Goal: Task Accomplishment & Management: Use online tool/utility

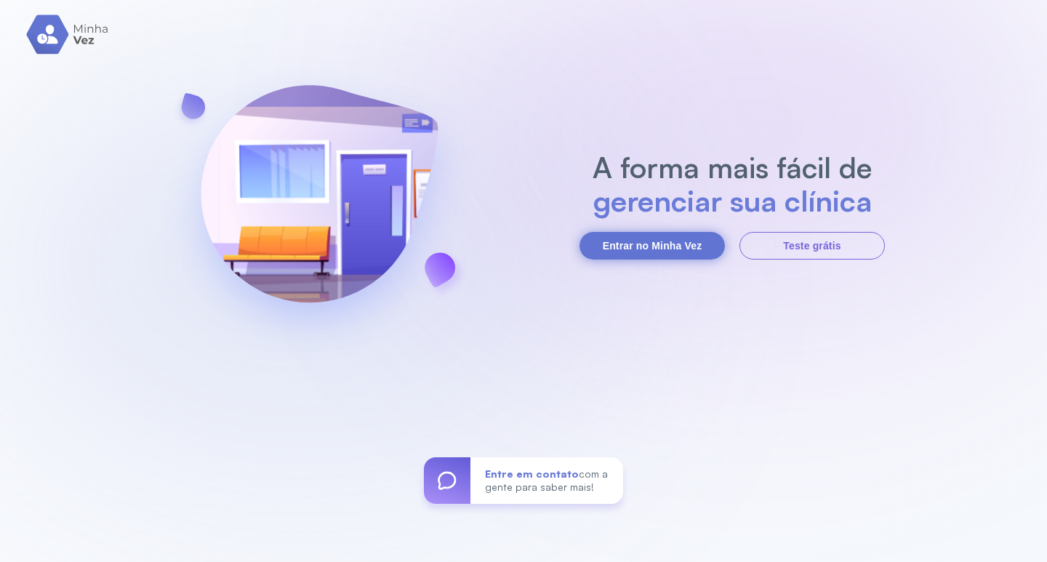
click at [655, 251] on button "Entrar no Minha Vez" at bounding box center [652, 246] width 145 height 28
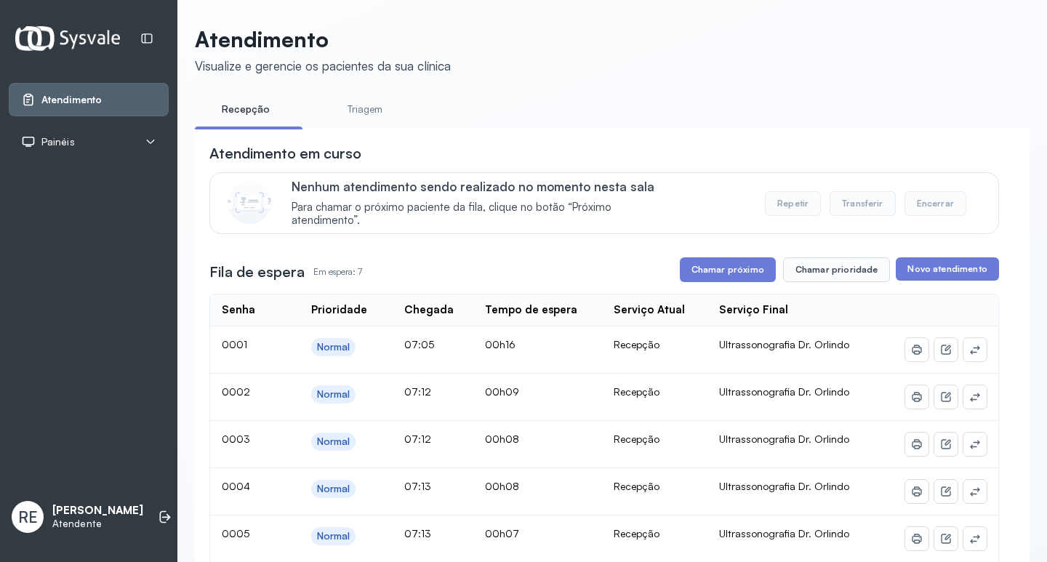
click at [92, 148] on div "Painéis" at bounding box center [88, 142] width 135 height 15
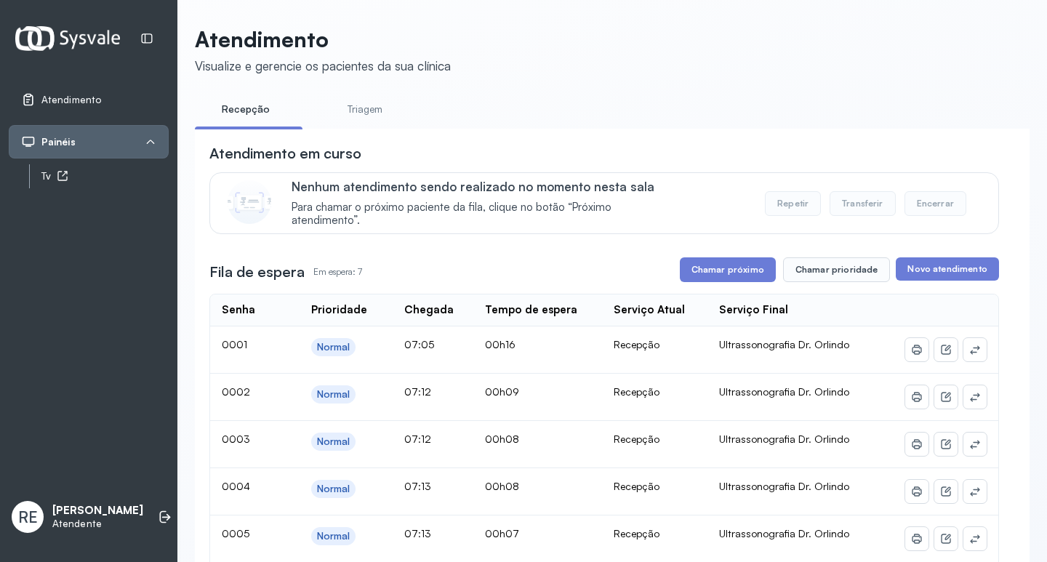
click at [73, 167] on div "Tv" at bounding box center [99, 176] width 140 height 24
click at [45, 176] on div "Tv" at bounding box center [104, 176] width 127 height 12
click at [703, 264] on button "Chamar próximo" at bounding box center [728, 269] width 96 height 25
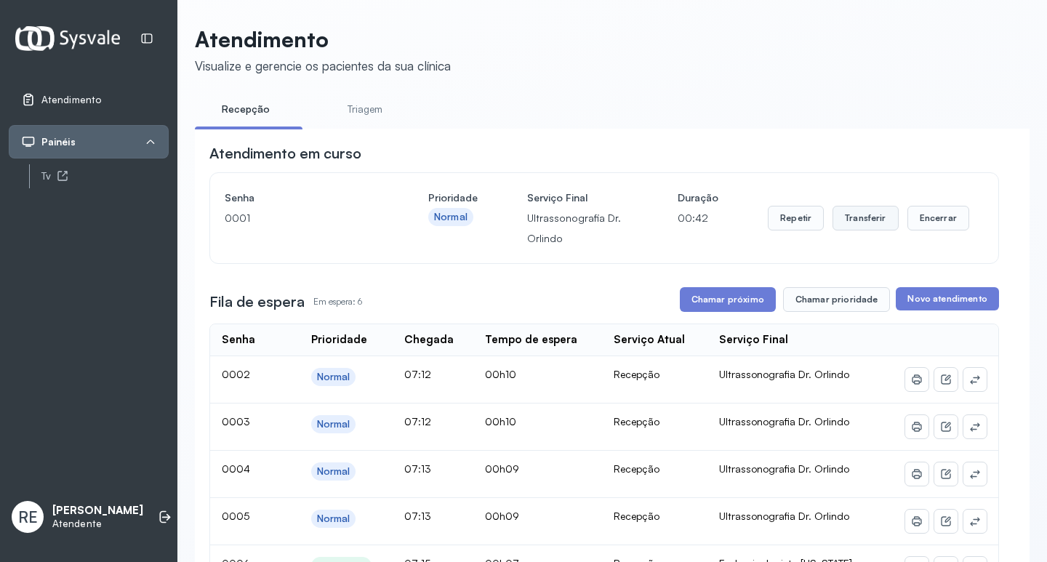
click at [845, 223] on button "Transferir" at bounding box center [866, 218] width 66 height 25
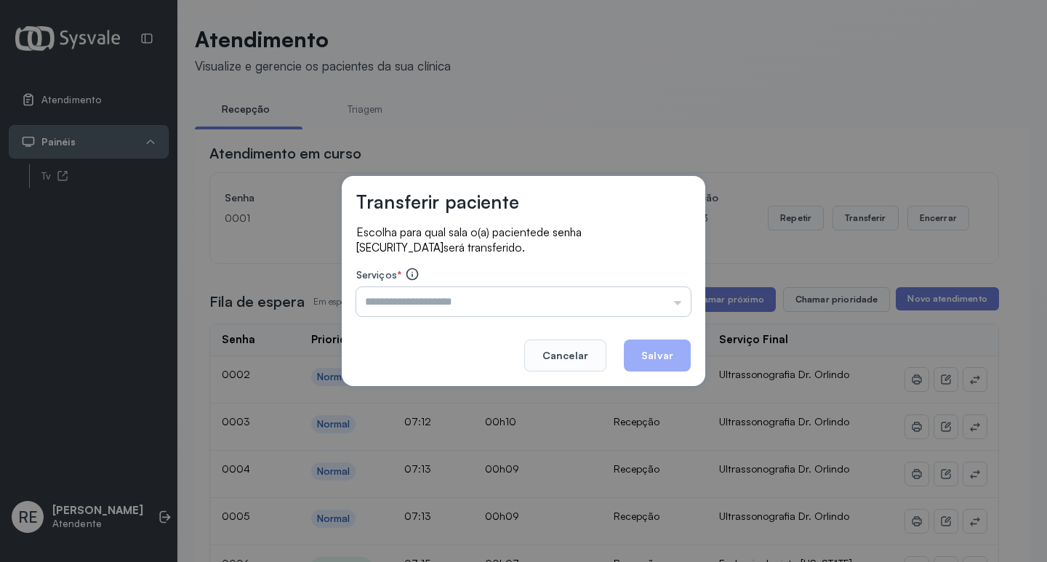
click at [472, 316] on div "Escolha para qual sala o(a) paciente de senha 0001 será transferido. Serviços *…" at bounding box center [523, 272] width 335 height 94
click at [468, 315] on input "text" at bounding box center [523, 301] width 335 height 29
type input "**********"
click at [676, 361] on button "Salvar" at bounding box center [657, 356] width 67 height 32
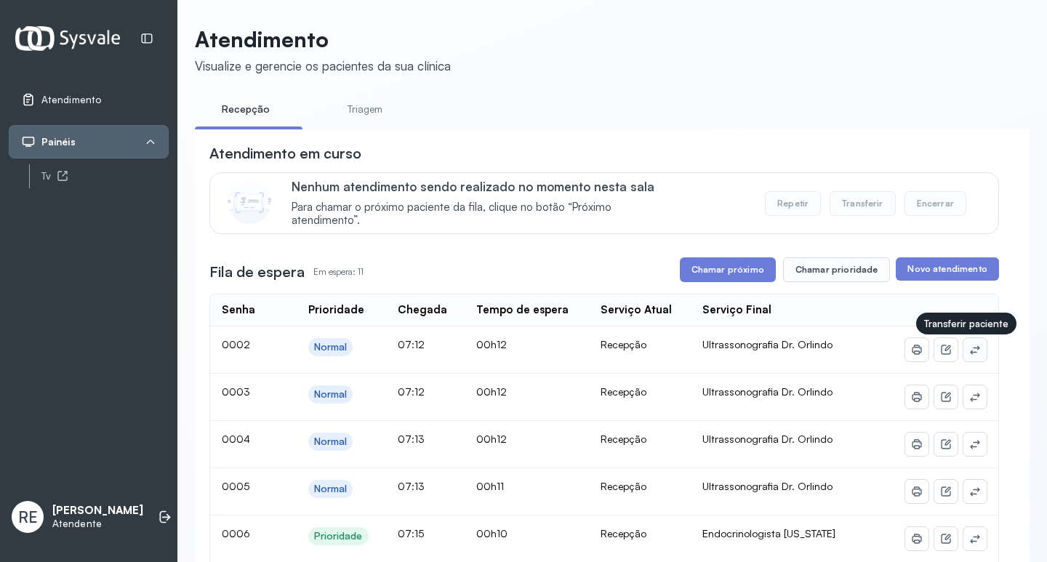
click at [970, 347] on icon at bounding box center [975, 350] width 12 height 12
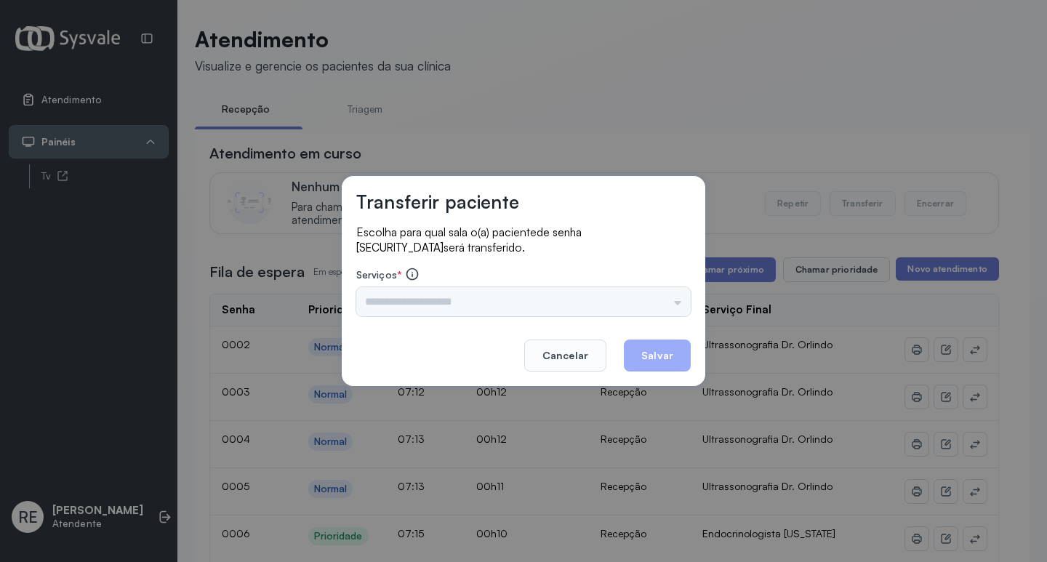
drag, startPoint x: 467, startPoint y: 291, endPoint x: 451, endPoint y: 297, distance: 17.3
click at [465, 292] on div "Triagem Ortopedista Dr. [PERSON_NAME] Dr. [PERSON_NAME] Dr. [PERSON_NAME] Dra. …" at bounding box center [523, 301] width 335 height 29
click at [451, 297] on input "text" at bounding box center [523, 301] width 335 height 29
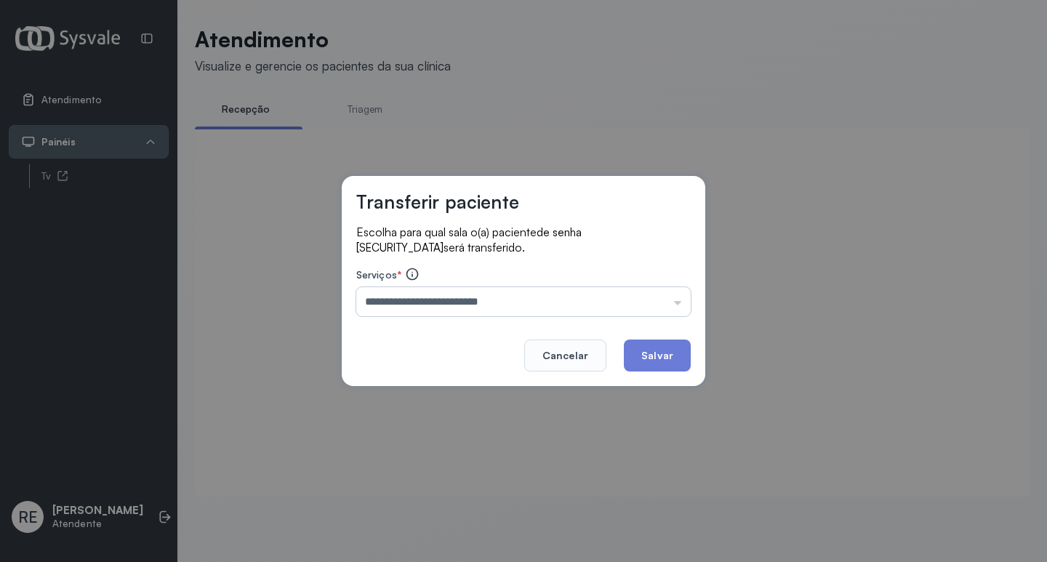
click at [525, 300] on input "**********" at bounding box center [523, 301] width 335 height 29
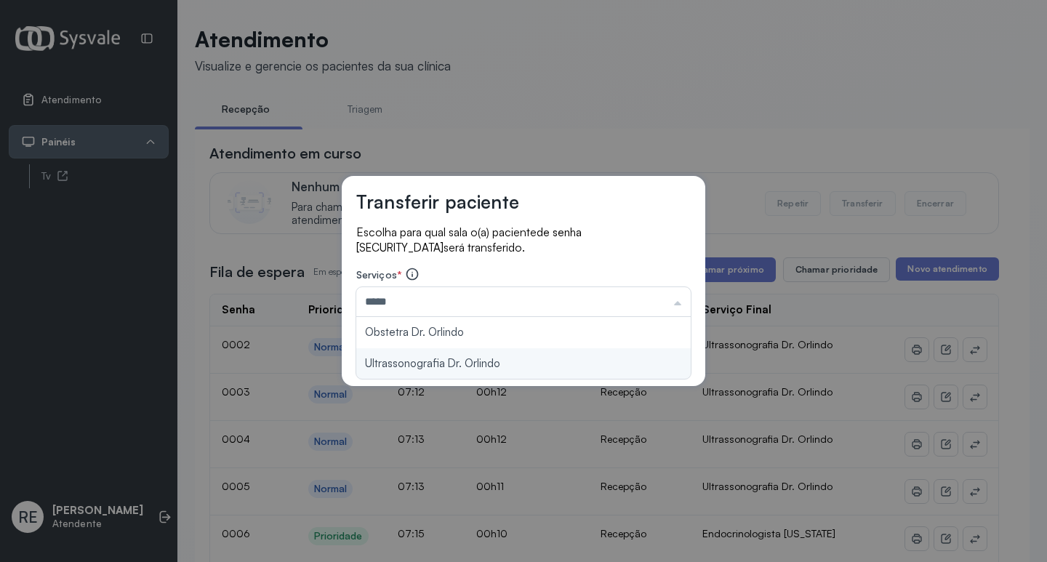
type input "**********"
click at [413, 362] on div "**********" at bounding box center [524, 281] width 364 height 210
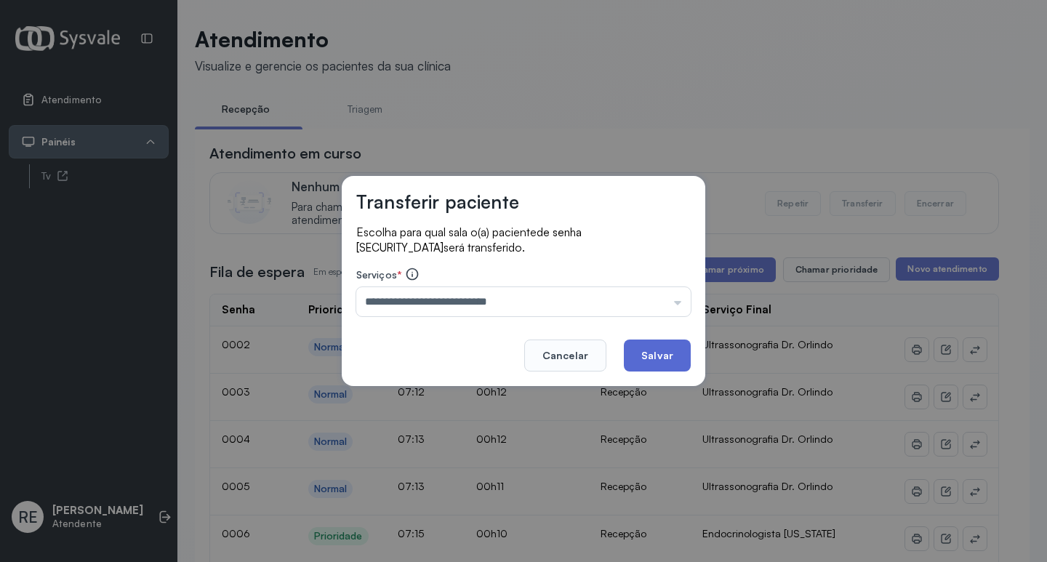
click at [659, 351] on button "Salvar" at bounding box center [657, 356] width 67 height 32
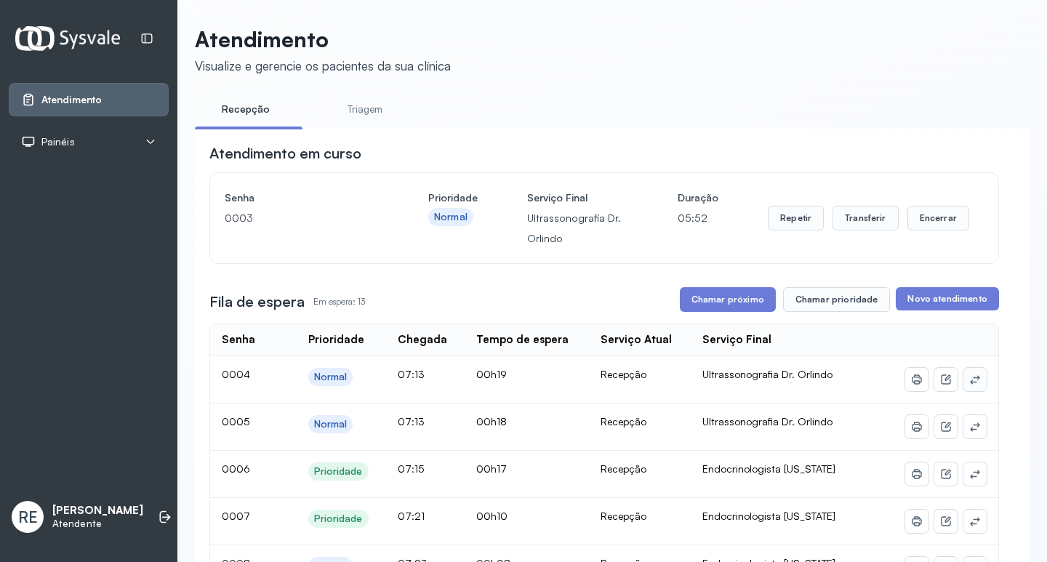
click at [969, 383] on icon at bounding box center [975, 380] width 12 height 12
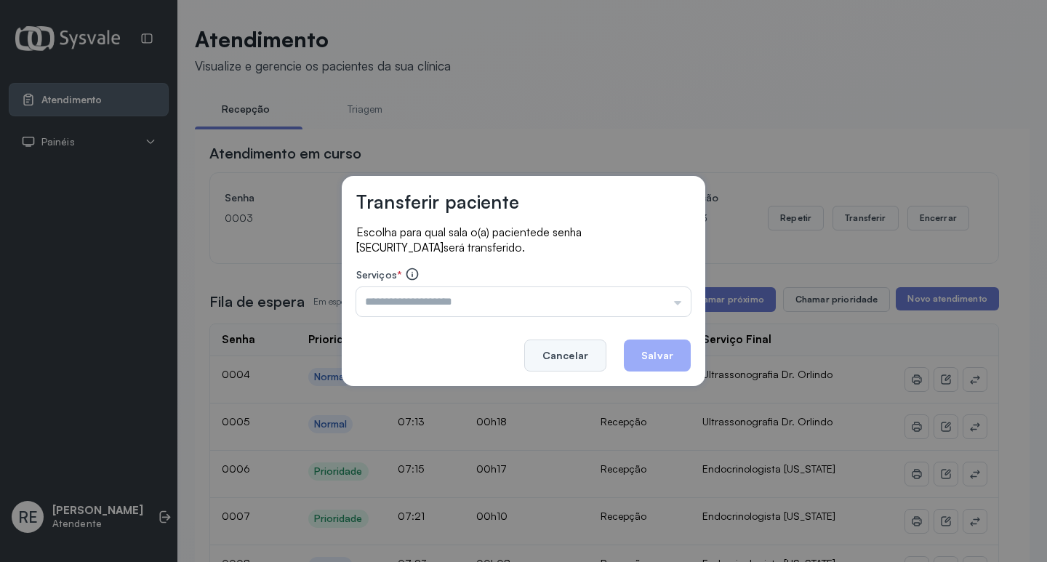
click at [550, 351] on button "Cancelar" at bounding box center [565, 356] width 82 height 32
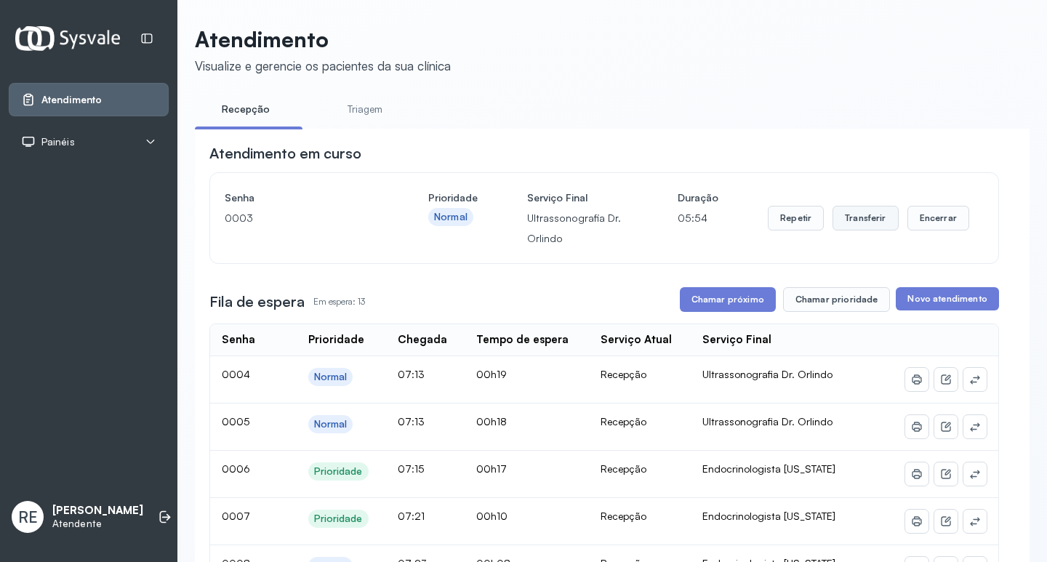
click at [838, 219] on button "Transferir" at bounding box center [866, 218] width 66 height 25
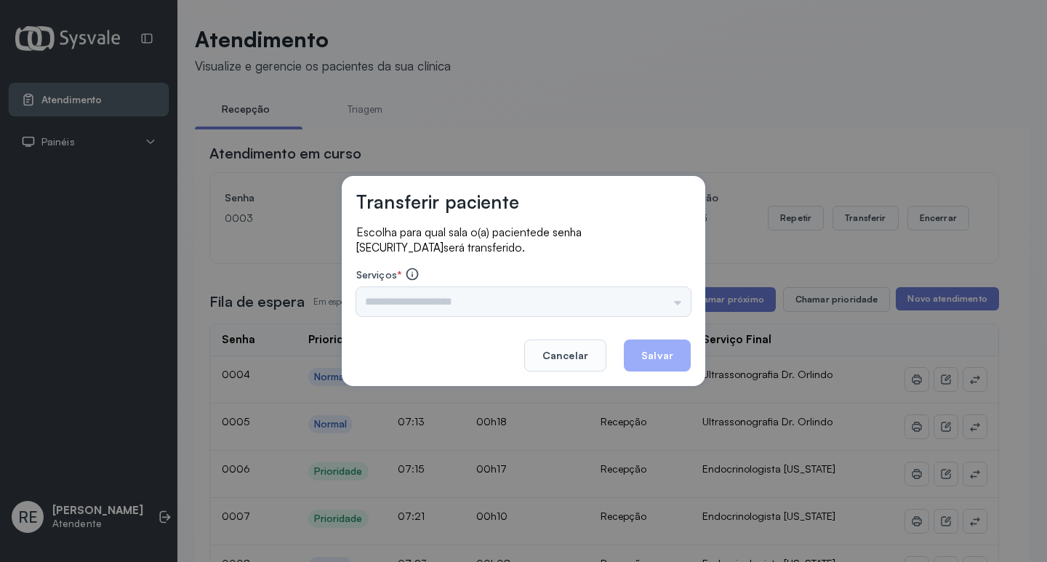
drag, startPoint x: 512, startPoint y: 302, endPoint x: 460, endPoint y: 308, distance: 52.1
click at [500, 302] on div "Triagem Ortopedista Dr. Mauricio Ortopedista Dr. Ramon Ginecologista Dr. Amilto…" at bounding box center [523, 301] width 335 height 29
click at [460, 308] on input "text" at bounding box center [523, 301] width 335 height 29
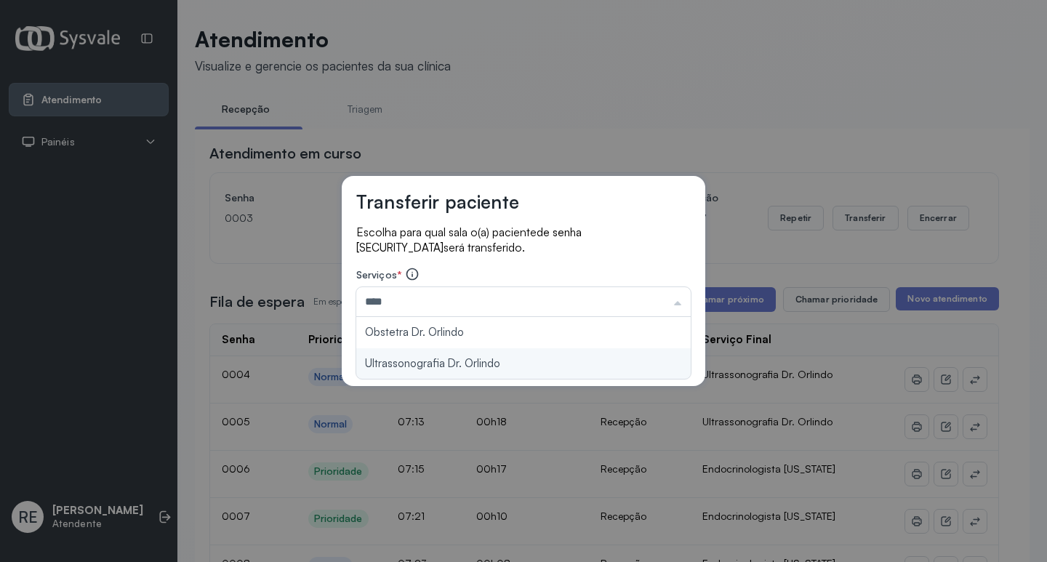
type input "**********"
click at [462, 353] on div "**********" at bounding box center [524, 281] width 364 height 210
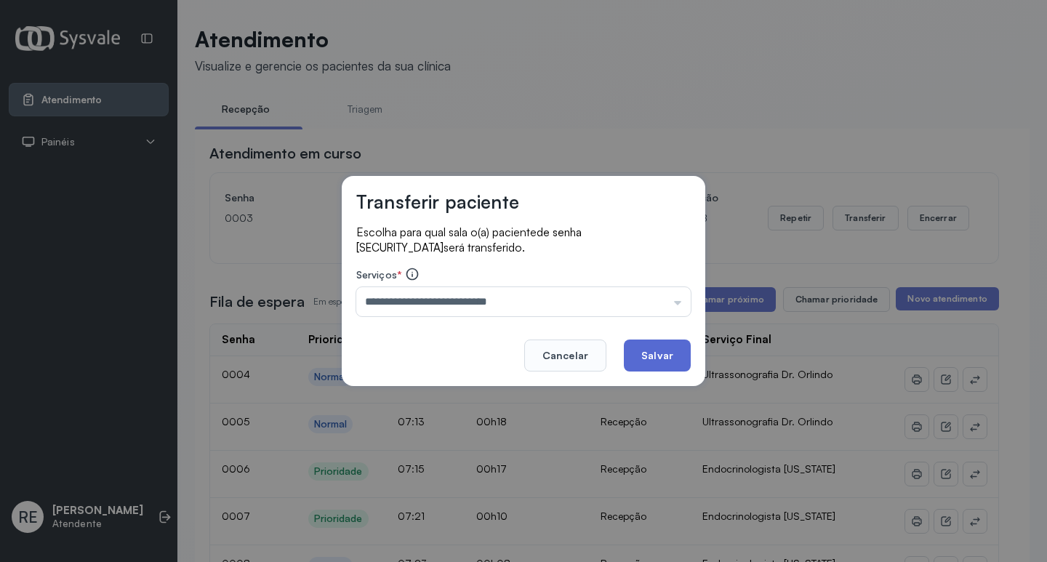
click at [652, 355] on button "Salvar" at bounding box center [657, 356] width 67 height 32
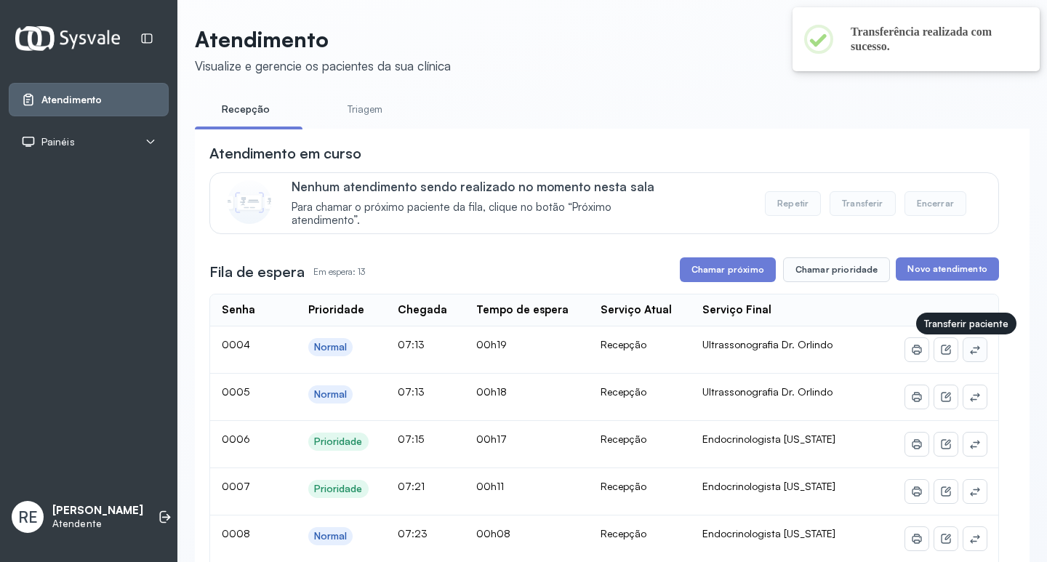
click at [969, 351] on icon at bounding box center [975, 350] width 12 height 12
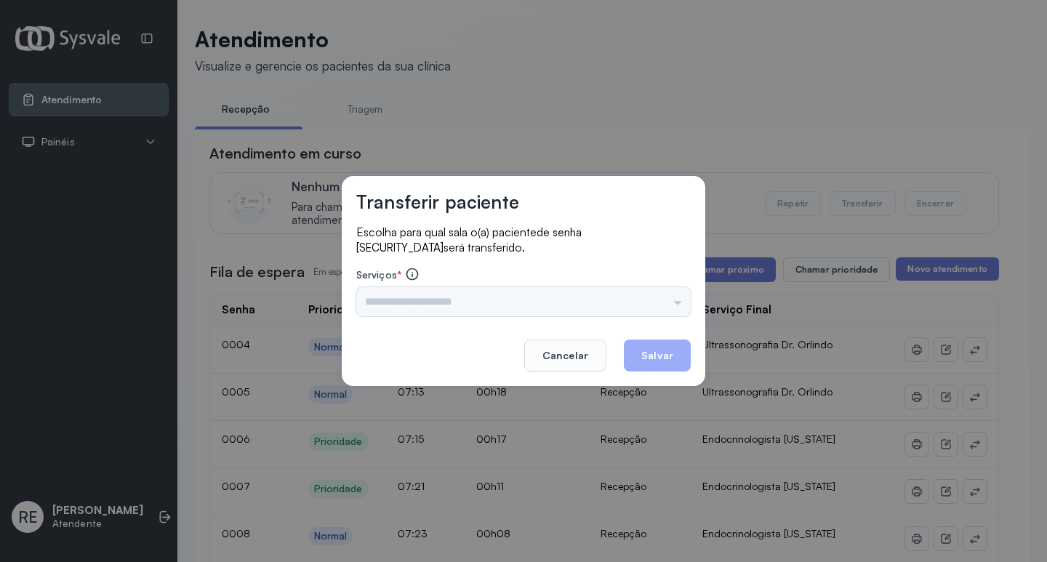
click at [421, 302] on div "Triagem Ortopedista Dr. [PERSON_NAME] Dr. [PERSON_NAME] Dr. [PERSON_NAME] Dra. …" at bounding box center [523, 301] width 335 height 29
click at [421, 302] on input "text" at bounding box center [523, 301] width 335 height 29
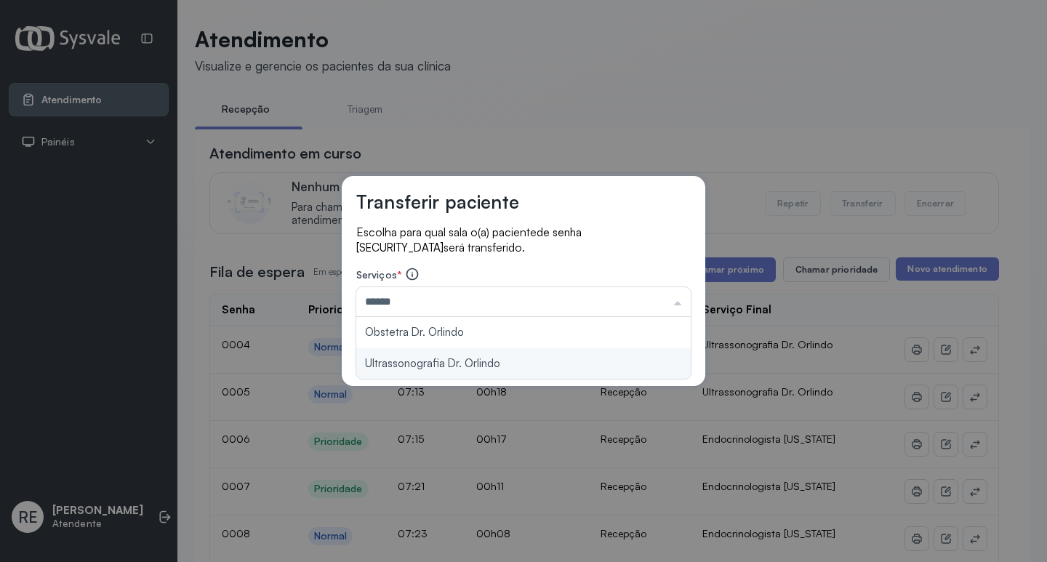
type input "**********"
click at [432, 361] on div "**********" at bounding box center [524, 281] width 364 height 210
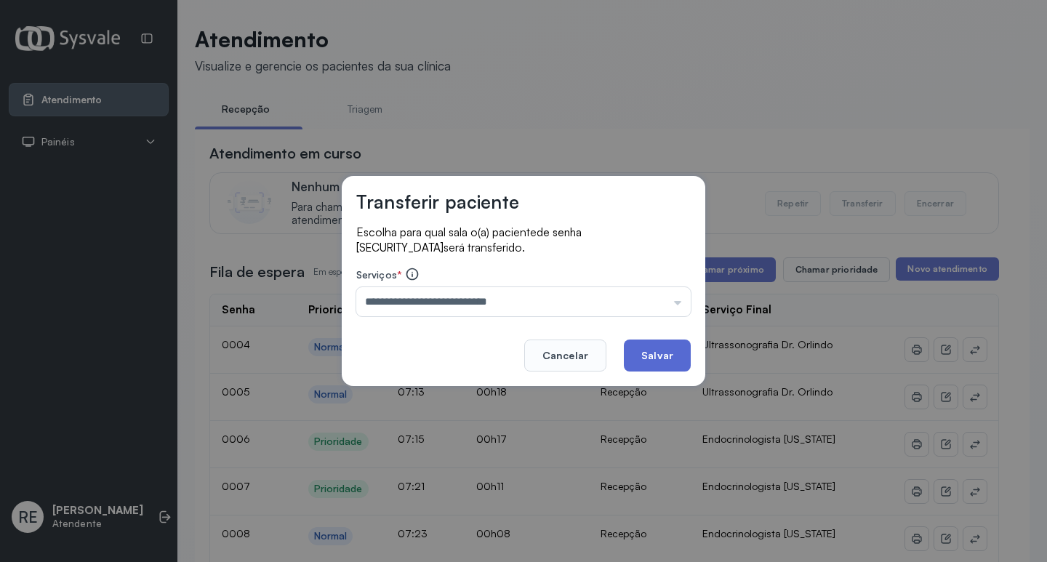
click at [631, 358] on button "Salvar" at bounding box center [657, 356] width 67 height 32
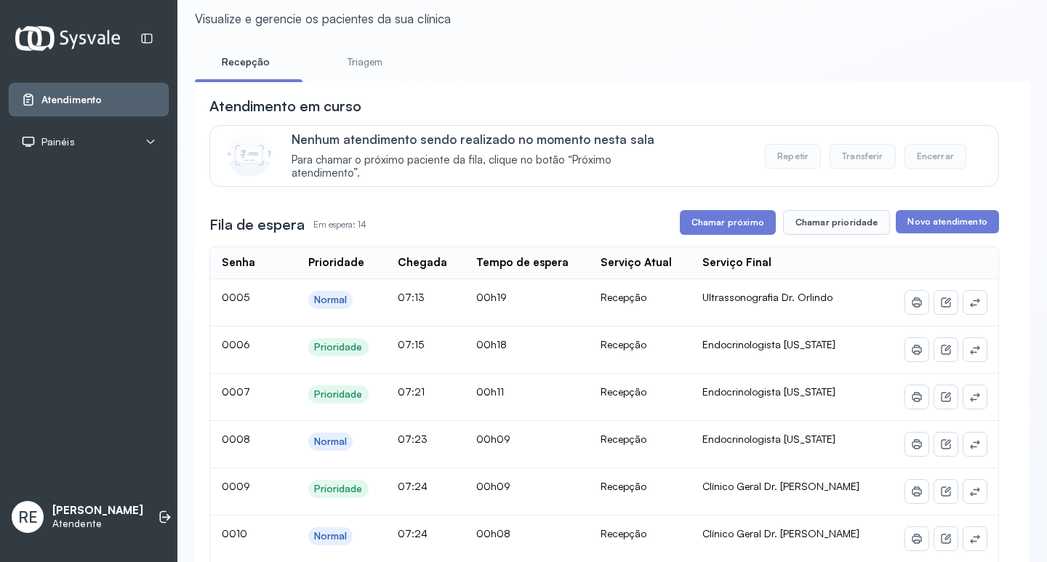
scroll to position [73, 0]
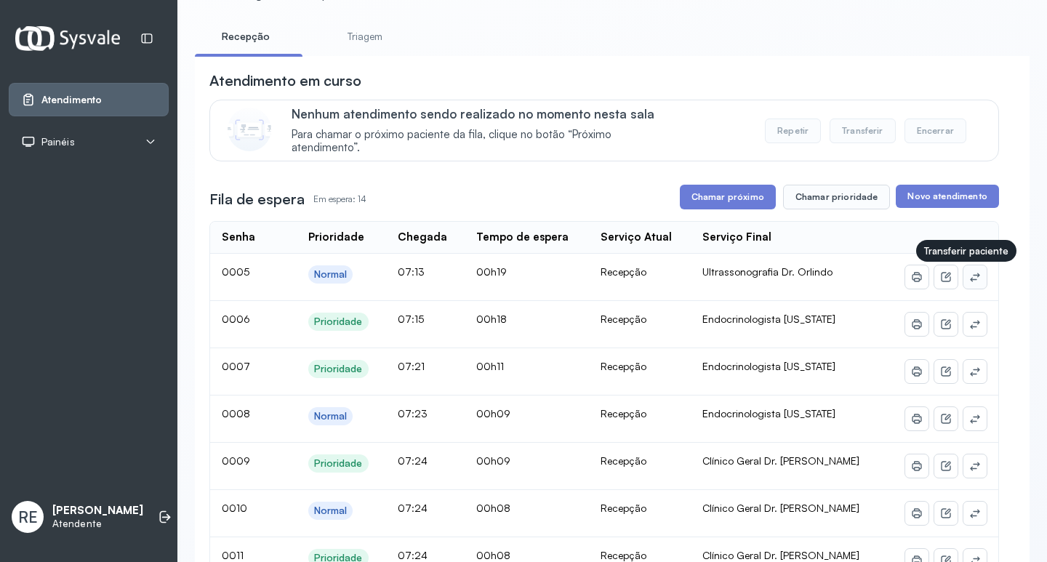
click at [969, 278] on icon at bounding box center [975, 277] width 12 height 12
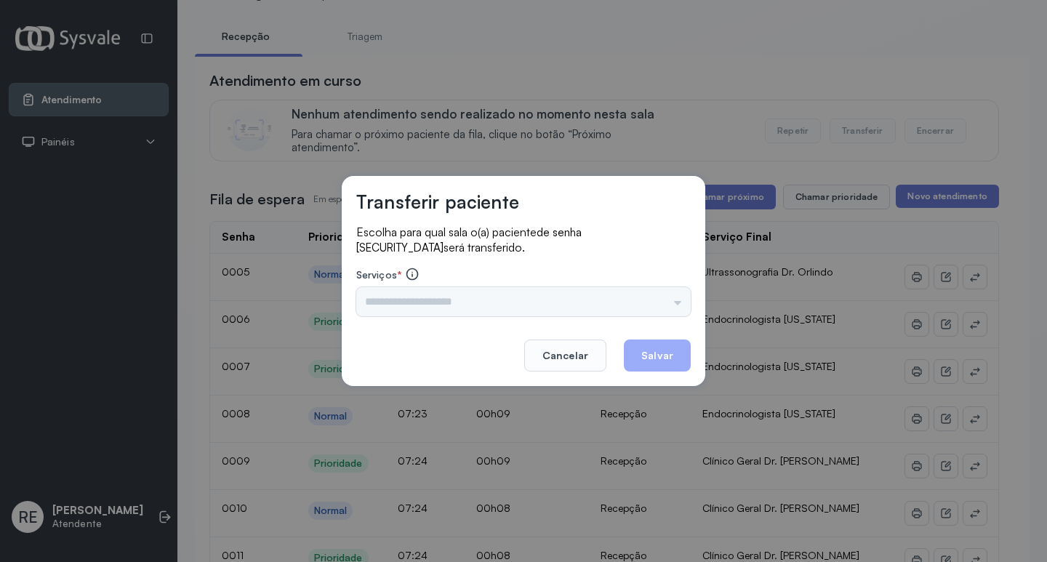
click at [445, 299] on div "Triagem Ortopedista Dr. [PERSON_NAME] Dr. [PERSON_NAME] Dr. [PERSON_NAME] Dra. …" at bounding box center [523, 301] width 335 height 29
click at [432, 303] on input "text" at bounding box center [523, 301] width 335 height 29
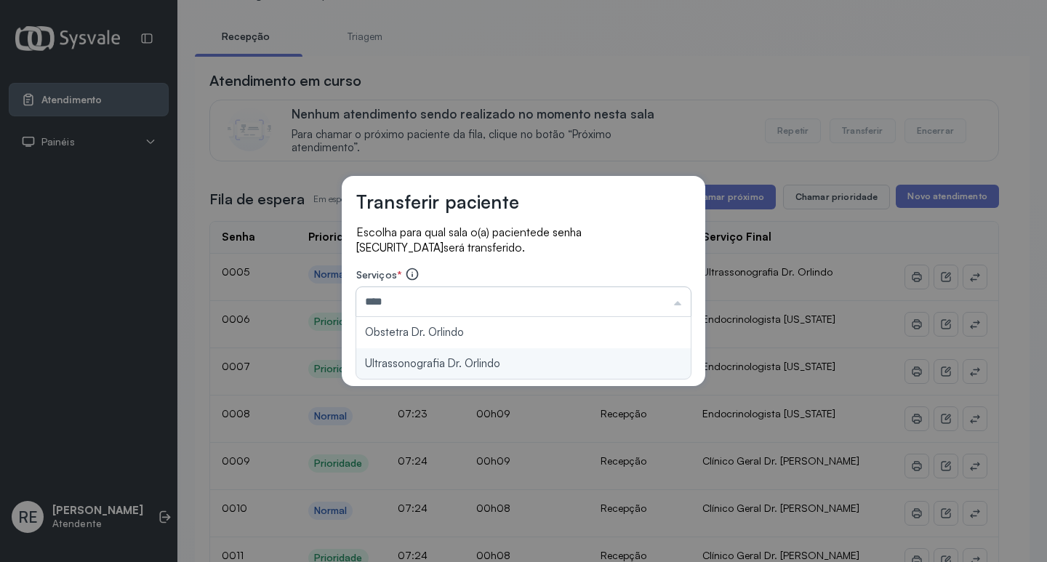
type input "**********"
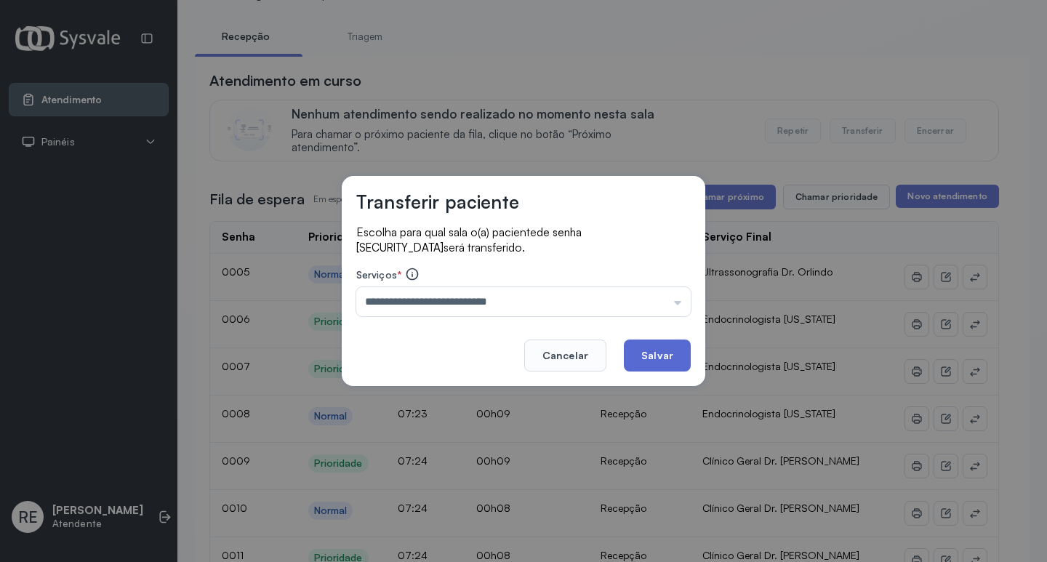
click at [665, 355] on button "Salvar" at bounding box center [657, 356] width 67 height 32
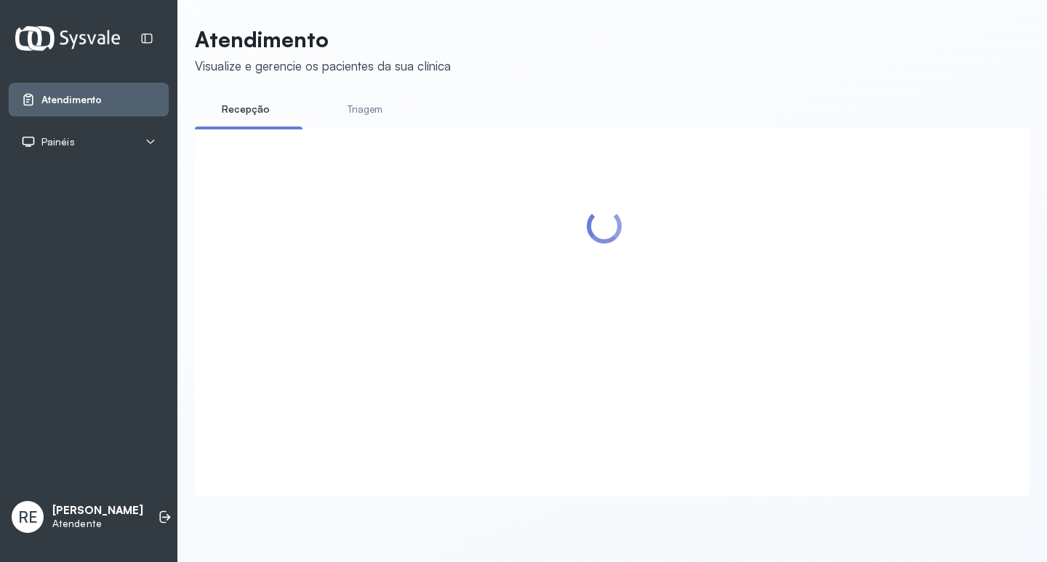
scroll to position [0, 0]
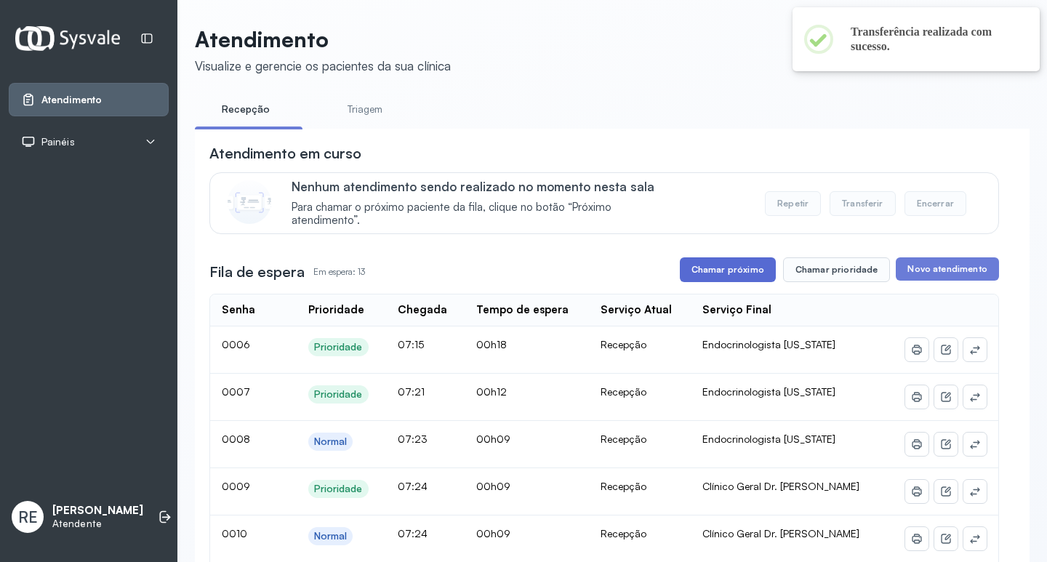
click at [710, 274] on button "Chamar próximo" at bounding box center [728, 269] width 96 height 25
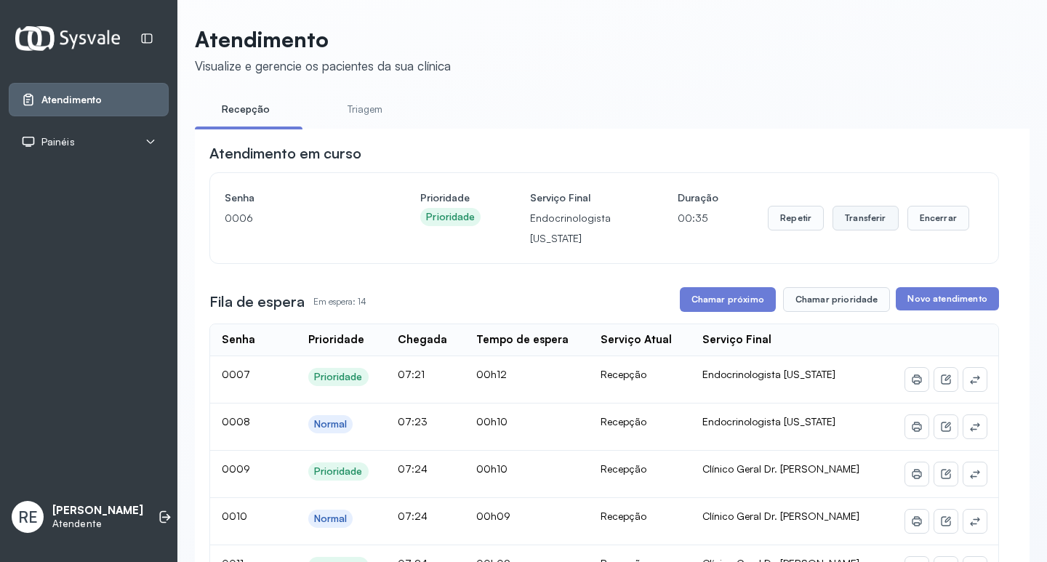
click at [857, 234] on div "Repetir Transferir Encerrar" at bounding box center [868, 218] width 201 height 61
click at [854, 231] on button "Transferir" at bounding box center [866, 218] width 66 height 25
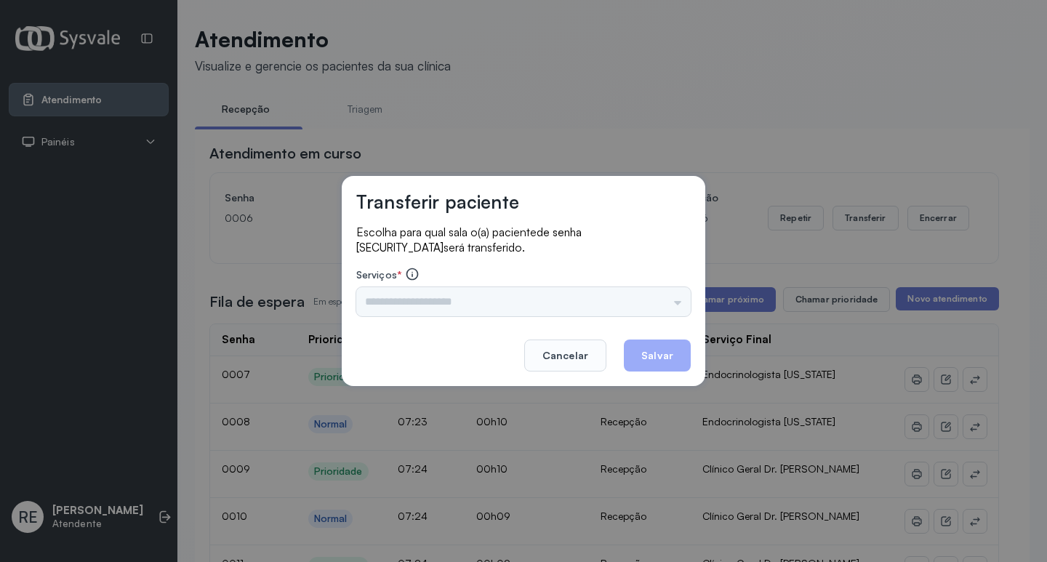
click at [458, 292] on div "Triagem Ortopedista Dr. [PERSON_NAME] Dr. [PERSON_NAME] Dr. [PERSON_NAME] Dra. …" at bounding box center [523, 301] width 335 height 29
click at [456, 293] on input "text" at bounding box center [523, 301] width 335 height 29
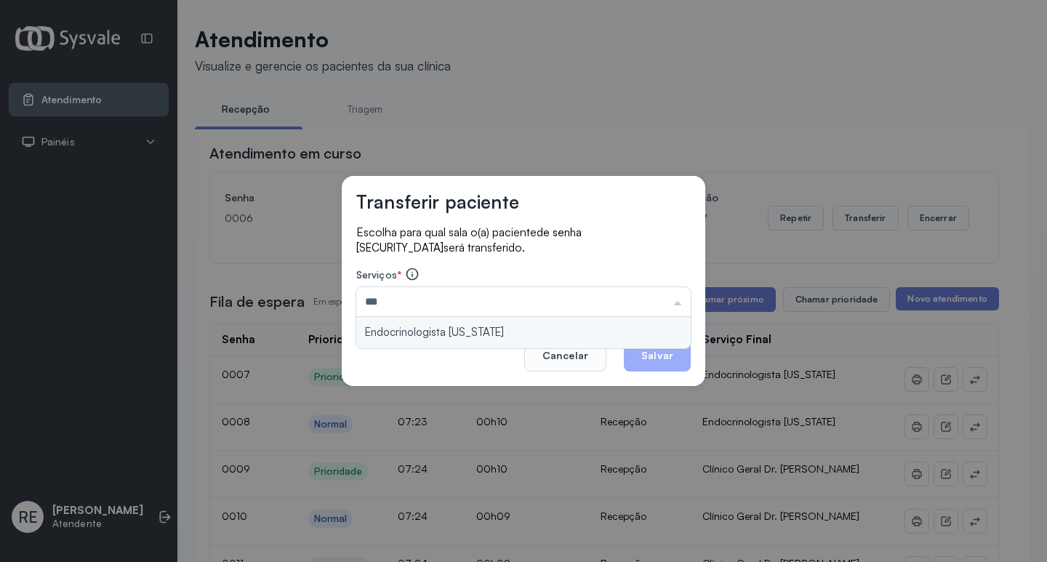
type input "**********"
click at [455, 323] on div "**********" at bounding box center [524, 281] width 364 height 210
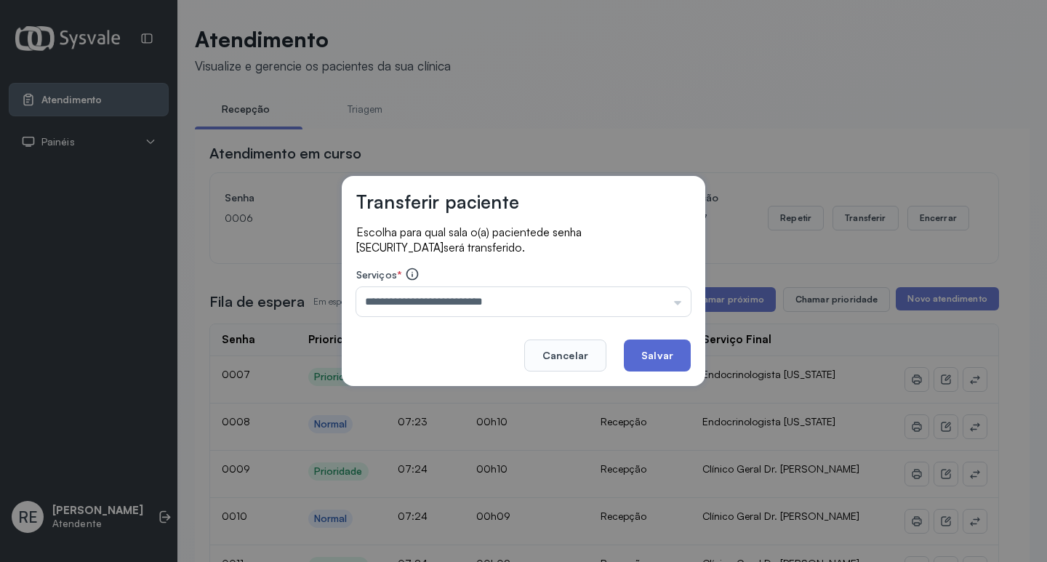
drag, startPoint x: 701, startPoint y: 372, endPoint x: 687, endPoint y: 361, distance: 18.2
click at [697, 366] on div "**********" at bounding box center [524, 281] width 364 height 210
click at [666, 356] on button "Salvar" at bounding box center [657, 356] width 67 height 32
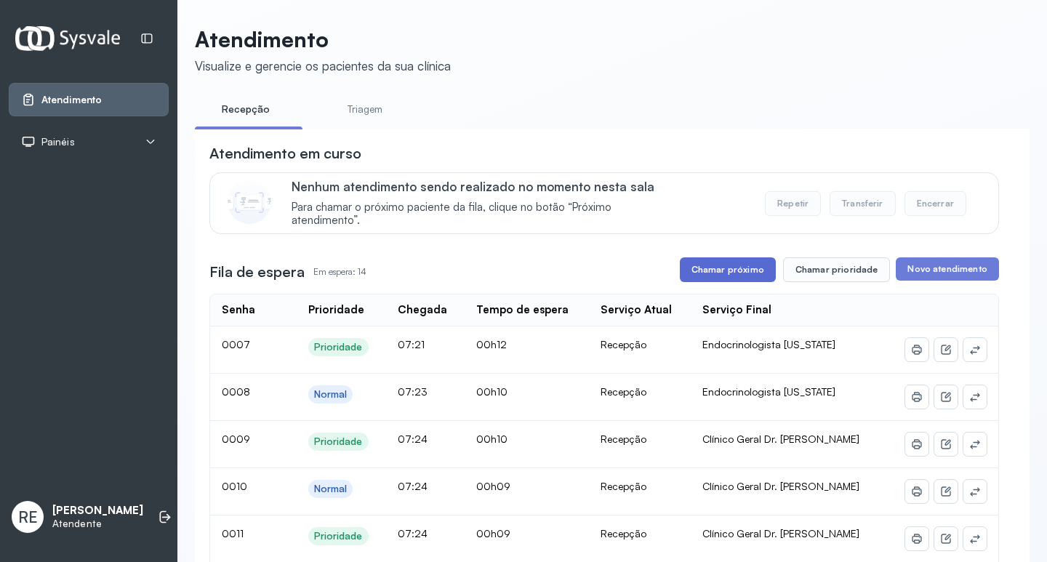
click at [715, 279] on button "Chamar próximo" at bounding box center [728, 269] width 96 height 25
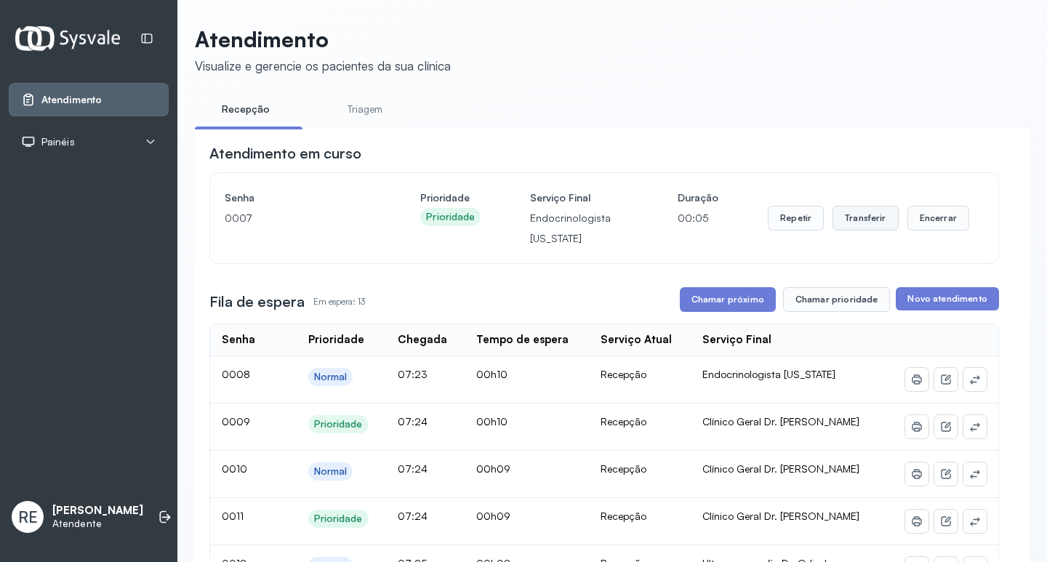
click at [849, 231] on button "Transferir" at bounding box center [866, 218] width 66 height 25
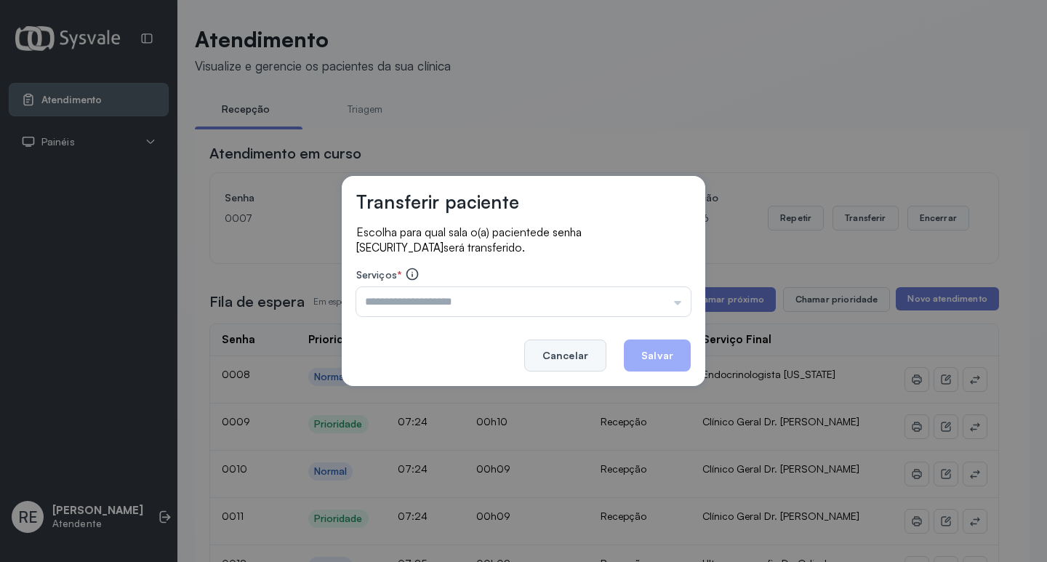
click at [550, 357] on button "Cancelar" at bounding box center [565, 356] width 82 height 32
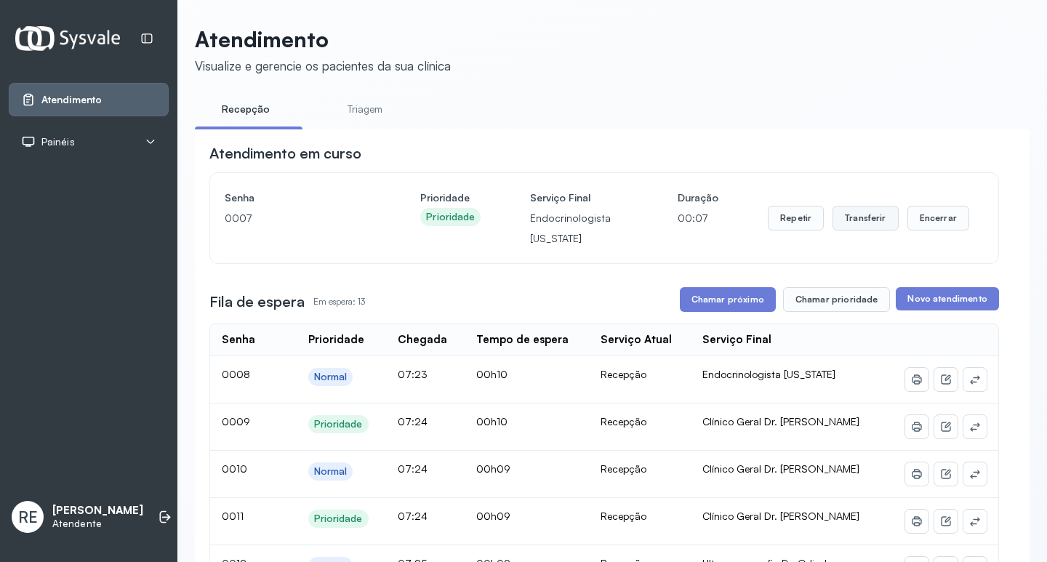
click at [857, 223] on button "Transferir" at bounding box center [866, 218] width 66 height 25
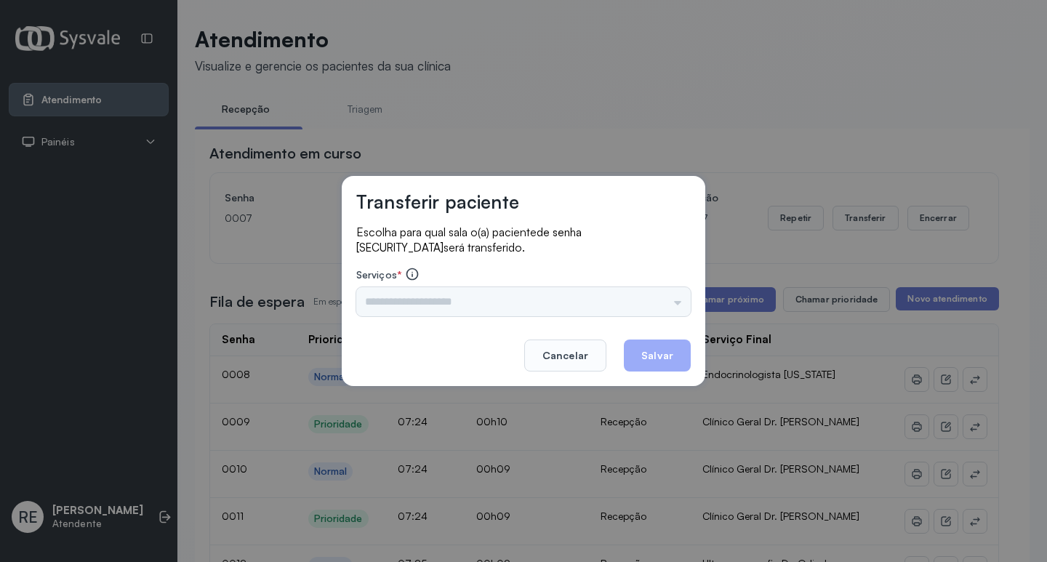
click at [471, 303] on div "Triagem Ortopedista Dr. [PERSON_NAME] Dr. [PERSON_NAME] Dr. [PERSON_NAME] Dra. …" at bounding box center [523, 301] width 335 height 29
click at [470, 303] on input "text" at bounding box center [523, 301] width 335 height 29
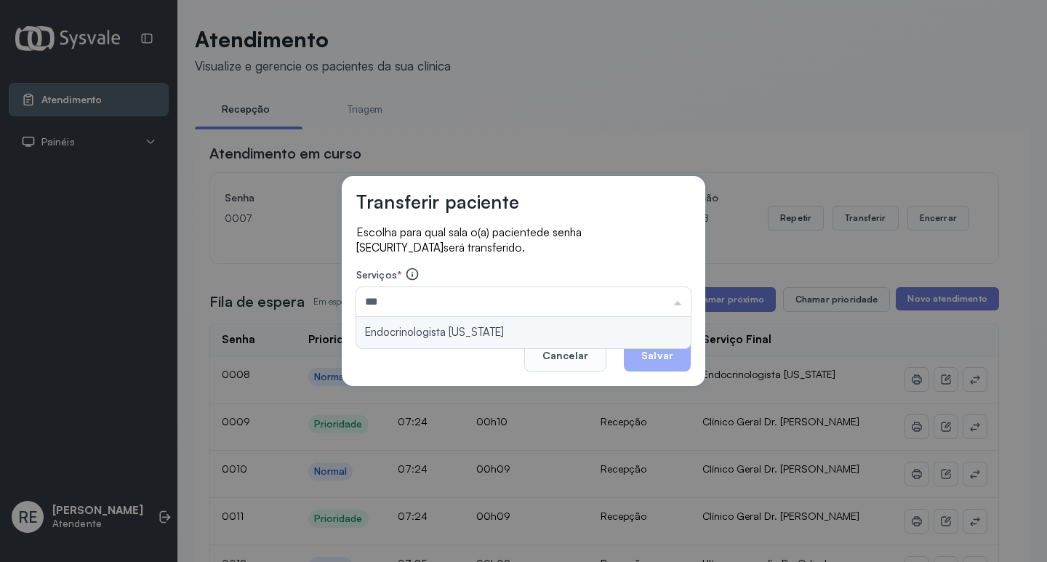
type input "**********"
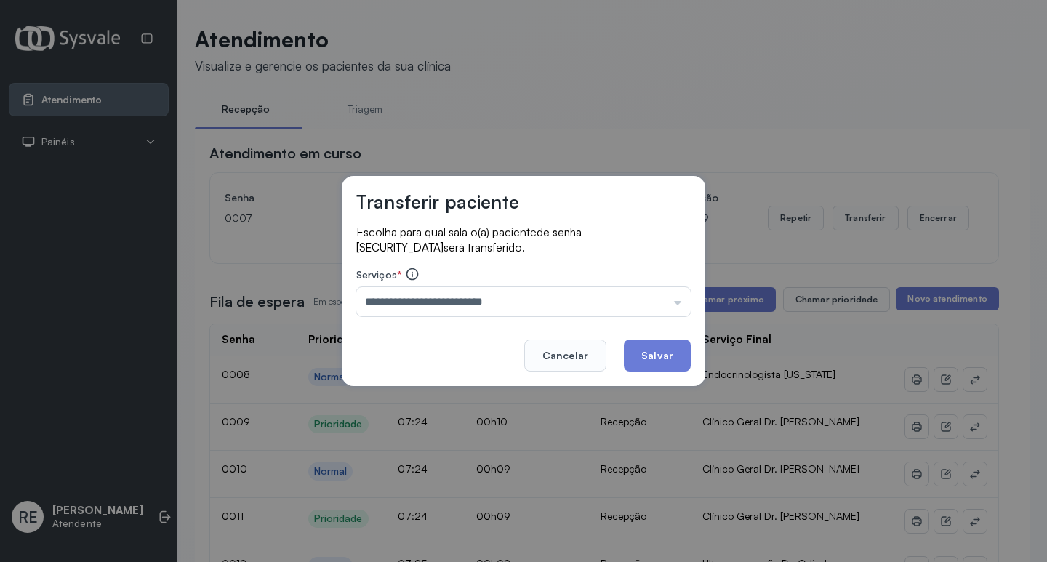
click at [450, 328] on div "**********" at bounding box center [524, 281] width 364 height 210
drag, startPoint x: 644, startPoint y: 344, endPoint x: 629, endPoint y: 321, distance: 27.2
click at [641, 342] on button "Salvar" at bounding box center [657, 356] width 67 height 32
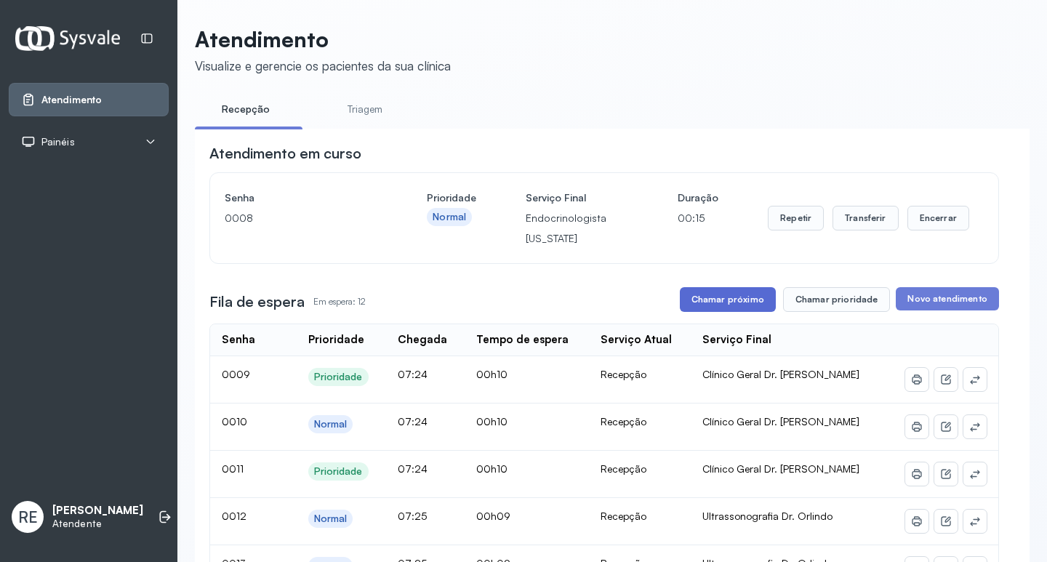
click at [726, 300] on button "Chamar próximo" at bounding box center [728, 299] width 96 height 25
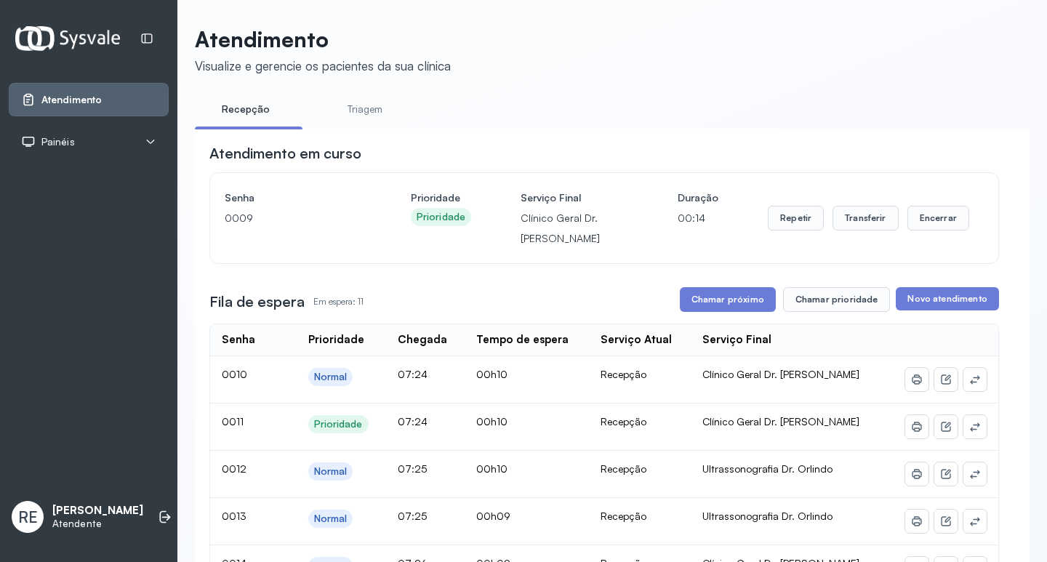
click at [820, 221] on div "Repetir Transferir Encerrar" at bounding box center [868, 218] width 201 height 25
click at [840, 227] on button "Transferir" at bounding box center [866, 218] width 66 height 25
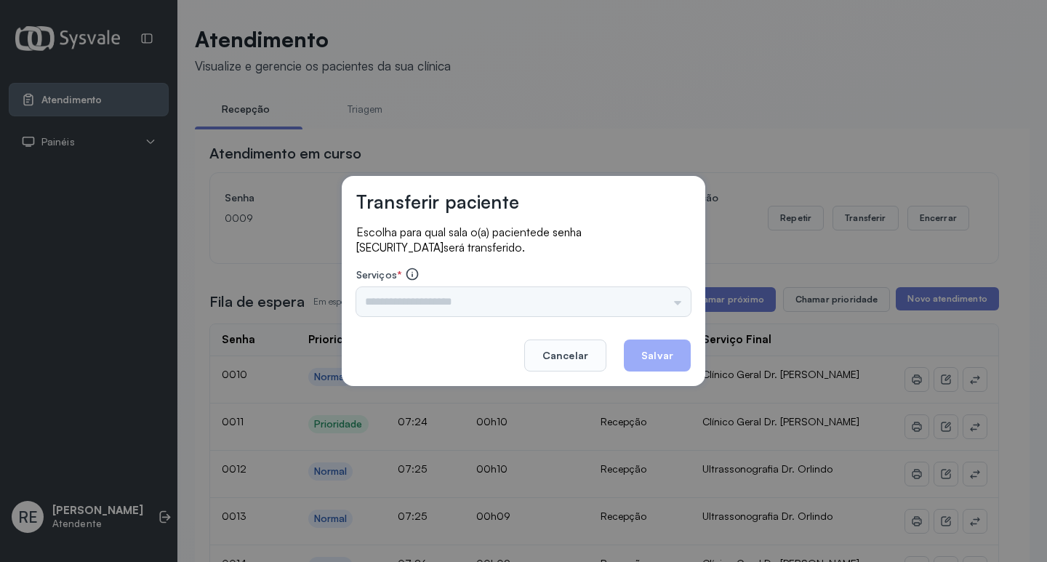
click at [487, 301] on div "Triagem Ortopedista Dr. [PERSON_NAME] Dr. [PERSON_NAME] Dr. [PERSON_NAME] Dra. …" at bounding box center [523, 301] width 335 height 29
click at [444, 303] on input "text" at bounding box center [523, 301] width 335 height 29
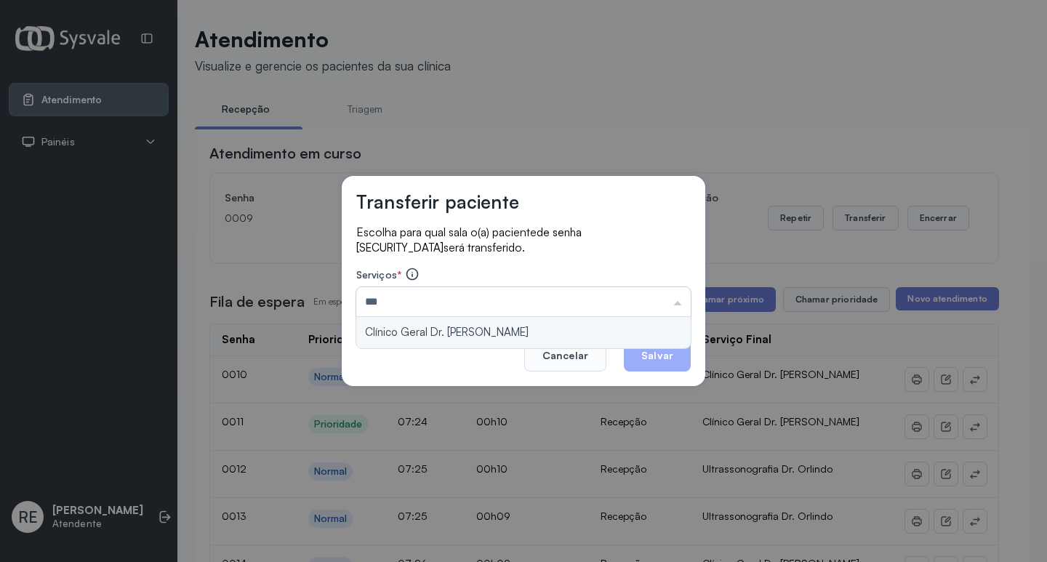
type input "**********"
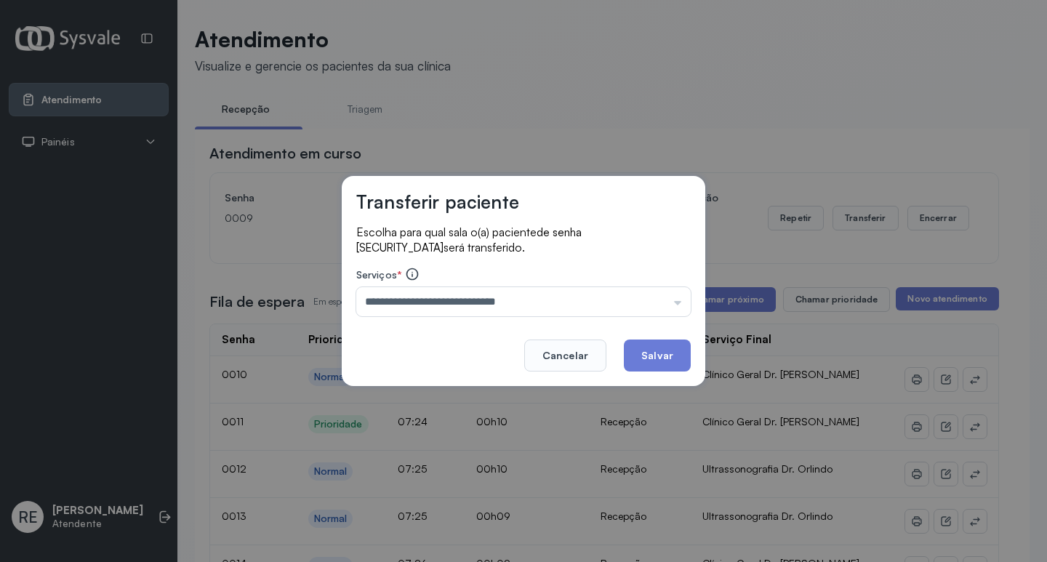
drag, startPoint x: 648, startPoint y: 348, endPoint x: 670, endPoint y: 329, distance: 28.9
click at [649, 348] on button "Salvar" at bounding box center [657, 356] width 67 height 32
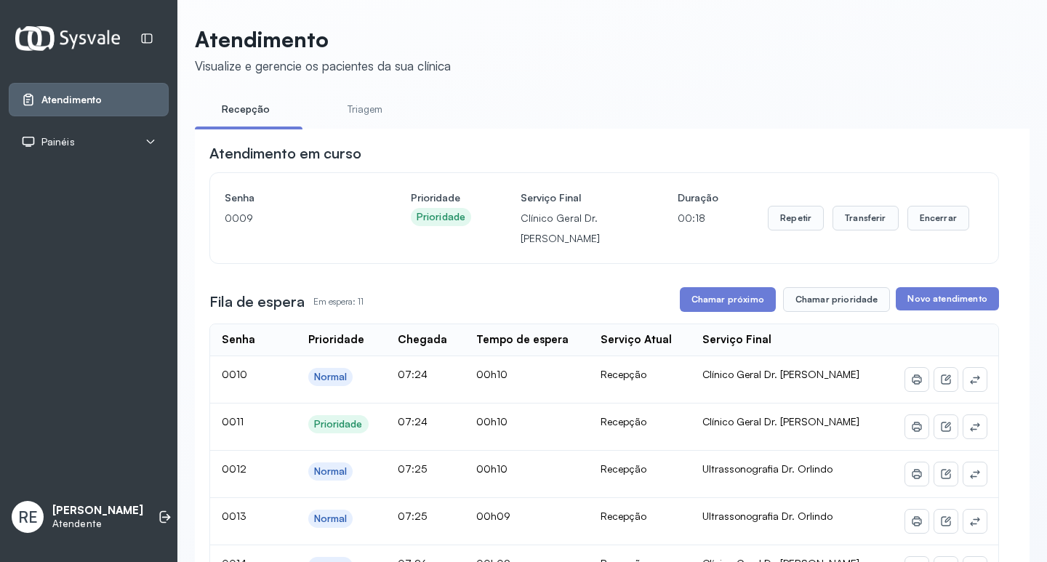
drag, startPoint x: 751, startPoint y: 283, endPoint x: 749, endPoint y: 290, distance: 7.6
click at [743, 309] on button "Chamar próximo" at bounding box center [728, 299] width 96 height 25
click at [853, 226] on button "Transferir" at bounding box center [866, 218] width 66 height 25
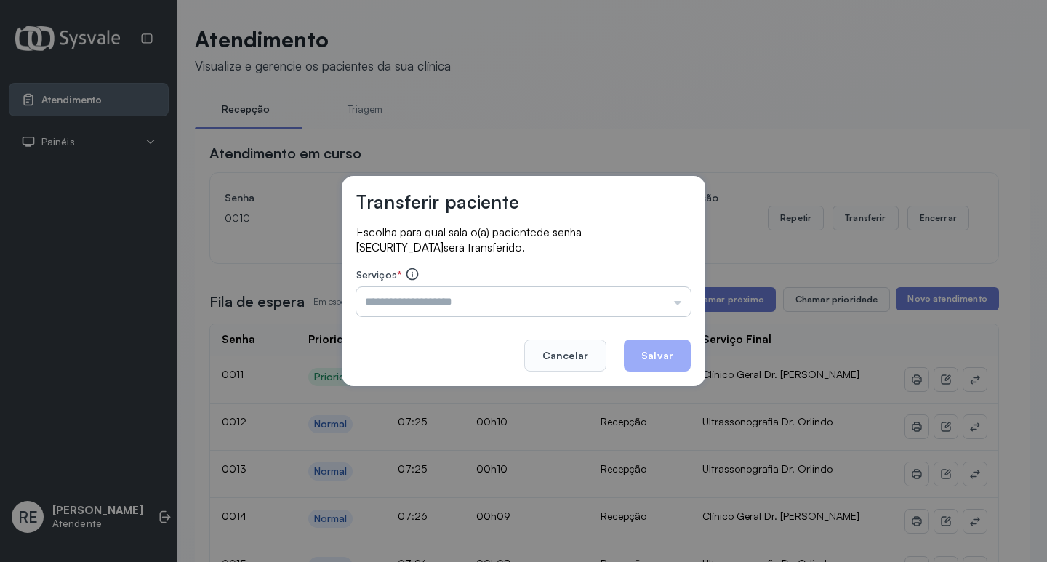
click at [599, 297] on input "text" at bounding box center [523, 301] width 335 height 29
type input "**********"
click at [665, 360] on button "Salvar" at bounding box center [657, 356] width 67 height 32
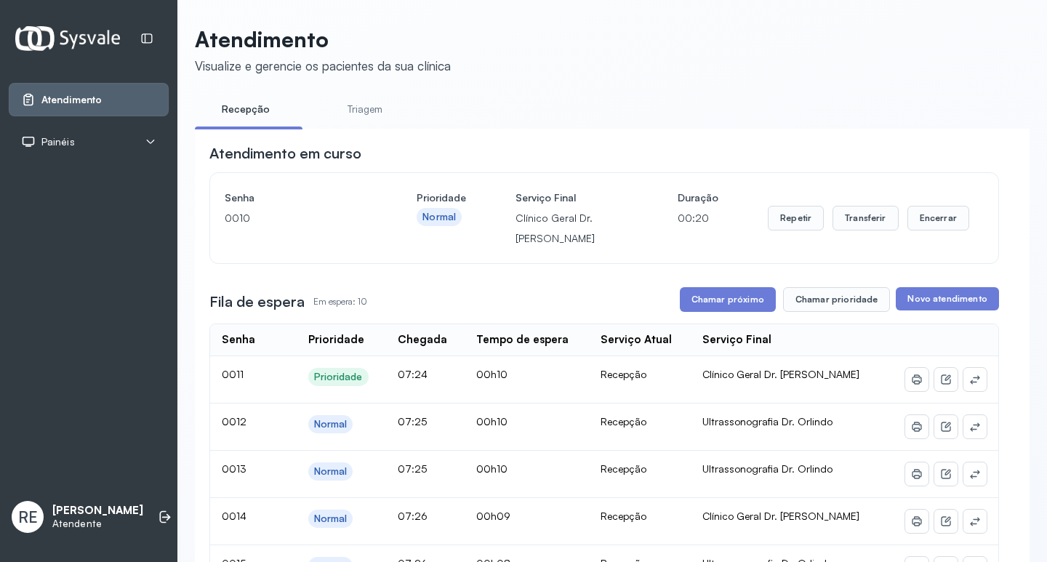
click at [730, 305] on button "Chamar próximo" at bounding box center [728, 299] width 96 height 25
click at [860, 223] on button "Transferir" at bounding box center [866, 218] width 66 height 25
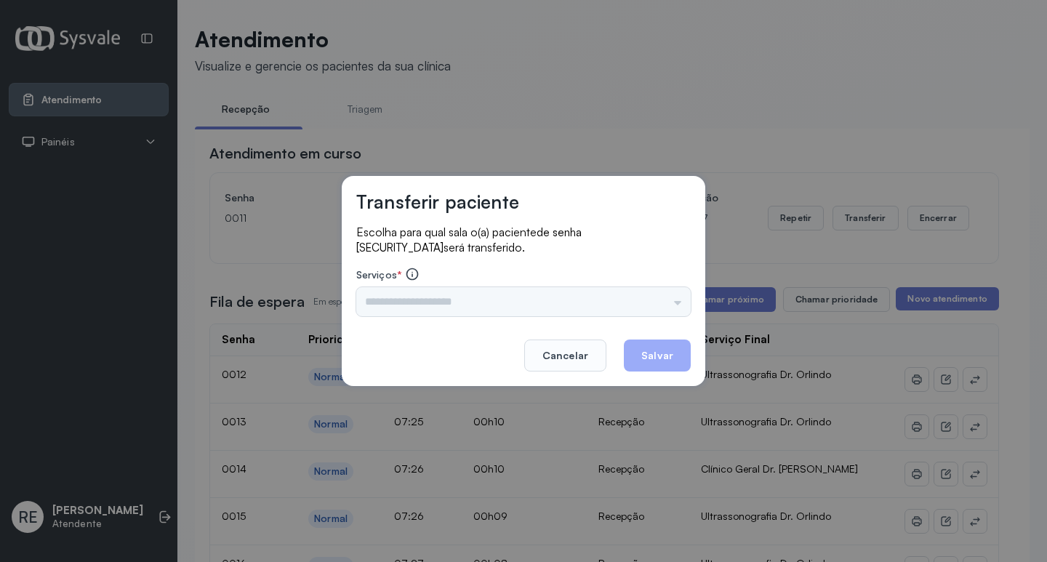
click at [434, 311] on div "Triagem Ortopedista Dr. [PERSON_NAME] Dr. [PERSON_NAME] Dr. [PERSON_NAME] Dra. …" at bounding box center [523, 301] width 335 height 29
click at [425, 305] on input "text" at bounding box center [523, 301] width 335 height 29
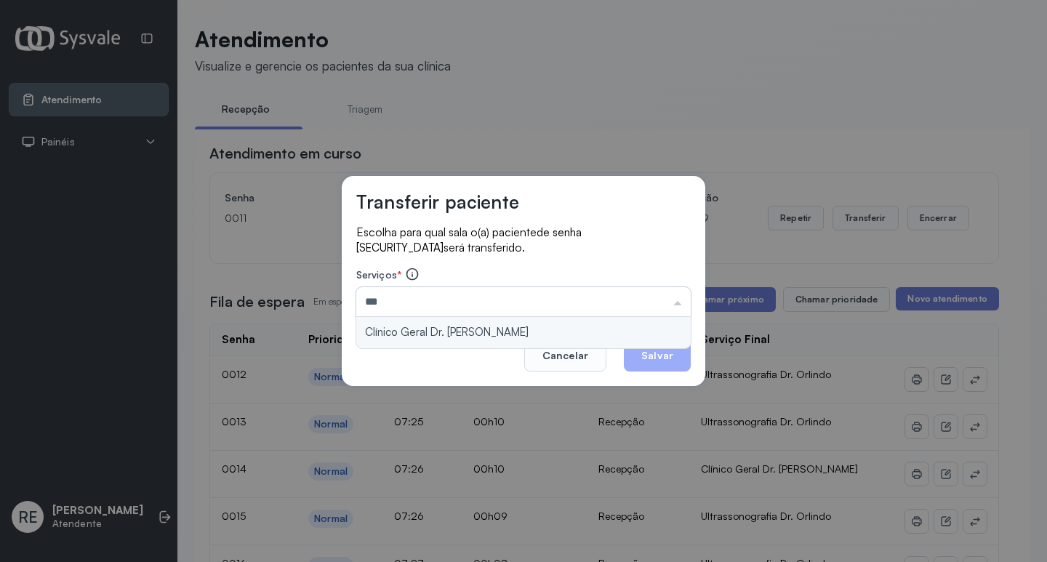
type input "**********"
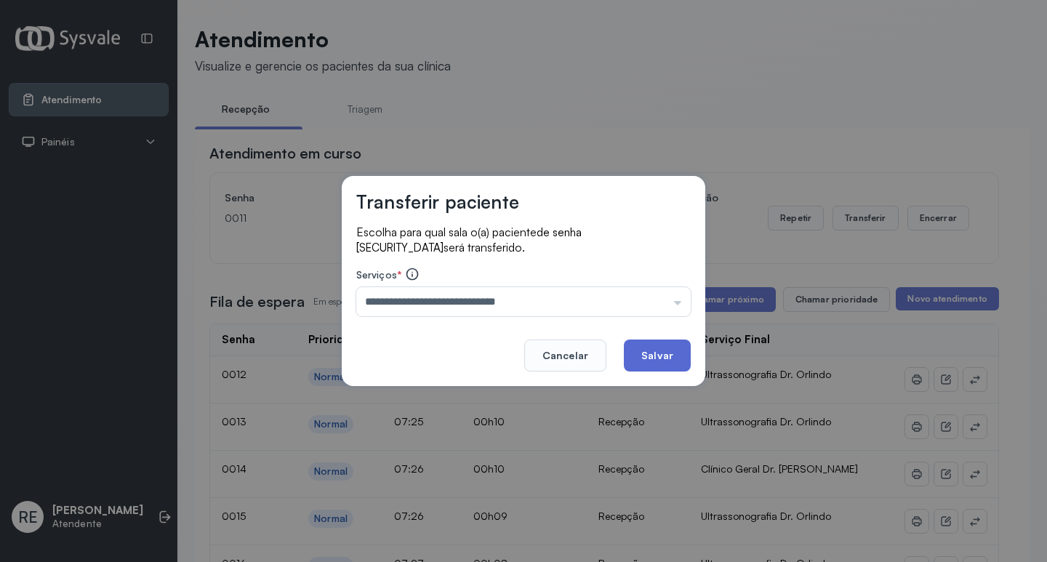
click at [641, 365] on button "Salvar" at bounding box center [657, 356] width 67 height 32
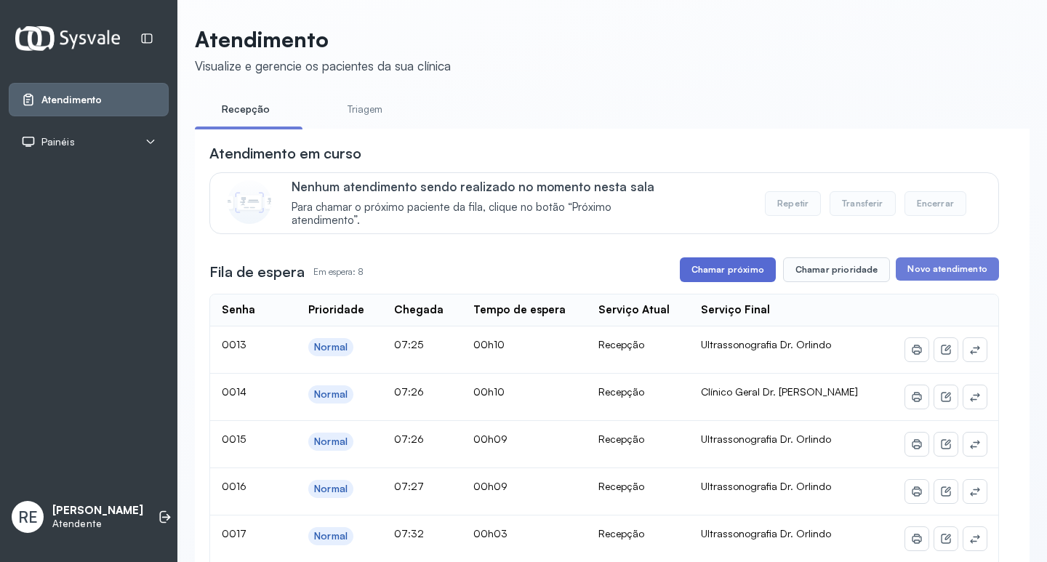
click at [742, 279] on button "Chamar próximo" at bounding box center [728, 269] width 96 height 25
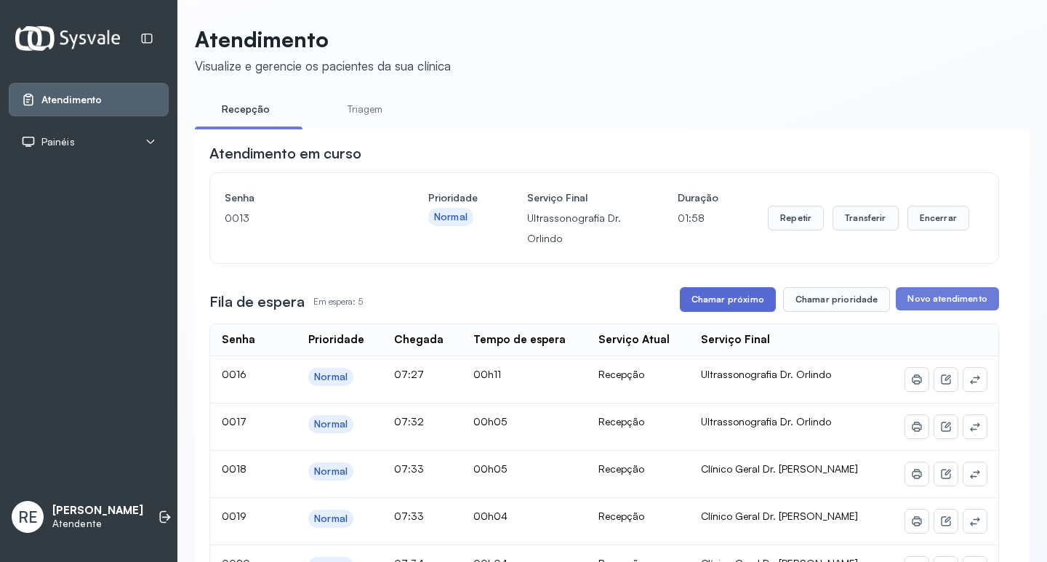
click at [734, 310] on button "Chamar próximo" at bounding box center [728, 299] width 96 height 25
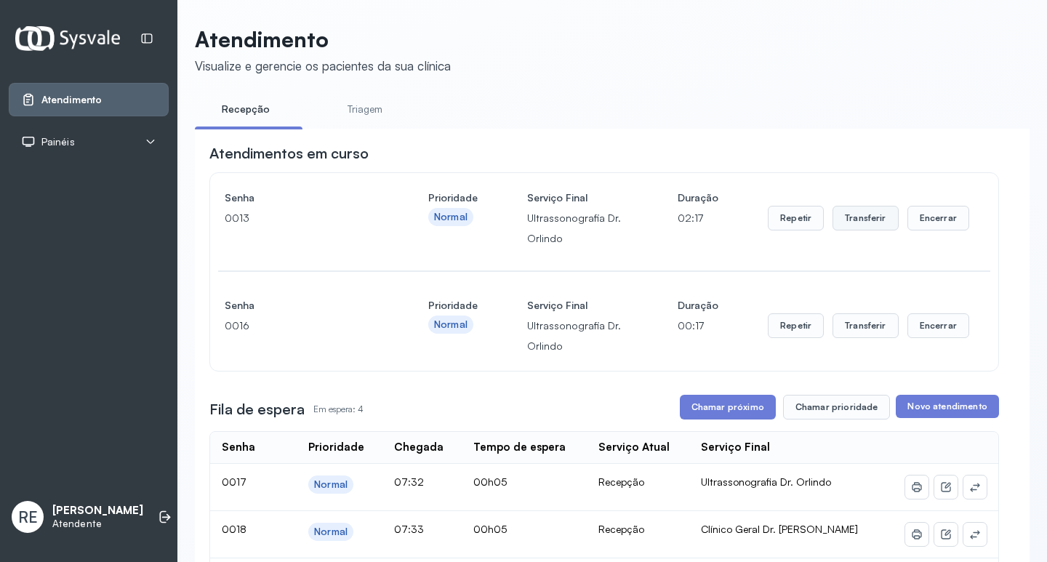
click at [863, 220] on button "Transferir" at bounding box center [866, 218] width 66 height 25
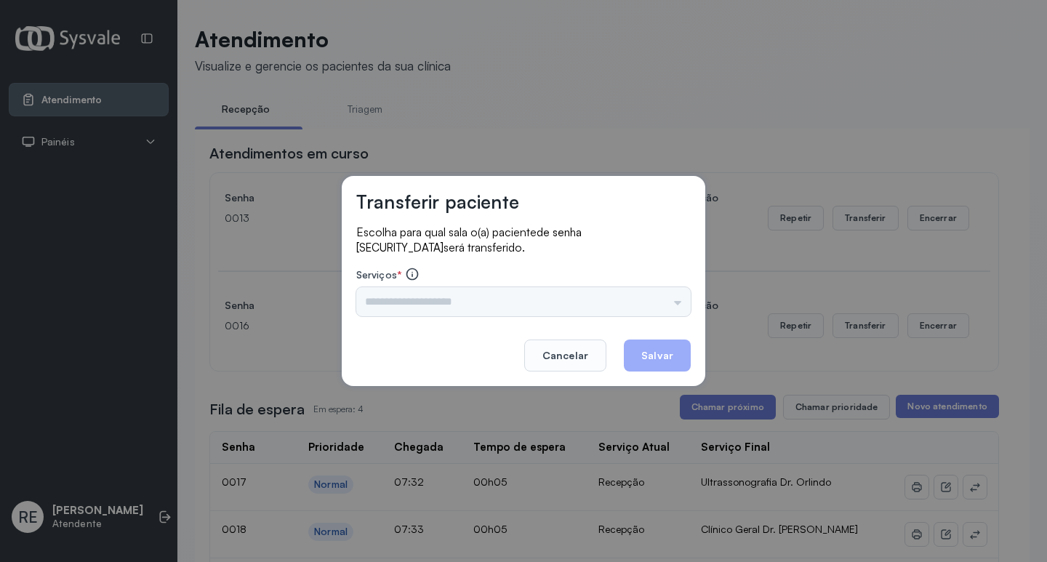
click at [492, 292] on div "Triagem Ortopedista Dr. [PERSON_NAME] Dr. [PERSON_NAME] Dr. [PERSON_NAME] Dra. …" at bounding box center [523, 301] width 335 height 29
click at [487, 297] on input "text" at bounding box center [523, 301] width 335 height 29
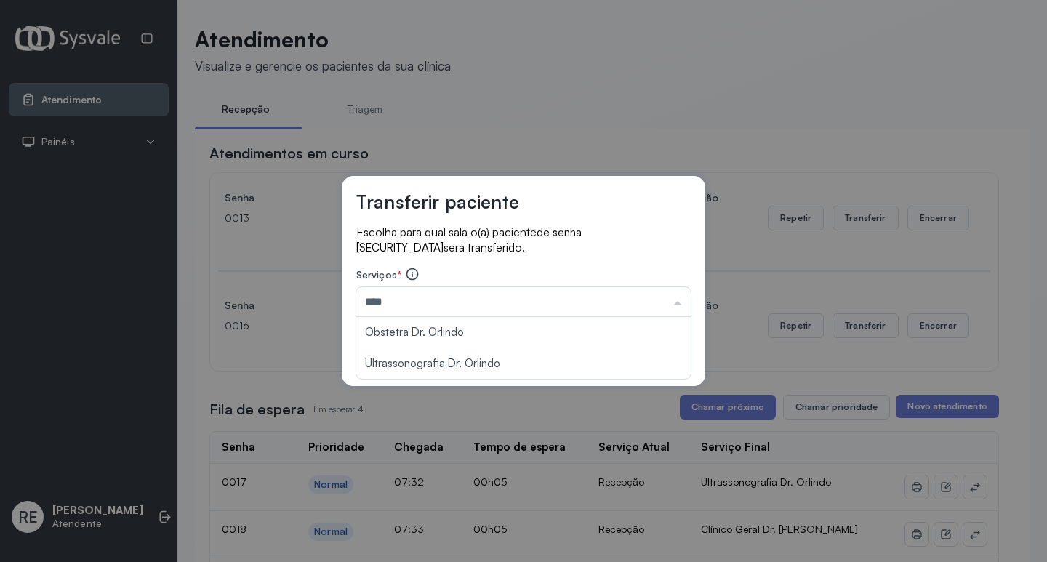
type input "**********"
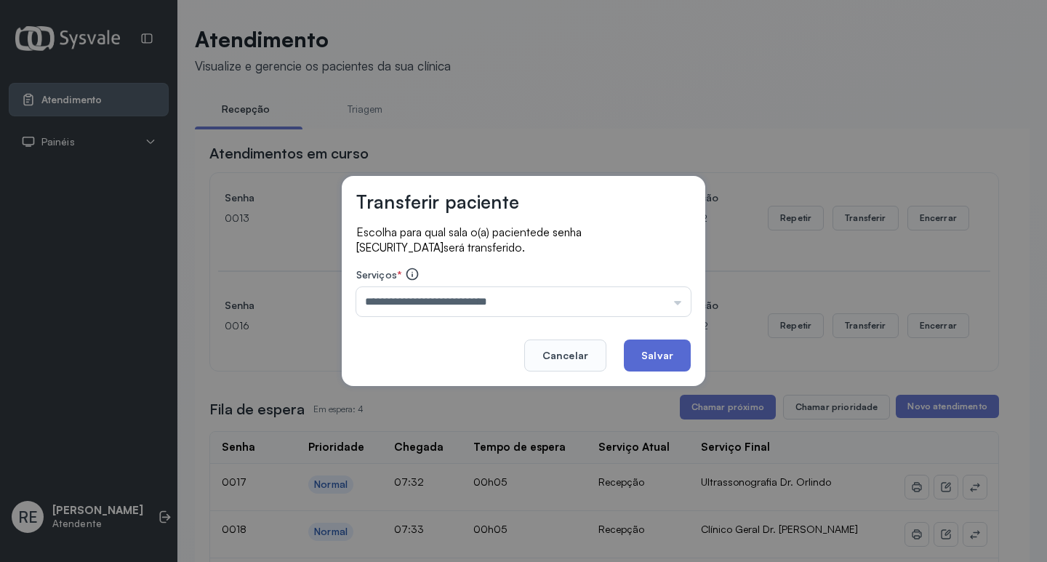
click at [683, 360] on button "Salvar" at bounding box center [657, 356] width 67 height 32
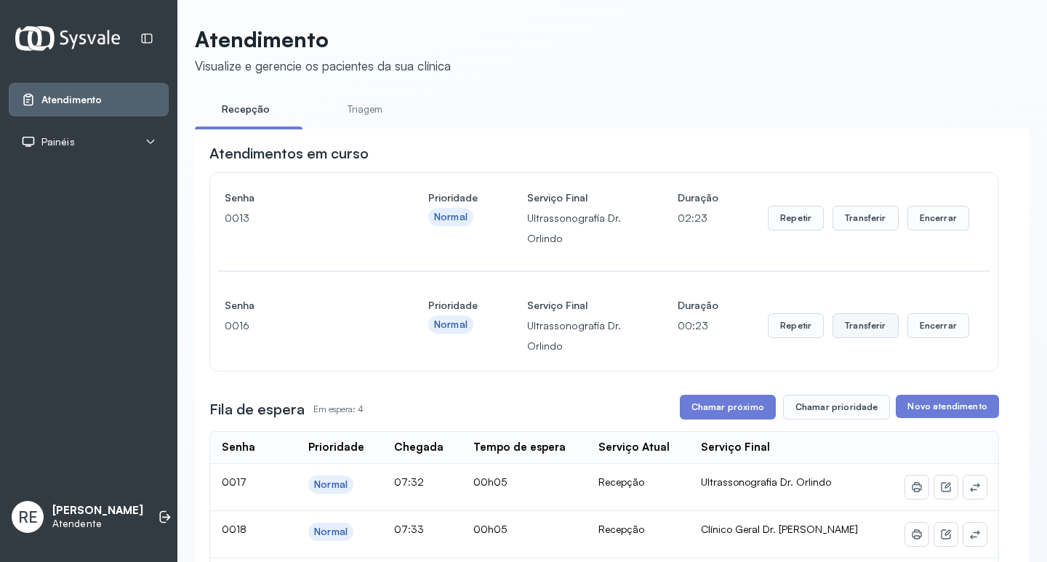
click at [844, 231] on button "Transferir" at bounding box center [866, 218] width 66 height 25
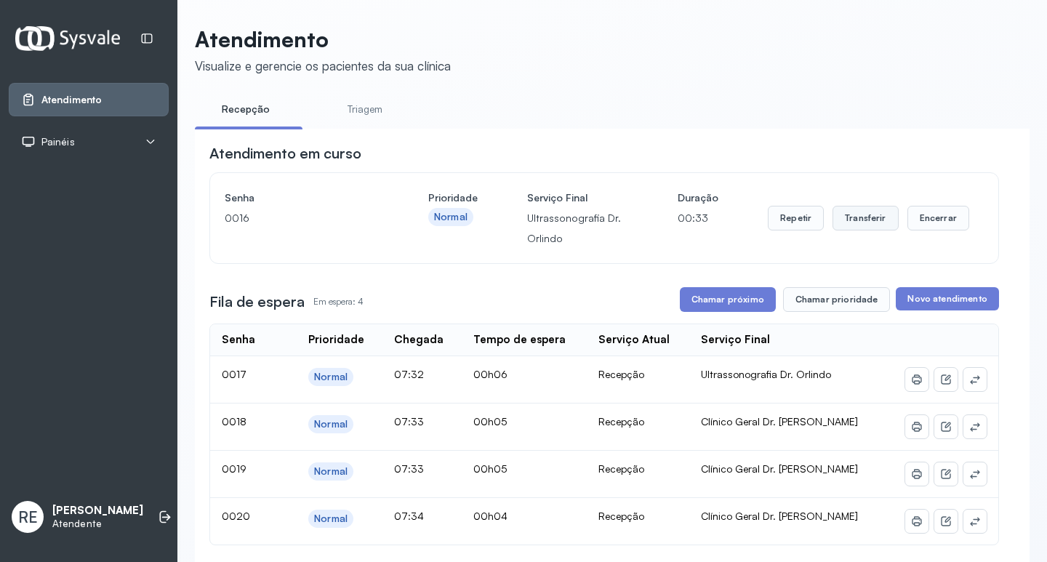
click at [856, 227] on button "Transferir" at bounding box center [866, 218] width 66 height 25
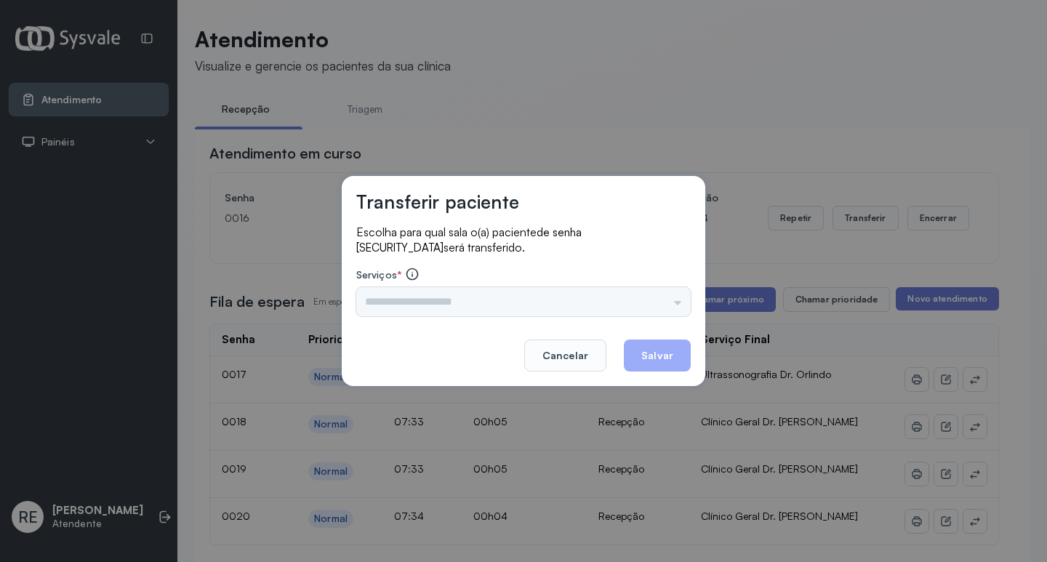
drag, startPoint x: 465, startPoint y: 313, endPoint x: 449, endPoint y: 308, distance: 16.6
click at [458, 311] on div "Triagem Ortopedista Dr. [PERSON_NAME] Dr. [PERSON_NAME] Dr. [PERSON_NAME] Dra. …" at bounding box center [523, 301] width 335 height 29
click at [449, 308] on div "Triagem Ortopedista Dr. [PERSON_NAME] Dr. [PERSON_NAME] Dr. [PERSON_NAME] Dra. …" at bounding box center [523, 301] width 335 height 29
click at [449, 308] on input "text" at bounding box center [523, 301] width 335 height 29
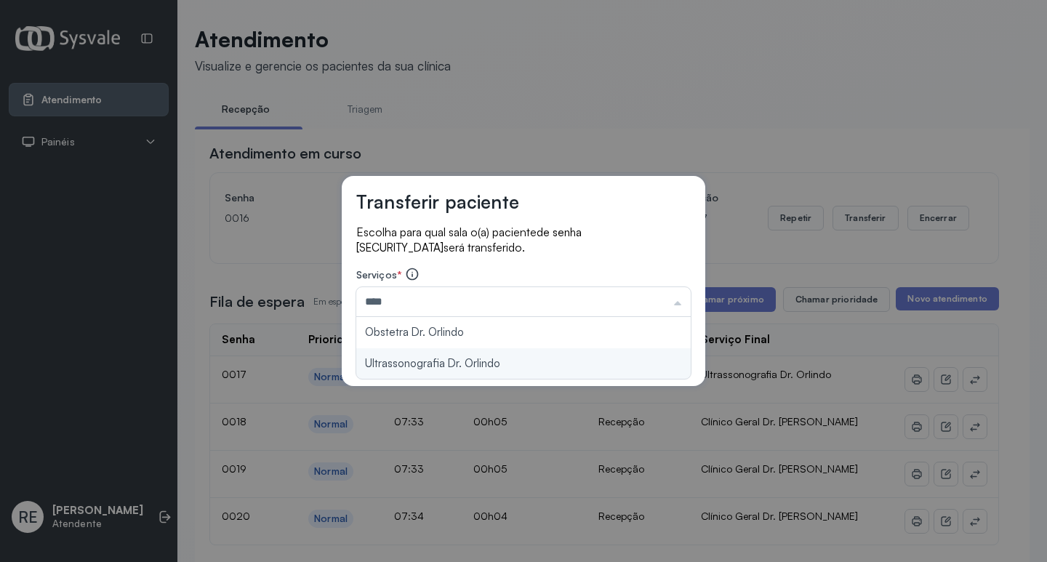
type input "**********"
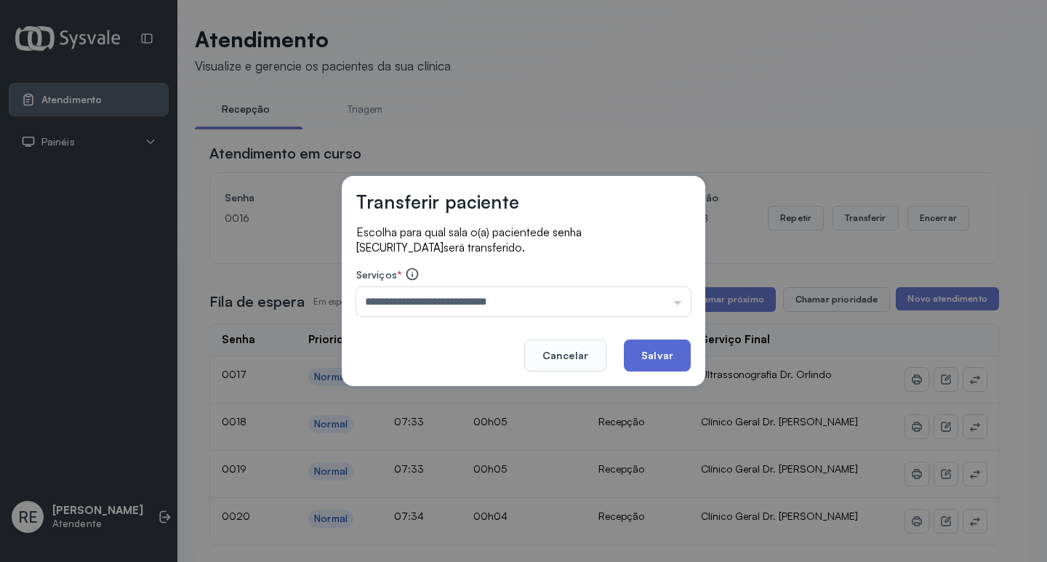
click at [649, 358] on button "Salvar" at bounding box center [657, 356] width 67 height 32
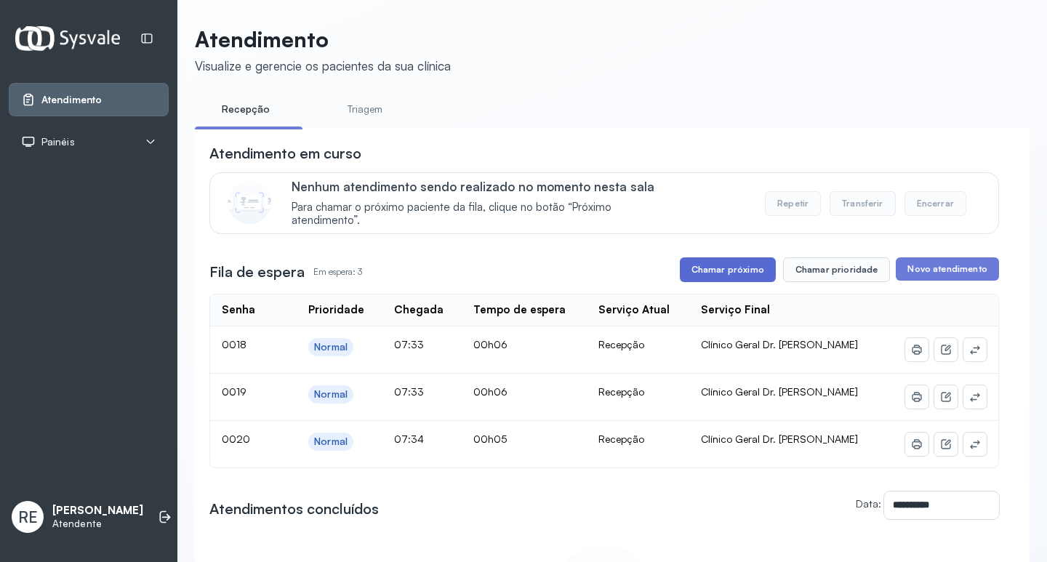
click at [734, 280] on button "Chamar próximo" at bounding box center [728, 269] width 96 height 25
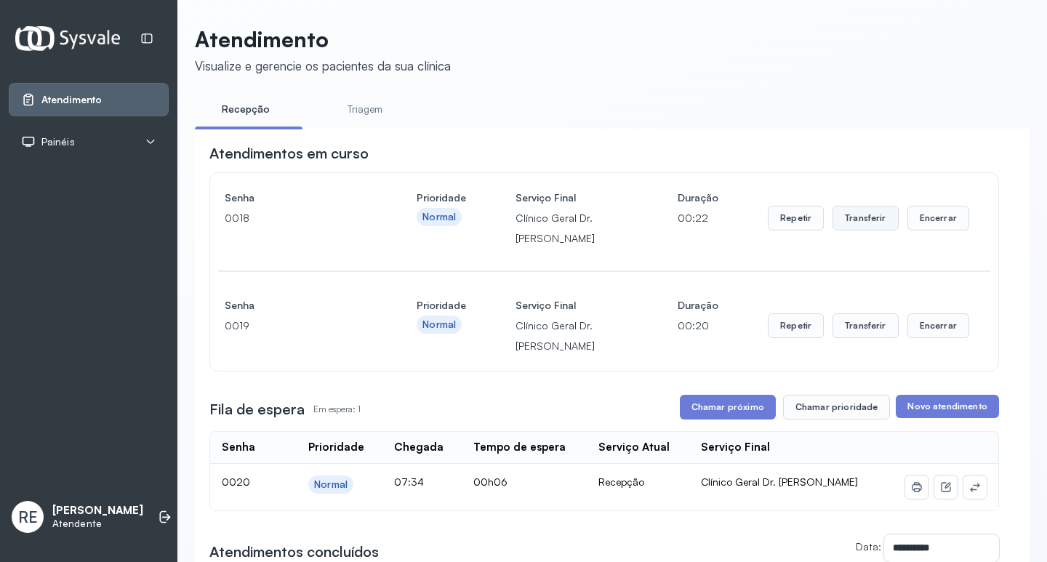
drag, startPoint x: 854, startPoint y: 235, endPoint x: 854, endPoint y: 227, distance: 8.0
click at [854, 233] on div "Repetir Transferir Encerrar" at bounding box center [868, 218] width 201 height 61
click at [854, 227] on button "Transferir" at bounding box center [866, 218] width 66 height 25
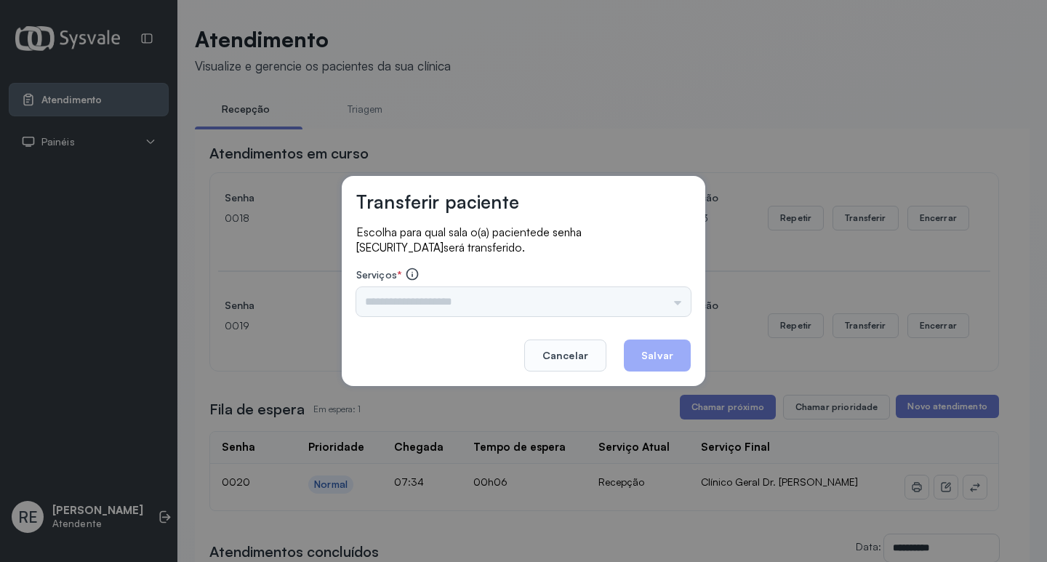
click at [429, 304] on div "Triagem Ortopedista Dr. [PERSON_NAME] Dr. [PERSON_NAME] Dr. [PERSON_NAME] Dra. …" at bounding box center [523, 301] width 335 height 29
click at [429, 304] on input "text" at bounding box center [523, 301] width 335 height 29
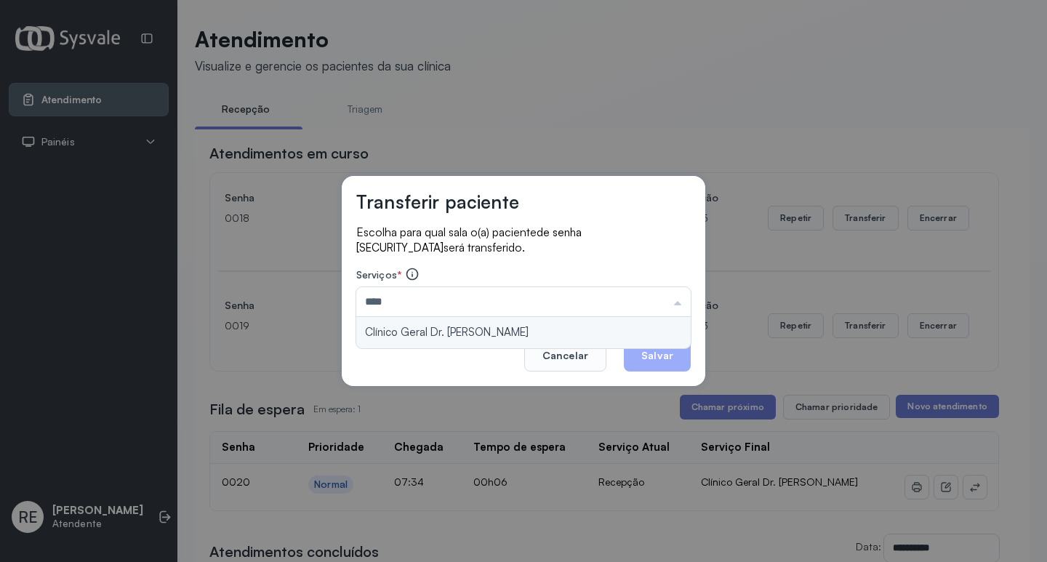
type input "**********"
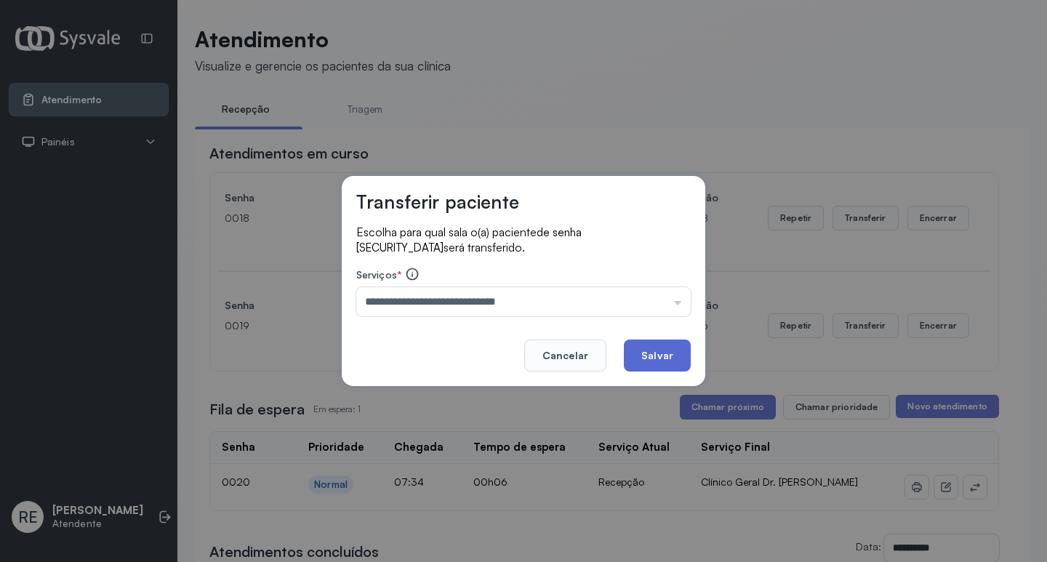
click at [665, 359] on button "Salvar" at bounding box center [657, 356] width 67 height 32
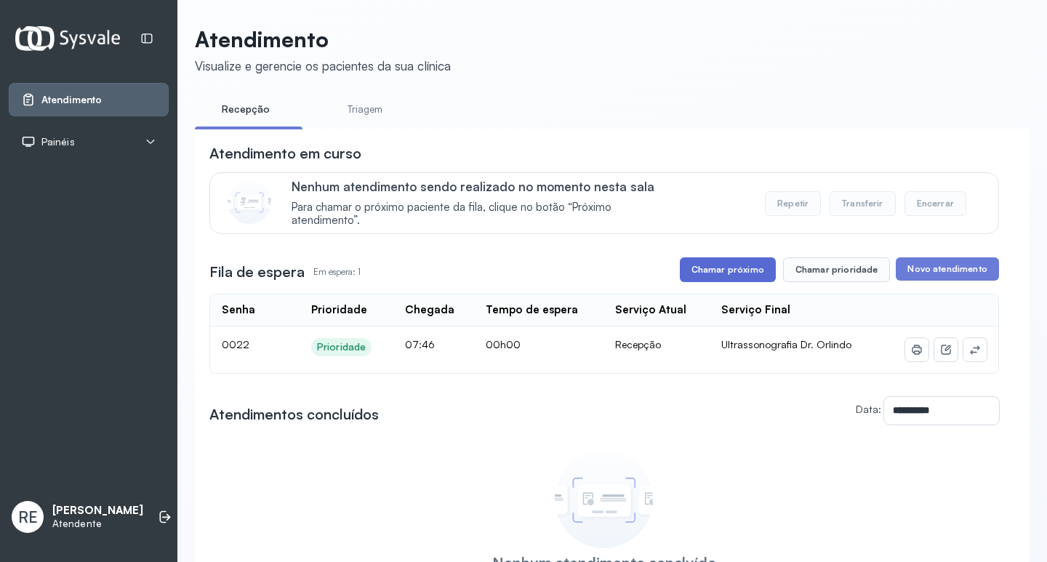
click at [709, 276] on button "Chamar próximo" at bounding box center [728, 269] width 96 height 25
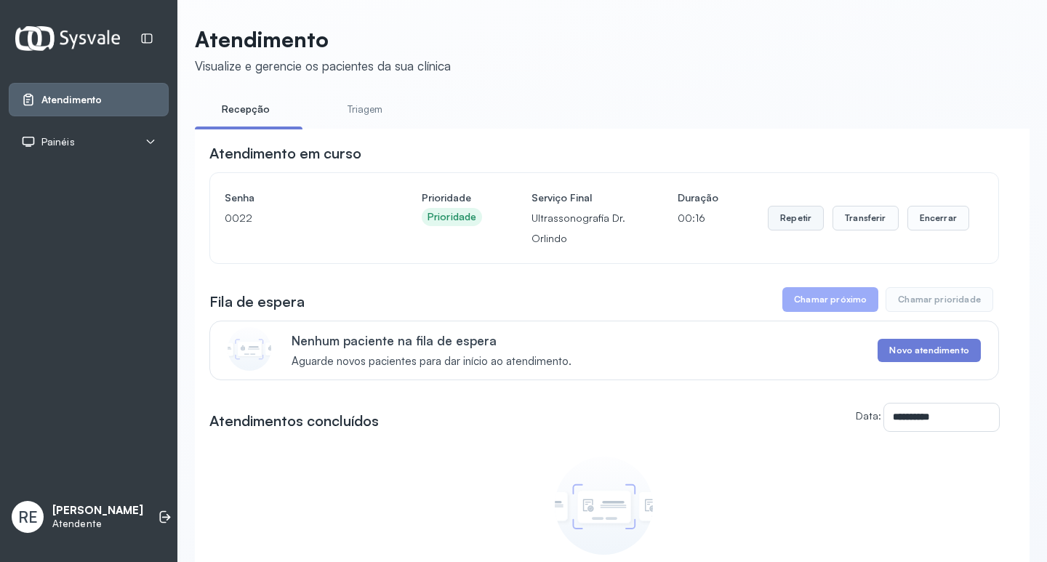
click at [785, 223] on button "Repetir" at bounding box center [796, 218] width 56 height 25
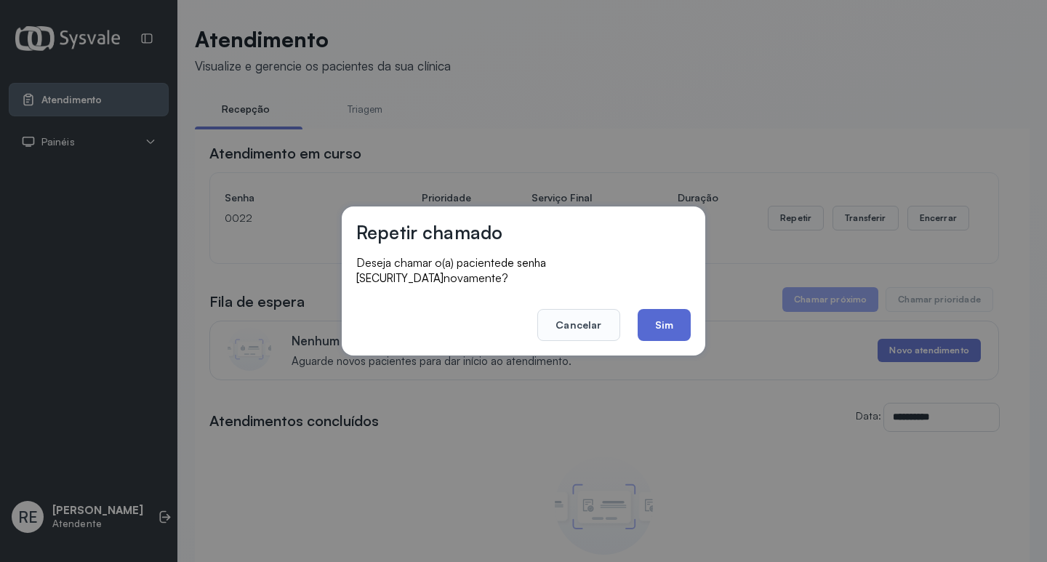
click at [655, 309] on button "Sim" at bounding box center [664, 325] width 53 height 32
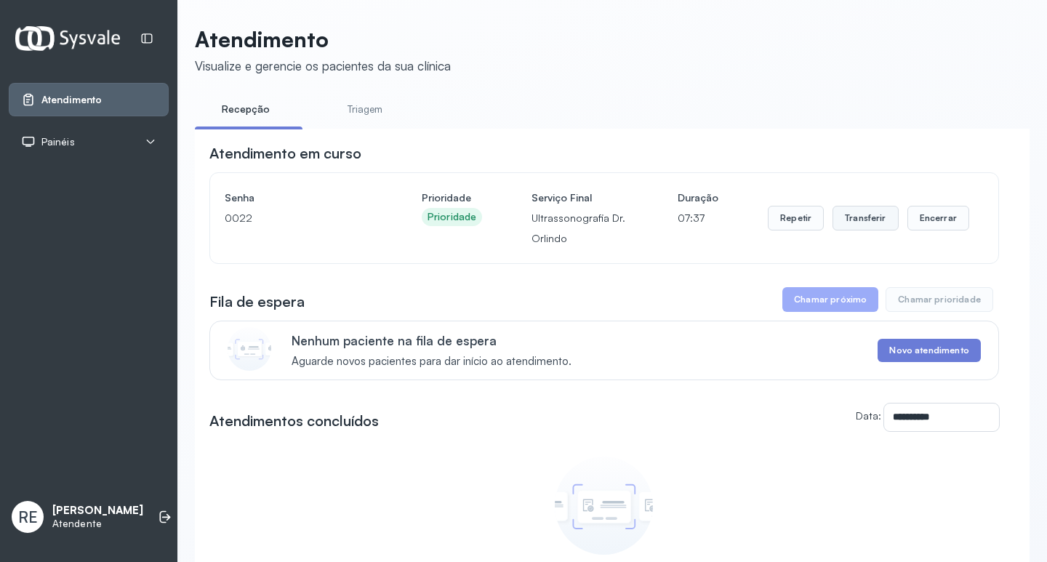
click at [847, 211] on button "Transferir" at bounding box center [866, 218] width 66 height 25
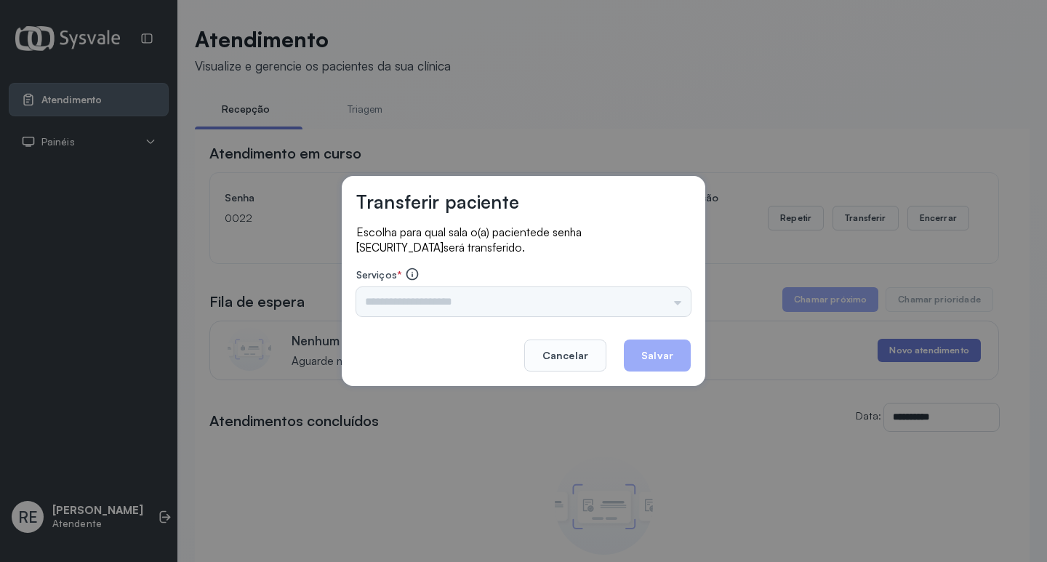
click at [439, 303] on div "Nenhuma opção encontrada" at bounding box center [523, 301] width 335 height 29
drag, startPoint x: 439, startPoint y: 303, endPoint x: 398, endPoint y: 310, distance: 41.3
click at [438, 303] on div "Nenhuma opção encontrada" at bounding box center [523, 301] width 335 height 29
click at [398, 310] on div "Nenhuma opção encontrada" at bounding box center [523, 301] width 335 height 29
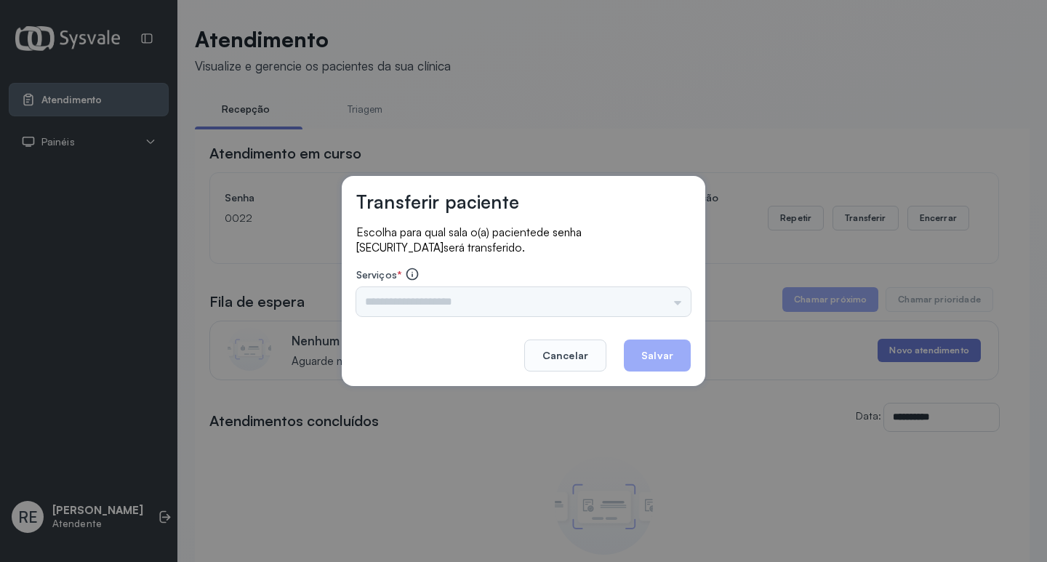
click at [395, 309] on div "Nenhuma opção encontrada" at bounding box center [523, 301] width 335 height 29
click at [390, 306] on div "Nenhuma opção encontrada" at bounding box center [523, 301] width 335 height 29
click at [419, 182] on div "Transferir paciente Escolha para qual sala o(a) paciente de senha 0022 será tra…" at bounding box center [524, 281] width 364 height 210
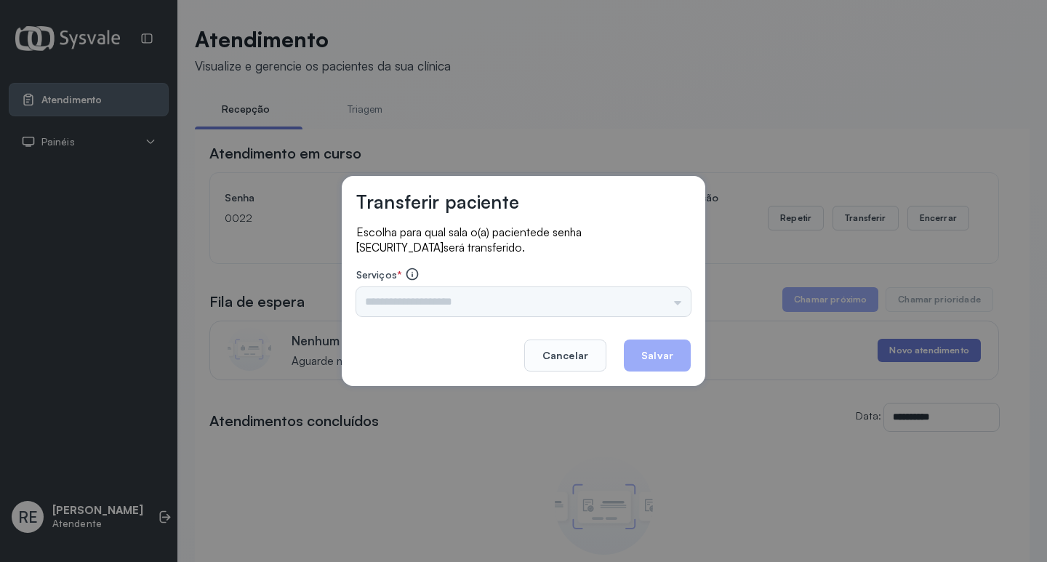
click at [465, 140] on div "Transferir paciente Escolha para qual sala o(a) paciente de senha 0022 será tra…" at bounding box center [523, 281] width 1047 height 562
drag, startPoint x: 539, startPoint y: 348, endPoint x: 706, endPoint y: 311, distance: 171.2
click at [539, 347] on button "Cancelar" at bounding box center [565, 356] width 82 height 32
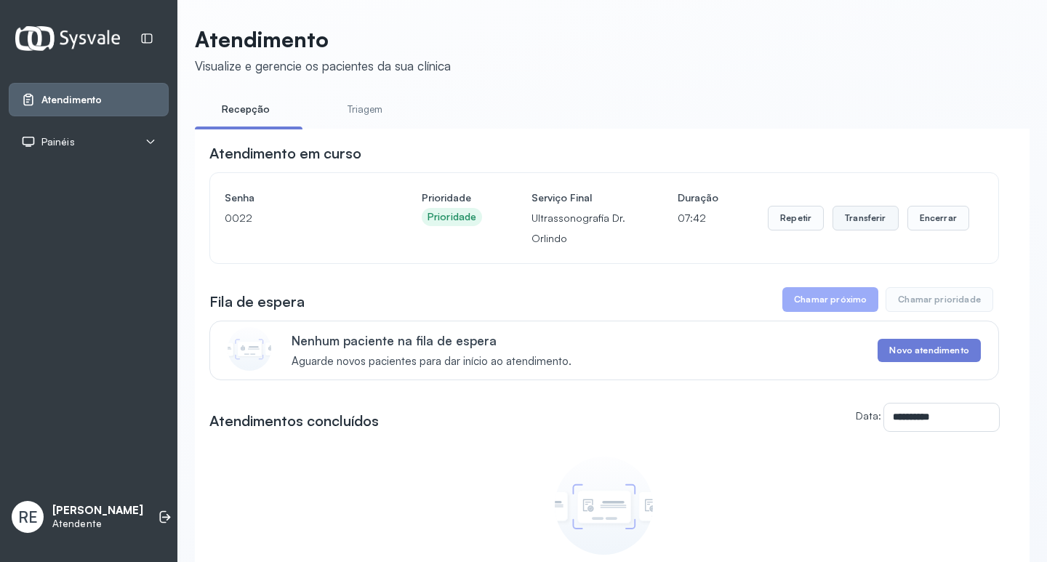
click at [844, 215] on button "Transferir" at bounding box center [866, 218] width 66 height 25
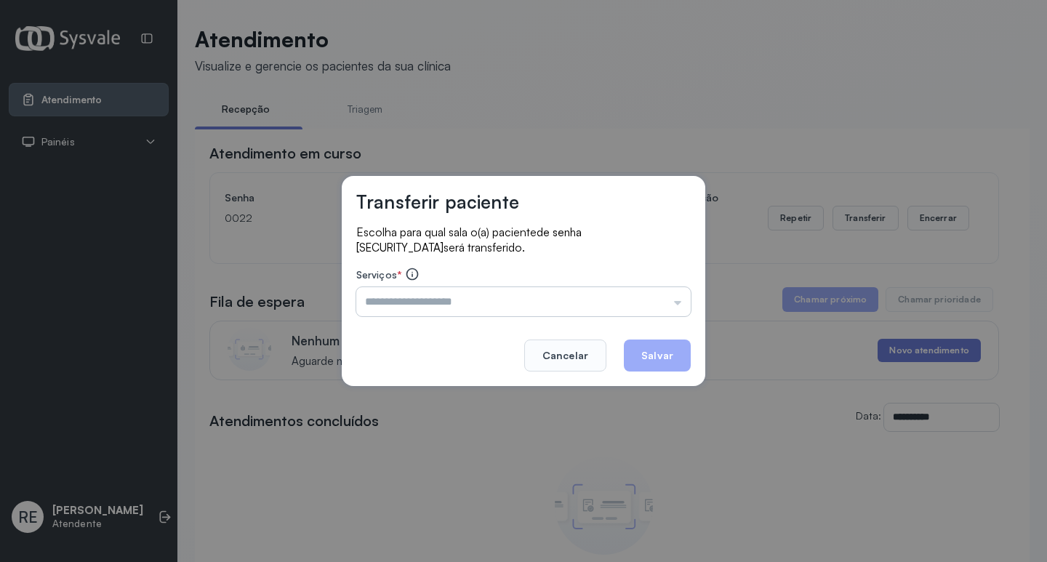
drag, startPoint x: 395, startPoint y: 308, endPoint x: 383, endPoint y: 303, distance: 13.7
click at [392, 308] on input "text" at bounding box center [523, 301] width 335 height 29
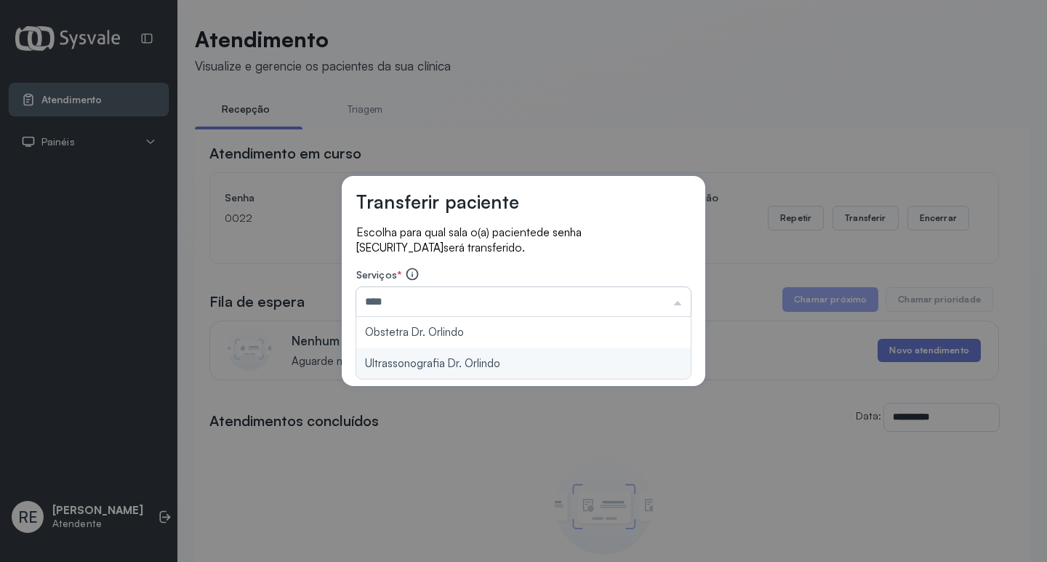
type input "**********"
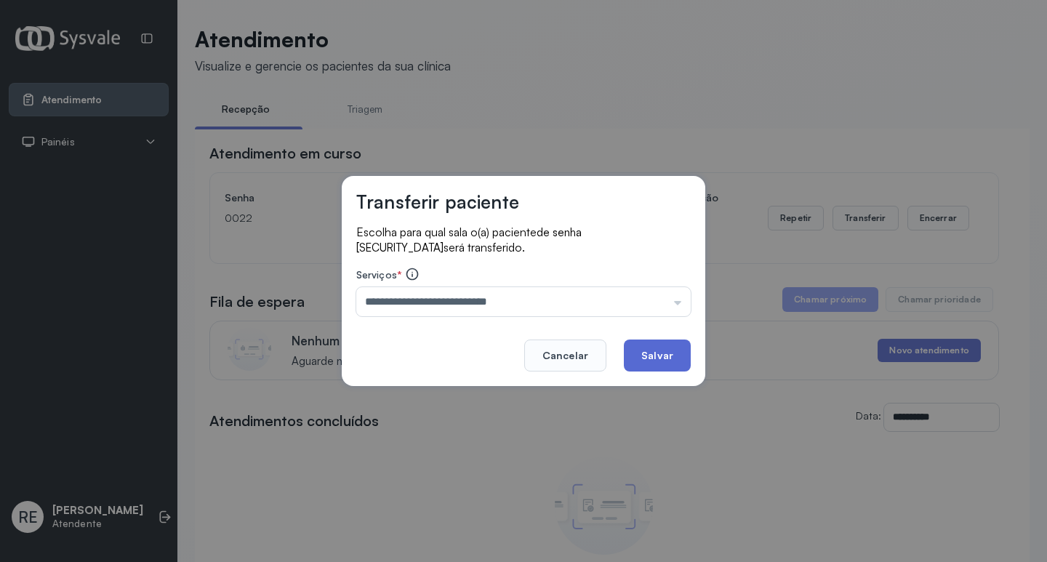
click at [673, 348] on button "Salvar" at bounding box center [657, 356] width 67 height 32
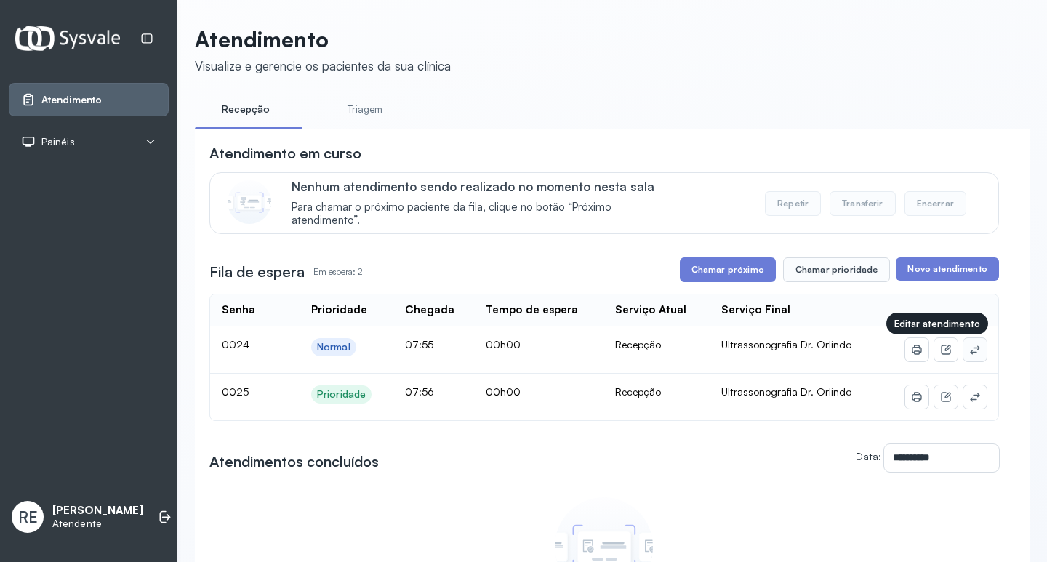
click at [969, 353] on icon at bounding box center [975, 350] width 12 height 12
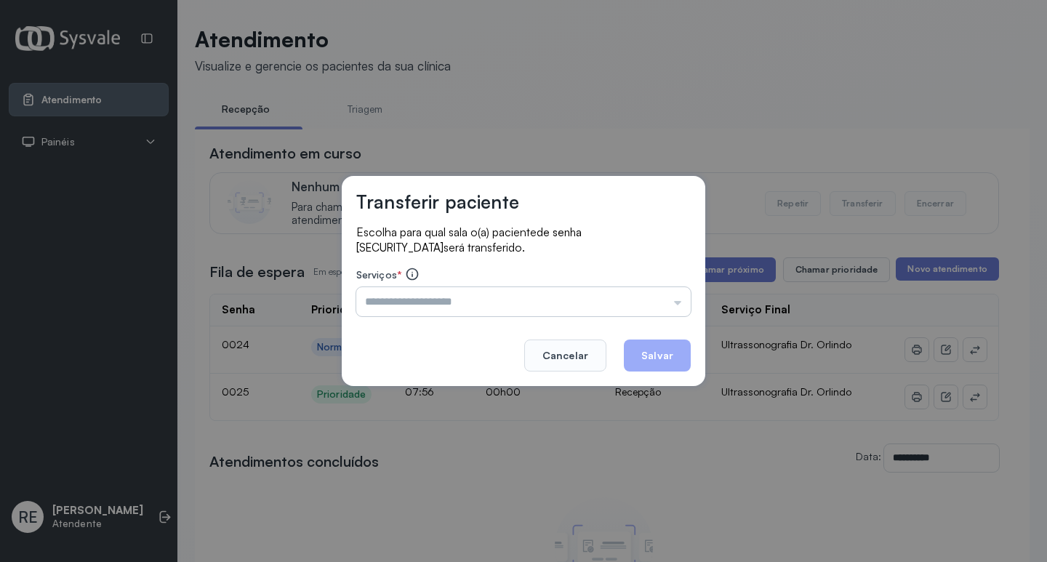
click at [415, 302] on input "text" at bounding box center [523, 301] width 335 height 29
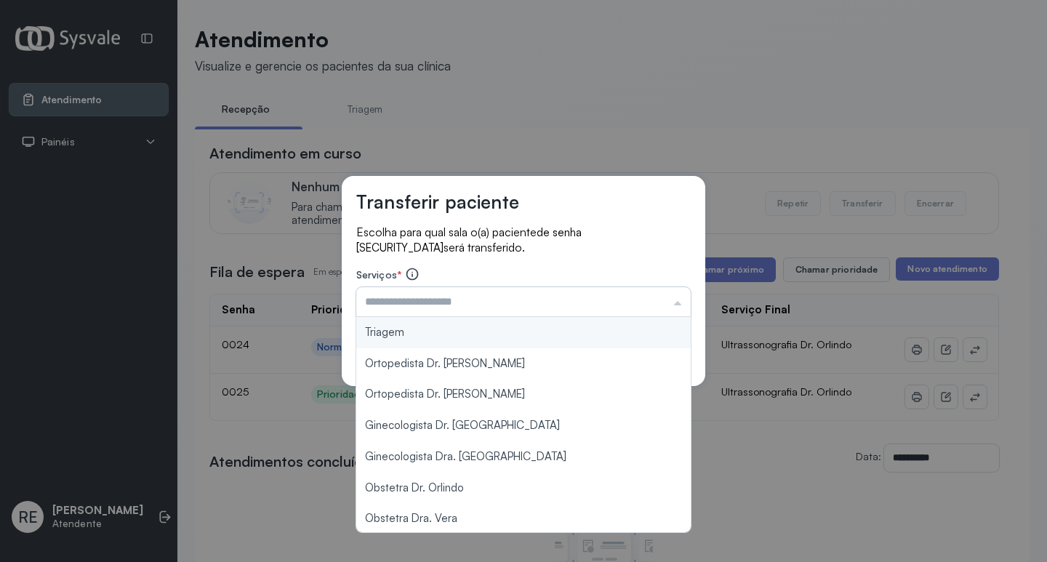
click at [409, 296] on input "text" at bounding box center [523, 301] width 335 height 29
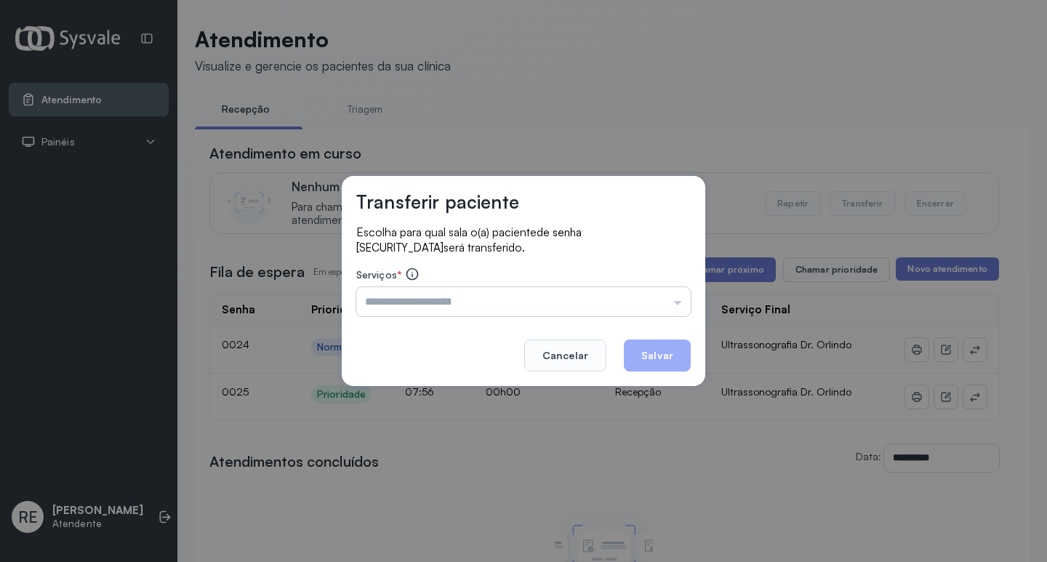
click at [409, 296] on input "text" at bounding box center [523, 301] width 335 height 29
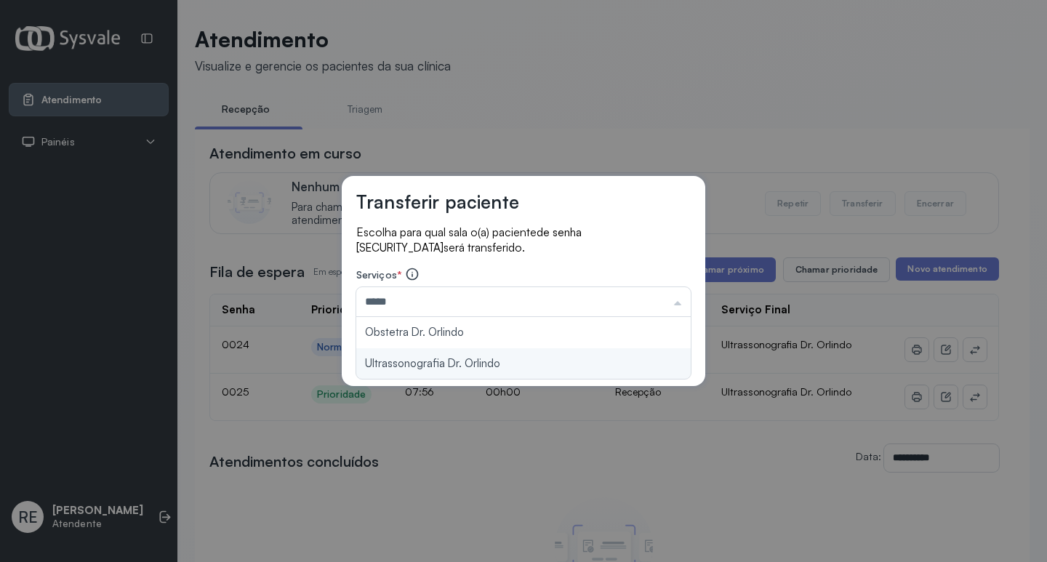
type input "**********"
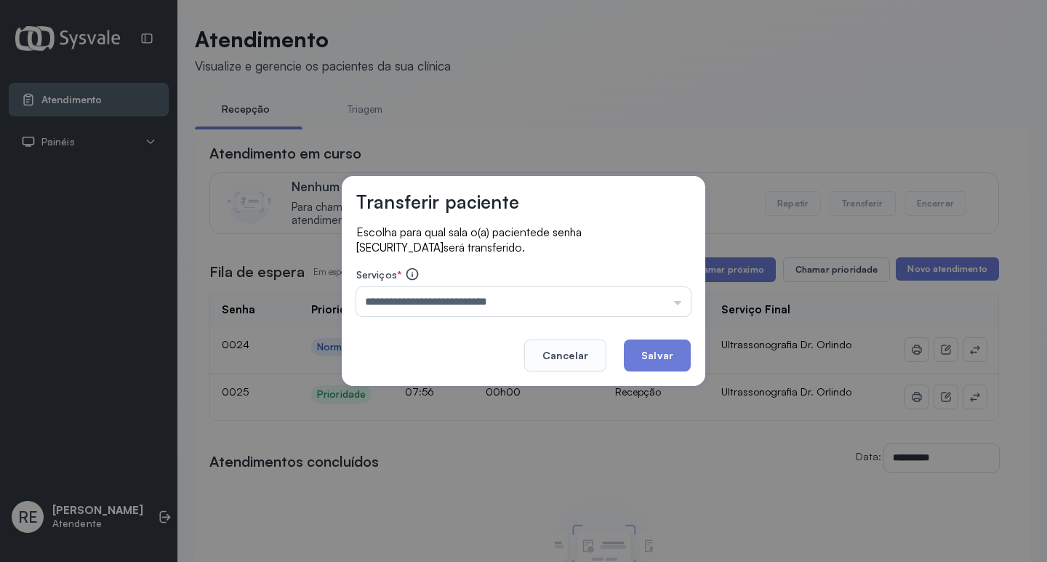
drag, startPoint x: 443, startPoint y: 367, endPoint x: 448, endPoint y: 360, distance: 8.9
click at [442, 367] on div "**********" at bounding box center [524, 281] width 364 height 210
click at [644, 354] on button "Salvar" at bounding box center [657, 356] width 67 height 32
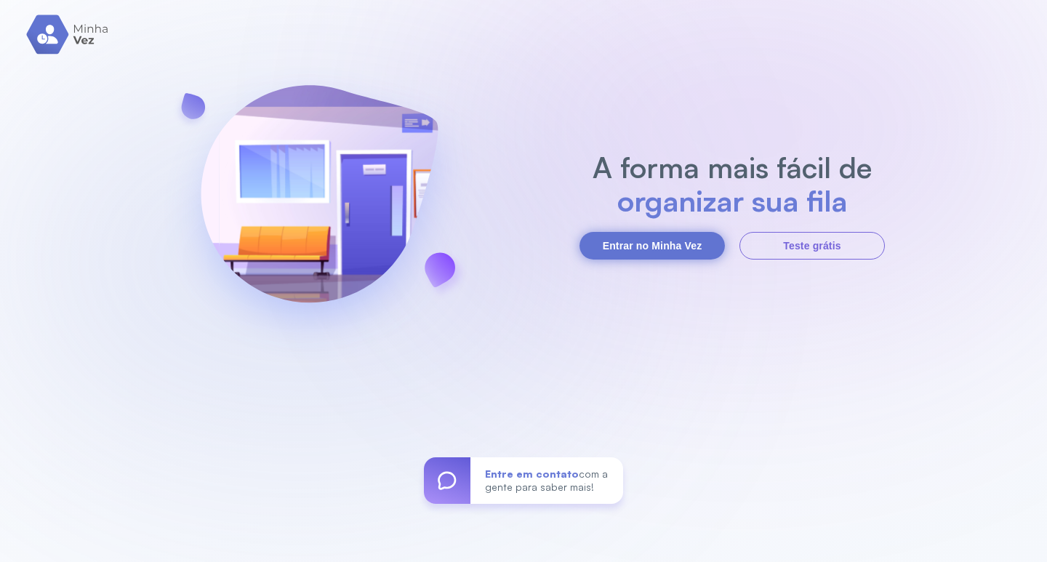
click at [601, 244] on button "Entrar no Minha Vez" at bounding box center [652, 246] width 145 height 28
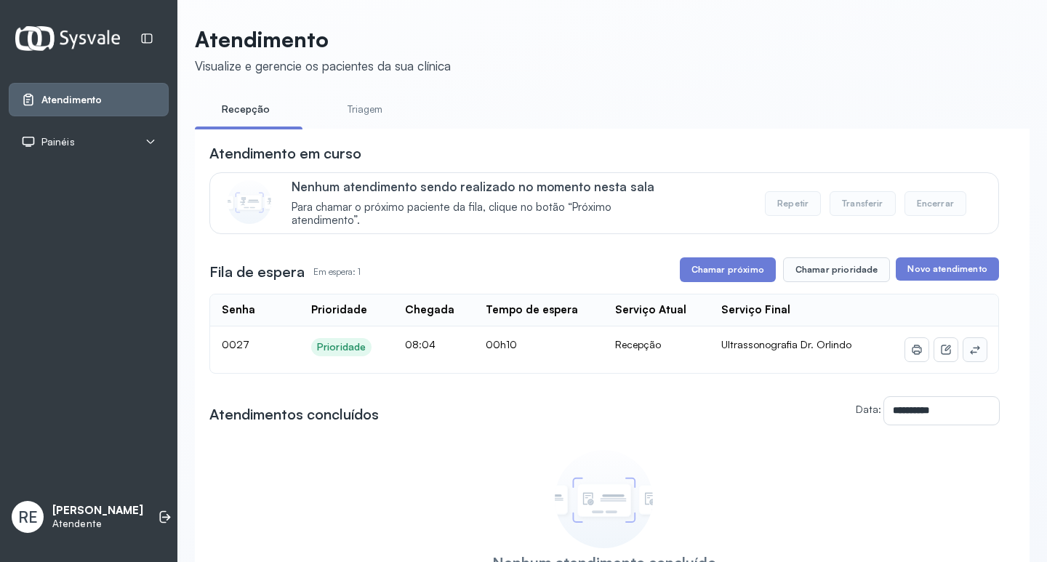
click at [970, 351] on icon at bounding box center [974, 349] width 9 height 9
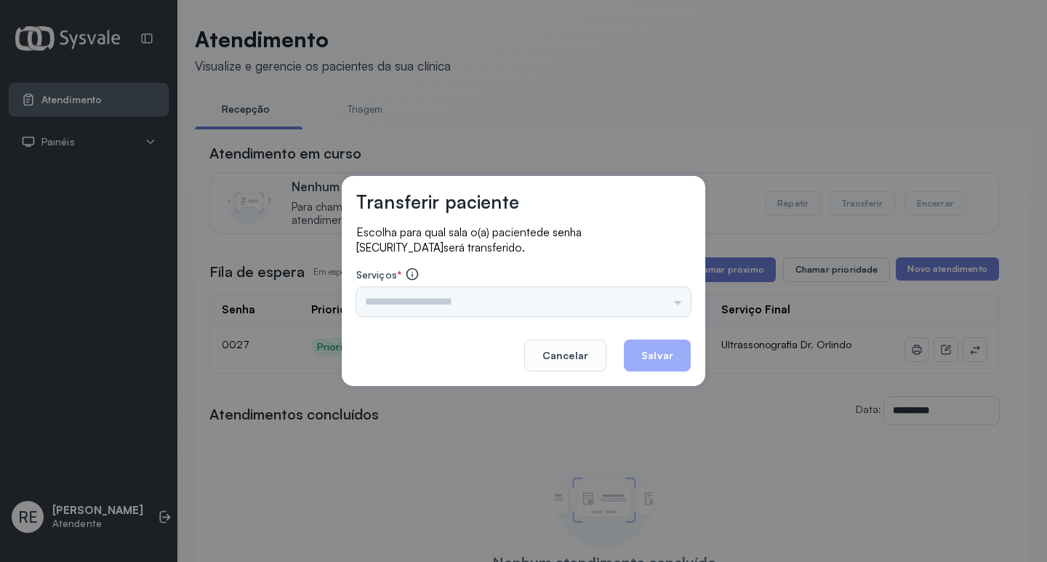
click at [450, 292] on div "Nenhuma opção encontrada" at bounding box center [523, 301] width 335 height 29
click at [427, 299] on input "text" at bounding box center [523, 301] width 335 height 29
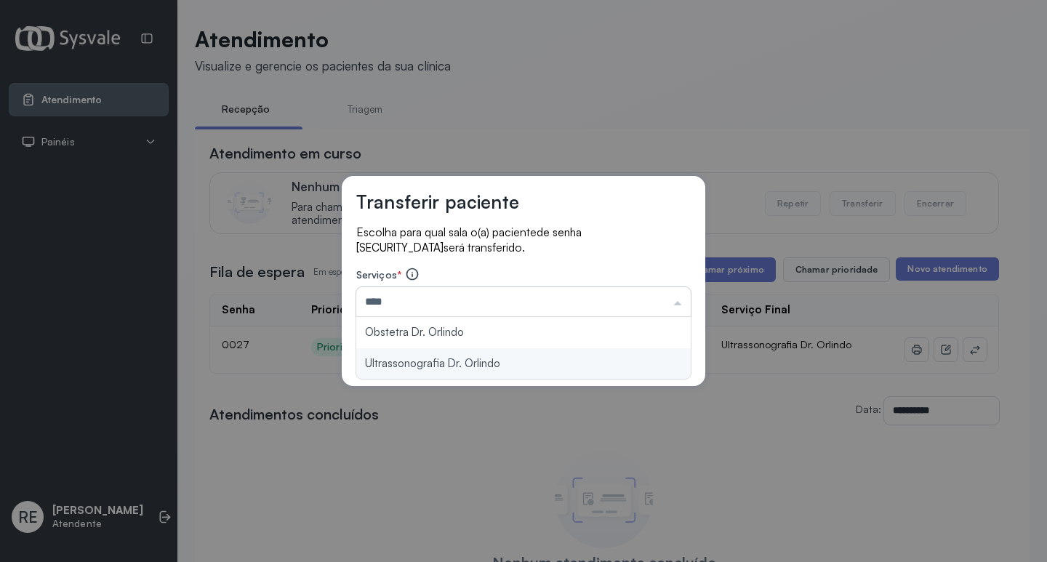
type input "**********"
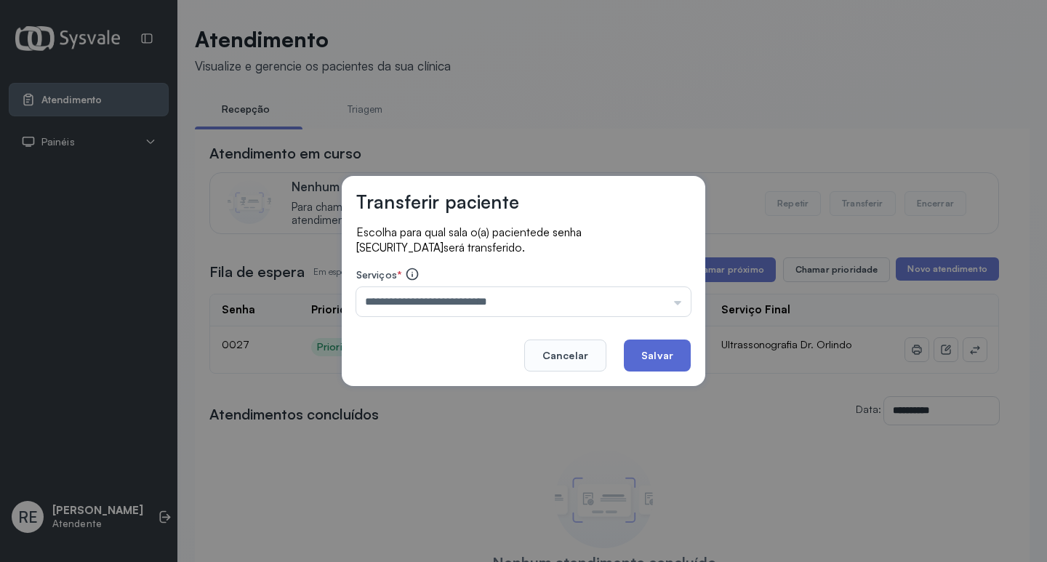
click at [669, 347] on button "Salvar" at bounding box center [657, 356] width 67 height 32
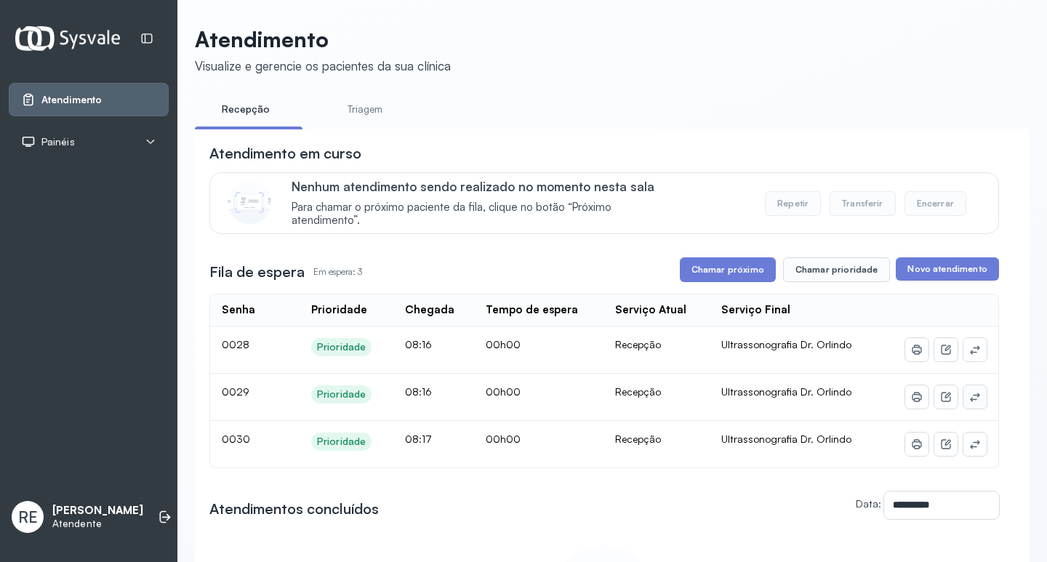
click at [969, 356] on icon at bounding box center [975, 350] width 12 height 12
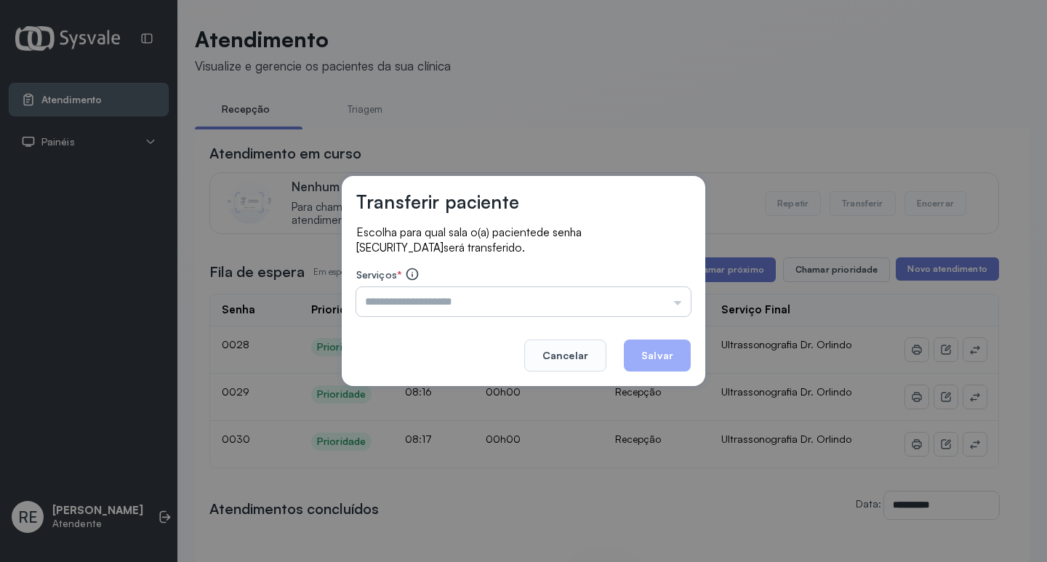
click at [404, 290] on input "text" at bounding box center [523, 301] width 335 height 29
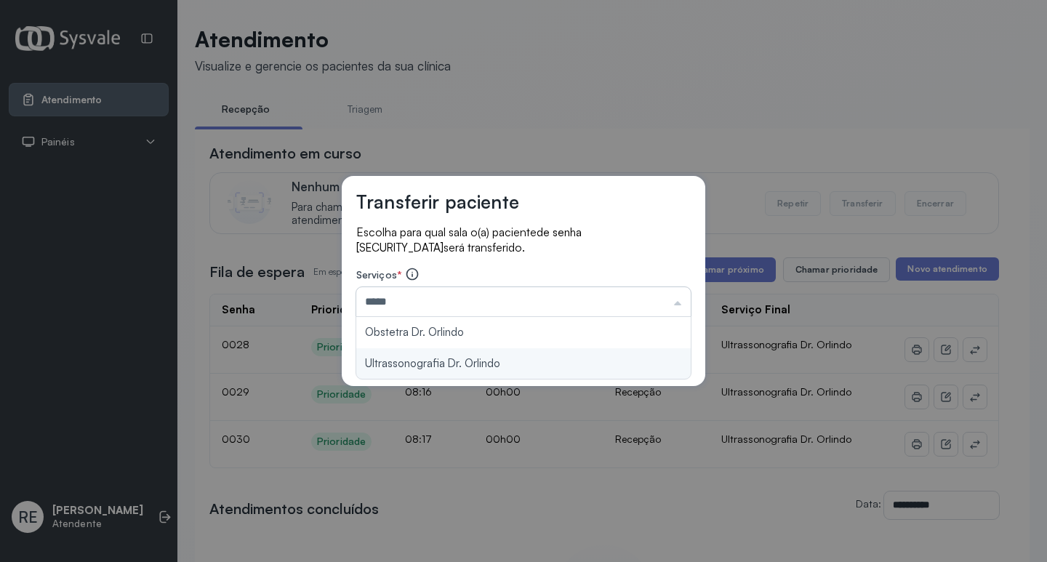
type input "**********"
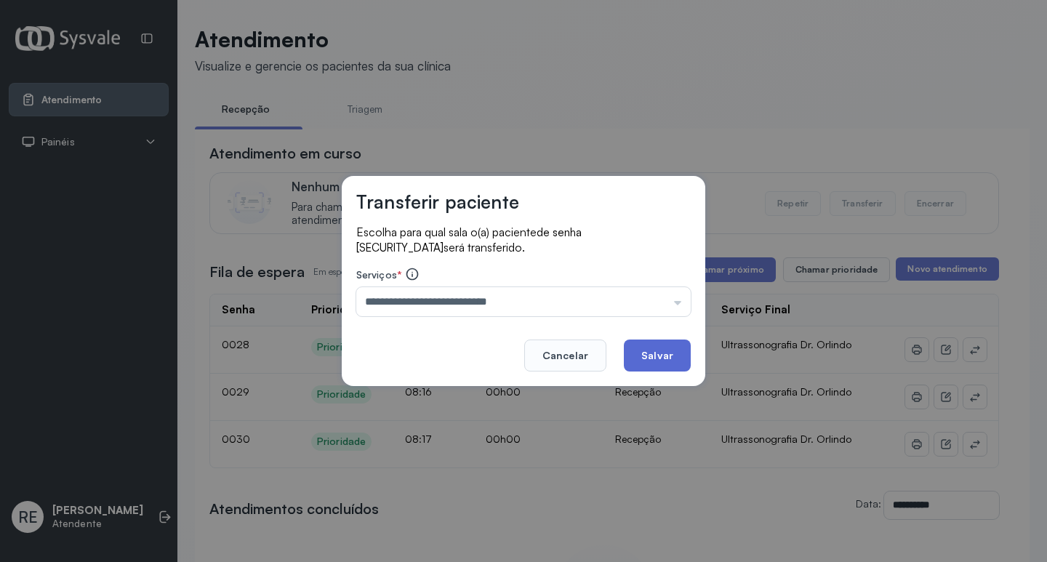
click at [675, 353] on button "Salvar" at bounding box center [657, 356] width 67 height 32
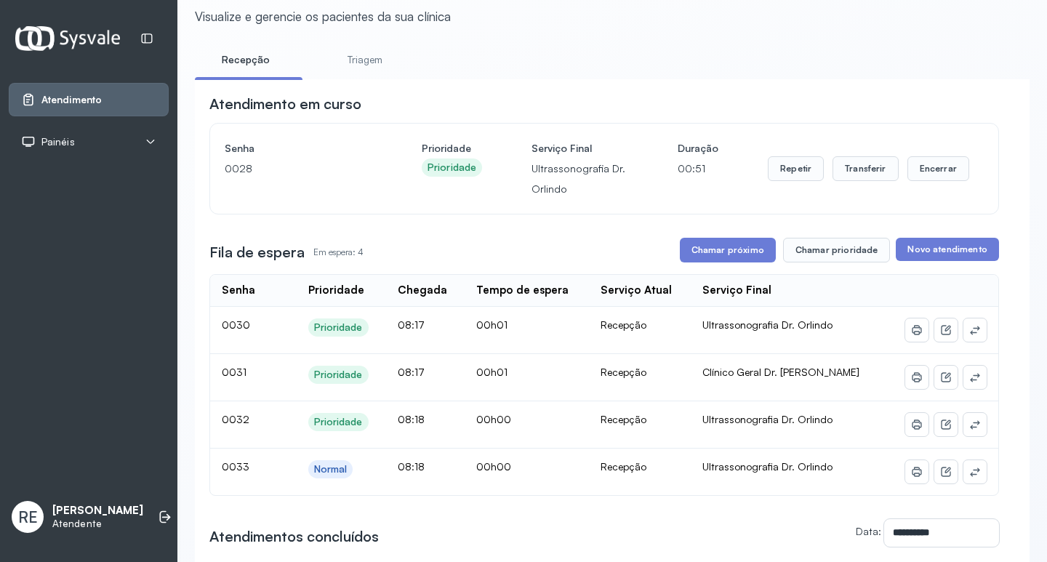
scroll to position [73, 0]
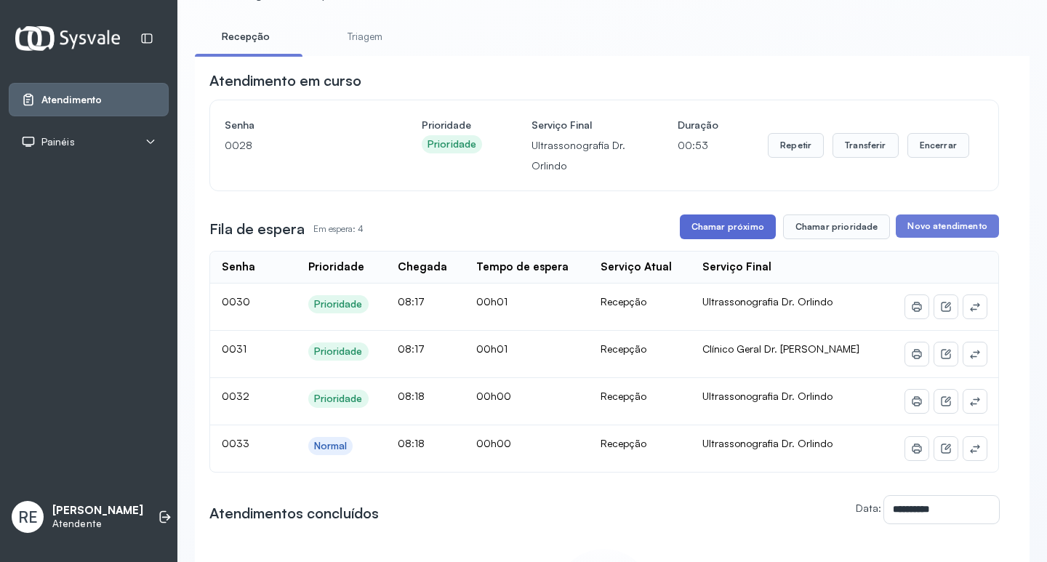
click at [741, 228] on button "Chamar próximo" at bounding box center [728, 227] width 96 height 25
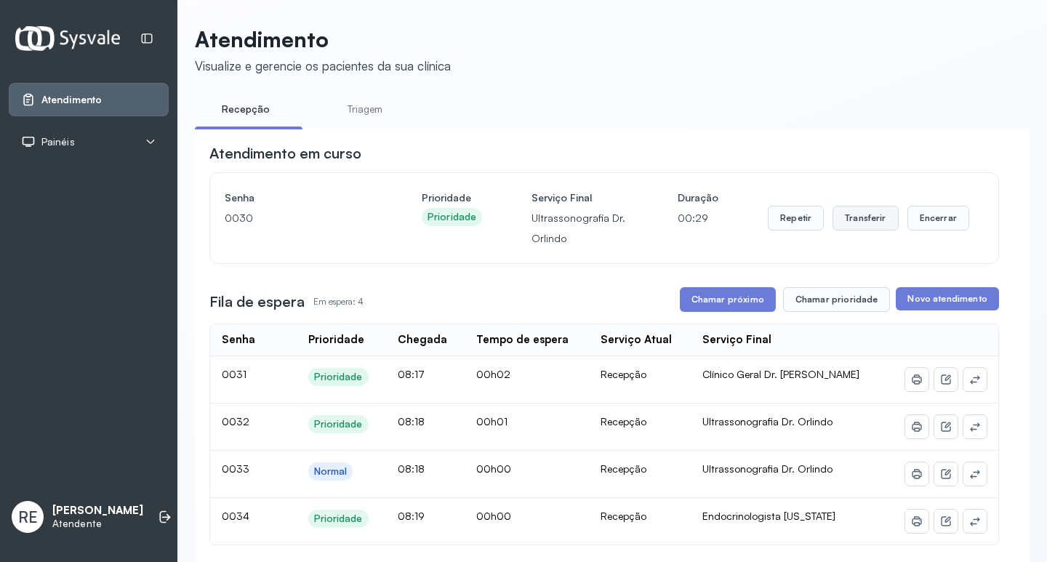
click at [851, 210] on button "Transferir" at bounding box center [866, 218] width 66 height 25
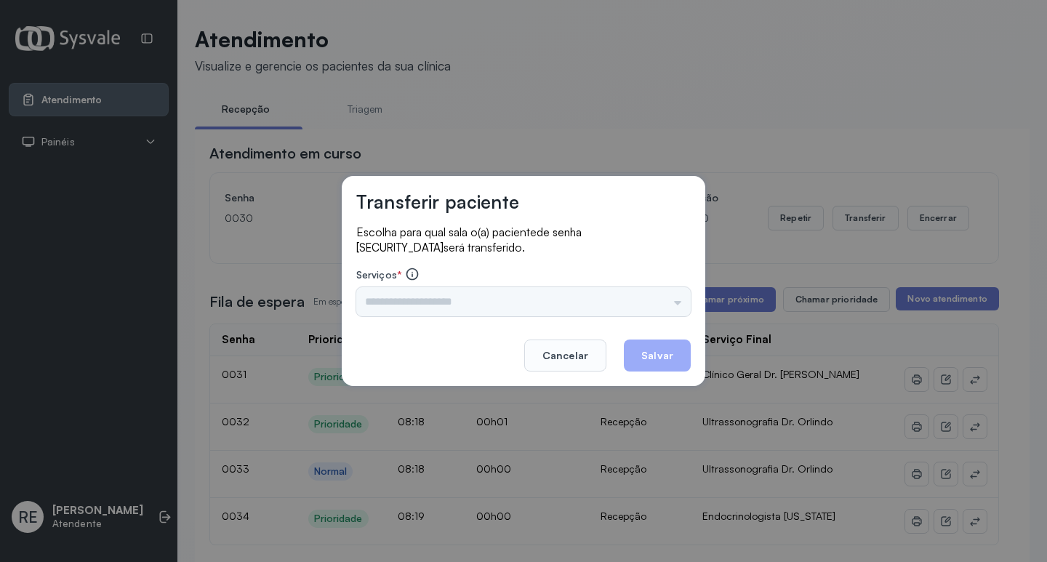
click at [431, 314] on div "Escolha para qual sala o(a) paciente de senha 0030 será transferido. Serviços *…" at bounding box center [523, 272] width 335 height 94
drag, startPoint x: 429, startPoint y: 314, endPoint x: 421, endPoint y: 305, distance: 12.4
click at [428, 314] on div "Triagem Ortopedista Dr. Mauricio Ortopedista Dr. Ramon Ginecologista Dr. Amilto…" at bounding box center [523, 301] width 335 height 29
click at [421, 305] on input "text" at bounding box center [523, 301] width 335 height 29
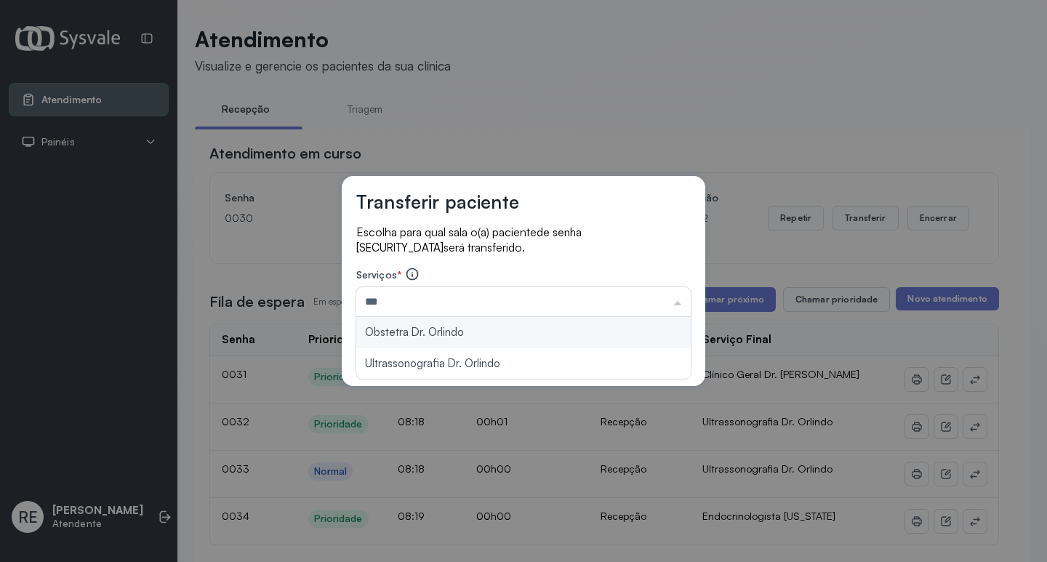
type input "**********"
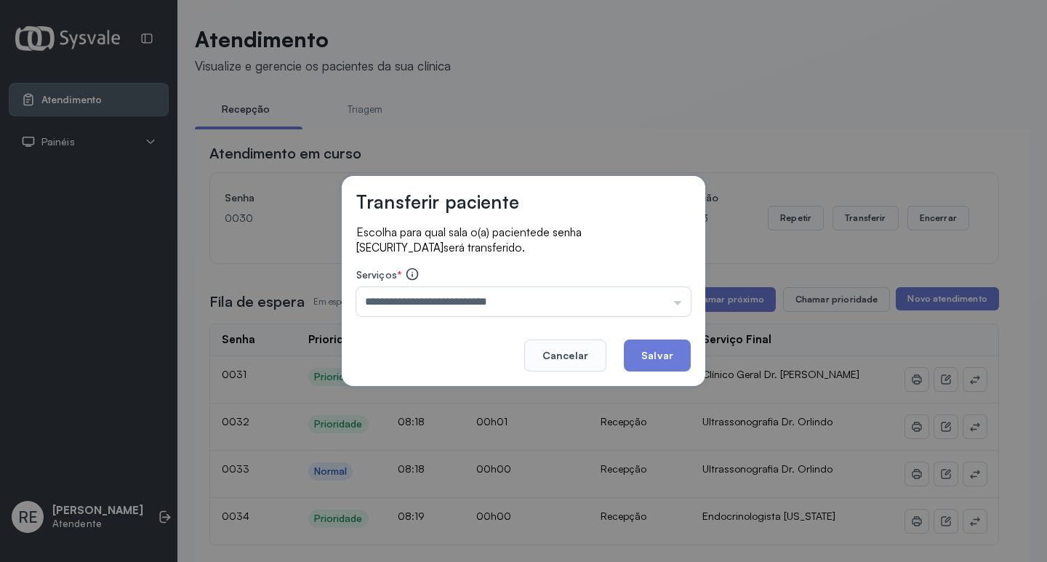
drag, startPoint x: 649, startPoint y: 354, endPoint x: 651, endPoint y: 345, distance: 8.8
click at [651, 353] on button "Salvar" at bounding box center [657, 356] width 67 height 32
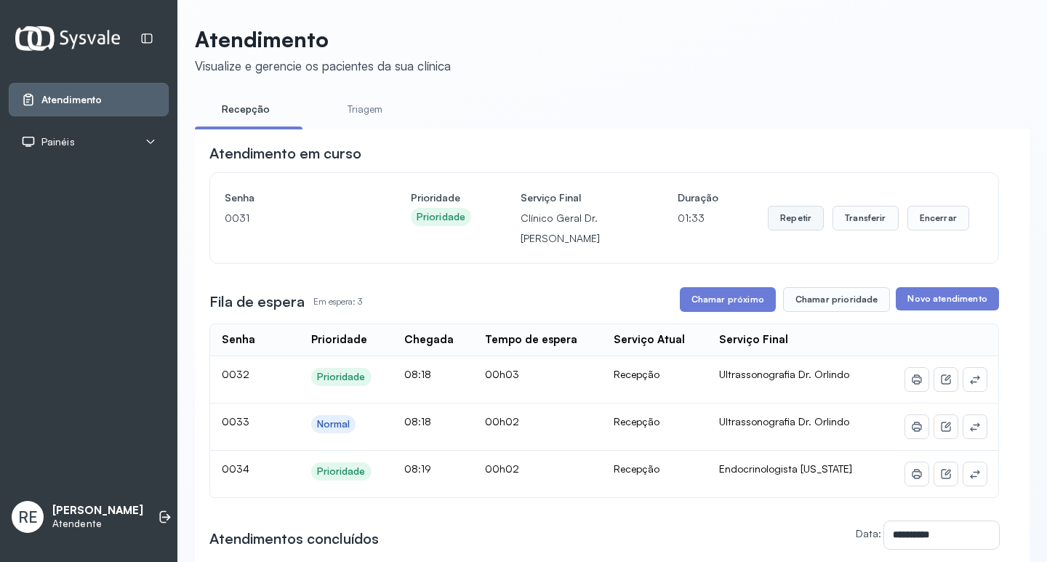
click at [796, 218] on button "Repetir" at bounding box center [796, 218] width 56 height 25
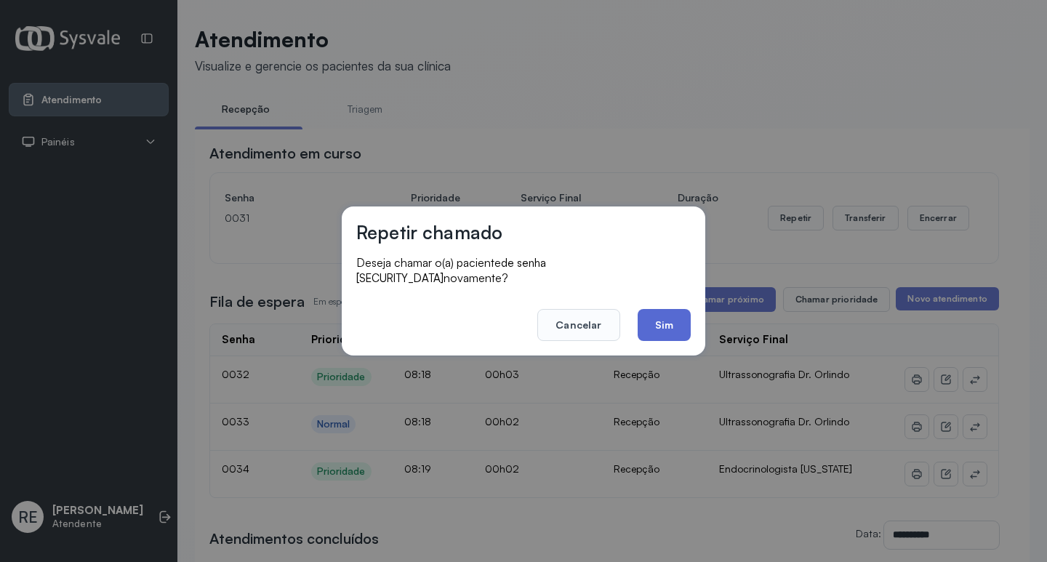
click at [649, 310] on button "Sim" at bounding box center [664, 325] width 53 height 32
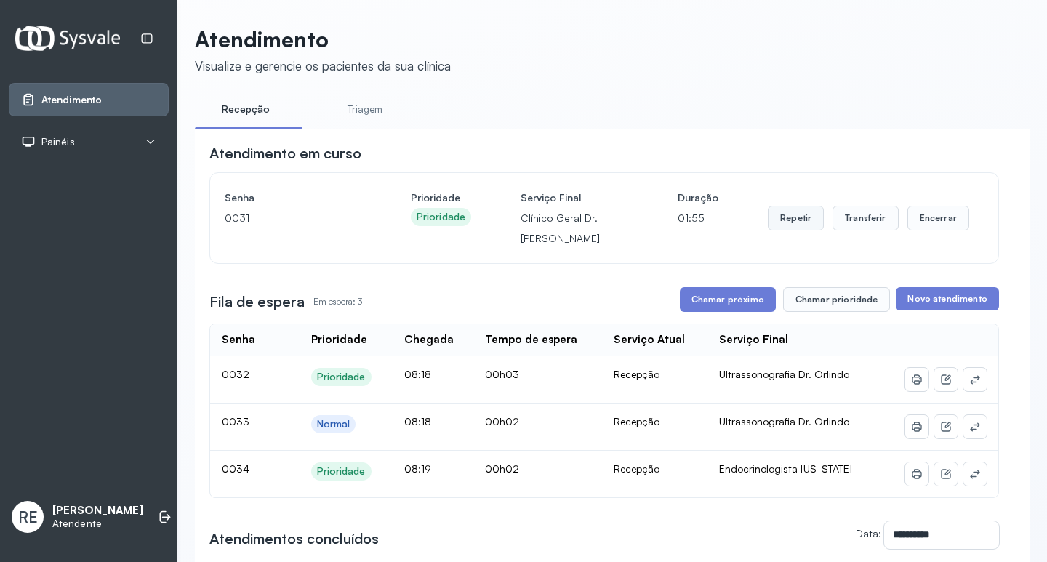
click at [807, 223] on button "Repetir" at bounding box center [796, 218] width 56 height 25
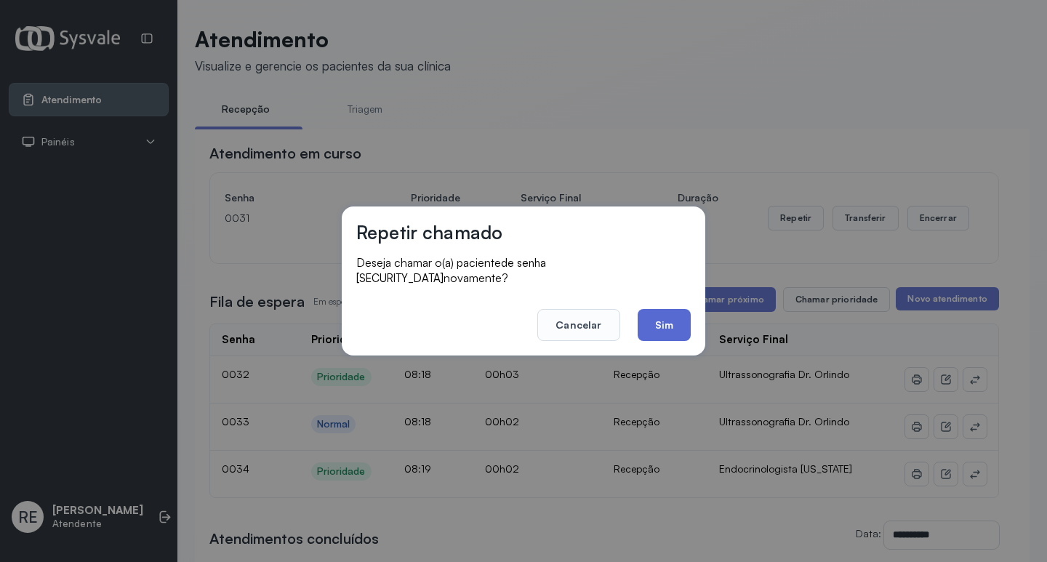
click at [684, 322] on button "Sim" at bounding box center [664, 325] width 53 height 32
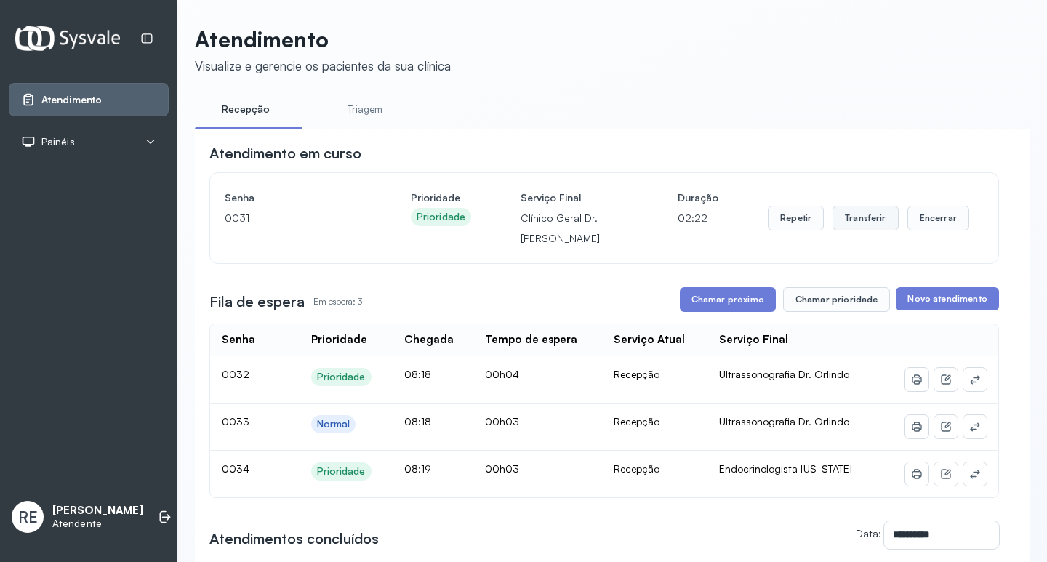
click at [835, 223] on button "Transferir" at bounding box center [866, 218] width 66 height 25
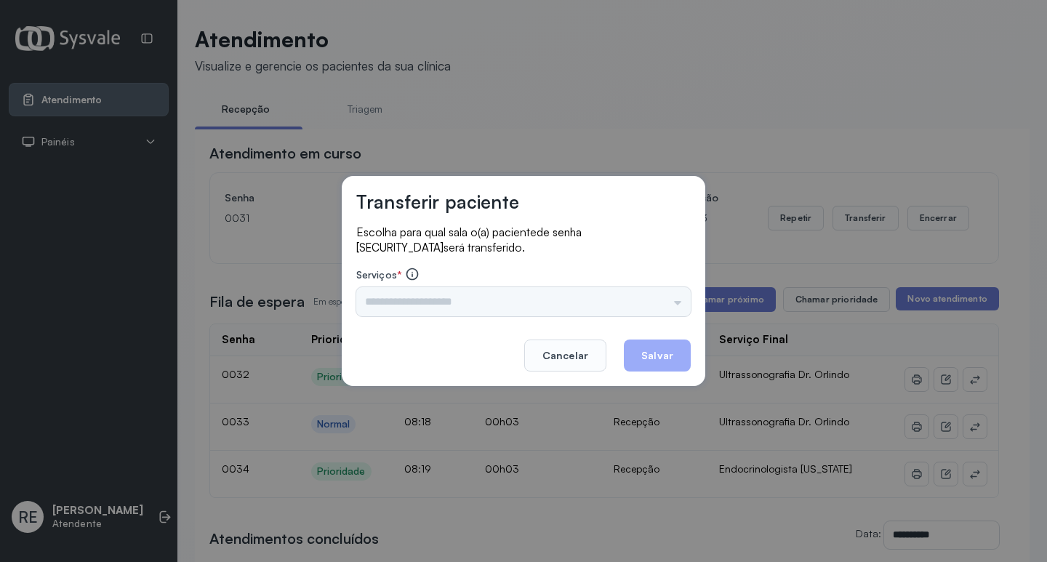
click at [416, 297] on div "Triagem Ortopedista Dr. [PERSON_NAME] Dr. [PERSON_NAME] Dr. [PERSON_NAME] Dra. …" at bounding box center [523, 301] width 335 height 29
click at [407, 301] on div "Triagem Ortopedista Dr. [PERSON_NAME] Dr. [PERSON_NAME] Dr. [PERSON_NAME] Dra. …" at bounding box center [523, 301] width 335 height 29
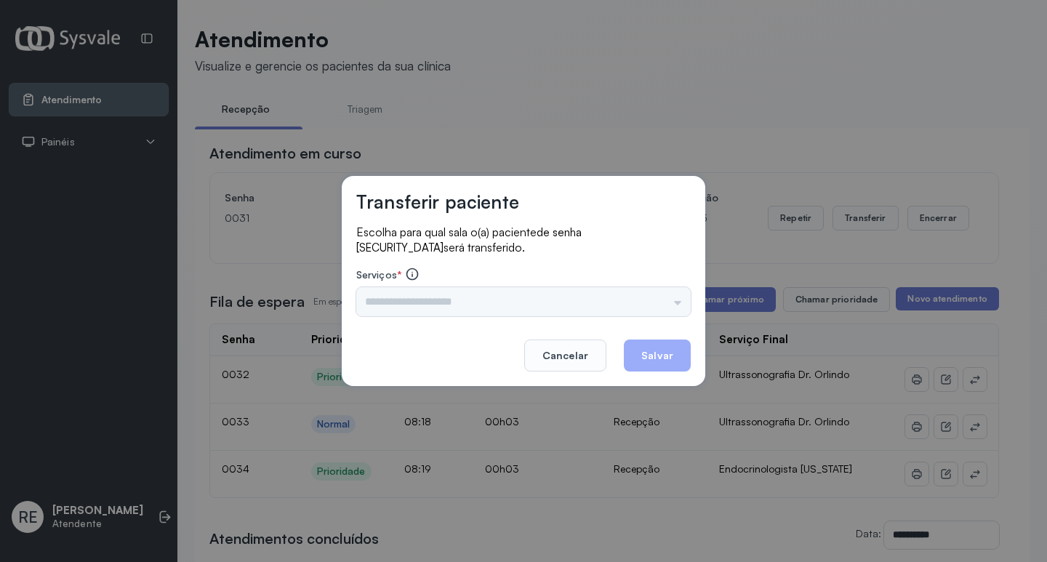
click at [430, 308] on div "Triagem Ortopedista Dr. [PERSON_NAME] Dr. [PERSON_NAME] Dr. [PERSON_NAME] Dra. …" at bounding box center [523, 301] width 335 height 29
click at [463, 307] on div "Triagem Ortopedista Dr. [PERSON_NAME] Dr. [PERSON_NAME] Dr. [PERSON_NAME] Dra. …" at bounding box center [523, 301] width 335 height 29
drag, startPoint x: 425, startPoint y: 308, endPoint x: 412, endPoint y: 305, distance: 13.6
click at [417, 307] on div "Triagem Ortopedista Dr. [PERSON_NAME] Dr. [PERSON_NAME] Dr. [PERSON_NAME] Dra. …" at bounding box center [523, 301] width 335 height 29
click at [405, 302] on div "Triagem Ortopedista Dr. [PERSON_NAME] Dr. [PERSON_NAME] Dr. [PERSON_NAME] Dra. …" at bounding box center [523, 301] width 335 height 29
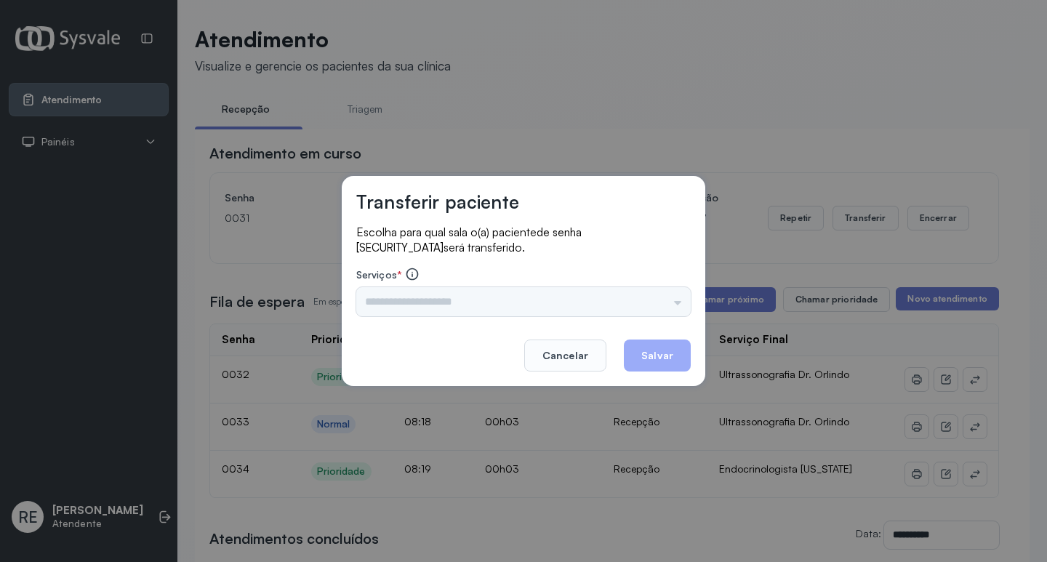
click at [405, 302] on div "Triagem Ortopedista Dr. [PERSON_NAME] Dr. [PERSON_NAME] Dr. [PERSON_NAME] Dra. …" at bounding box center [523, 301] width 335 height 29
click at [397, 303] on div "Triagem Ortopedista Dr. [PERSON_NAME] Dr. [PERSON_NAME] Dr. [PERSON_NAME] Dra. …" at bounding box center [523, 301] width 335 height 29
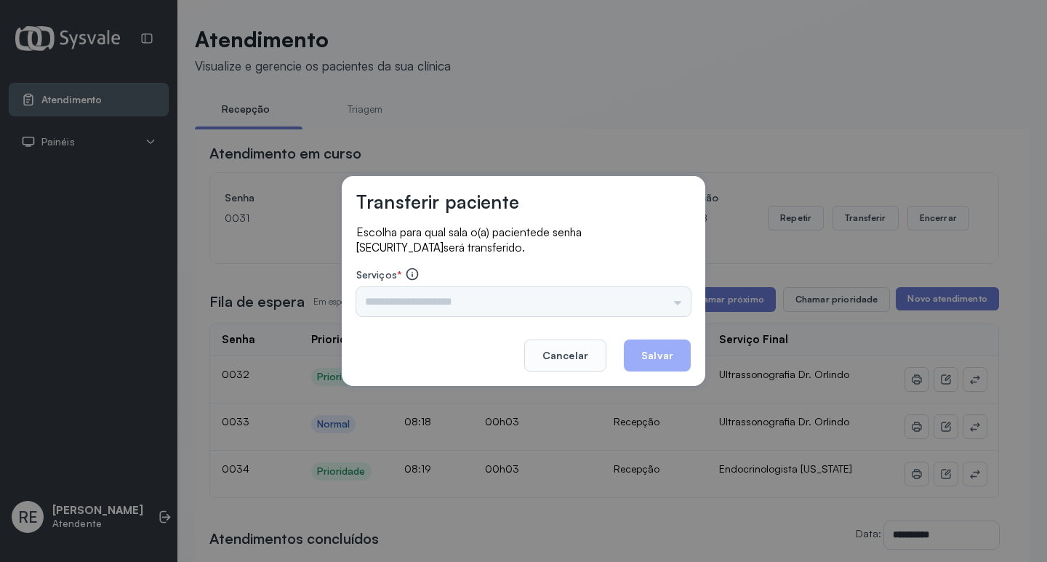
click at [380, 303] on div "Triagem Ortopedista Dr. [PERSON_NAME] Dr. [PERSON_NAME] Dr. [PERSON_NAME] Dra. …" at bounding box center [523, 301] width 335 height 29
click at [398, 305] on div "Triagem Ortopedista Dr. [PERSON_NAME] Dr. [PERSON_NAME] Dr. [PERSON_NAME] Dra. …" at bounding box center [523, 301] width 335 height 29
drag, startPoint x: 577, startPoint y: 358, endPoint x: 584, endPoint y: 335, distance: 24.2
click at [577, 352] on button "Cancelar" at bounding box center [565, 356] width 82 height 32
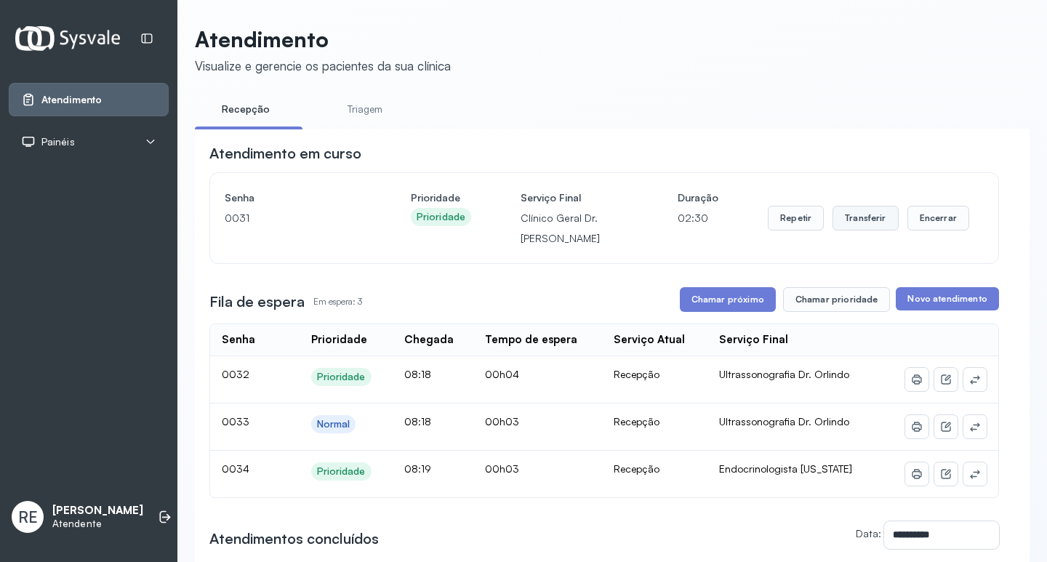
click at [868, 224] on button "Transferir" at bounding box center [866, 218] width 66 height 25
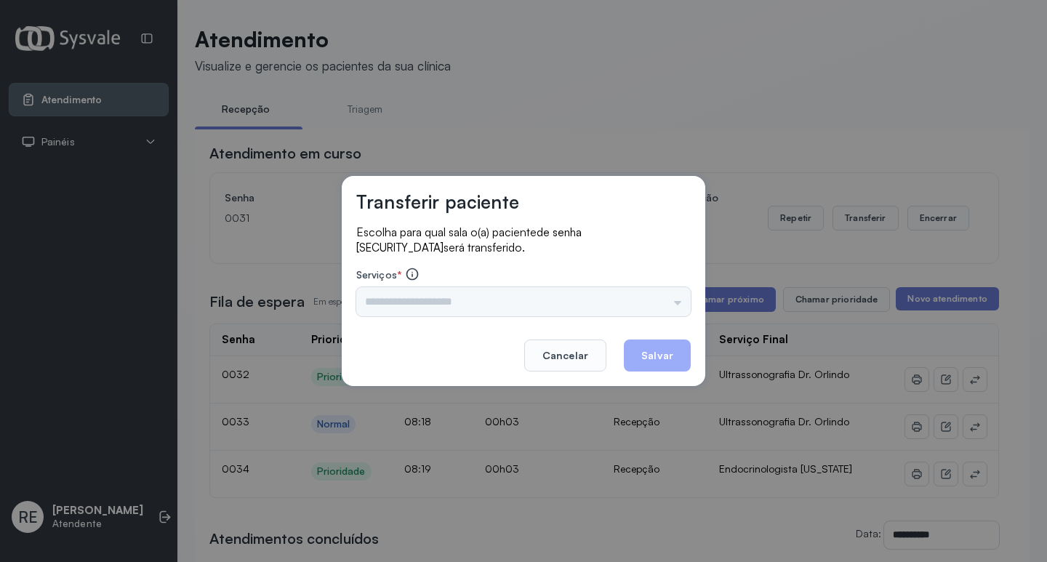
click at [444, 313] on div "Triagem Ortopedista Dr. [PERSON_NAME] Dr. [PERSON_NAME] Dr. [PERSON_NAME] Dra. …" at bounding box center [523, 301] width 335 height 29
drag, startPoint x: 439, startPoint y: 311, endPoint x: 420, endPoint y: 306, distance: 20.3
click at [436, 310] on div "Triagem Ortopedista Dr. [PERSON_NAME] Dr. [PERSON_NAME] Dr. [PERSON_NAME] Dra. …" at bounding box center [523, 301] width 335 height 29
click at [401, 303] on div "Triagem Ortopedista Dr. [PERSON_NAME] Dr. [PERSON_NAME] Dr. [PERSON_NAME] Dra. …" at bounding box center [523, 301] width 335 height 29
click at [383, 303] on div "Triagem Ortopedista Dr. [PERSON_NAME] Dr. [PERSON_NAME] Dr. [PERSON_NAME] Dra. …" at bounding box center [523, 301] width 335 height 29
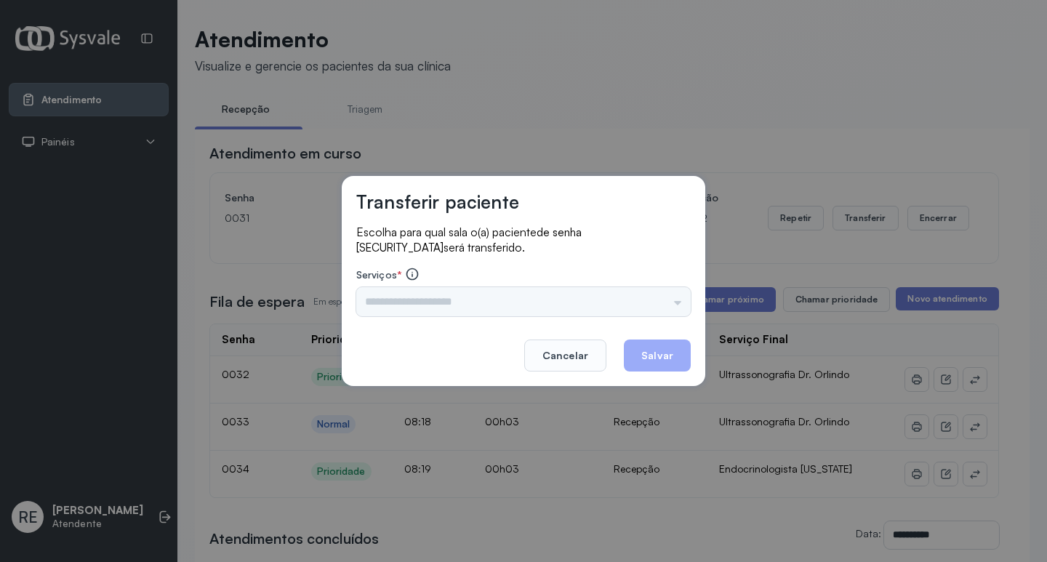
click at [383, 303] on div "Triagem Ortopedista Dr. [PERSON_NAME] Dr. [PERSON_NAME] Dr. [PERSON_NAME] Dra. …" at bounding box center [523, 301] width 335 height 29
click at [382, 303] on div "Triagem Ortopedista Dr. [PERSON_NAME] Dr. [PERSON_NAME] Dr. [PERSON_NAME] Dra. …" at bounding box center [523, 301] width 335 height 29
drag, startPoint x: 382, startPoint y: 303, endPoint x: 374, endPoint y: 297, distance: 9.9
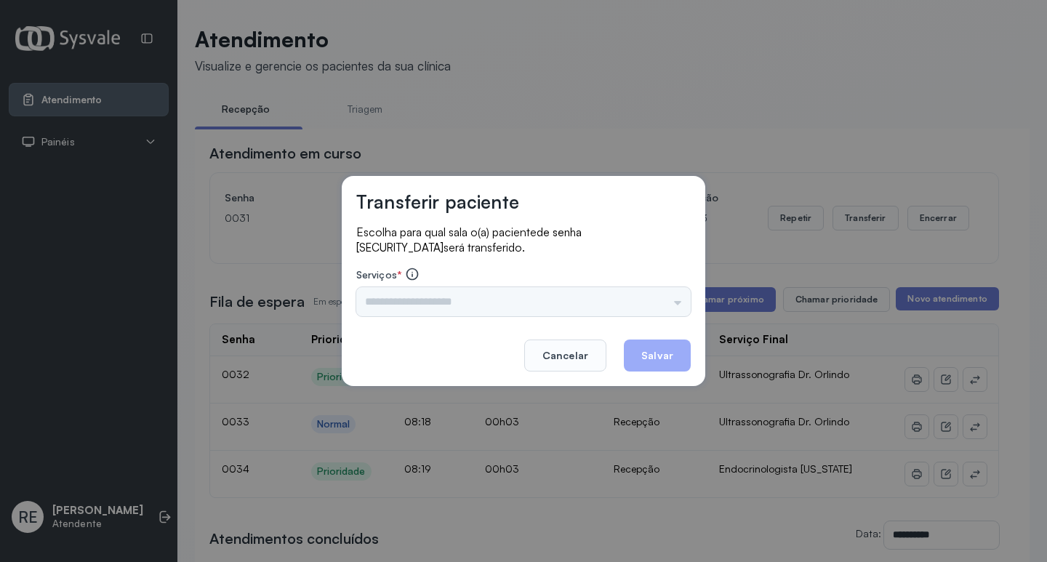
click at [380, 302] on div "Triagem Ortopedista Dr. [PERSON_NAME] Dr. [PERSON_NAME] Dr. [PERSON_NAME] Dra. …" at bounding box center [523, 301] width 335 height 29
click at [383, 76] on div "Transferir paciente Escolha para qual sala o(a) paciente de senha 0031 será tra…" at bounding box center [523, 281] width 1047 height 562
drag, startPoint x: 383, startPoint y: 76, endPoint x: 353, endPoint y: 102, distance: 39.2
click at [351, 102] on div "Transferir paciente Escolha para qual sala o(a) paciente de senha 0031 será tra…" at bounding box center [523, 281] width 1047 height 562
drag, startPoint x: 407, startPoint y: 284, endPoint x: 408, endPoint y: 295, distance: 10.9
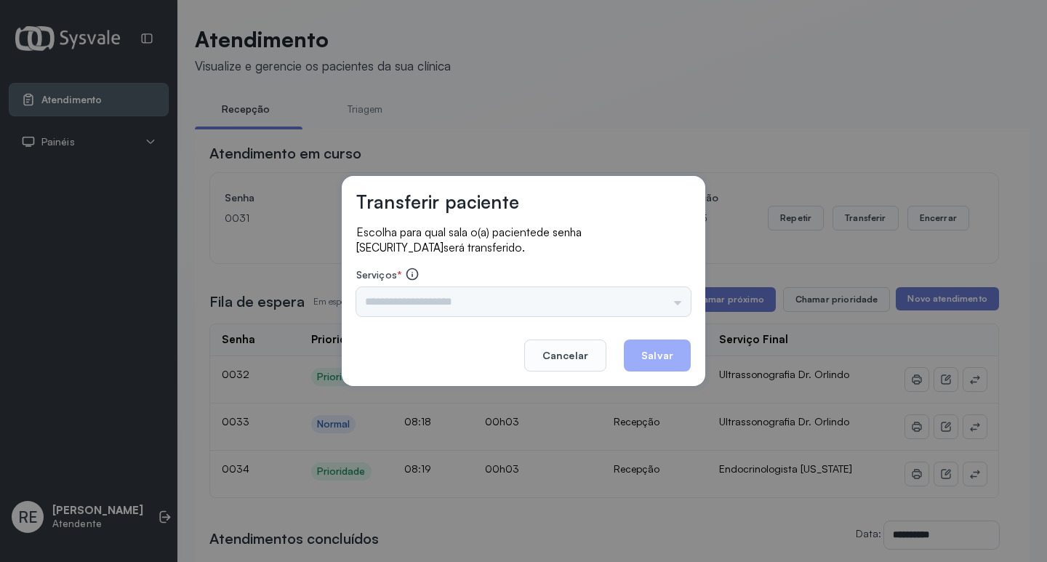
click at [407, 285] on div "Serviços * Triagem Ortopedista Dr. Mauricio Ortopedista Dr. Ramon Ginecologista…" at bounding box center [523, 291] width 335 height 49
click at [404, 292] on div "Triagem Ortopedista Dr. [PERSON_NAME] Dr. [PERSON_NAME] Dr. [PERSON_NAME] Dra. …" at bounding box center [523, 301] width 335 height 29
drag, startPoint x: 578, startPoint y: 377, endPoint x: 576, endPoint y: 361, distance: 15.4
click at [577, 371] on div "Transferir paciente Escolha para qual sala o(a) paciente de senha 0031 será tra…" at bounding box center [524, 281] width 364 height 210
click at [576, 361] on button "Cancelar" at bounding box center [565, 356] width 82 height 32
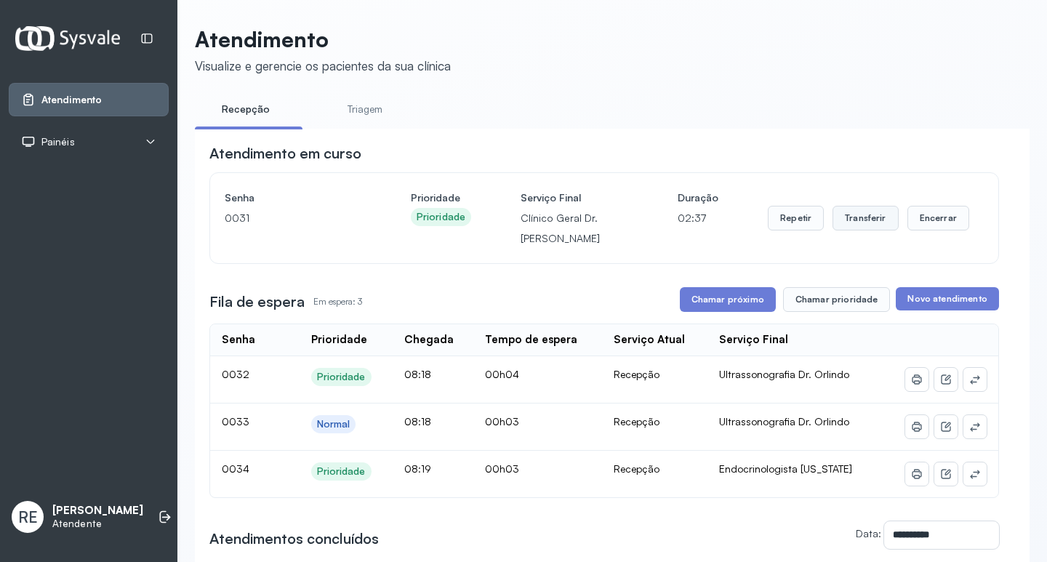
click at [857, 220] on button "Transferir" at bounding box center [866, 218] width 66 height 25
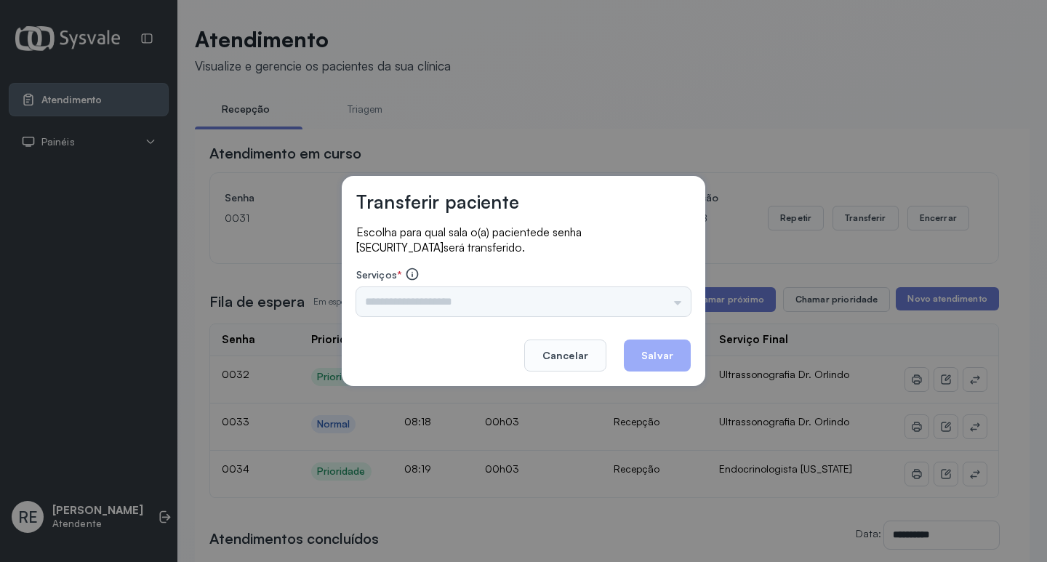
click at [398, 297] on div "Triagem Ortopedista Dr. [PERSON_NAME] Dr. [PERSON_NAME] Dr. [PERSON_NAME] Dra. …" at bounding box center [523, 301] width 335 height 29
click at [378, 303] on div "Triagem Ortopedista Dr. [PERSON_NAME] Dr. [PERSON_NAME] Dr. [PERSON_NAME] Dra. …" at bounding box center [523, 301] width 335 height 29
click at [579, 353] on button "Cancelar" at bounding box center [565, 356] width 82 height 32
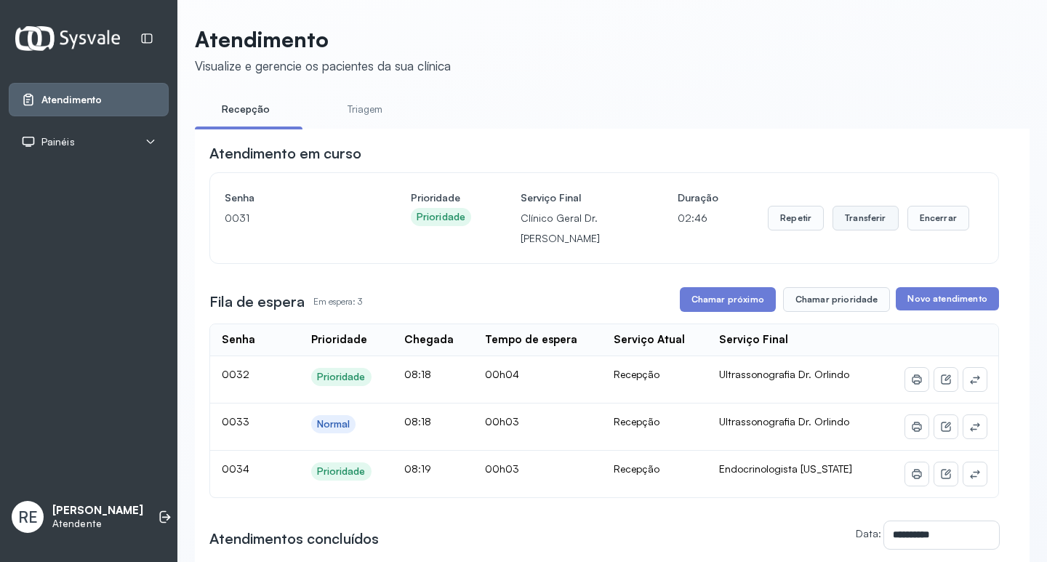
click at [840, 223] on button "Transferir" at bounding box center [866, 218] width 66 height 25
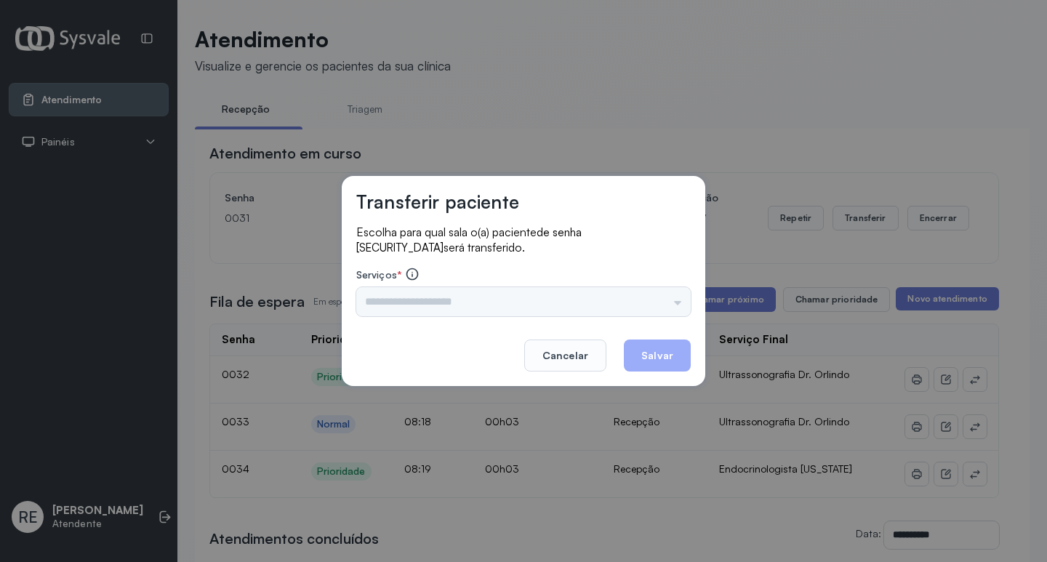
drag, startPoint x: 441, startPoint y: 295, endPoint x: 407, endPoint y: 297, distance: 35.0
click at [440, 295] on div "Triagem Ortopedista Dr. [PERSON_NAME] Dr. [PERSON_NAME] Dr. [PERSON_NAME] Dra. …" at bounding box center [523, 301] width 335 height 29
click at [407, 297] on div "Triagem Ortopedista Dr. [PERSON_NAME] Dr. [PERSON_NAME] Dr. [PERSON_NAME] Dra. …" at bounding box center [523, 301] width 335 height 29
click at [408, 297] on div "Triagem Ortopedista Dr. [PERSON_NAME] Dr. [PERSON_NAME] Dr. [PERSON_NAME] Dra. …" at bounding box center [523, 301] width 335 height 29
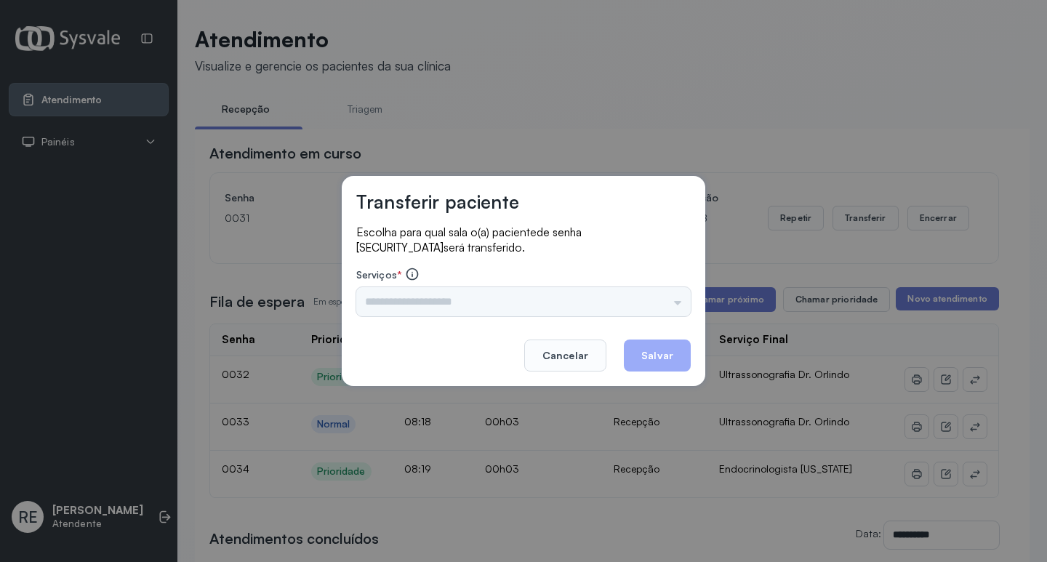
click at [417, 300] on div "Triagem Ortopedista Dr. [PERSON_NAME] Dr. [PERSON_NAME] Dr. [PERSON_NAME] Dra. …" at bounding box center [523, 301] width 335 height 29
drag, startPoint x: 417, startPoint y: 300, endPoint x: 592, endPoint y: 169, distance: 218.8
click at [436, 285] on div "Serviços * Triagem Ortopedista Dr. Mauricio Ortopedista Dr. Ramon Ginecologista…" at bounding box center [523, 291] width 335 height 49
click at [592, 169] on div "Transferir paciente Escolha para qual sala o(a) paciente de senha 0031 será tra…" at bounding box center [523, 281] width 1047 height 562
click at [590, 348] on button "Cancelar" at bounding box center [565, 356] width 82 height 32
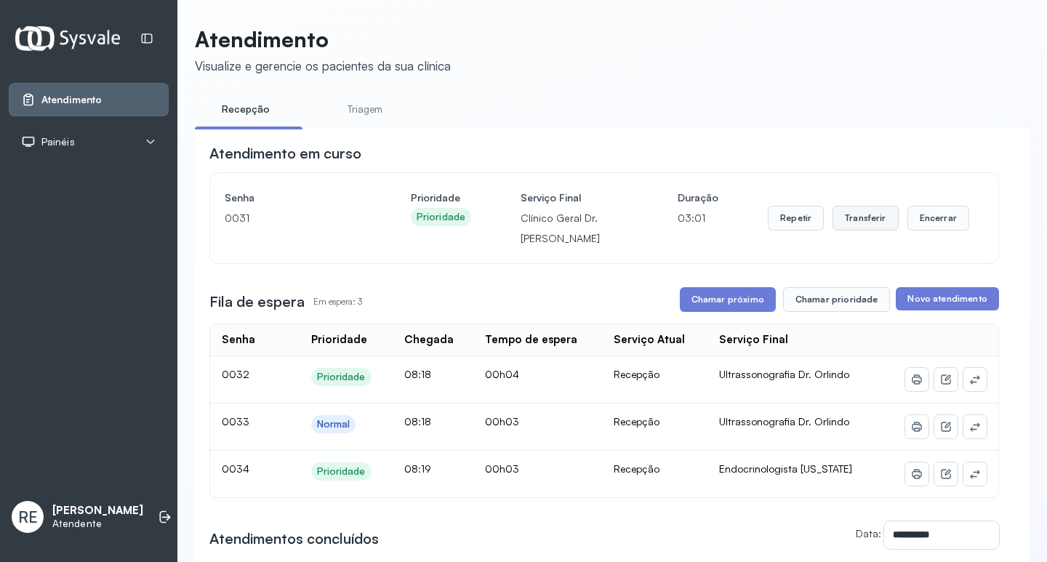
click at [844, 223] on button "Transferir" at bounding box center [866, 218] width 66 height 25
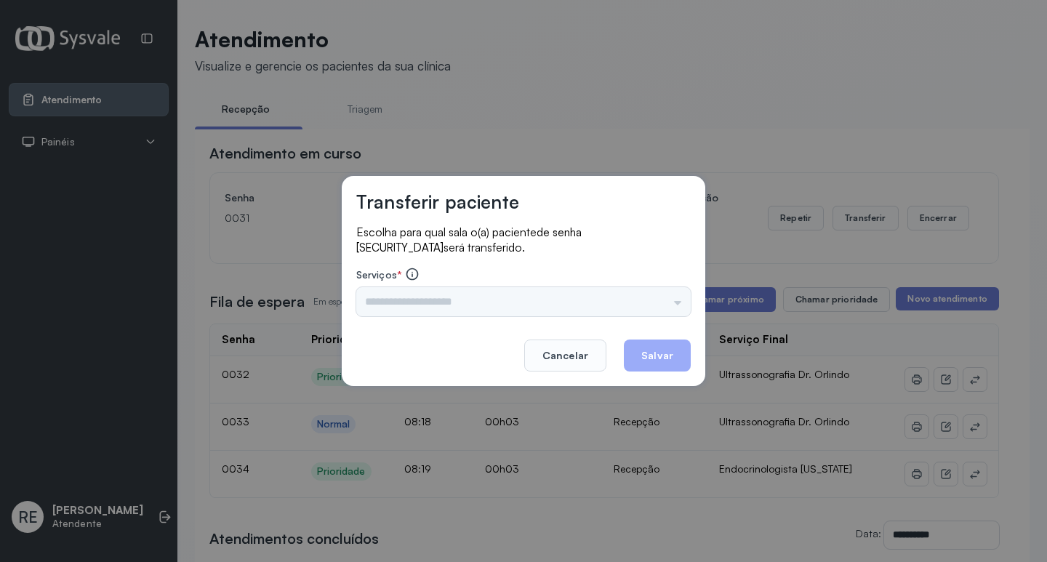
drag, startPoint x: 468, startPoint y: 316, endPoint x: 420, endPoint y: 304, distance: 49.6
click at [454, 311] on div "Escolha para qual sala o(a) paciente de senha 0031 será transferido. Serviços *…" at bounding box center [523, 272] width 335 height 94
click at [420, 304] on div "Triagem Ortopedista Dr. [PERSON_NAME] Dr. [PERSON_NAME] Dr. [PERSON_NAME] Dra. …" at bounding box center [523, 301] width 335 height 29
click at [389, 306] on div "Triagem Ortopedista Dr. [PERSON_NAME] Dr. [PERSON_NAME] Dr. [PERSON_NAME] Dra. …" at bounding box center [523, 301] width 335 height 29
click at [583, 347] on button "Cancelar" at bounding box center [565, 356] width 82 height 32
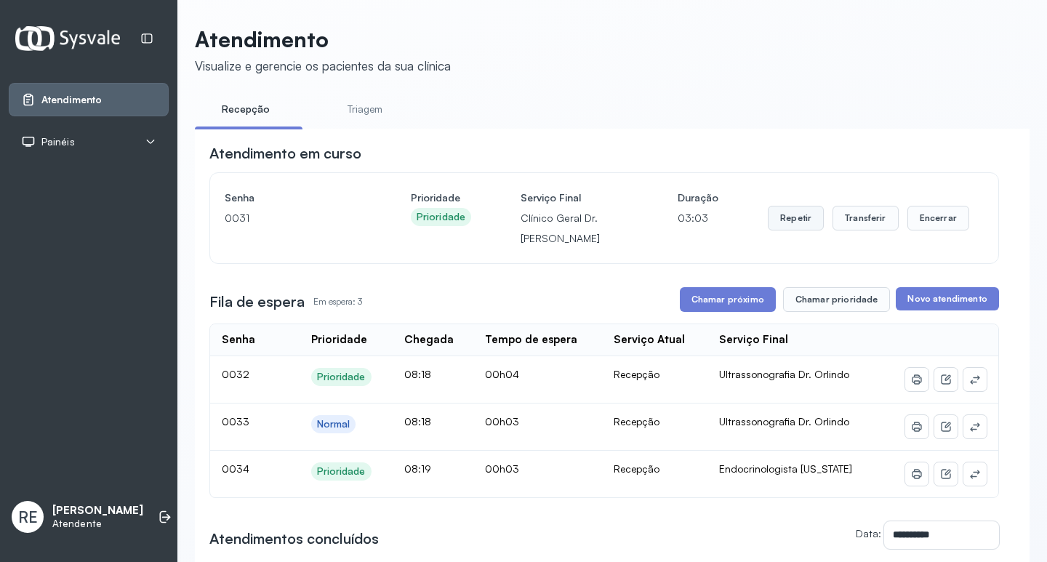
click at [798, 224] on button "Repetir" at bounding box center [796, 218] width 56 height 25
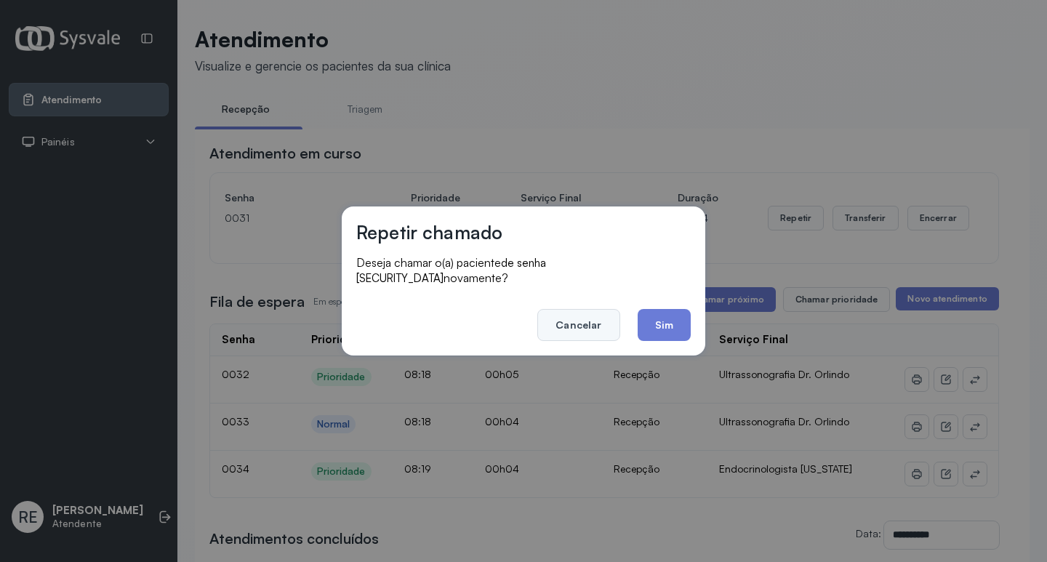
click at [601, 313] on button "Cancelar" at bounding box center [578, 325] width 82 height 32
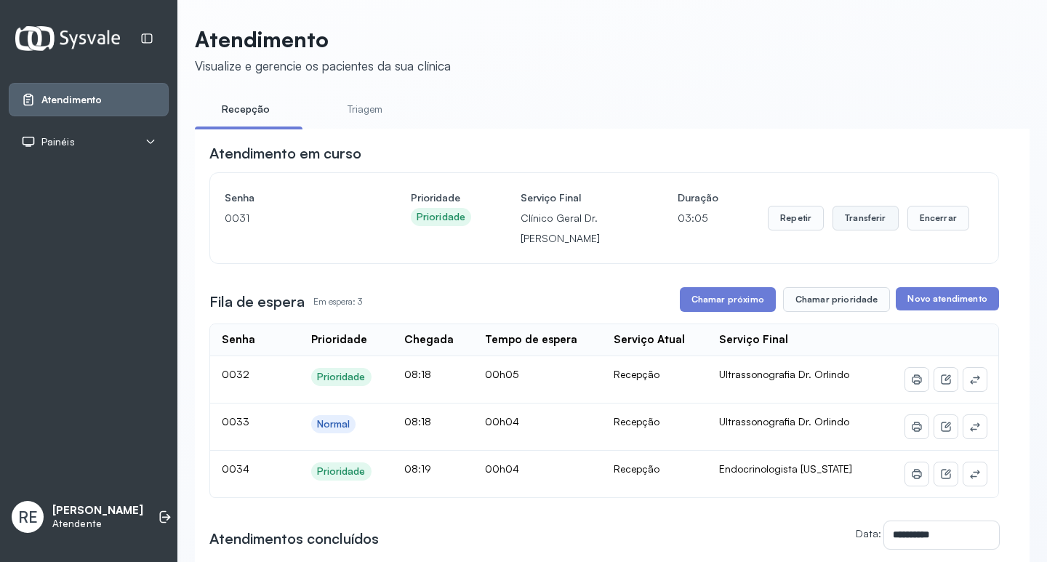
click at [864, 227] on button "Transferir" at bounding box center [866, 218] width 66 height 25
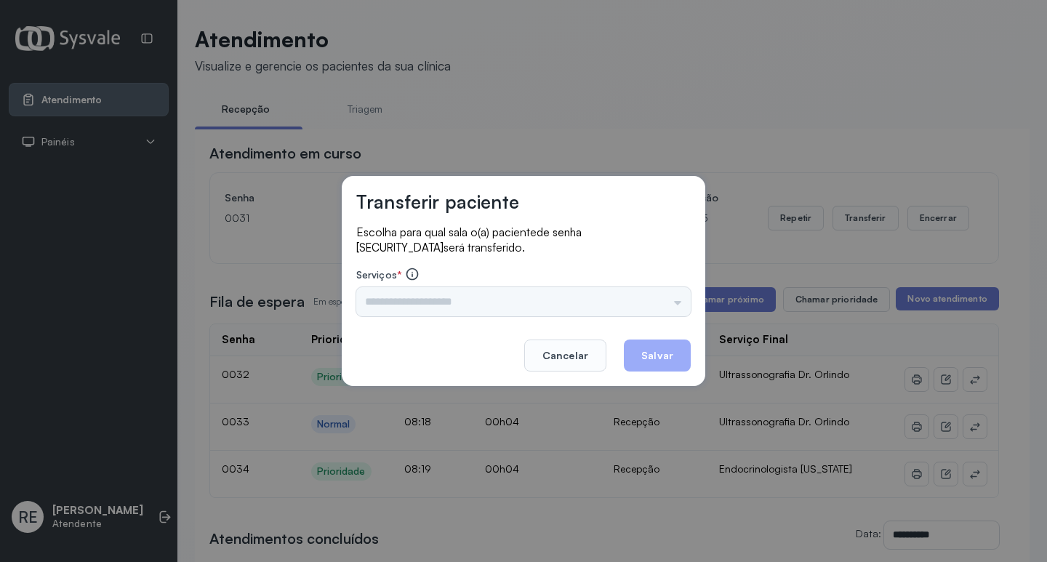
drag, startPoint x: 443, startPoint y: 292, endPoint x: 419, endPoint y: 302, distance: 25.8
click at [421, 301] on div "Triagem Ortopedista Dr. [PERSON_NAME] Dr. [PERSON_NAME] Dr. [PERSON_NAME] Dra. …" at bounding box center [523, 301] width 335 height 29
drag, startPoint x: 419, startPoint y: 302, endPoint x: 389, endPoint y: 305, distance: 30.0
click at [418, 302] on div "Triagem Ortopedista Dr. [PERSON_NAME] Dr. [PERSON_NAME] Dr. [PERSON_NAME] Dra. …" at bounding box center [523, 301] width 335 height 29
click at [389, 305] on div "Triagem Ortopedista Dr. [PERSON_NAME] Dr. [PERSON_NAME] Dr. [PERSON_NAME] Dra. …" at bounding box center [523, 301] width 335 height 29
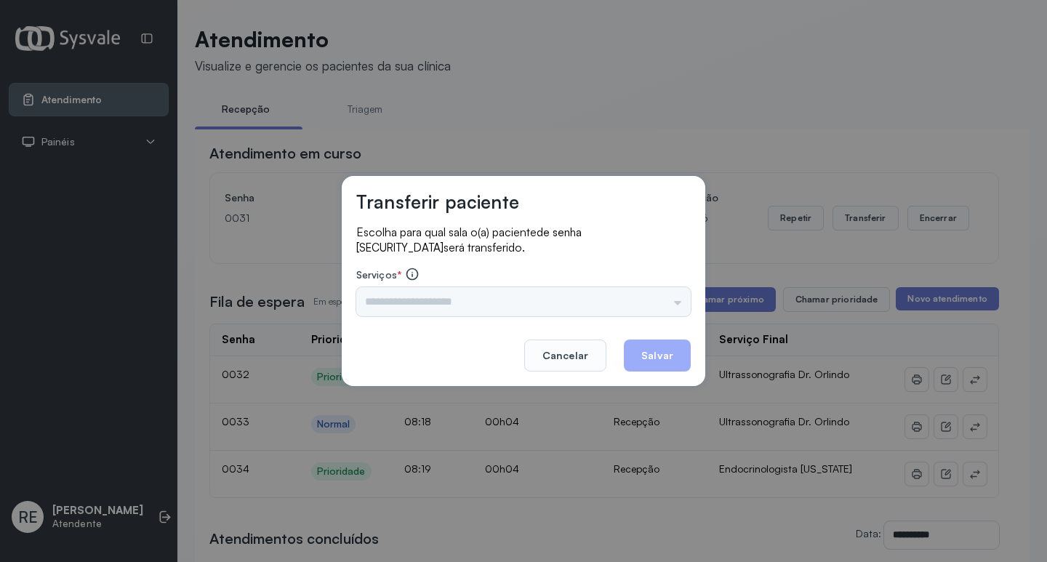
click at [389, 305] on div "Triagem Ortopedista Dr. [PERSON_NAME] Dr. [PERSON_NAME] Dr. [PERSON_NAME] Dra. …" at bounding box center [523, 301] width 335 height 29
drag, startPoint x: 471, startPoint y: 182, endPoint x: 513, endPoint y: 153, distance: 51.4
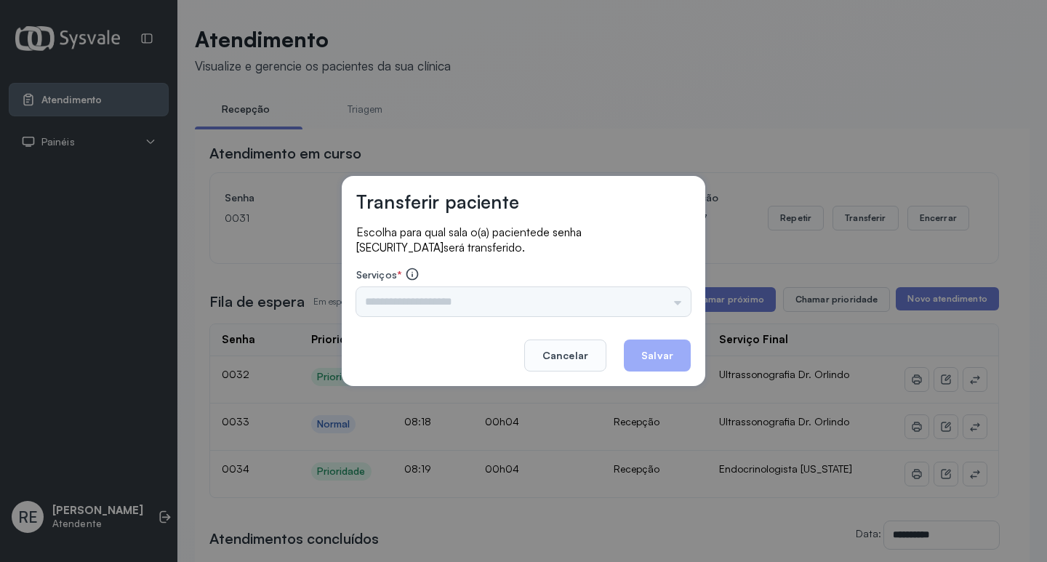
click at [498, 165] on div "Transferir paciente Escolha para qual sala o(a) paciente de senha 0031 será tra…" at bounding box center [523, 281] width 1047 height 562
click at [513, 153] on div "Transferir paciente Escolha para qual sala o(a) paciente de senha 0031 será tra…" at bounding box center [523, 281] width 1047 height 562
click at [571, 343] on button "Cancelar" at bounding box center [565, 356] width 82 height 32
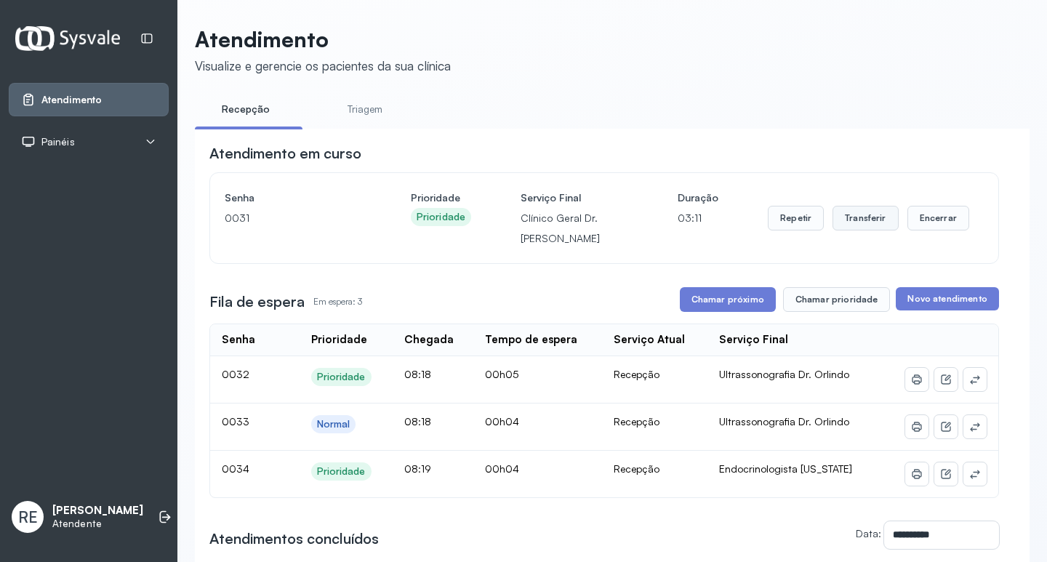
click at [865, 219] on button "Transferir" at bounding box center [866, 218] width 66 height 25
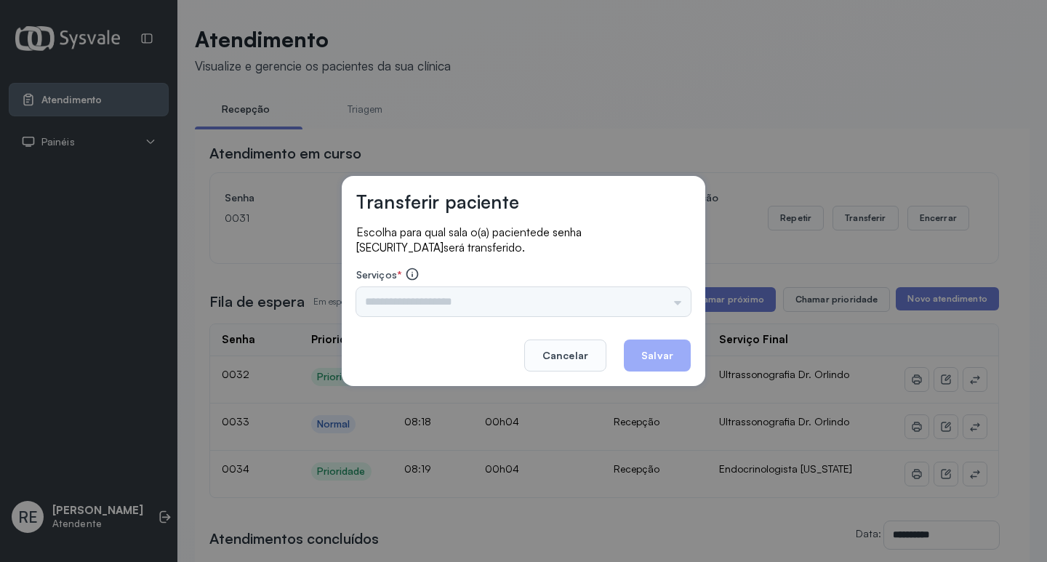
click at [456, 296] on div "Triagem Ortopedista Dr. [PERSON_NAME] Dr. [PERSON_NAME] Dr. [PERSON_NAME] Dra. …" at bounding box center [523, 301] width 335 height 29
click at [423, 295] on div "Triagem Ortopedista Dr. [PERSON_NAME] Dr. [PERSON_NAME] Dr. [PERSON_NAME] Dra. …" at bounding box center [523, 301] width 335 height 29
click at [404, 298] on div "Triagem Ortopedista Dr. [PERSON_NAME] Dr. [PERSON_NAME] Dr. [PERSON_NAME] Dra. …" at bounding box center [523, 301] width 335 height 29
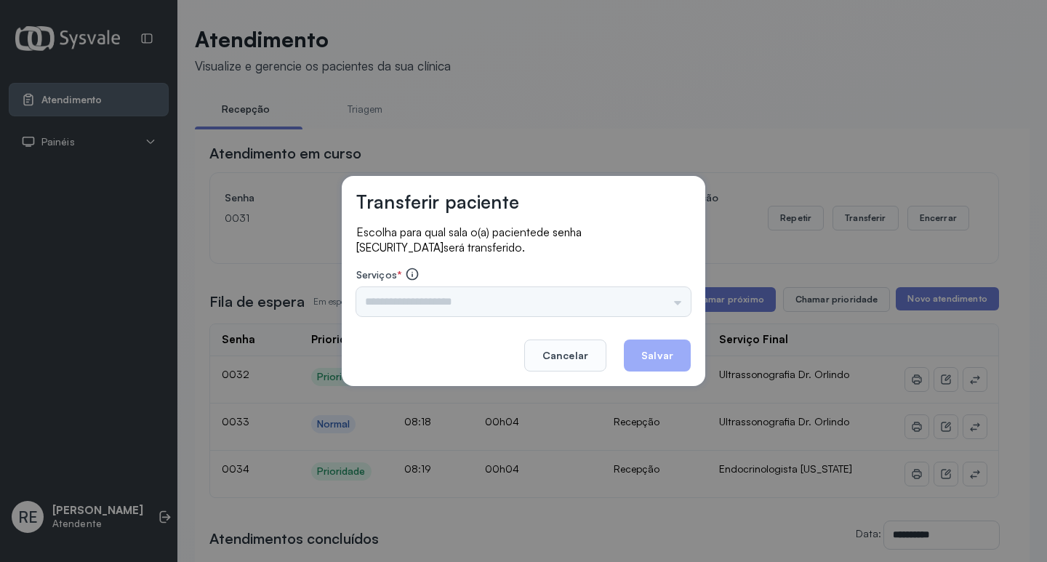
click at [404, 298] on div "Triagem Ortopedista Dr. [PERSON_NAME] Dr. [PERSON_NAME] Dr. [PERSON_NAME] Dra. …" at bounding box center [523, 301] width 335 height 29
click at [631, 118] on div "Transferir paciente Escolha para qual sala o(a) paciente de senha 0031 será tra…" at bounding box center [523, 281] width 1047 height 562
click at [629, 118] on div "Transferir paciente Escolha para qual sala o(a) paciente de senha 0031 será tra…" at bounding box center [523, 281] width 1047 height 562
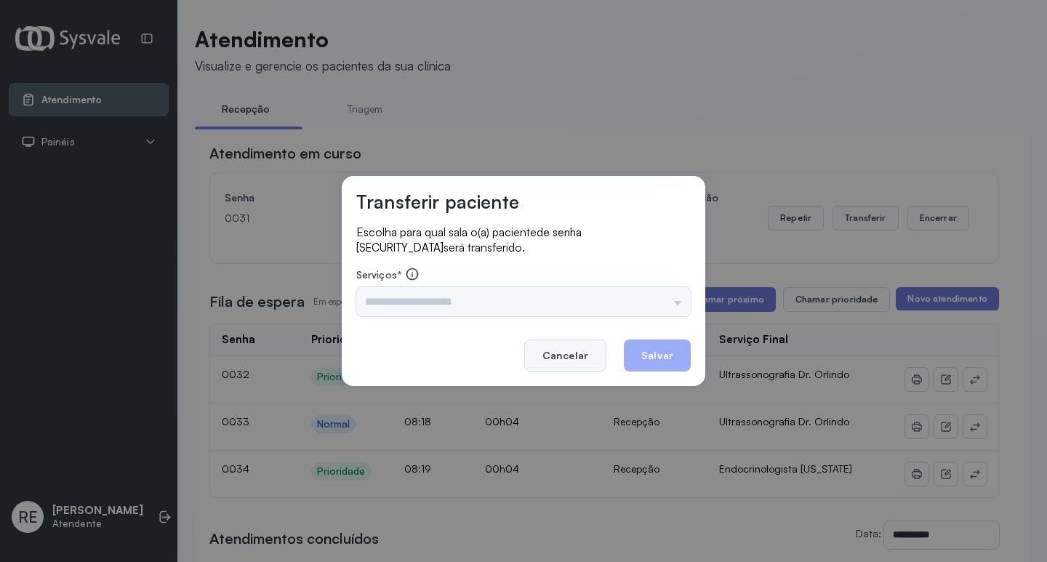
click at [547, 348] on button "Cancelar" at bounding box center [565, 356] width 82 height 32
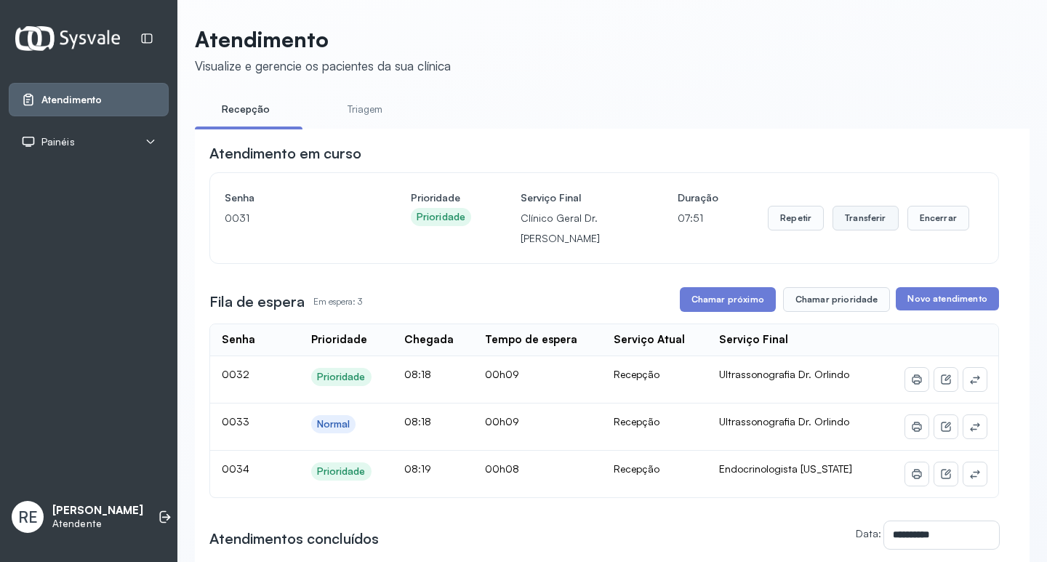
click at [875, 216] on button "Transferir" at bounding box center [866, 218] width 66 height 25
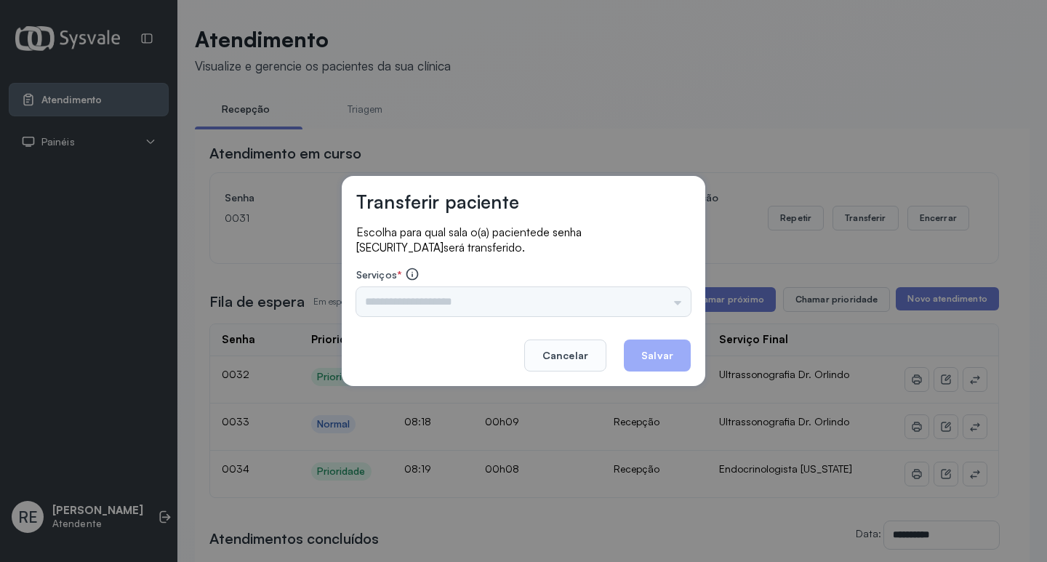
click at [481, 297] on div "Nenhuma opção encontrada" at bounding box center [523, 301] width 335 height 29
click at [476, 303] on input "text" at bounding box center [523, 301] width 335 height 29
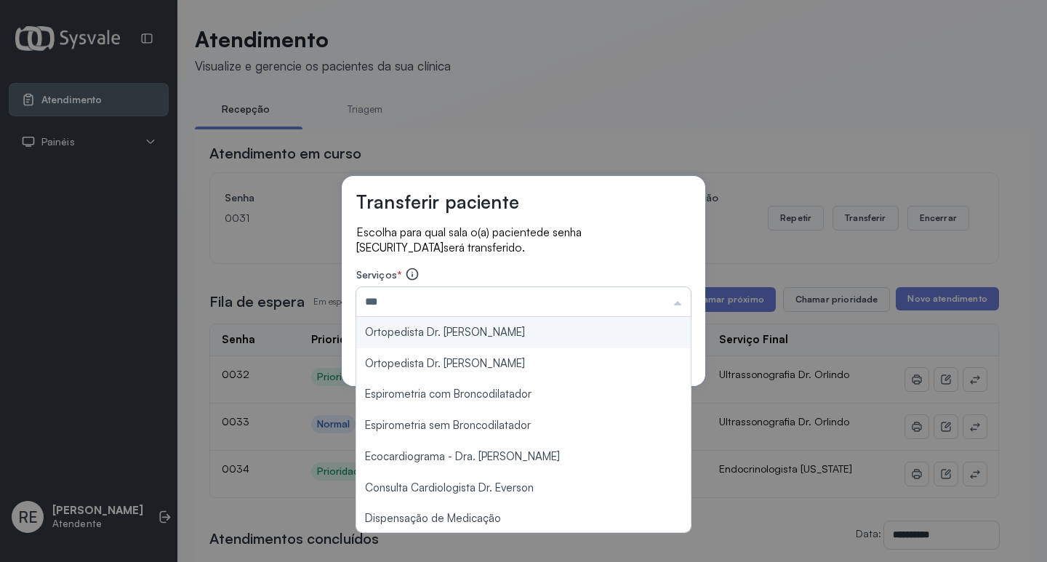
type input "**********"
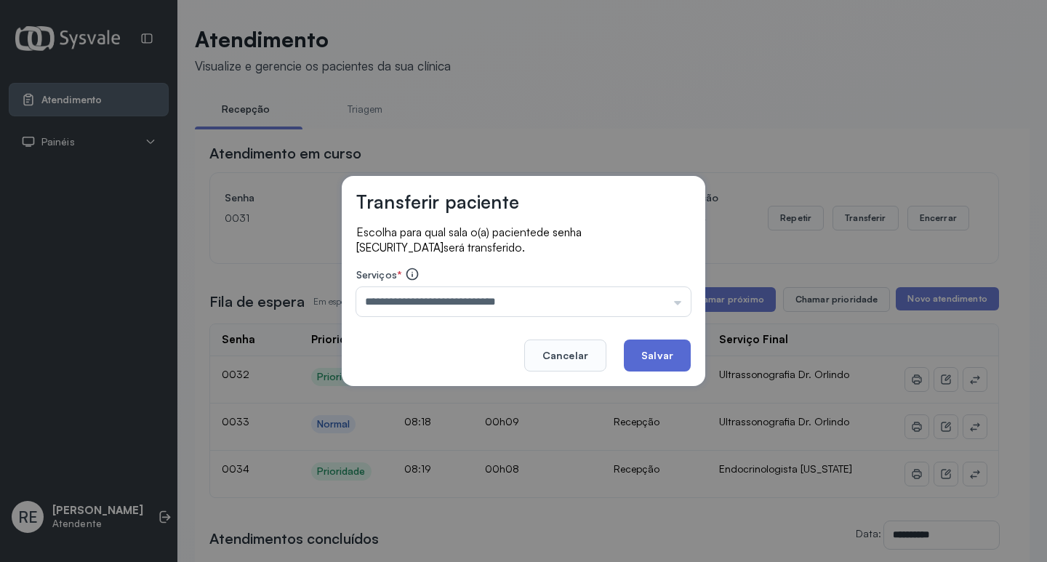
click at [675, 354] on button "Salvar" at bounding box center [657, 356] width 67 height 32
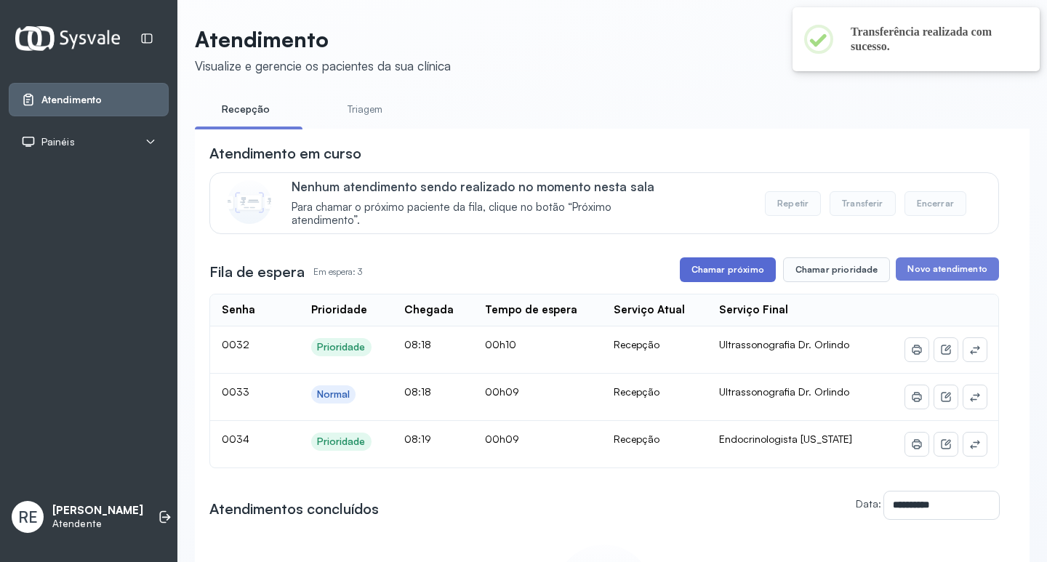
click at [752, 266] on button "Chamar próximo" at bounding box center [728, 269] width 96 height 25
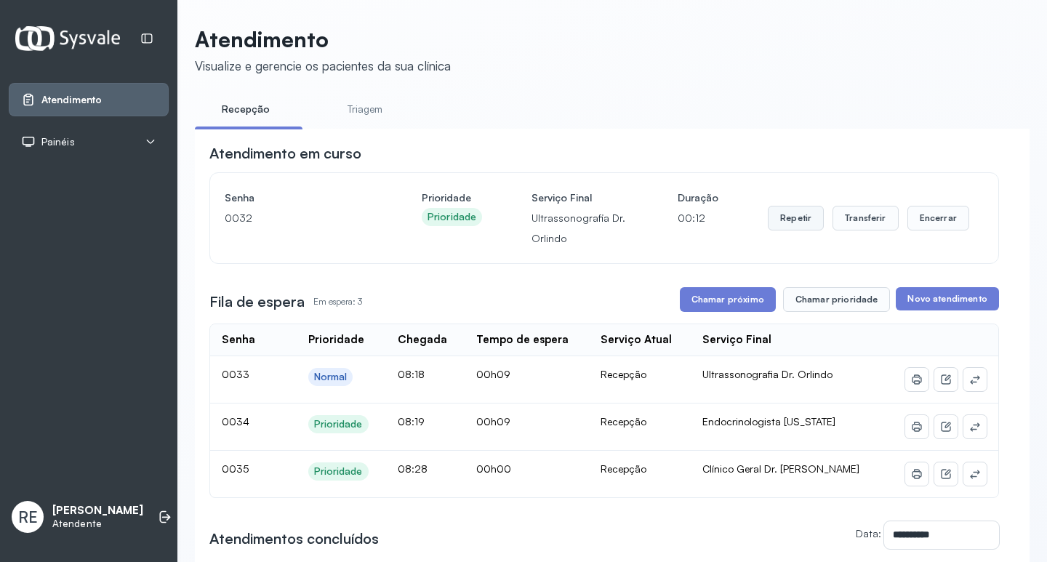
click at [785, 227] on button "Repetir" at bounding box center [796, 218] width 56 height 25
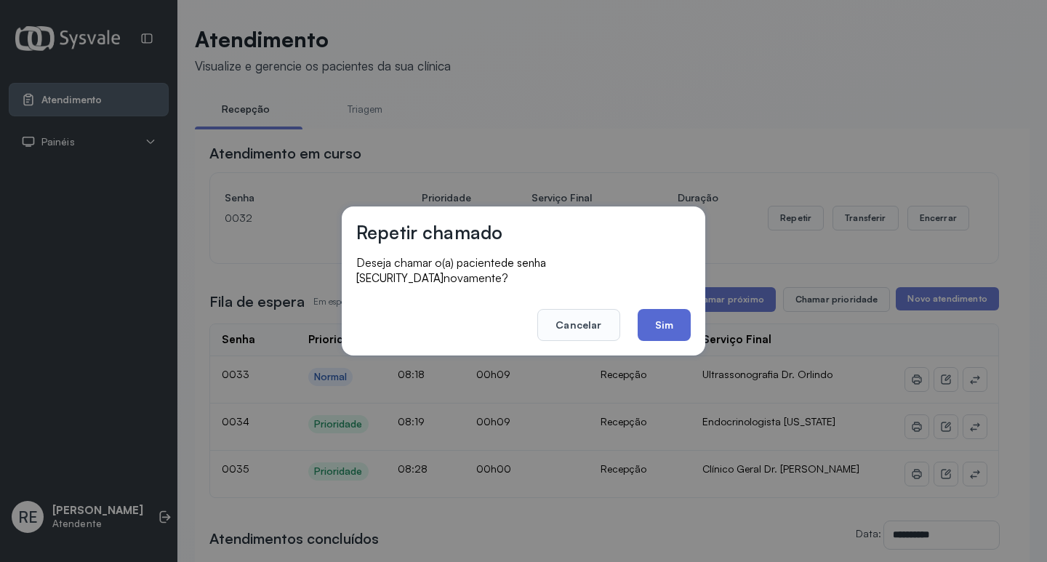
click at [641, 317] on button "Sim" at bounding box center [664, 325] width 53 height 32
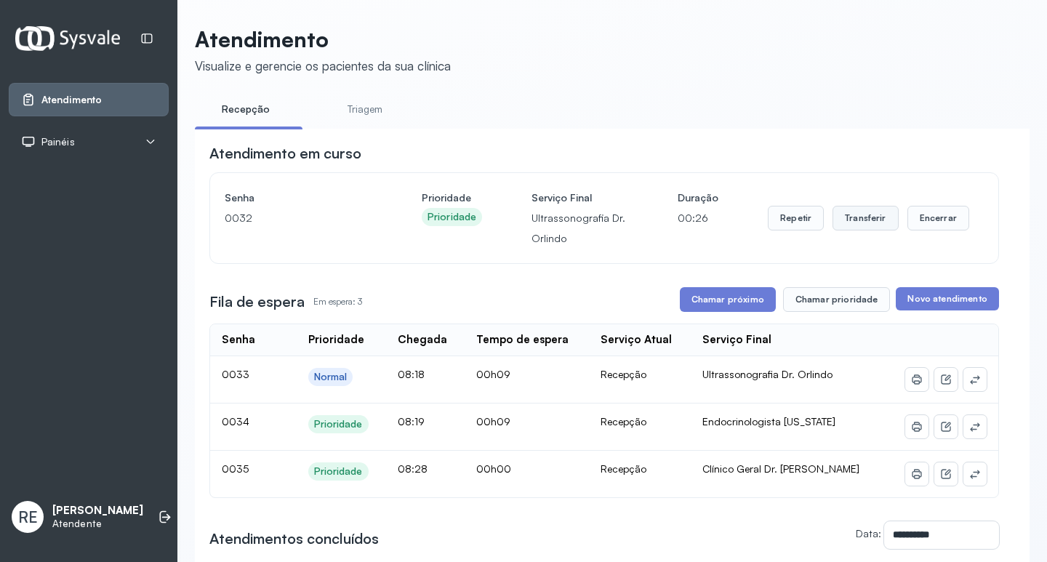
click at [847, 224] on button "Transferir" at bounding box center [866, 218] width 66 height 25
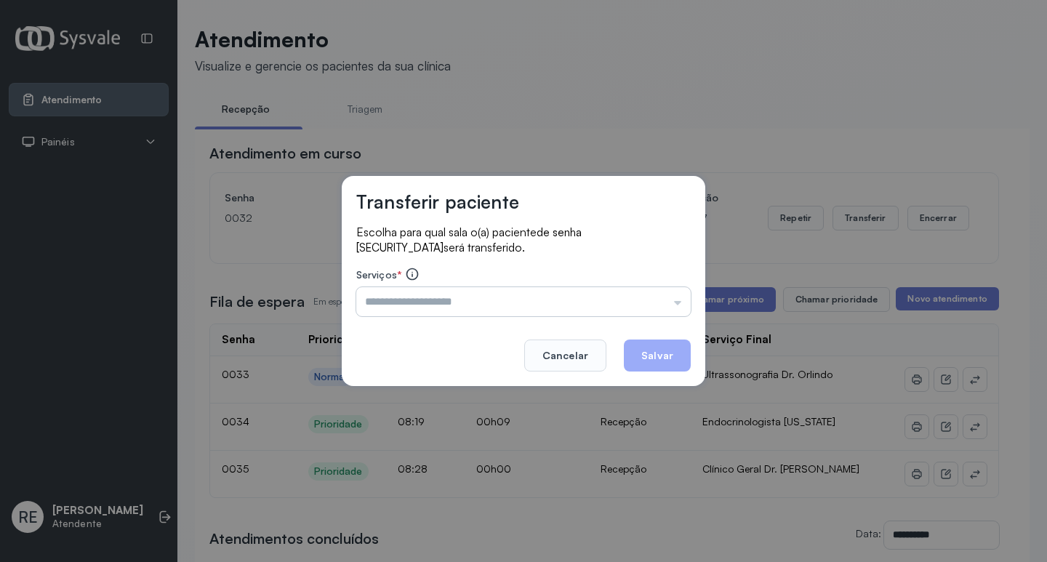
click at [487, 309] on input "text" at bounding box center [523, 301] width 335 height 29
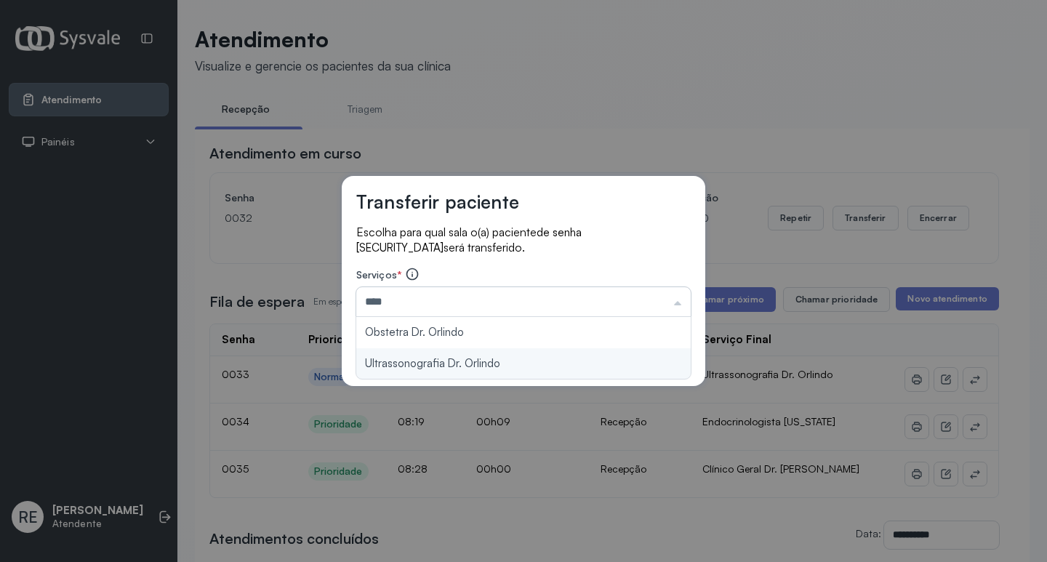
type input "**********"
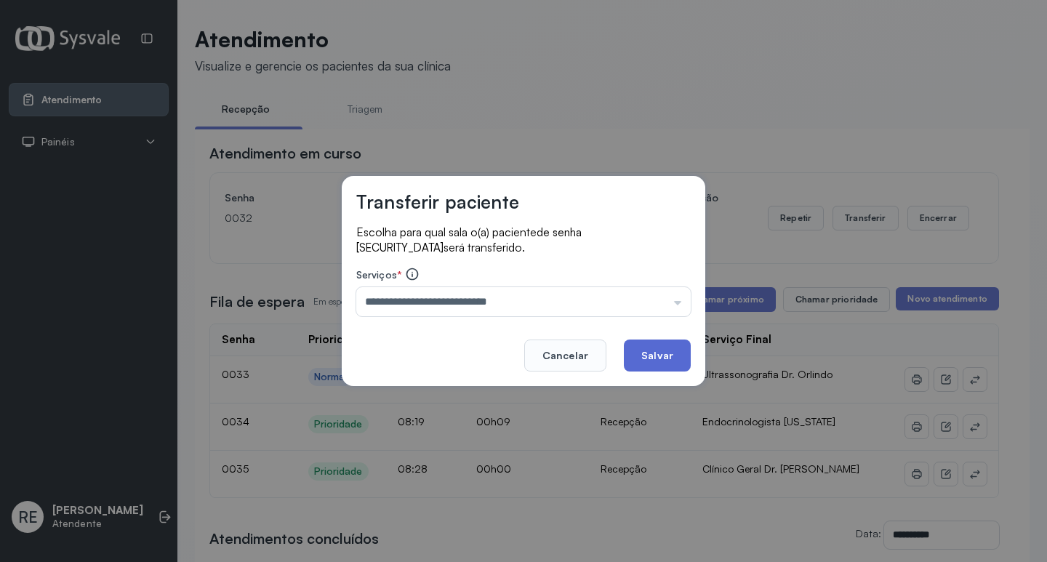
click at [643, 354] on button "Salvar" at bounding box center [657, 356] width 67 height 32
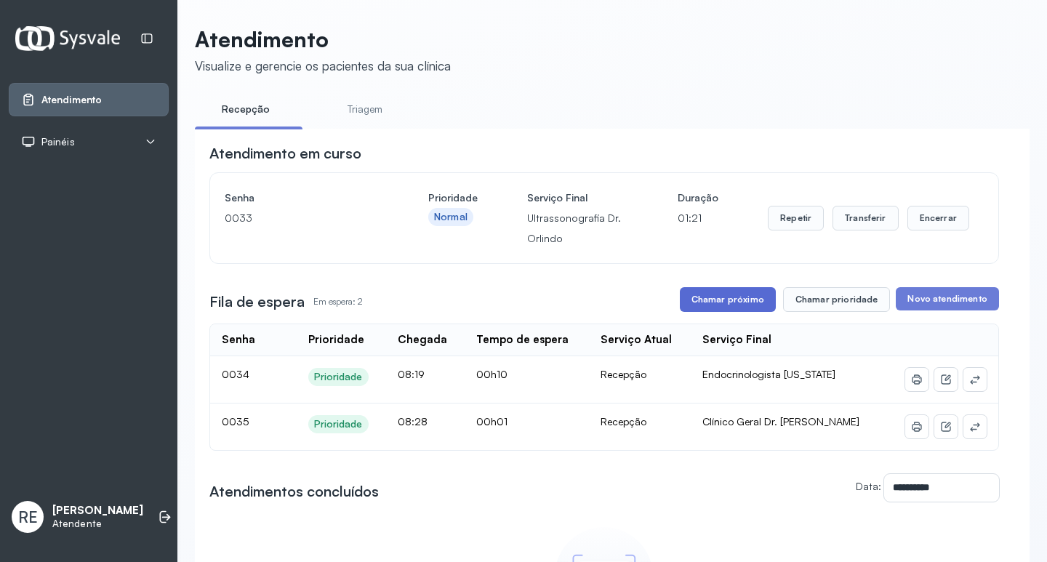
click at [730, 305] on button "Chamar próximo" at bounding box center [728, 299] width 96 height 25
click at [854, 210] on button "Transferir" at bounding box center [866, 218] width 66 height 25
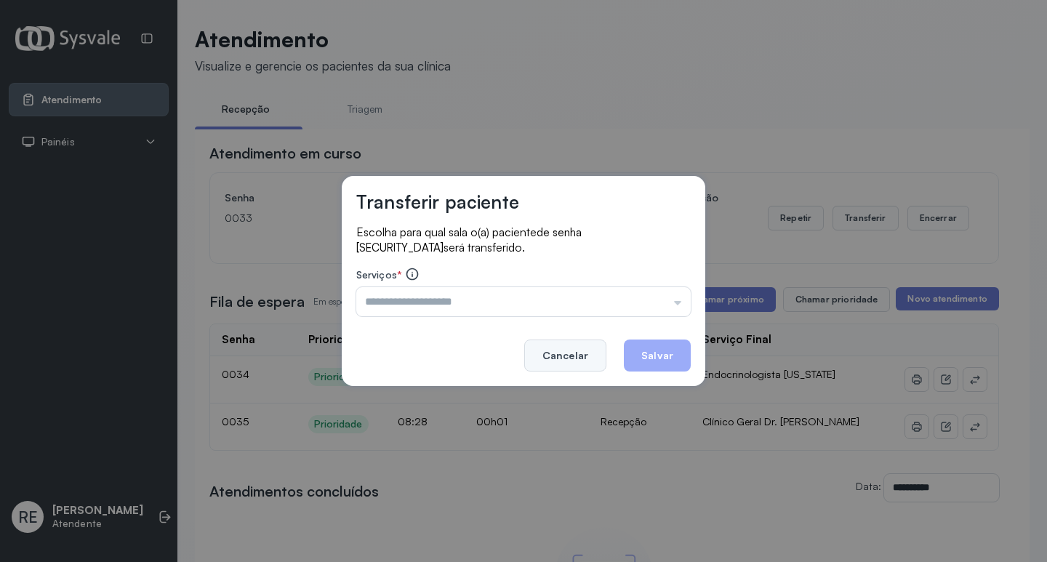
click at [569, 357] on button "Cancelar" at bounding box center [565, 356] width 82 height 32
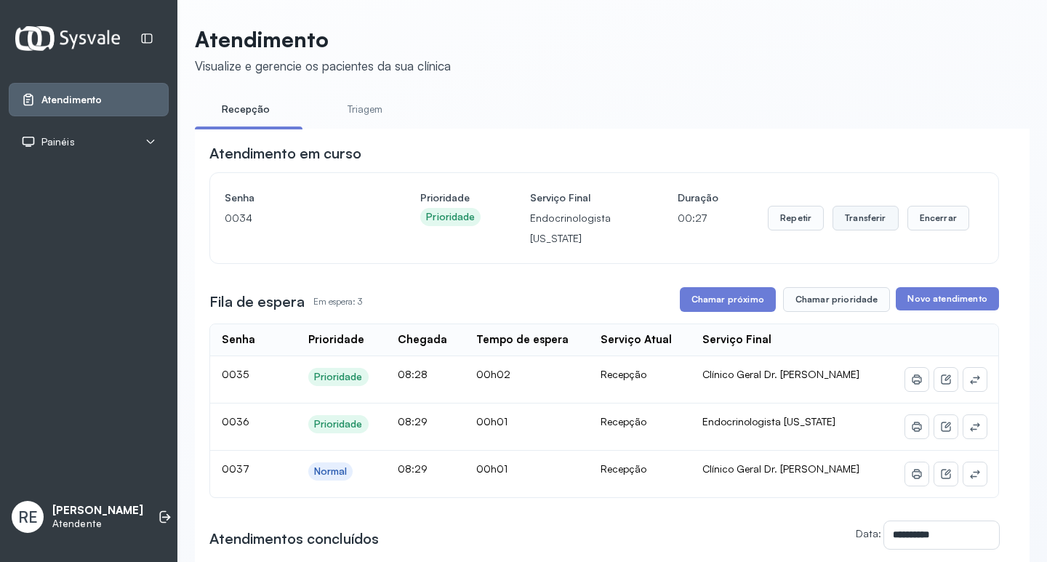
click at [861, 223] on button "Transferir" at bounding box center [866, 218] width 66 height 25
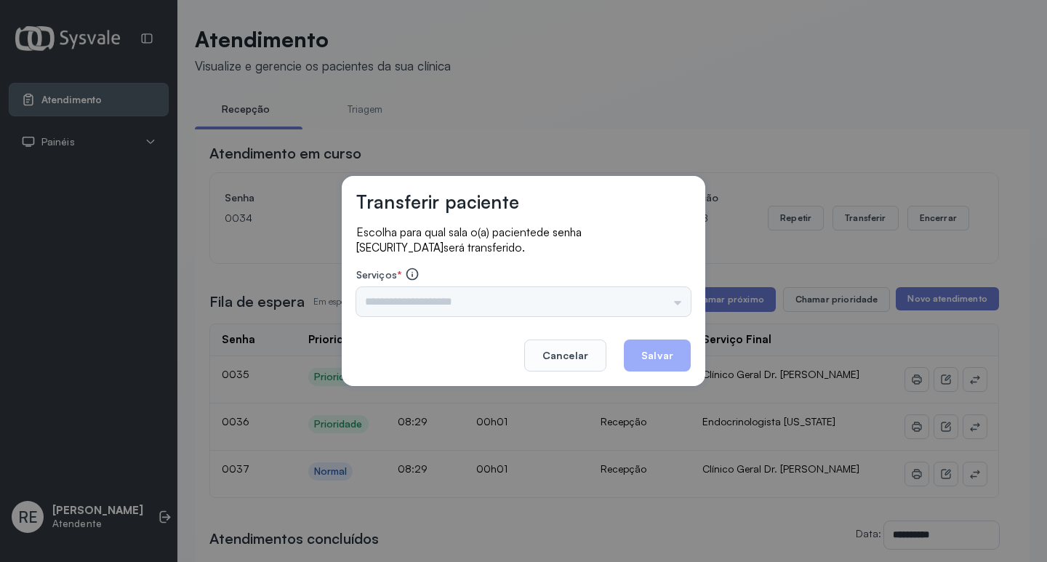
click at [459, 306] on div "Nenhuma opção encontrada" at bounding box center [523, 301] width 335 height 29
click at [459, 306] on input "text" at bounding box center [523, 301] width 335 height 29
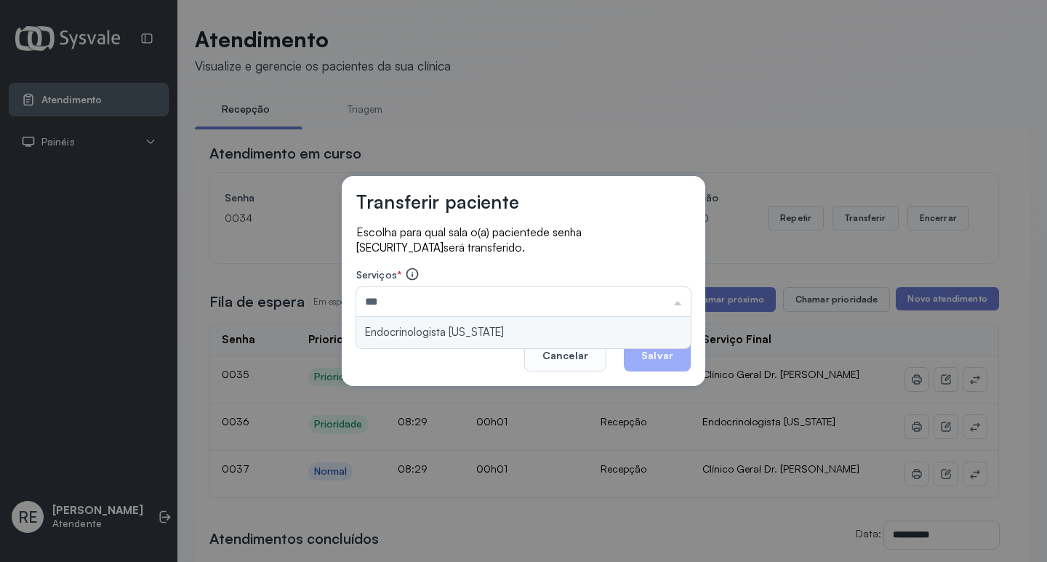
type input "**********"
click at [473, 332] on div "**********" at bounding box center [524, 281] width 364 height 210
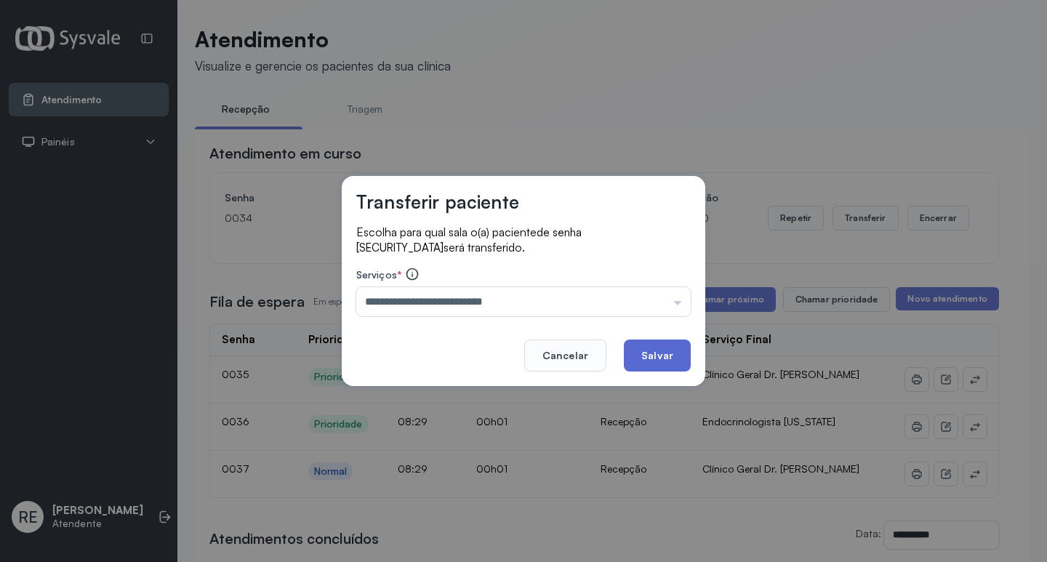
click at [684, 348] on button "Salvar" at bounding box center [657, 356] width 67 height 32
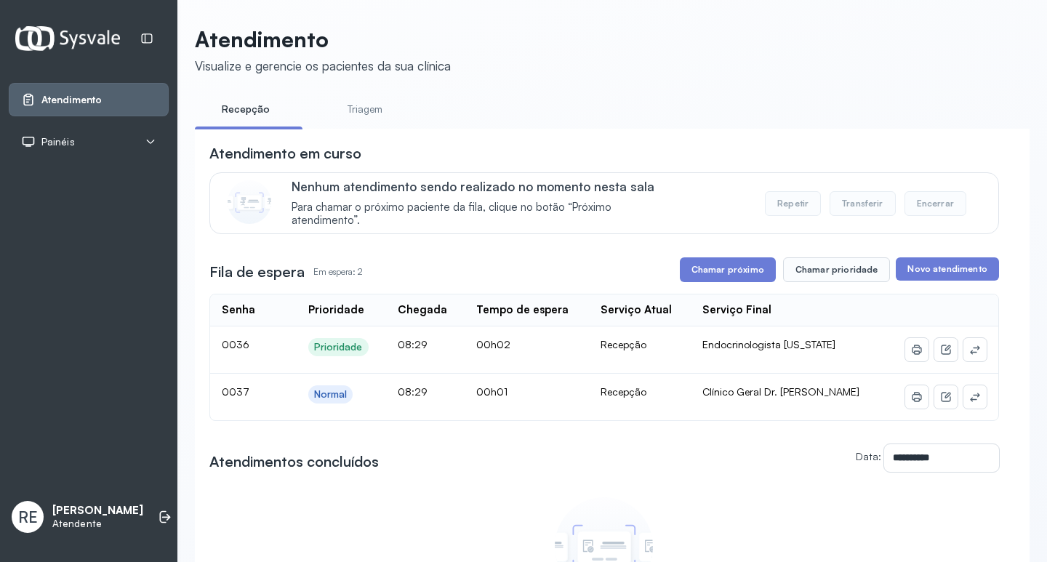
click at [710, 252] on div "**********" at bounding box center [604, 393] width 790 height 501
click at [712, 271] on button "Chamar próximo" at bounding box center [728, 269] width 96 height 25
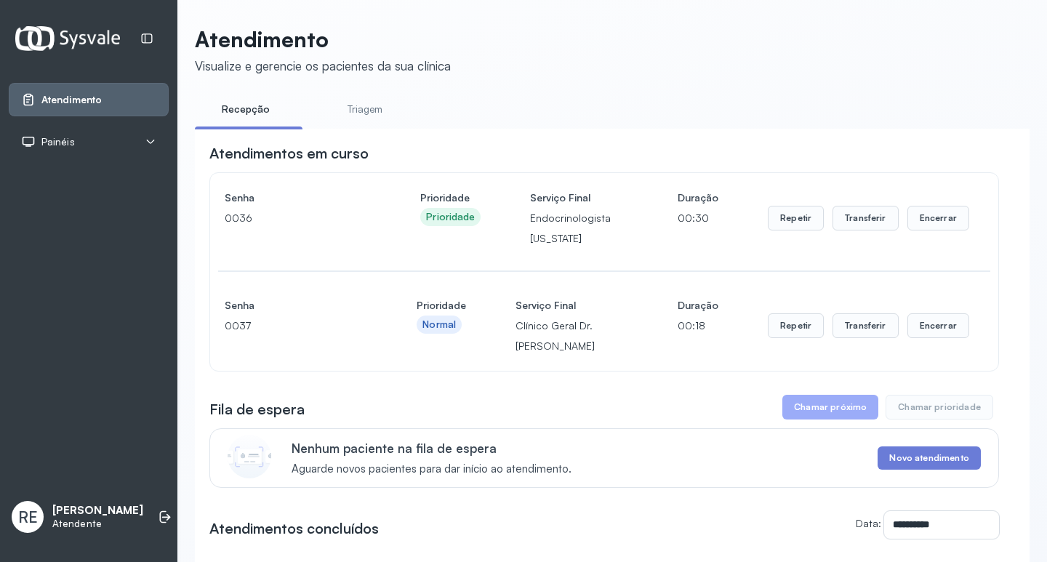
drag, startPoint x: 535, startPoint y: 25, endPoint x: 618, endPoint y: 79, distance: 99.5
click at [537, 25] on div "**********" at bounding box center [612, 422] width 870 height 845
click at [865, 225] on button "Transferir" at bounding box center [866, 218] width 66 height 25
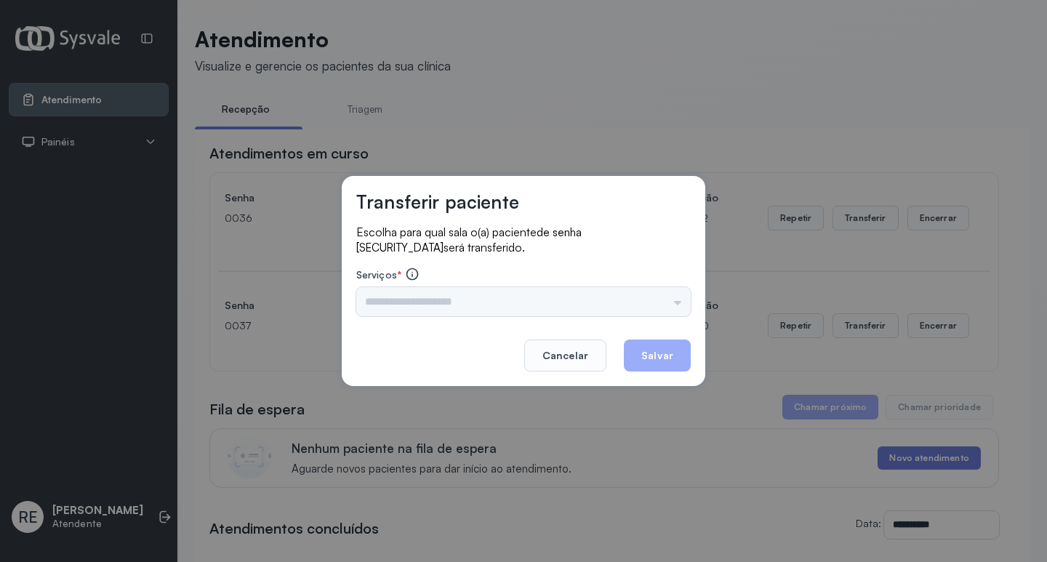
drag, startPoint x: 443, startPoint y: 282, endPoint x: 441, endPoint y: 301, distance: 19.0
click at [442, 293] on div "Serviços * Nenhuma opção encontrada" at bounding box center [523, 291] width 335 height 49
click at [441, 302] on div "Nenhuma opção encontrada" at bounding box center [523, 301] width 335 height 29
click at [440, 302] on div "Nenhuma opção encontrada" at bounding box center [523, 301] width 335 height 29
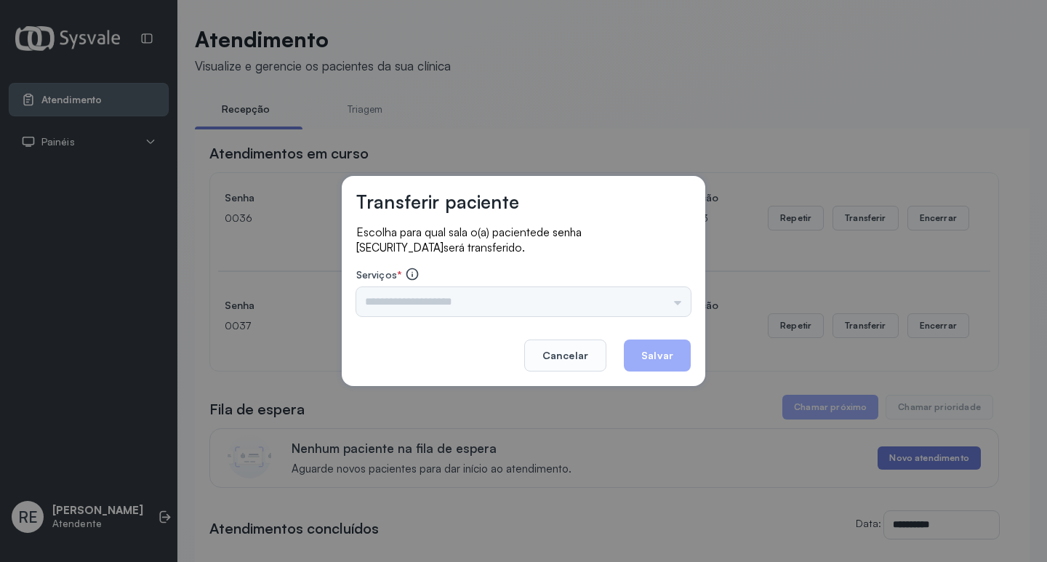
click at [398, 305] on div "Nenhuma opção encontrada" at bounding box center [523, 301] width 335 height 29
click at [376, 307] on div "Nenhuma opção encontrada" at bounding box center [523, 301] width 335 height 29
click at [375, 307] on div "Nenhuma opção encontrada" at bounding box center [523, 301] width 335 height 29
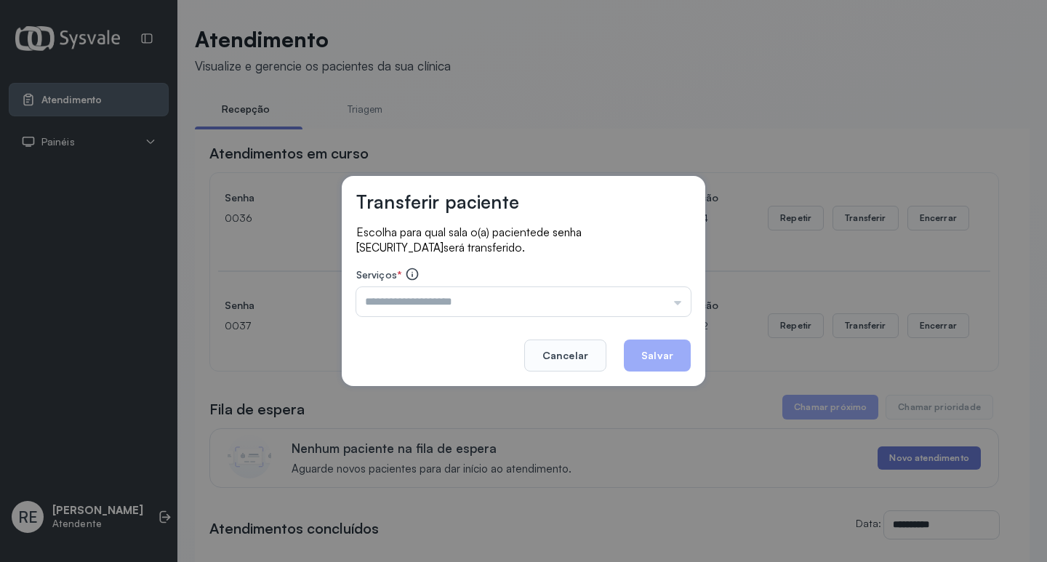
click at [439, 113] on div "Transferir paciente Escolha para qual sala o(a) paciente de senha 0036 será tra…" at bounding box center [523, 281] width 1047 height 562
drag, startPoint x: 353, startPoint y: 315, endPoint x: 364, endPoint y: 309, distance: 13.0
click at [364, 309] on div "Transferir paciente Escolha para qual sala o(a) paciente de senha 0036 será tra…" at bounding box center [524, 281] width 364 height 210
click at [372, 306] on input "text" at bounding box center [523, 301] width 335 height 29
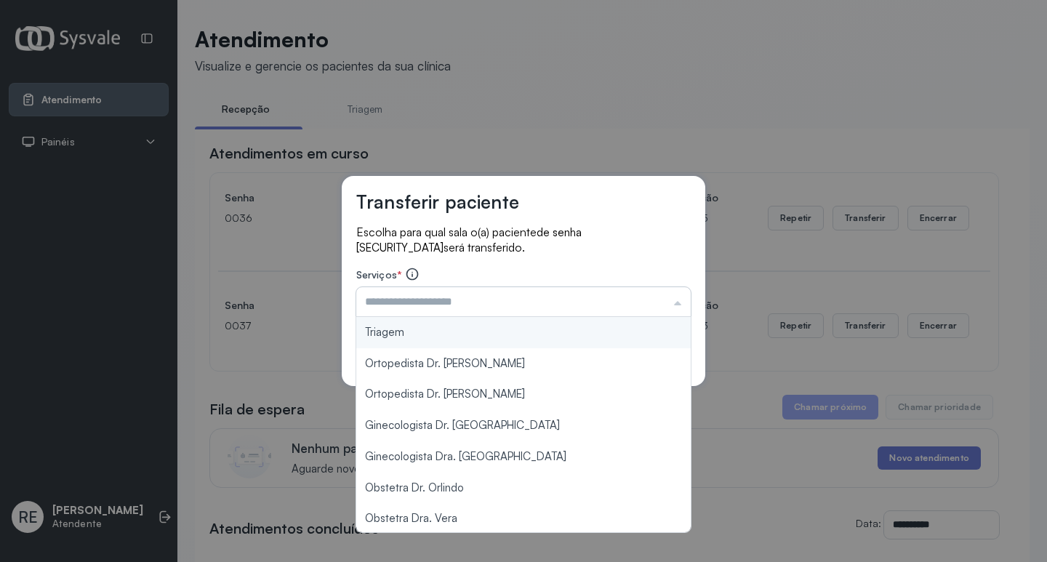
click at [372, 306] on input "text" at bounding box center [523, 301] width 335 height 29
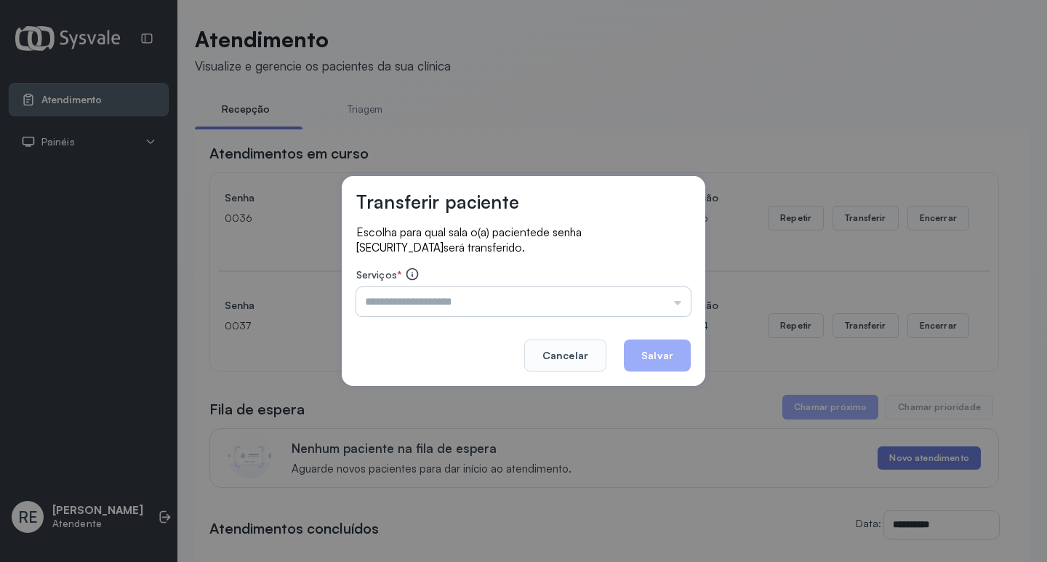
click at [372, 306] on input "text" at bounding box center [523, 301] width 335 height 29
type input "**********"
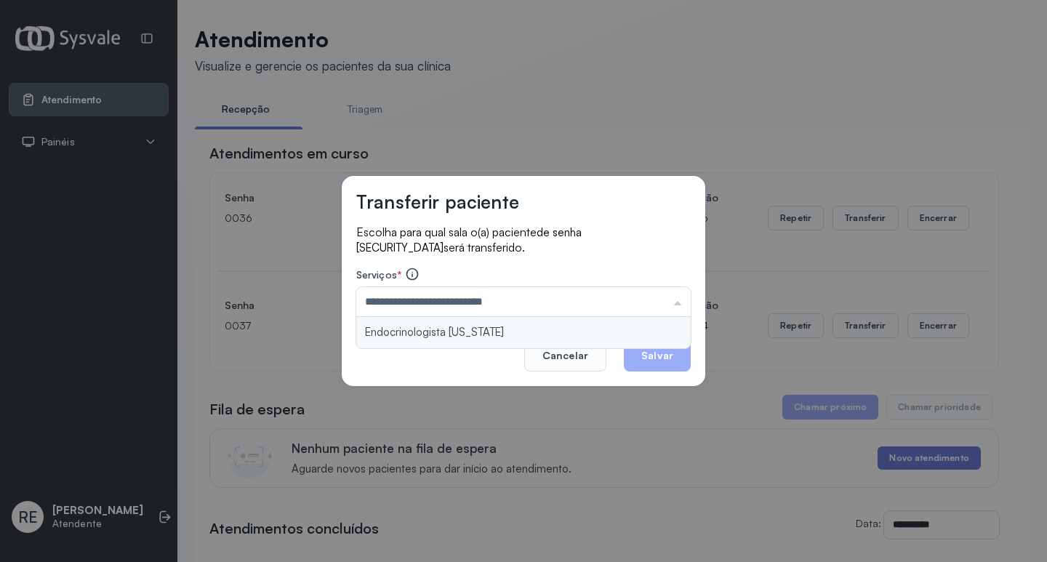
click at [431, 319] on div "**********" at bounding box center [524, 281] width 364 height 210
click at [664, 362] on button "Salvar" at bounding box center [657, 356] width 67 height 32
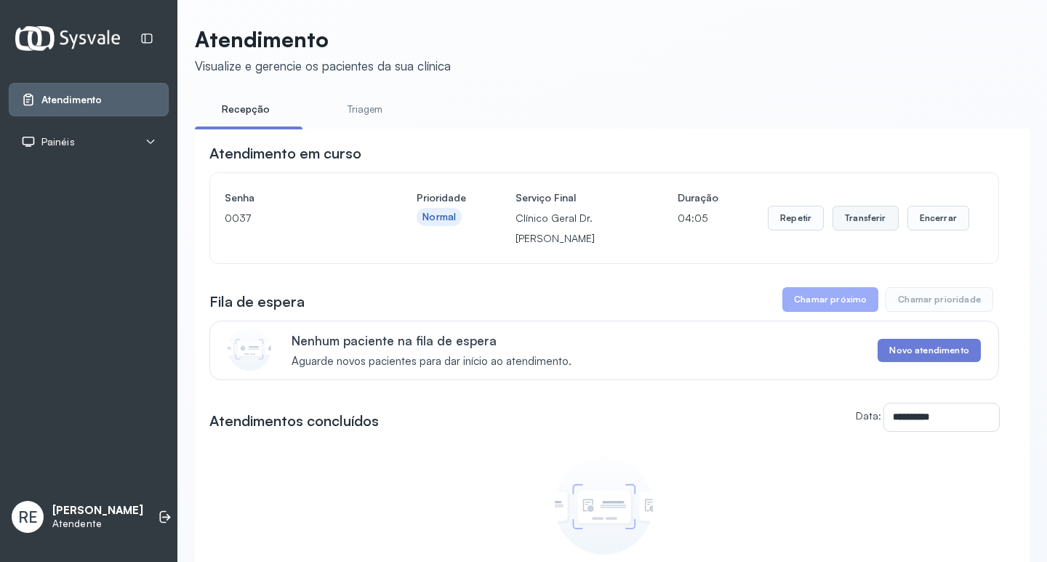
click at [863, 225] on button "Transferir" at bounding box center [866, 218] width 66 height 25
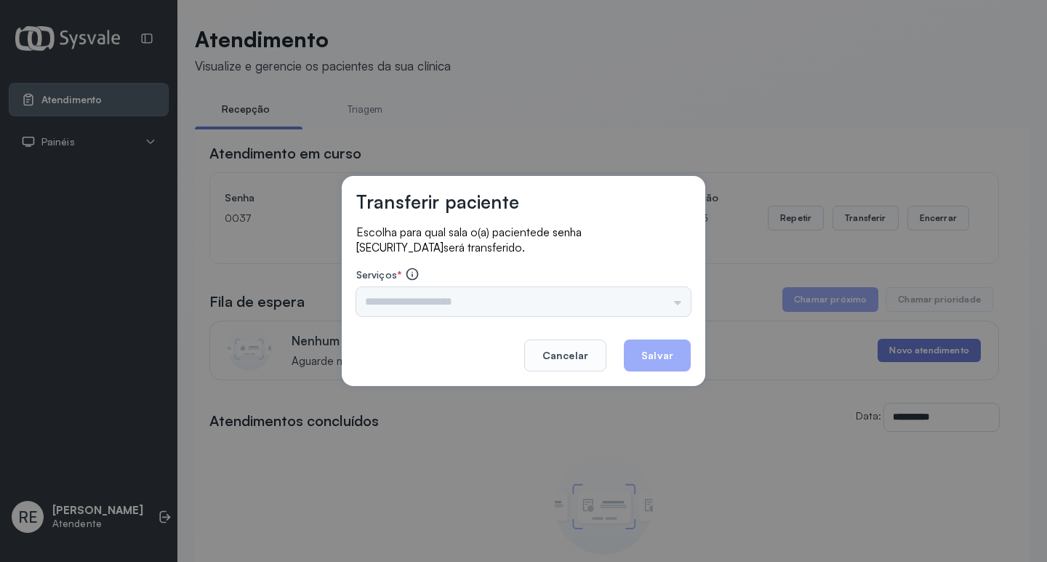
click at [452, 303] on div "Triagem Ortopedista Dr. Mauricio Ortopedista Dr. Ramon Ginecologista Dr. Amilto…" at bounding box center [523, 301] width 335 height 29
click at [415, 308] on div "Triagem Ortopedista Dr. Mauricio Ortopedista Dr. Ramon Ginecologista Dr. Amilto…" at bounding box center [523, 301] width 335 height 29
click at [425, 307] on div "Triagem Ortopedista Dr. Mauricio Ortopedista Dr. Ramon Ginecologista Dr. Amilto…" at bounding box center [523, 301] width 335 height 29
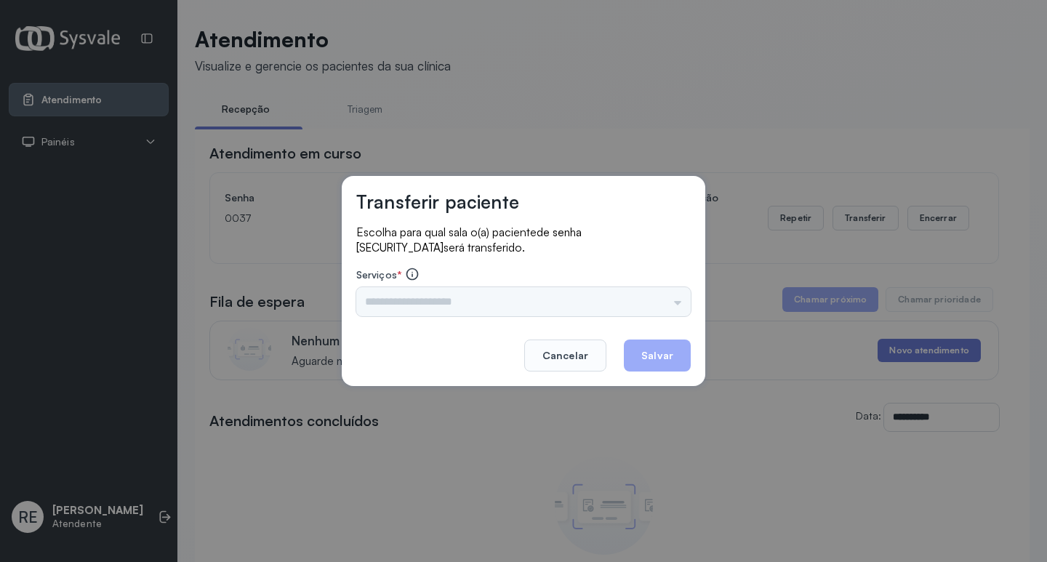
click at [425, 307] on div "Triagem Ortopedista Dr. Mauricio Ortopedista Dr. Ramon Ginecologista Dr. Amilto…" at bounding box center [523, 301] width 335 height 29
click at [425, 308] on div "Triagem Ortopedista Dr. Mauricio Ortopedista Dr. Ramon Ginecologista Dr. Amilto…" at bounding box center [523, 301] width 335 height 29
drag, startPoint x: 574, startPoint y: 353, endPoint x: 702, endPoint y: 314, distance: 133.7
click at [574, 353] on button "Cancelar" at bounding box center [565, 356] width 82 height 32
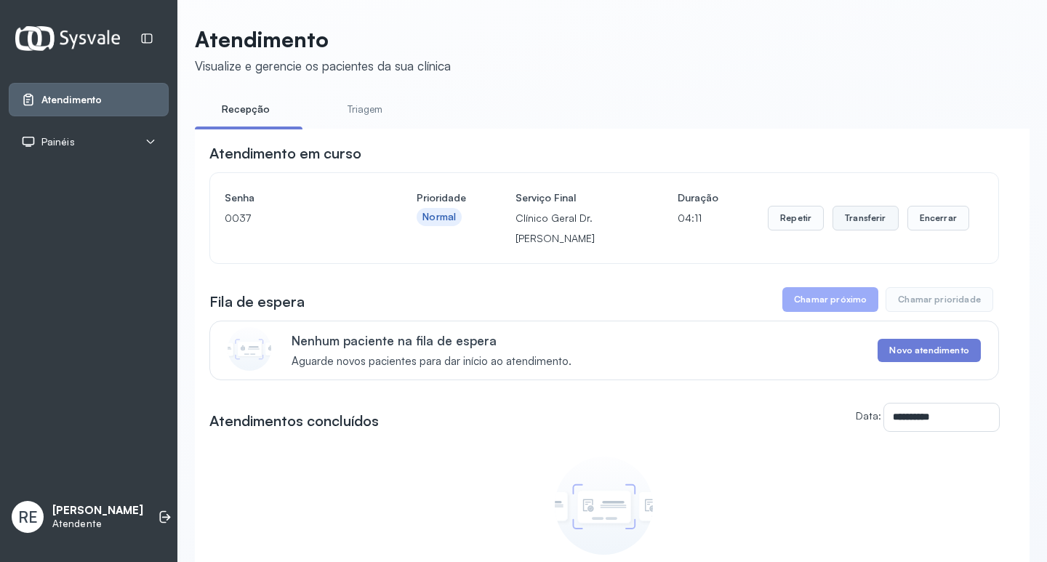
click at [841, 227] on button "Transferir" at bounding box center [866, 218] width 66 height 25
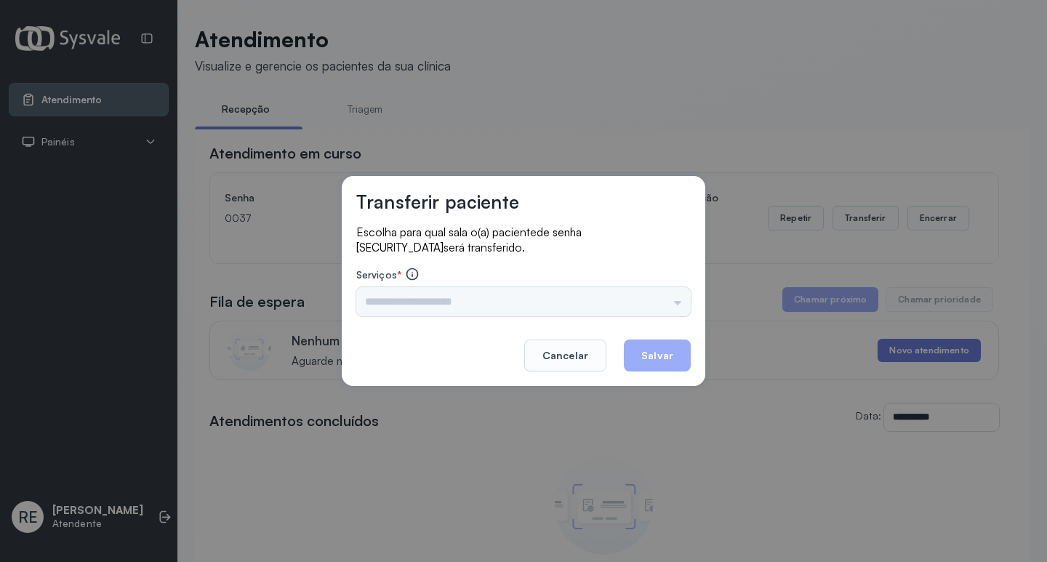
click at [411, 300] on div "Triagem Ortopedista Dr. Mauricio Ortopedista Dr. Ramon Ginecologista Dr. Amilto…" at bounding box center [523, 301] width 335 height 29
click at [380, 301] on div "Triagem Ortopedista Dr. Mauricio Ortopedista Dr. Ramon Ginecologista Dr. Amilto…" at bounding box center [523, 301] width 335 height 29
click at [457, 303] on div "Triagem Ortopedista Dr. Mauricio Ortopedista Dr. Ramon Ginecologista Dr. Amilto…" at bounding box center [523, 301] width 335 height 29
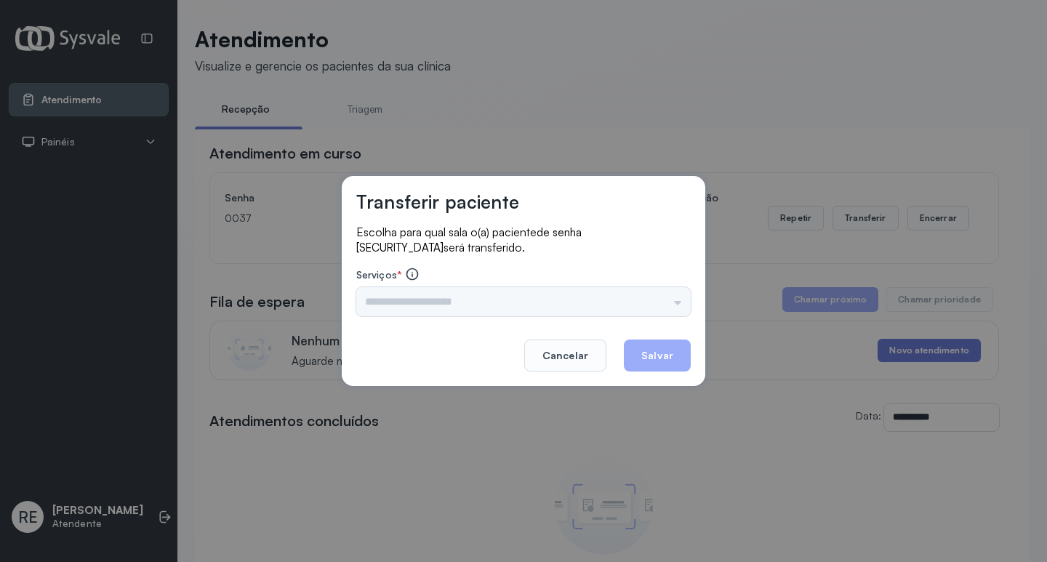
click at [465, 301] on div "Triagem Ortopedista Dr. Mauricio Ortopedista Dr. Ramon Ginecologista Dr. Amilto…" at bounding box center [523, 301] width 335 height 29
click at [462, 315] on div "Triagem Ortopedista Dr. Mauricio Ortopedista Dr. Ramon Ginecologista Dr. Amilto…" at bounding box center [523, 301] width 335 height 29
drag, startPoint x: 511, startPoint y: 329, endPoint x: 531, endPoint y: 347, distance: 26.8
click at [522, 340] on div "Transferir paciente Escolha para qual sala o(a) paciente de senha 0037 será tra…" at bounding box center [524, 281] width 364 height 210
click at [542, 351] on button "Cancelar" at bounding box center [565, 356] width 82 height 32
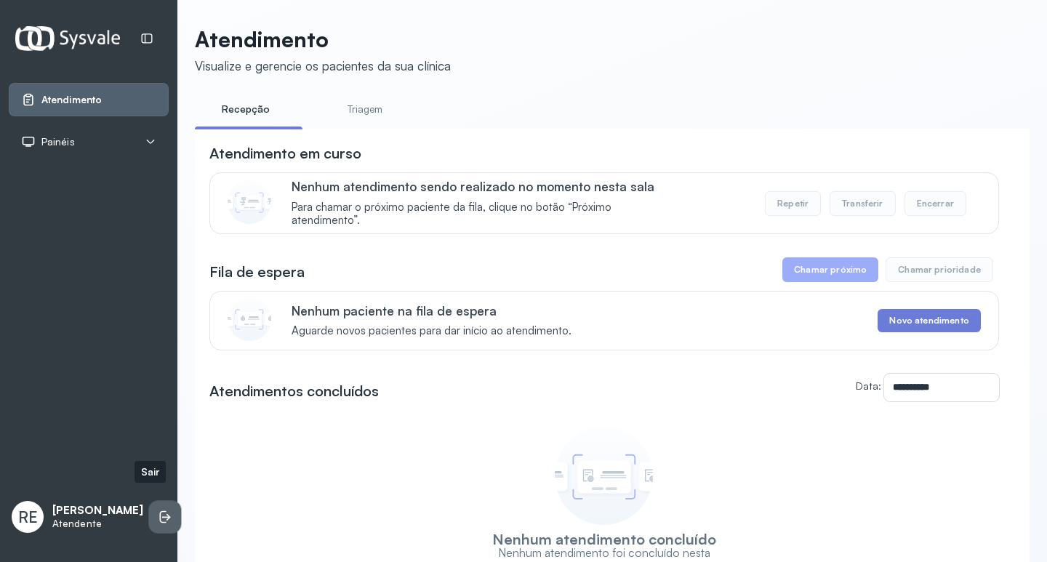
click at [158, 510] on icon at bounding box center [165, 517] width 15 height 15
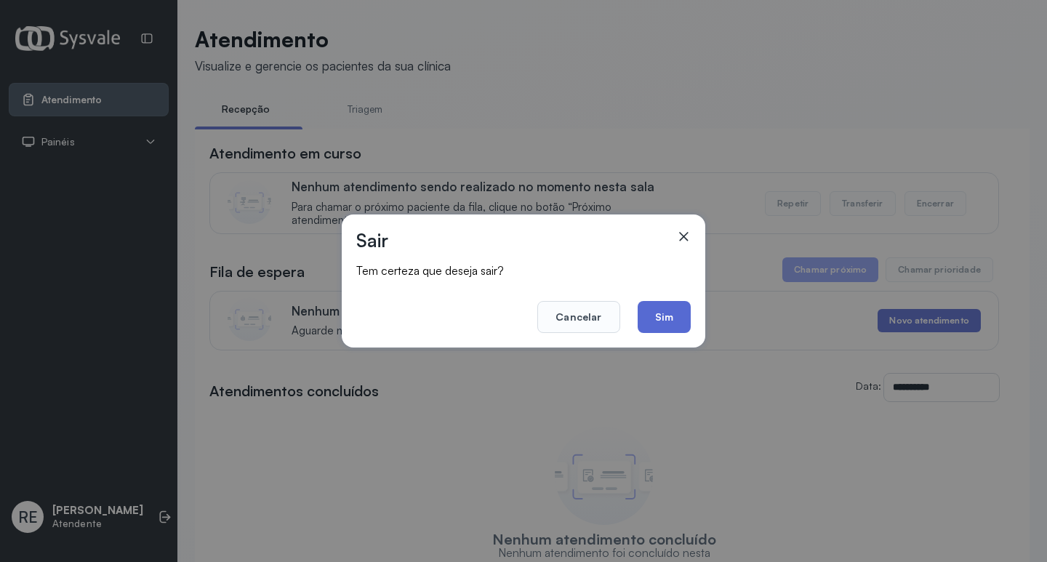
click at [664, 329] on button "Sim" at bounding box center [664, 317] width 53 height 32
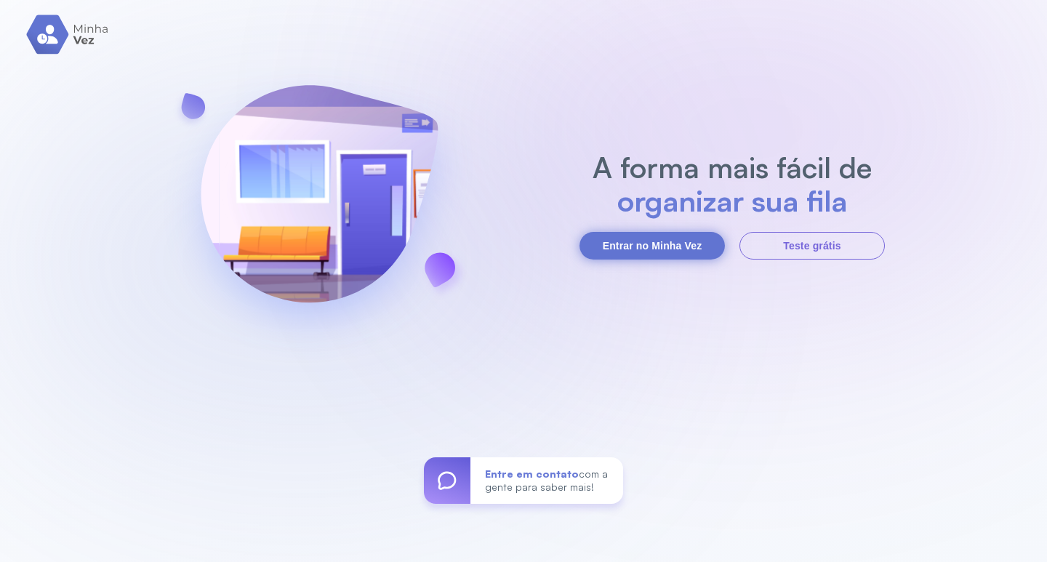
click at [692, 244] on button "Entrar no Minha Vez" at bounding box center [652, 246] width 145 height 28
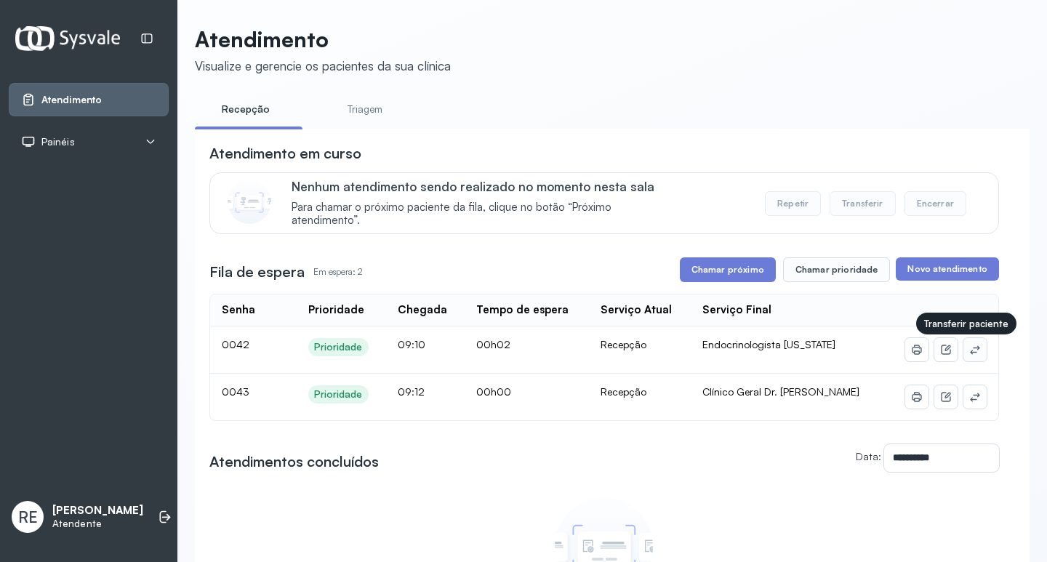
click at [969, 349] on icon at bounding box center [975, 350] width 12 height 12
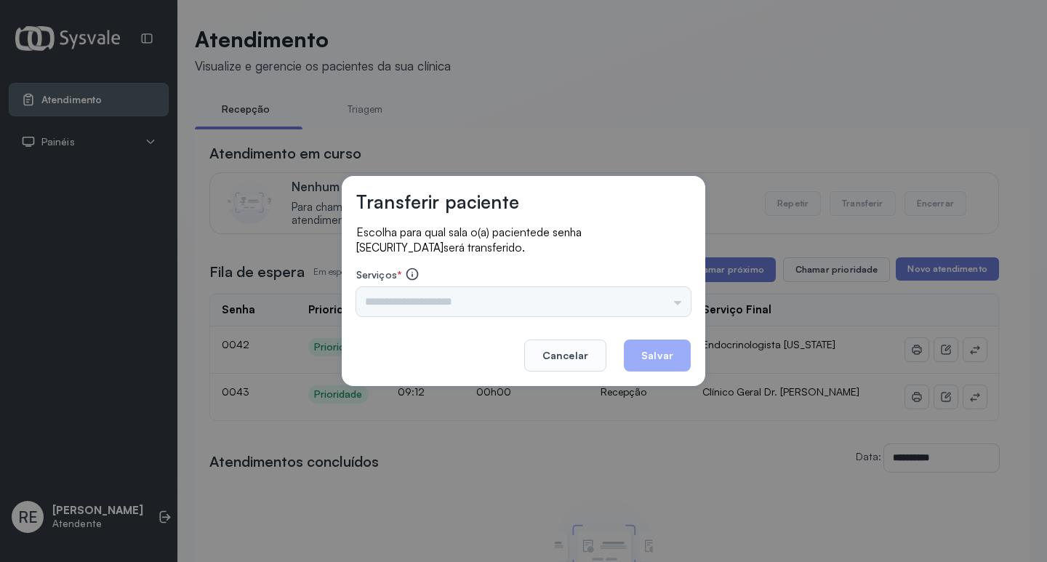
drag, startPoint x: 433, startPoint y: 316, endPoint x: 423, endPoint y: 312, distance: 10.1
click at [432, 316] on div "Nenhuma opção encontrada" at bounding box center [523, 301] width 335 height 29
click at [419, 310] on div "Nenhuma opção encontrada" at bounding box center [523, 301] width 335 height 29
click at [417, 308] on input "text" at bounding box center [523, 301] width 335 height 29
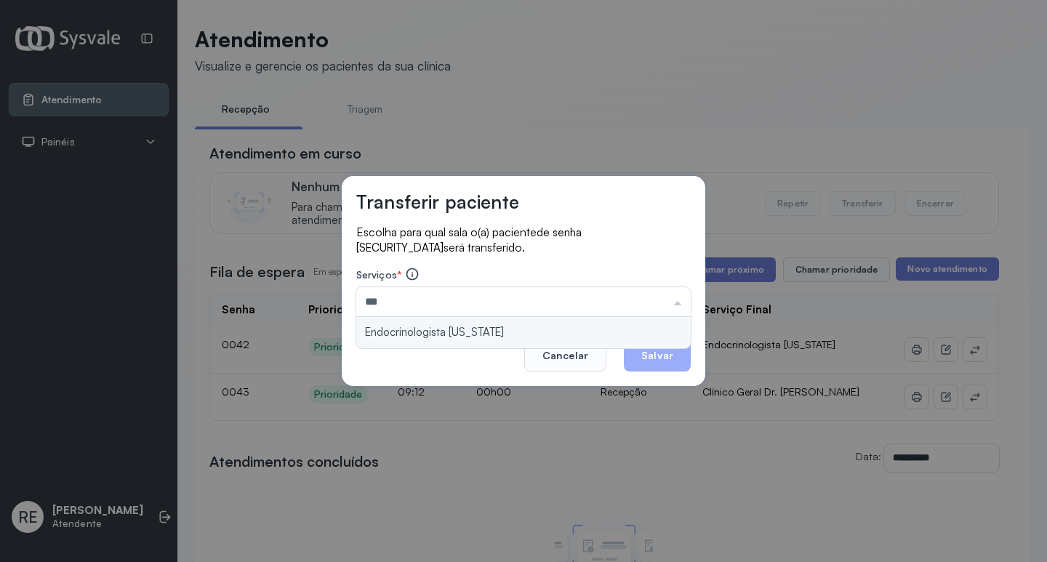
type input "**********"
click at [419, 348] on div "**********" at bounding box center [524, 281] width 364 height 210
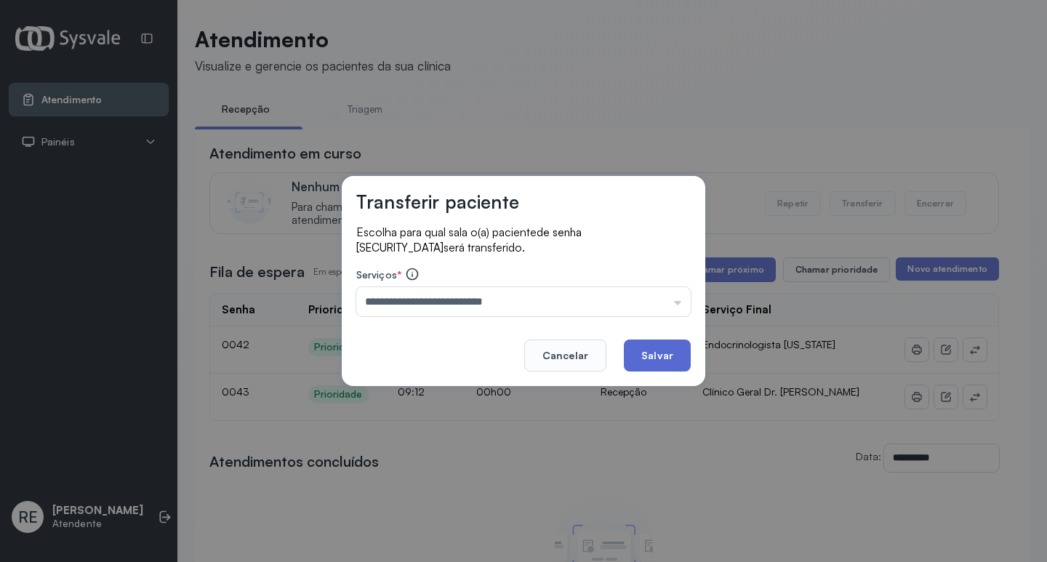
click at [649, 353] on button "Salvar" at bounding box center [657, 356] width 67 height 32
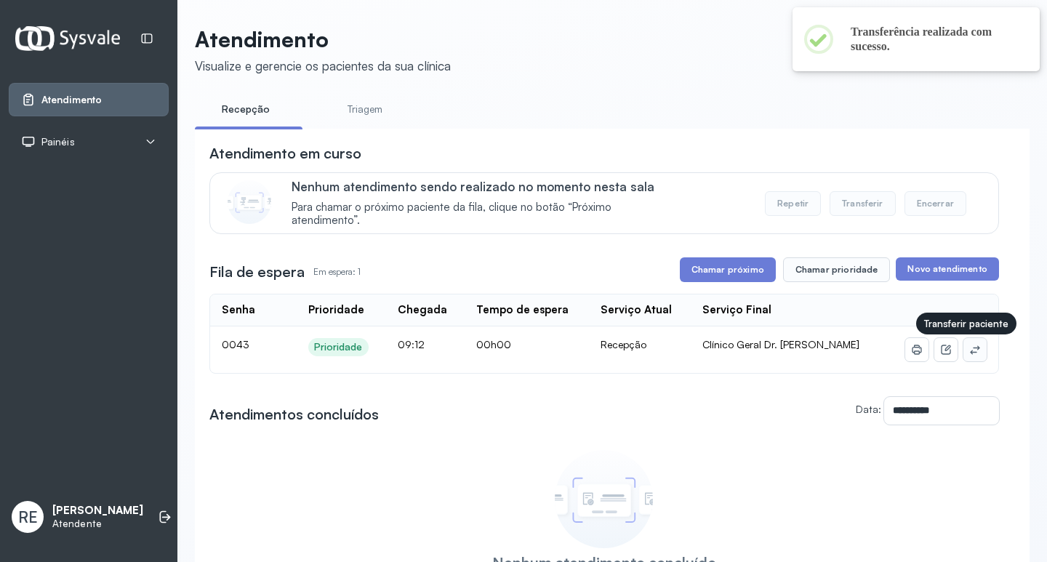
click at [970, 353] on icon at bounding box center [974, 349] width 9 height 9
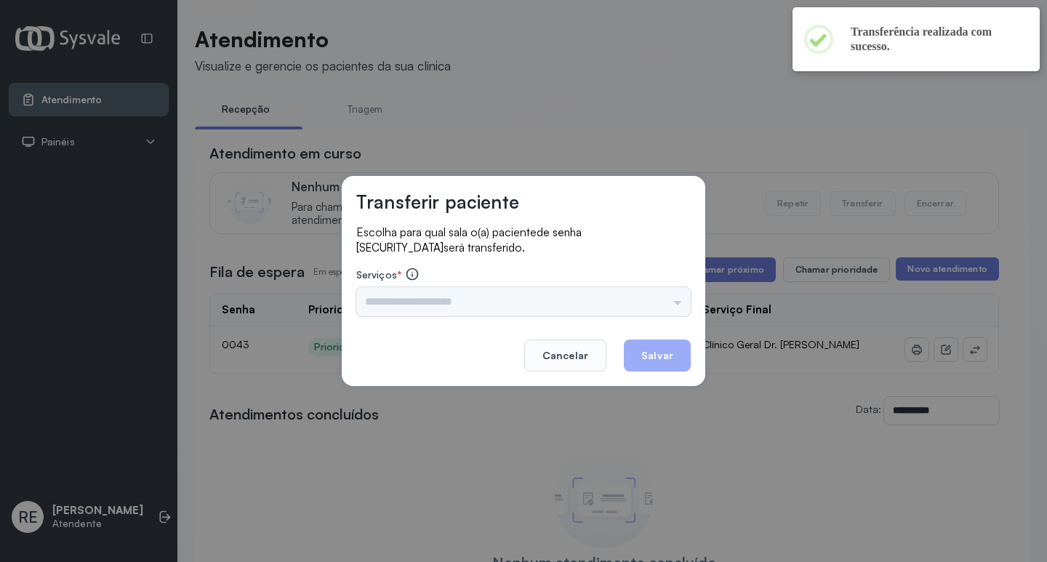
click at [497, 286] on div "Serviços * Triagem Ortopedista Dr. [PERSON_NAME] Dr. [PERSON_NAME] Dr. [PERSON_…" at bounding box center [523, 291] width 335 height 49
drag, startPoint x: 491, startPoint y: 308, endPoint x: 478, endPoint y: 304, distance: 13.6
click at [485, 307] on input "text" at bounding box center [523, 301] width 335 height 29
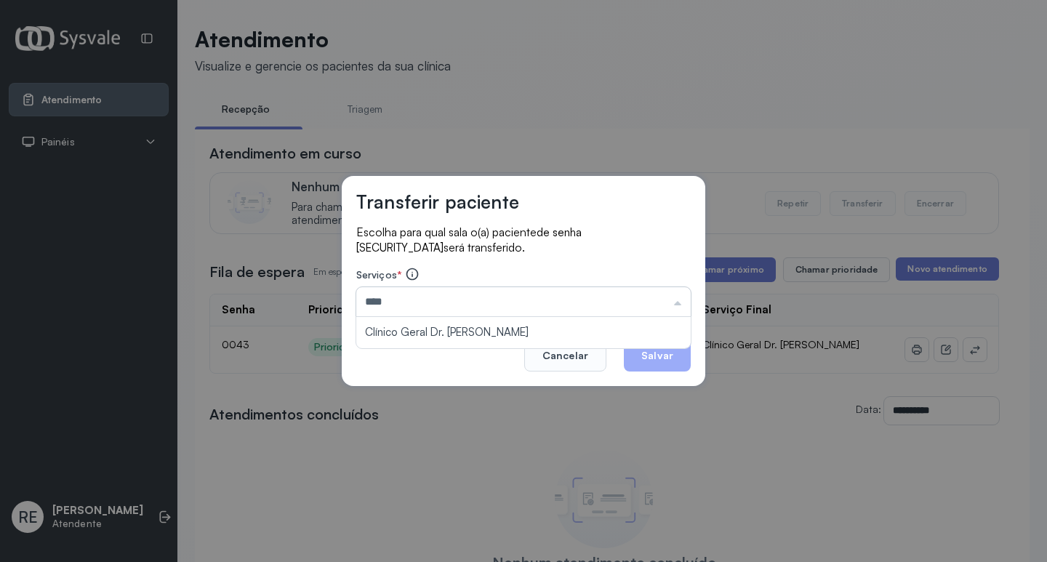
type input "**********"
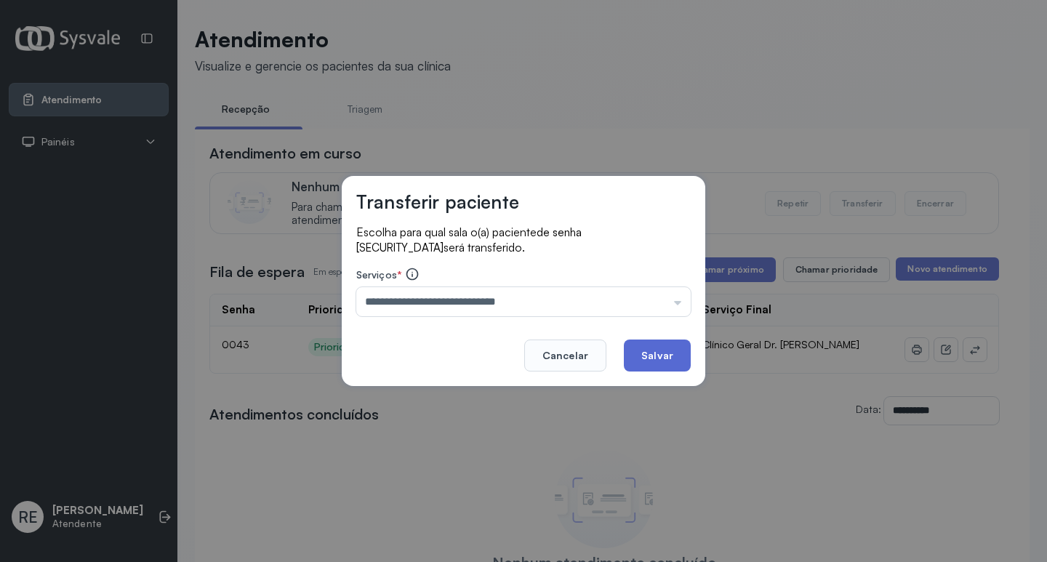
click at [656, 364] on button "Salvar" at bounding box center [657, 356] width 67 height 32
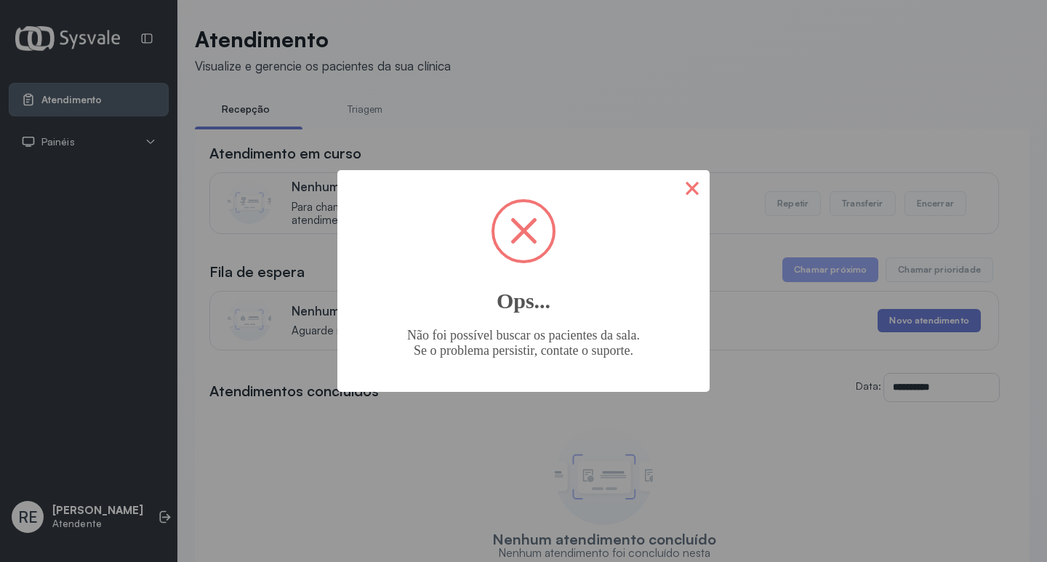
click at [687, 188] on button "×" at bounding box center [692, 187] width 35 height 35
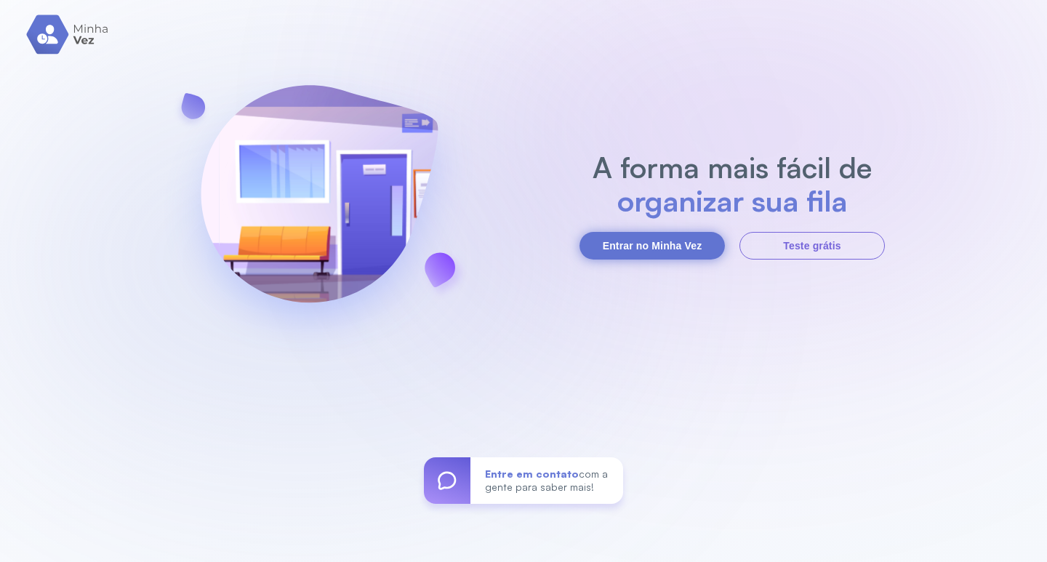
click at [645, 244] on button "Entrar no Minha Vez" at bounding box center [652, 246] width 145 height 28
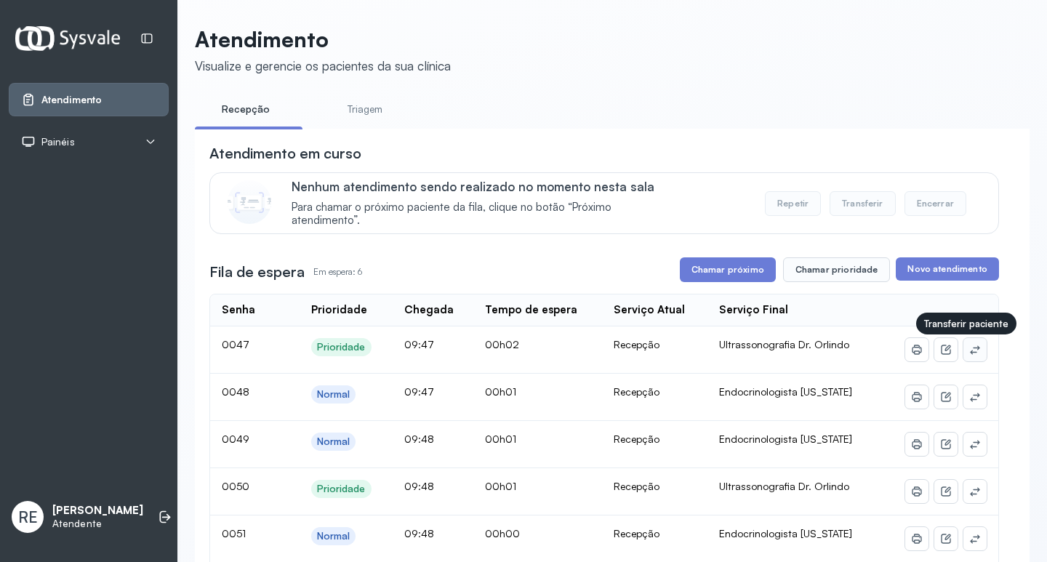
click at [970, 352] on icon at bounding box center [974, 349] width 9 height 9
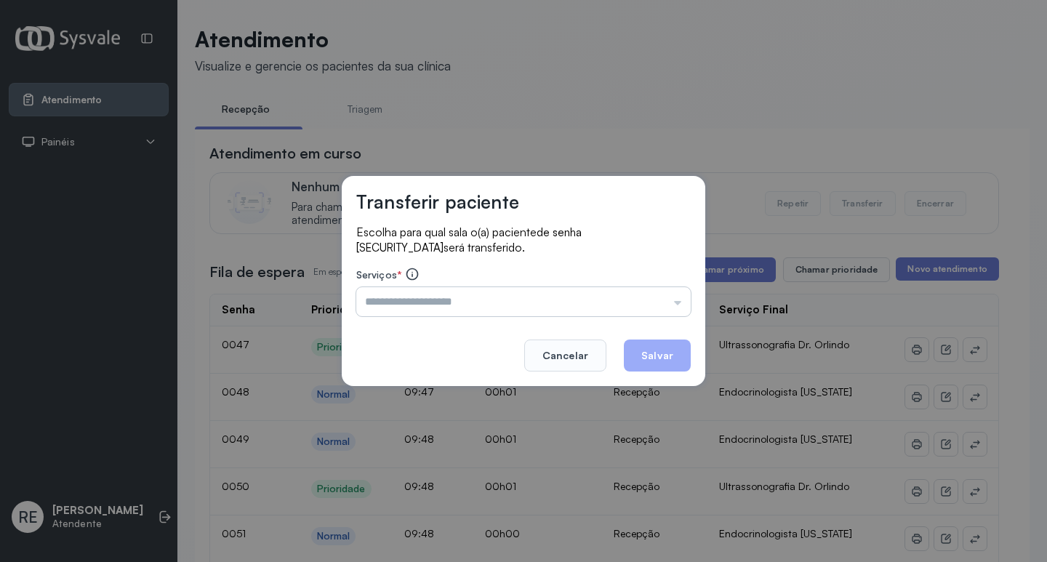
drag, startPoint x: 401, startPoint y: 319, endPoint x: 401, endPoint y: 306, distance: 12.4
click at [400, 318] on div "Transferir paciente Escolha para qual sala o(a) paciente de senha [SECURITY_DAT…" at bounding box center [524, 281] width 364 height 210
click at [401, 306] on input "text" at bounding box center [523, 301] width 335 height 29
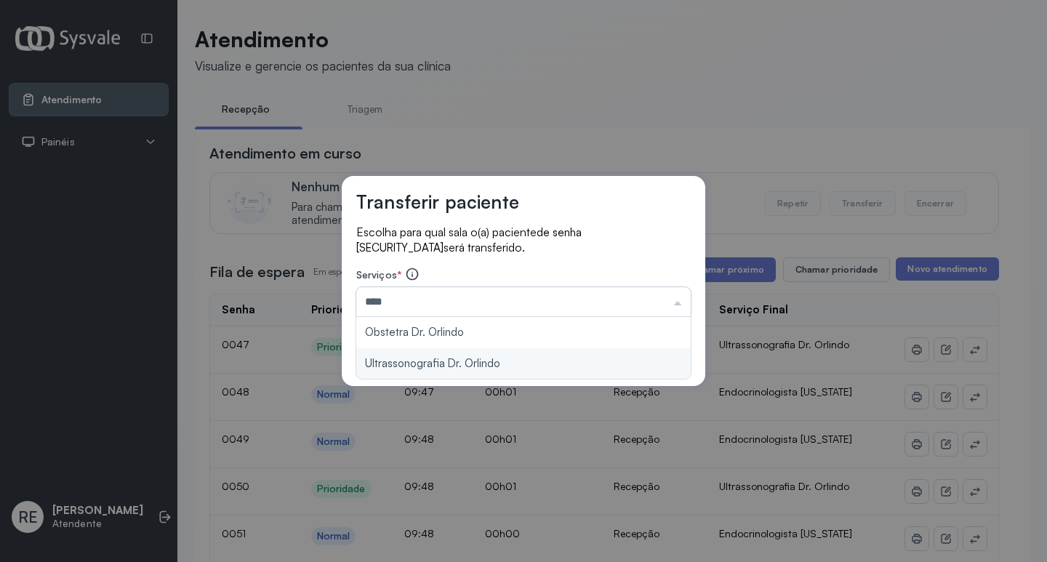
type input "**********"
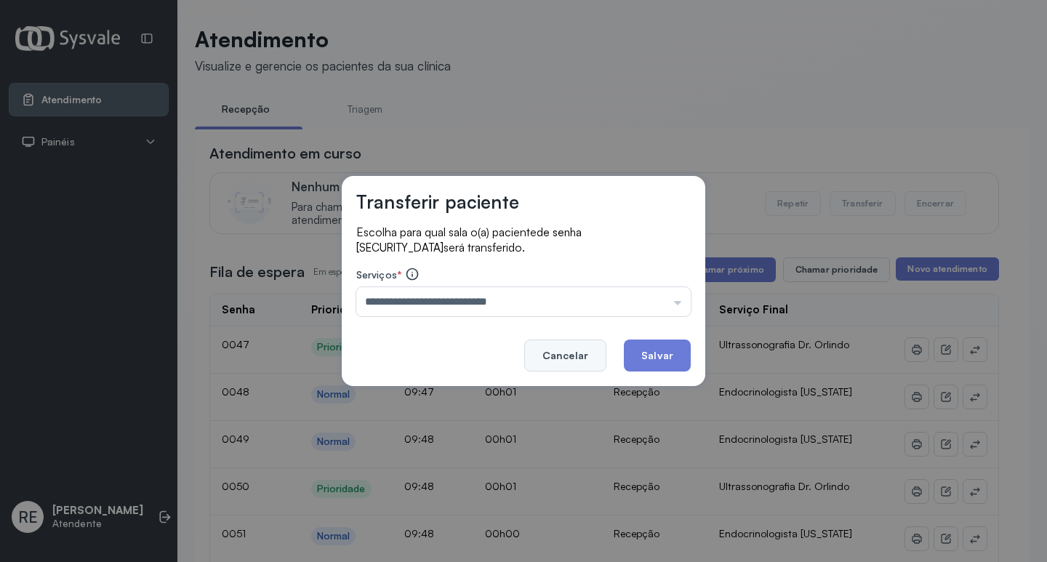
click at [607, 354] on button "Cancelar" at bounding box center [565, 356] width 82 height 32
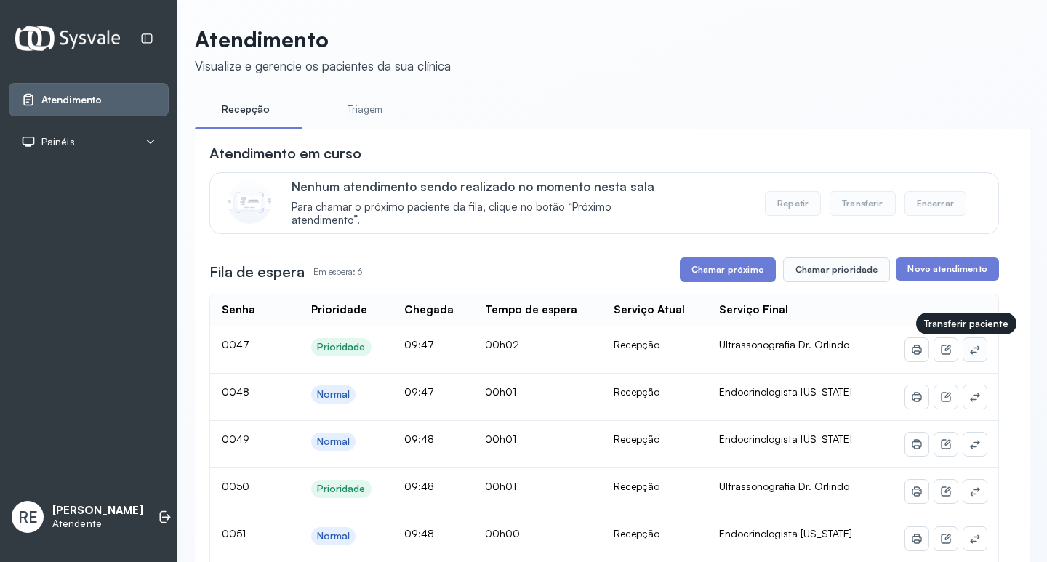
click at [970, 351] on icon at bounding box center [974, 349] width 9 height 9
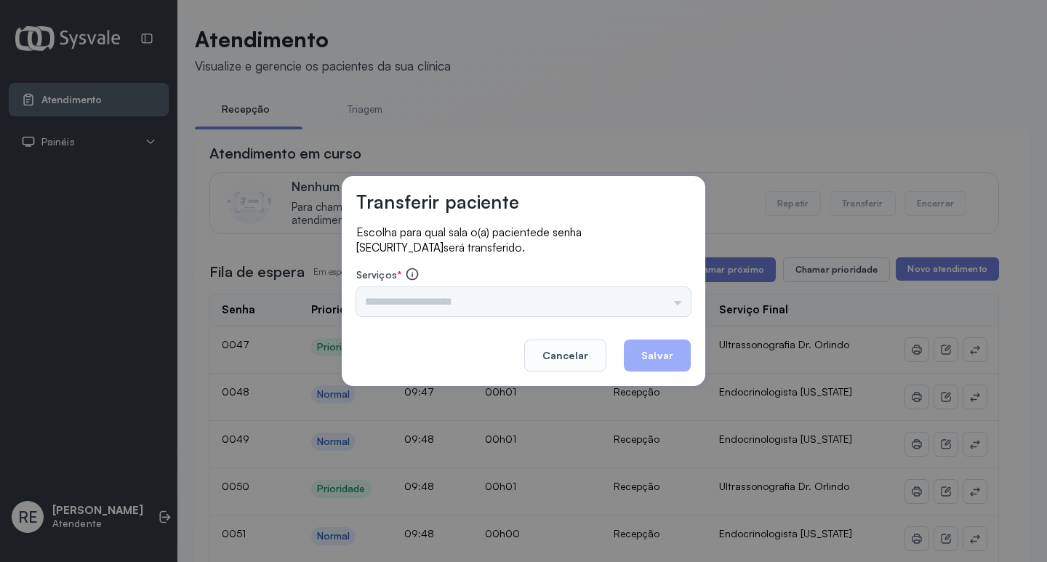
drag, startPoint x: 523, startPoint y: 314, endPoint x: 450, endPoint y: 295, distance: 75.3
click at [505, 307] on div "Triagem Ortopedista Dr. Mauricio Ortopedista Dr. Ramon Ginecologista Dr. Amilto…" at bounding box center [523, 301] width 335 height 29
click at [450, 295] on input "text" at bounding box center [523, 301] width 335 height 29
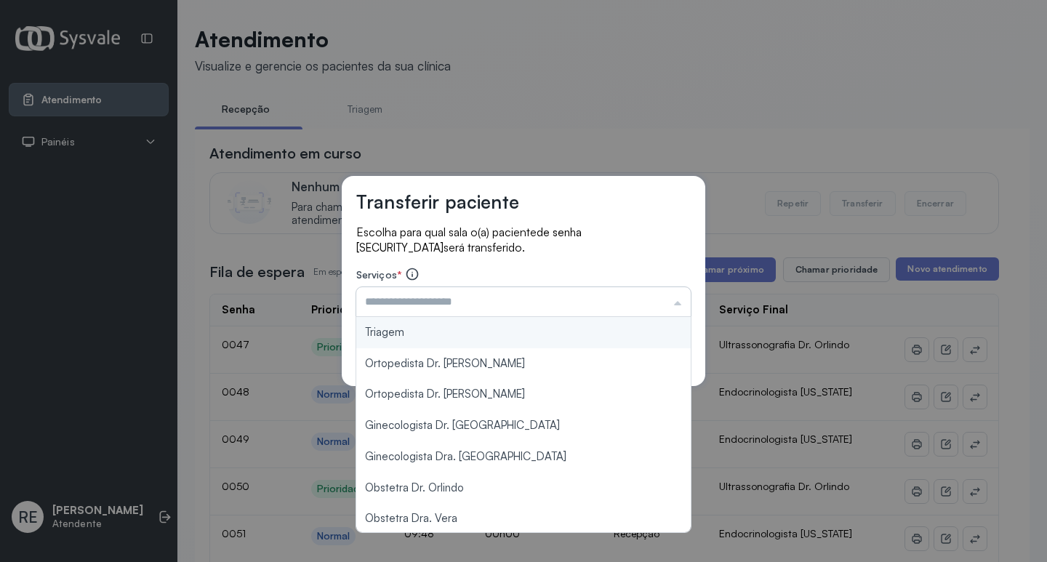
click at [441, 295] on input "text" at bounding box center [523, 301] width 335 height 29
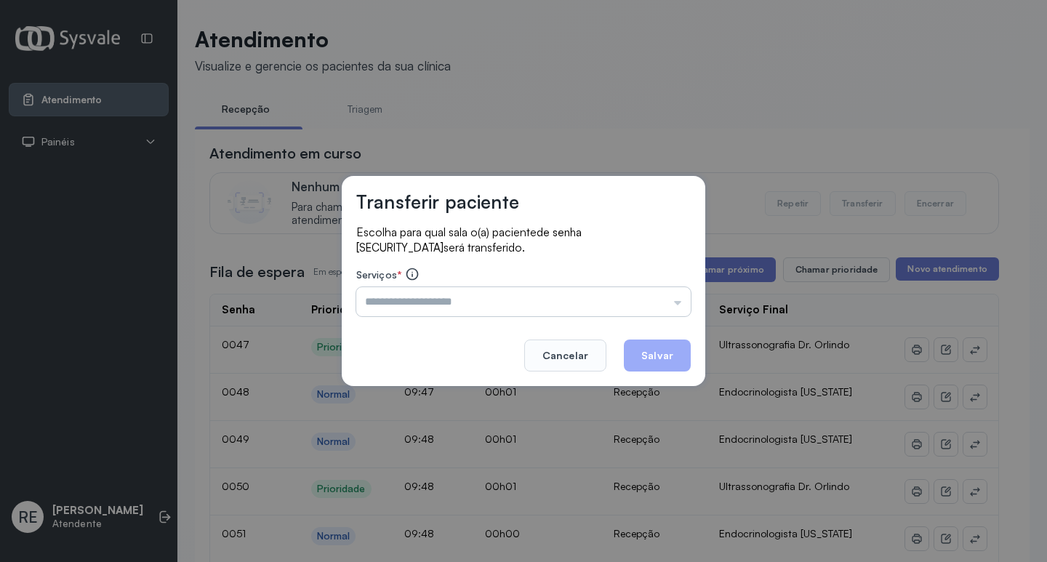
click at [440, 296] on input "text" at bounding box center [523, 301] width 335 height 29
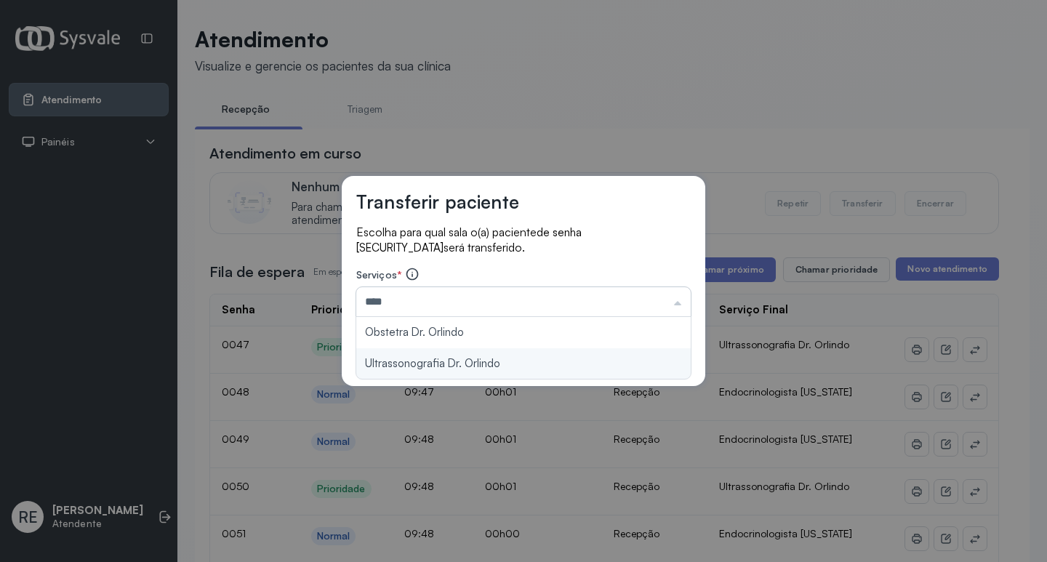
type input "**********"
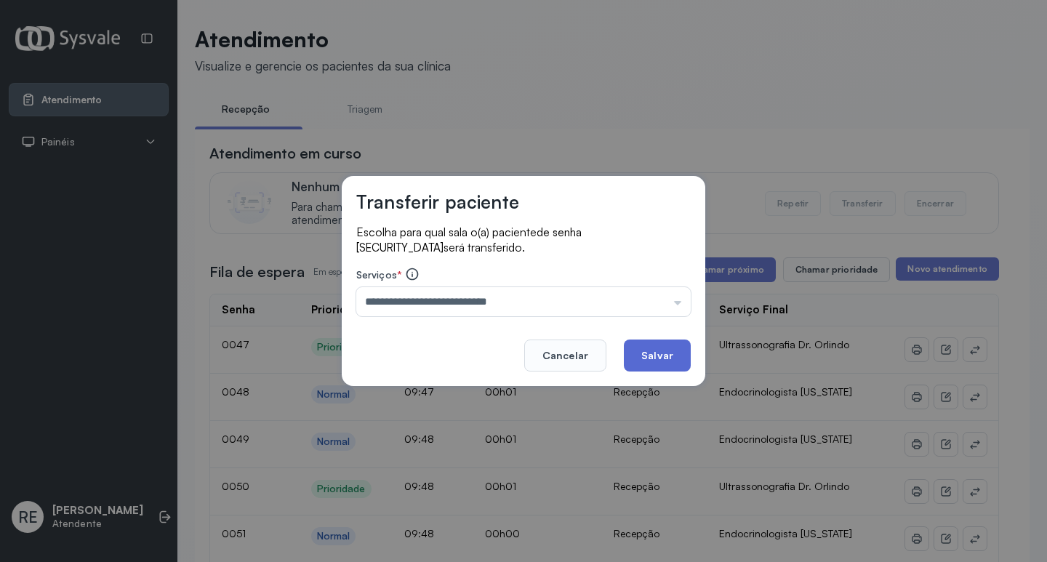
click at [652, 357] on button "Salvar" at bounding box center [657, 356] width 67 height 32
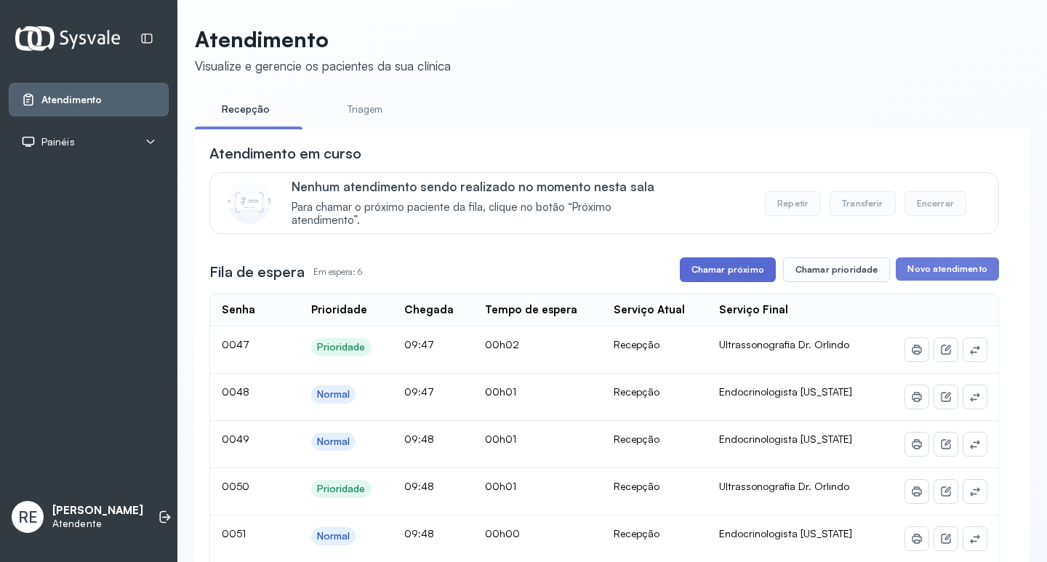
click at [738, 279] on button "Chamar próximo" at bounding box center [728, 269] width 96 height 25
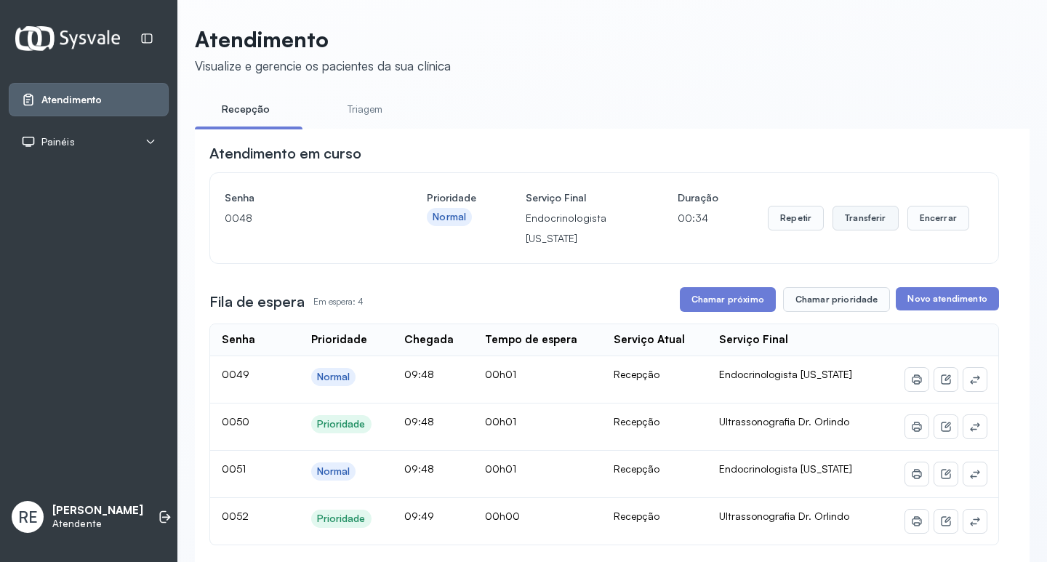
click at [861, 231] on button "Transferir" at bounding box center [866, 218] width 66 height 25
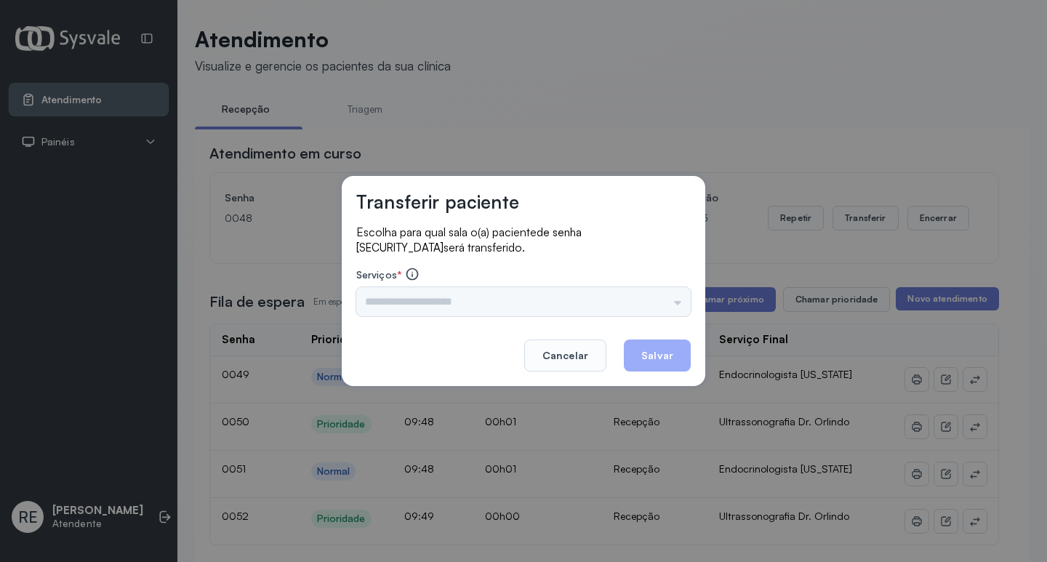
click at [514, 297] on div "Triagem Ortopedista Dr. Mauricio Ortopedista Dr. Ramon Ginecologista Dr. Amilto…" at bounding box center [523, 301] width 335 height 29
click at [457, 296] on input "text" at bounding box center [523, 301] width 335 height 29
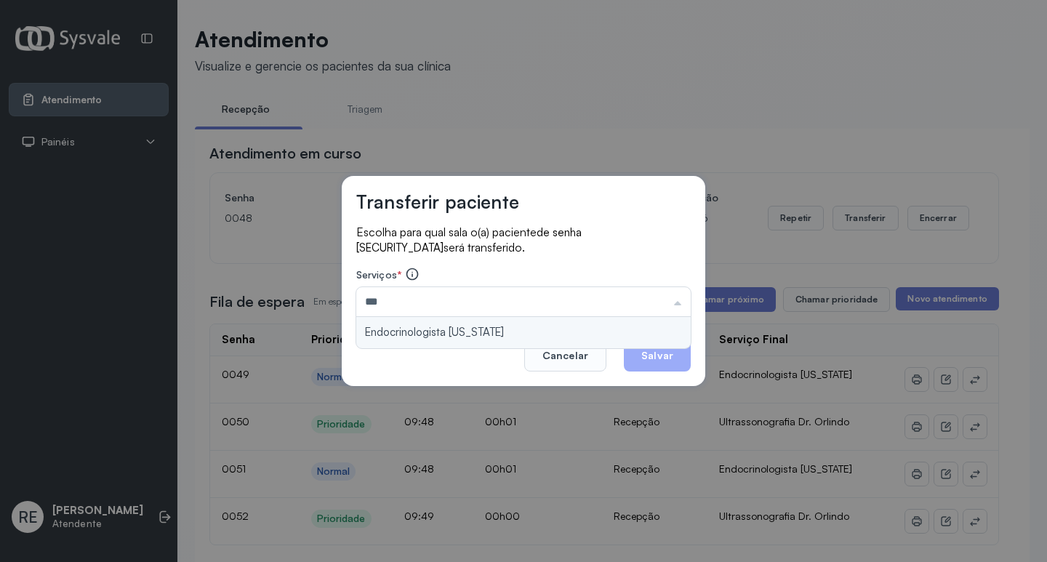
type input "**********"
click at [409, 327] on div "**********" at bounding box center [524, 281] width 364 height 210
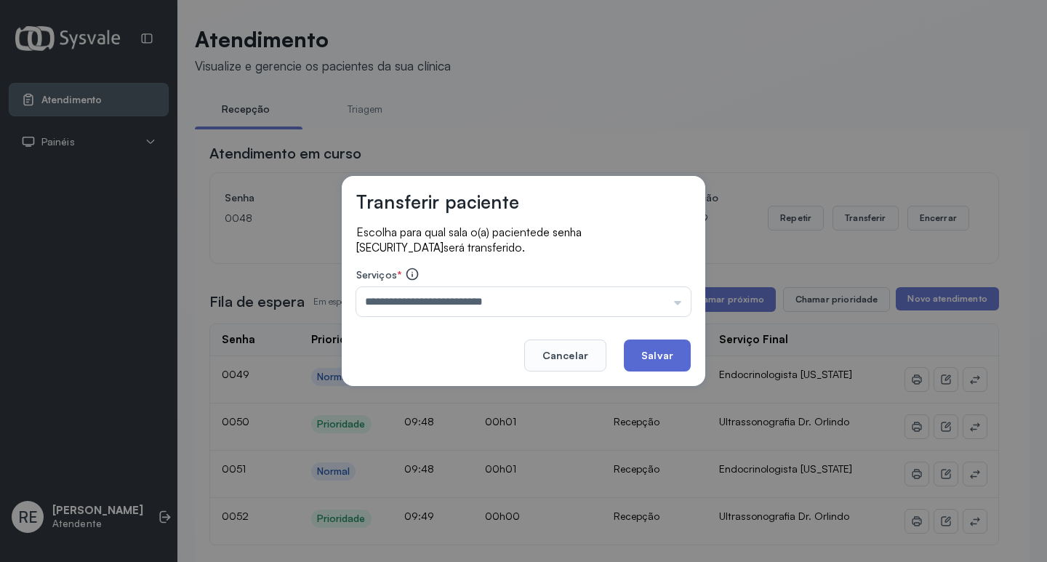
click at [664, 355] on button "Salvar" at bounding box center [657, 356] width 67 height 32
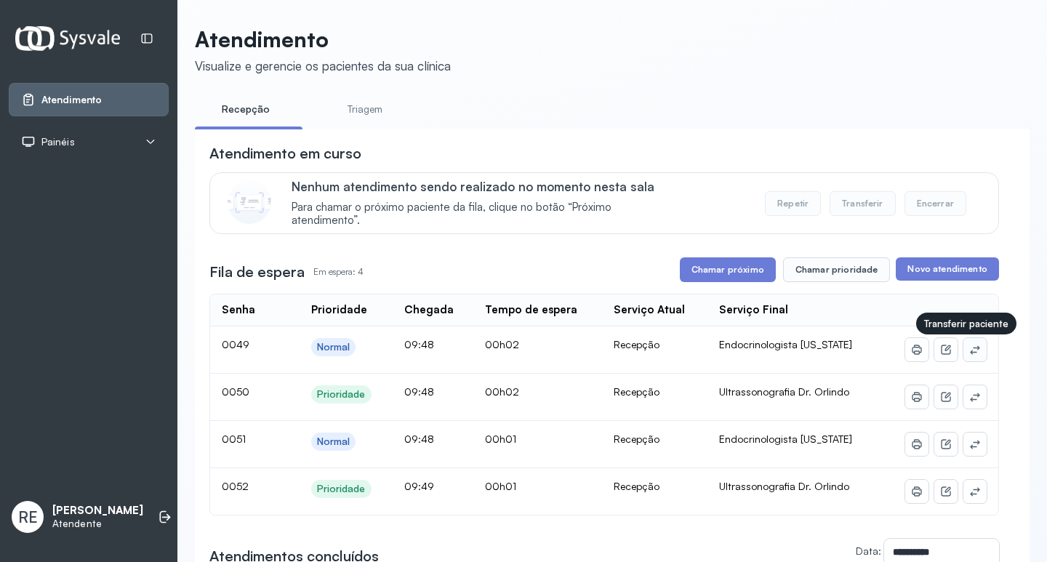
click at [974, 353] on button at bounding box center [975, 349] width 23 height 23
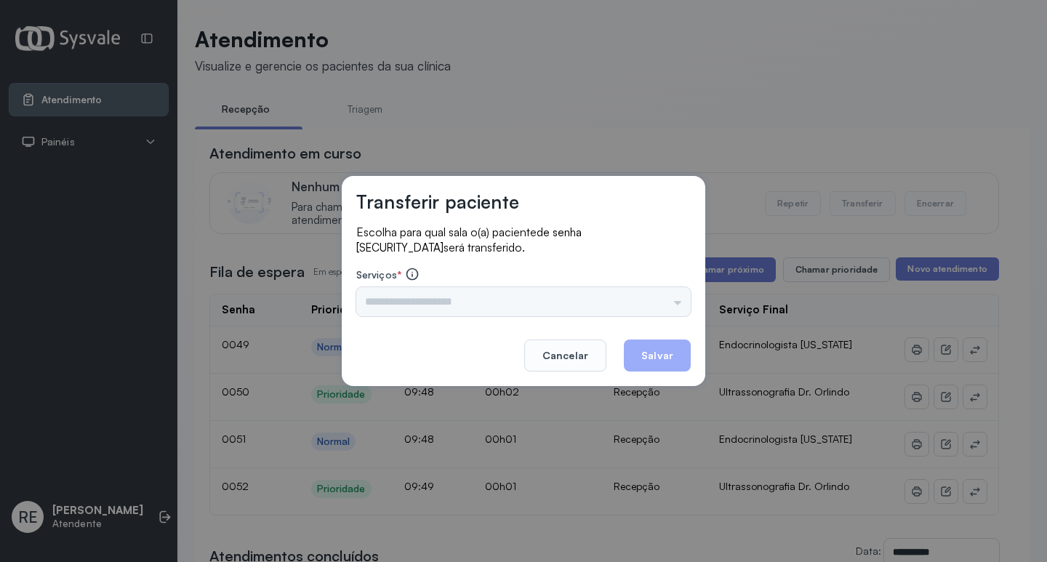
click at [469, 303] on div "Triagem Ortopedista Dr. Mauricio Ortopedista Dr. Ramon Ginecologista Dr. Amilto…" at bounding box center [523, 301] width 335 height 29
click at [439, 305] on input "text" at bounding box center [523, 301] width 335 height 29
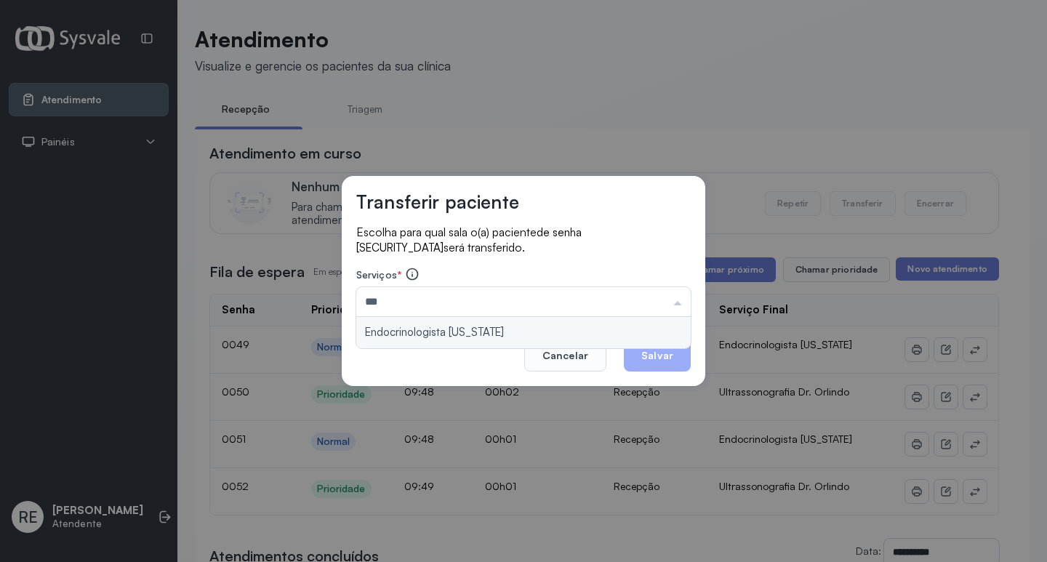
type input "**********"
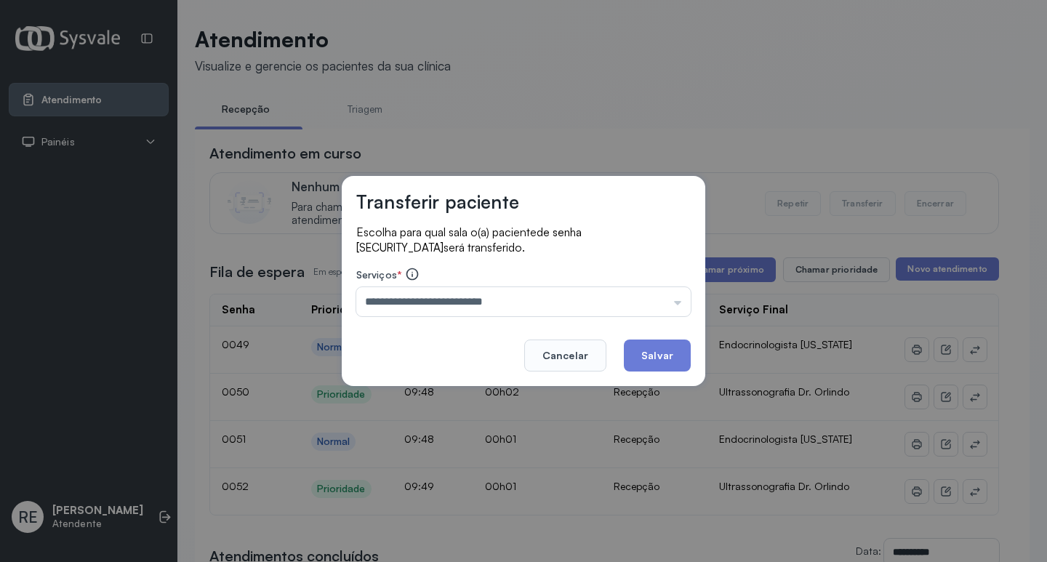
click at [435, 325] on div "**********" at bounding box center [524, 281] width 364 height 210
click at [684, 349] on button "Salvar" at bounding box center [657, 356] width 67 height 32
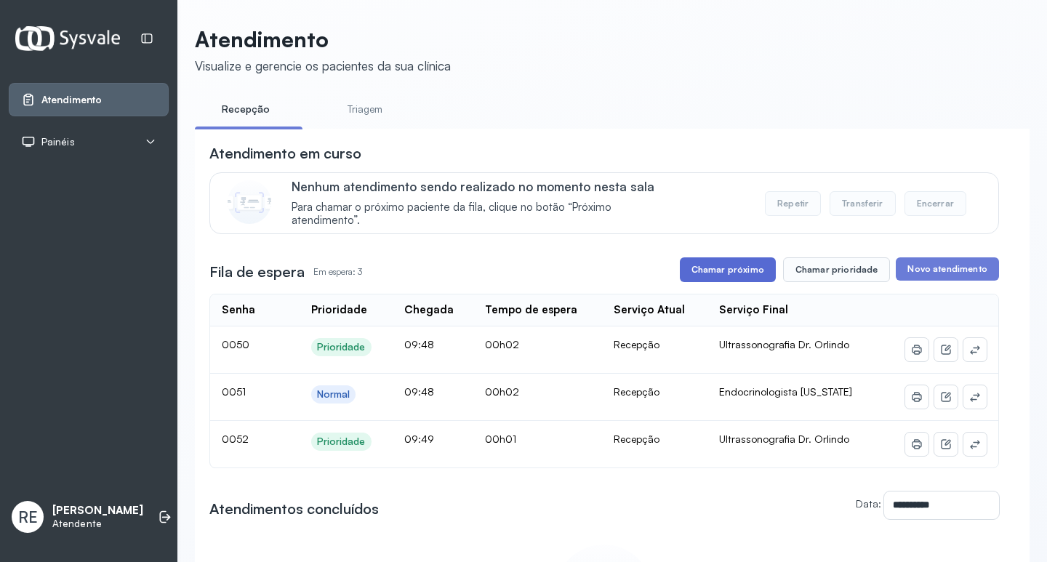
click at [740, 282] on button "Chamar próximo" at bounding box center [728, 269] width 96 height 25
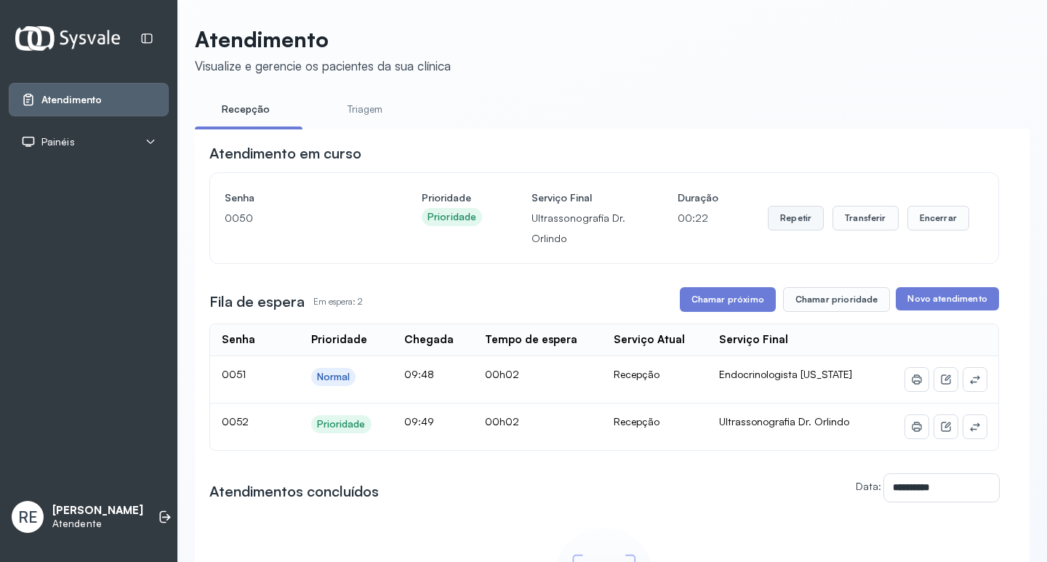
click at [804, 225] on button "Repetir" at bounding box center [796, 218] width 56 height 25
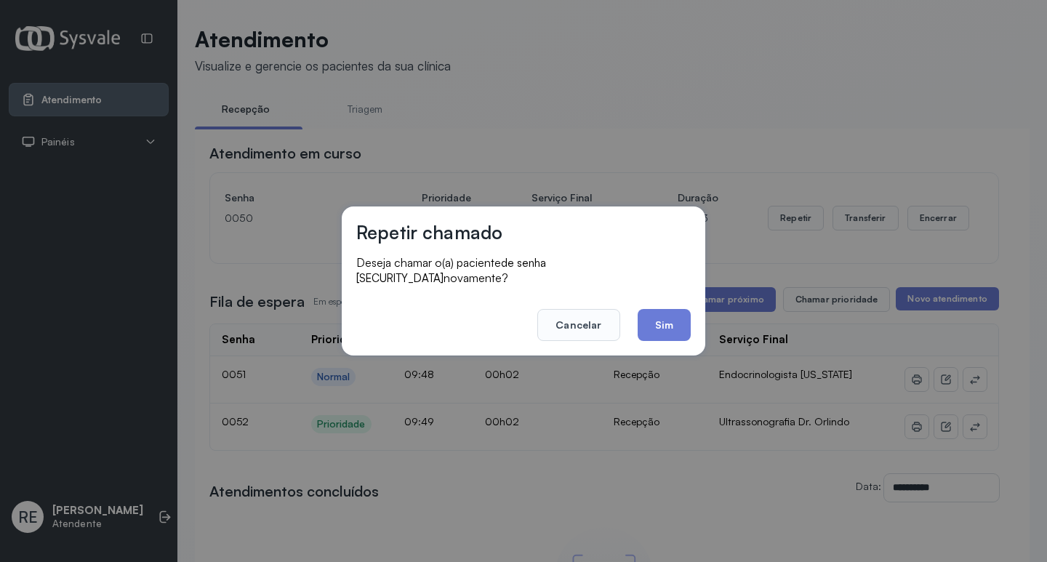
click at [586, 314] on button "Cancelar" at bounding box center [578, 325] width 82 height 32
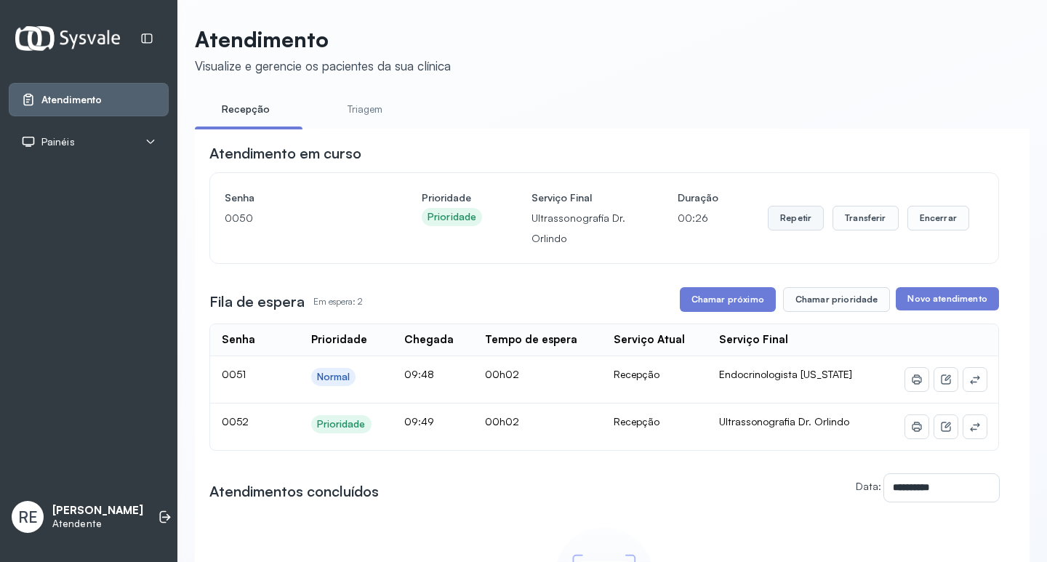
click at [799, 223] on button "Repetir" at bounding box center [796, 218] width 56 height 25
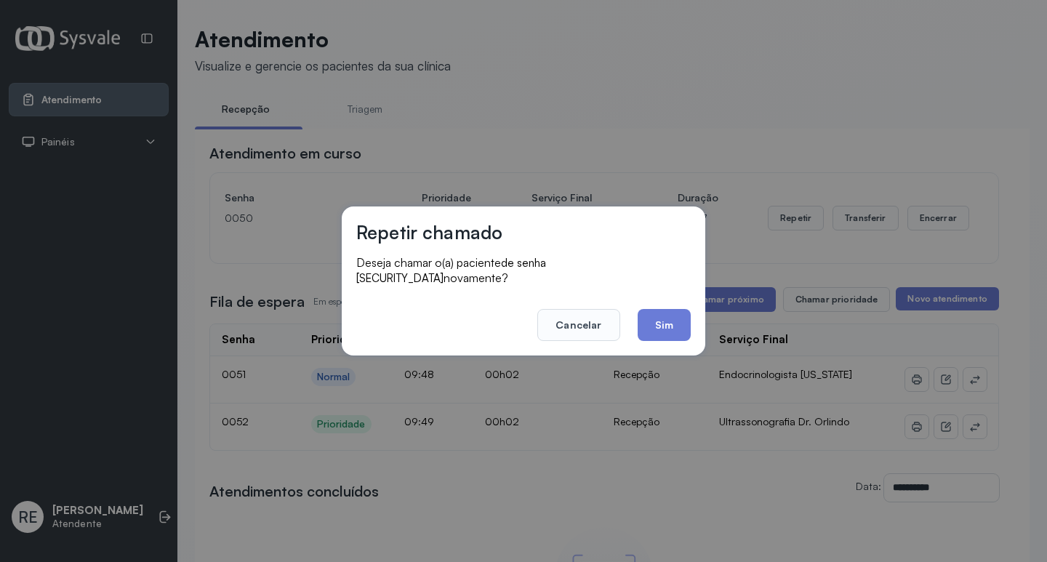
click at [671, 300] on footer "Cancelar Sim" at bounding box center [523, 315] width 335 height 52
click at [668, 314] on button "Sim" at bounding box center [664, 325] width 53 height 32
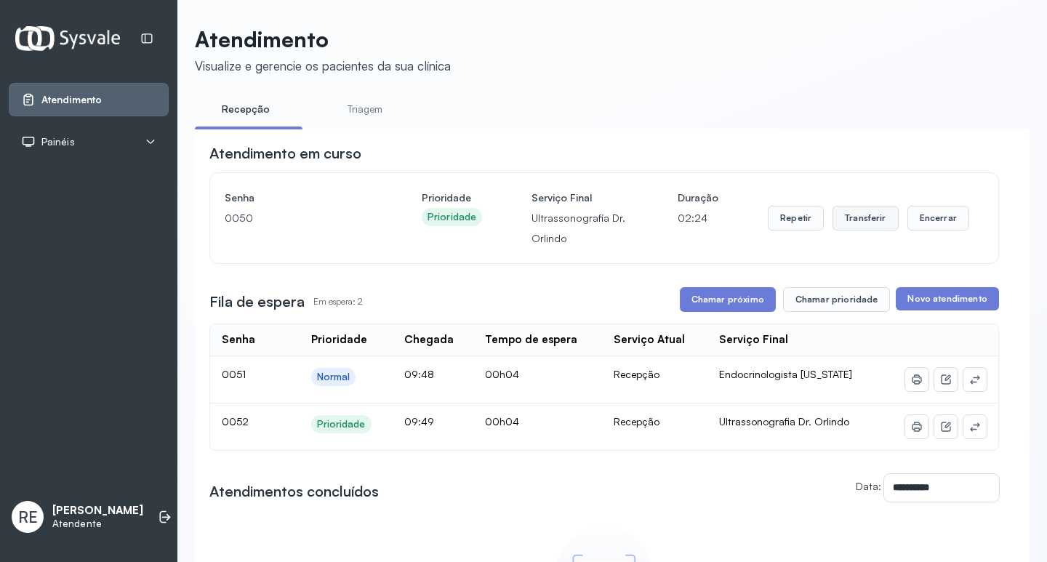
click at [860, 229] on button "Transferir" at bounding box center [866, 218] width 66 height 25
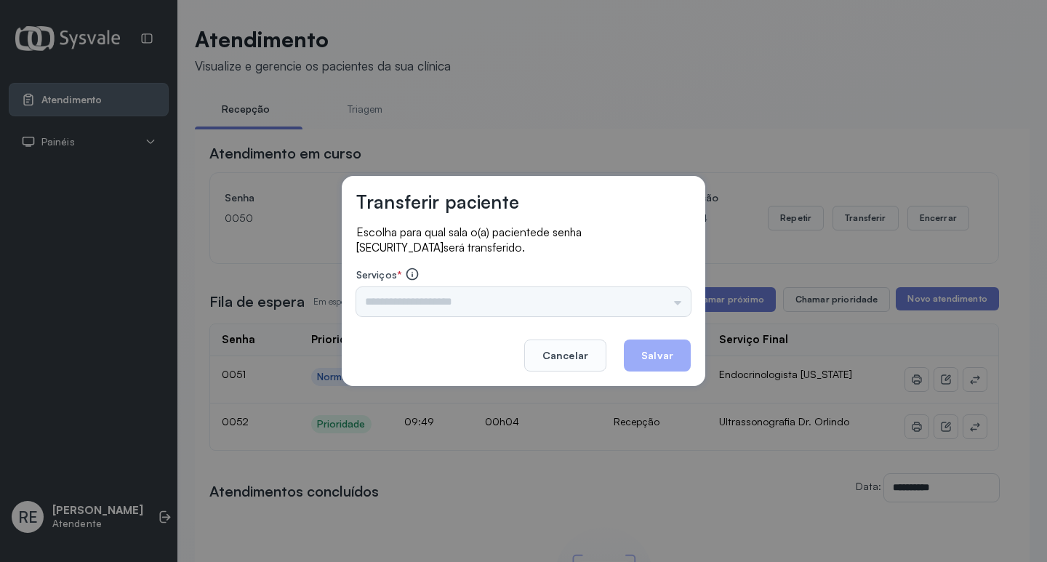
drag, startPoint x: 553, startPoint y: 286, endPoint x: 532, endPoint y: 288, distance: 21.2
click at [548, 286] on div "Serviços * Triagem Ortopedista Dr. Mauricio Ortopedista Dr. Ramon Ginecologista…" at bounding box center [523, 291] width 335 height 49
click at [511, 293] on div "Triagem Ortopedista Dr. [PERSON_NAME] Dr. [PERSON_NAME] Dr. [PERSON_NAME] Dra. …" at bounding box center [523, 301] width 335 height 29
click at [497, 300] on input "text" at bounding box center [523, 301] width 335 height 29
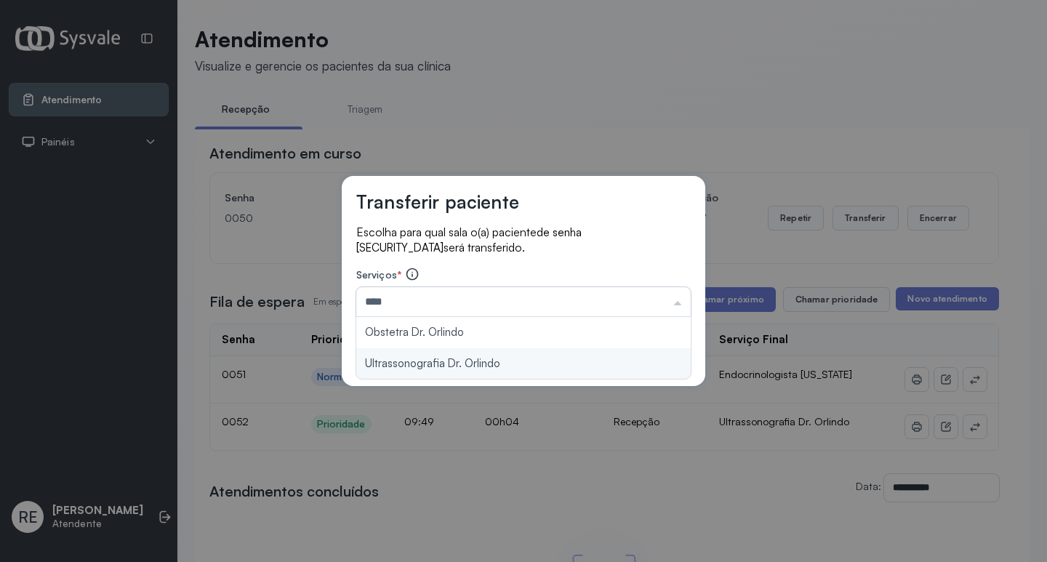
type input "**********"
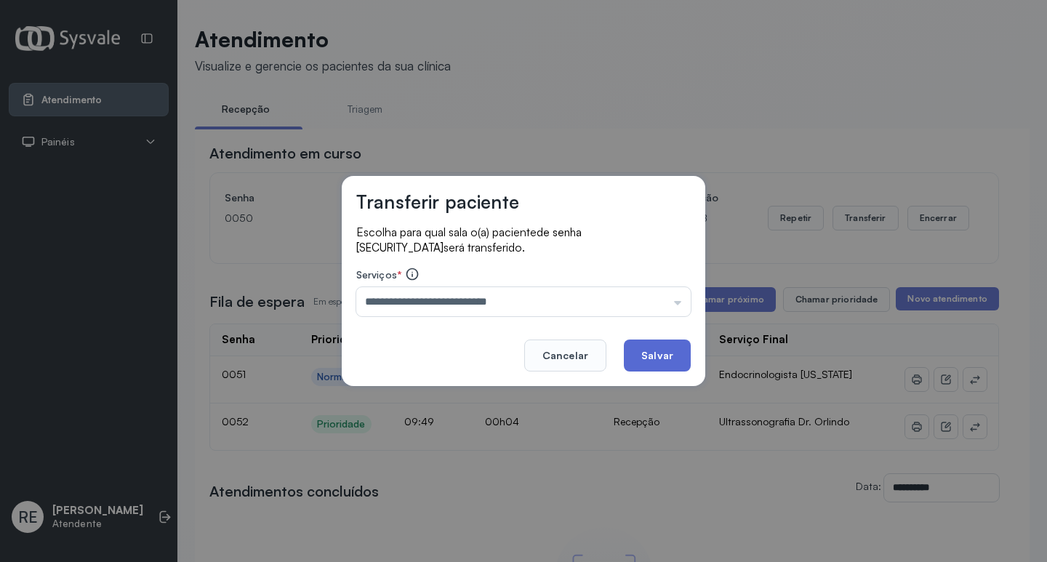
click at [666, 360] on button "Salvar" at bounding box center [657, 356] width 67 height 32
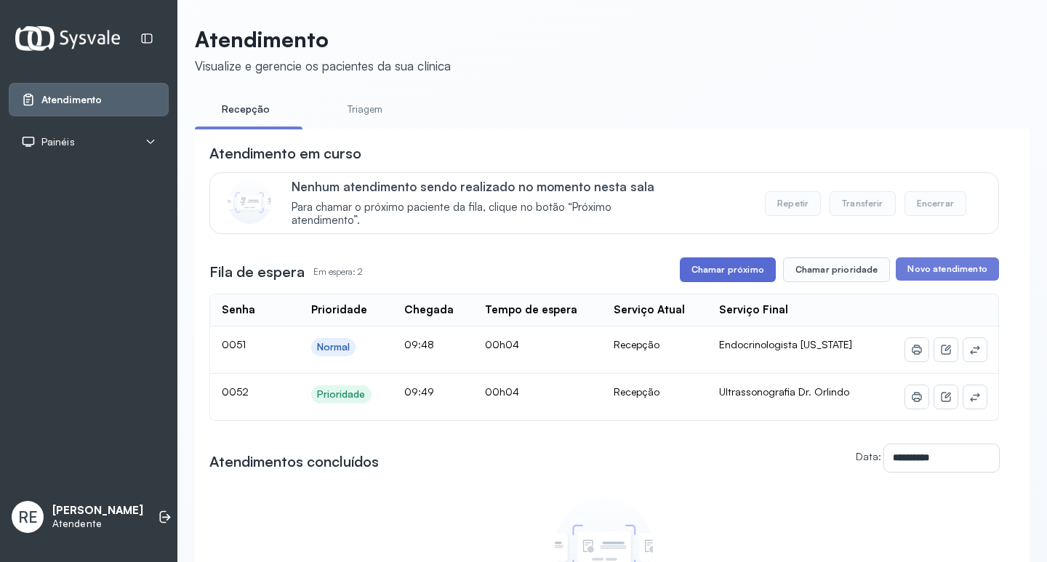
click at [709, 282] on button "Chamar próximo" at bounding box center [728, 269] width 96 height 25
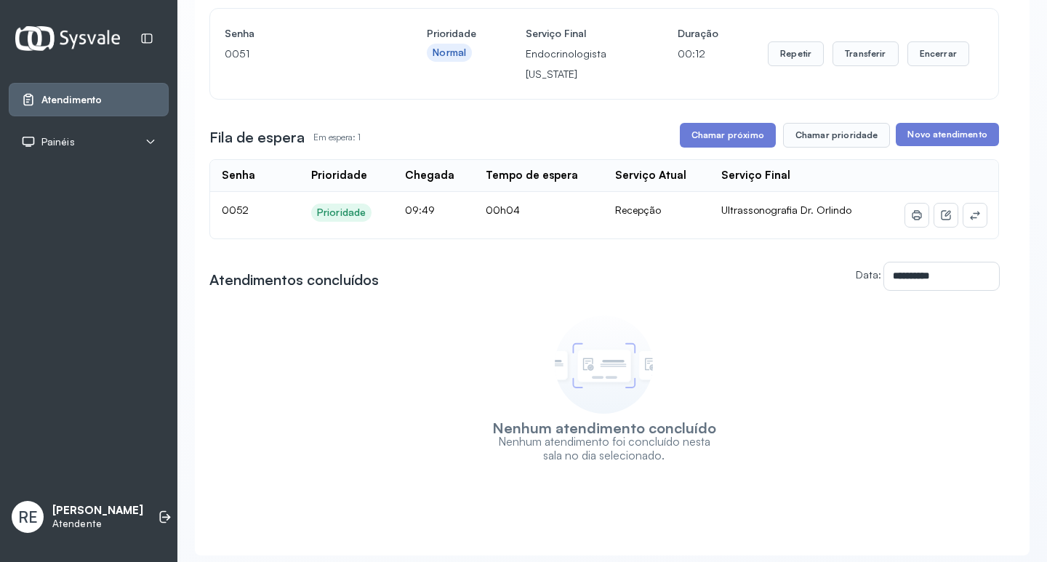
scroll to position [141, 0]
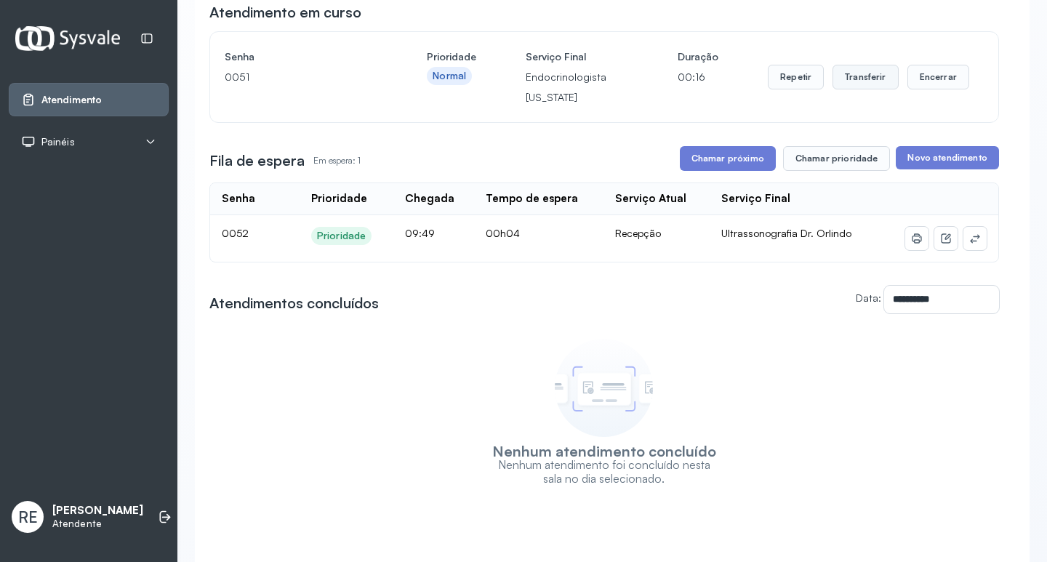
click at [835, 87] on button "Transferir" at bounding box center [866, 77] width 66 height 25
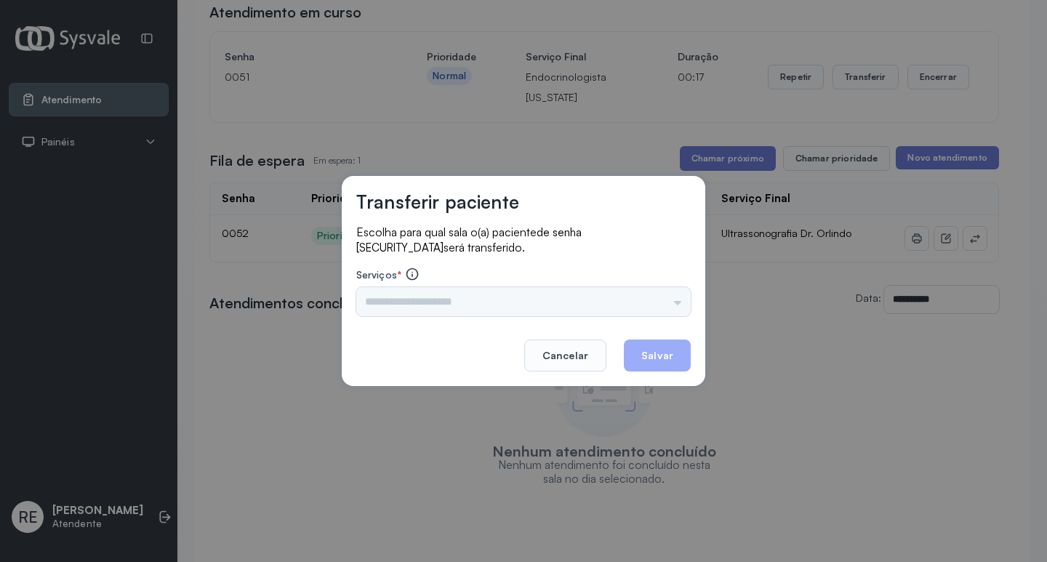
click at [483, 297] on div "Triagem Ortopedista Dr. [PERSON_NAME] Dr. [PERSON_NAME] Dr. [PERSON_NAME] Dra. …" at bounding box center [523, 301] width 335 height 29
click at [483, 297] on input "text" at bounding box center [523, 301] width 335 height 29
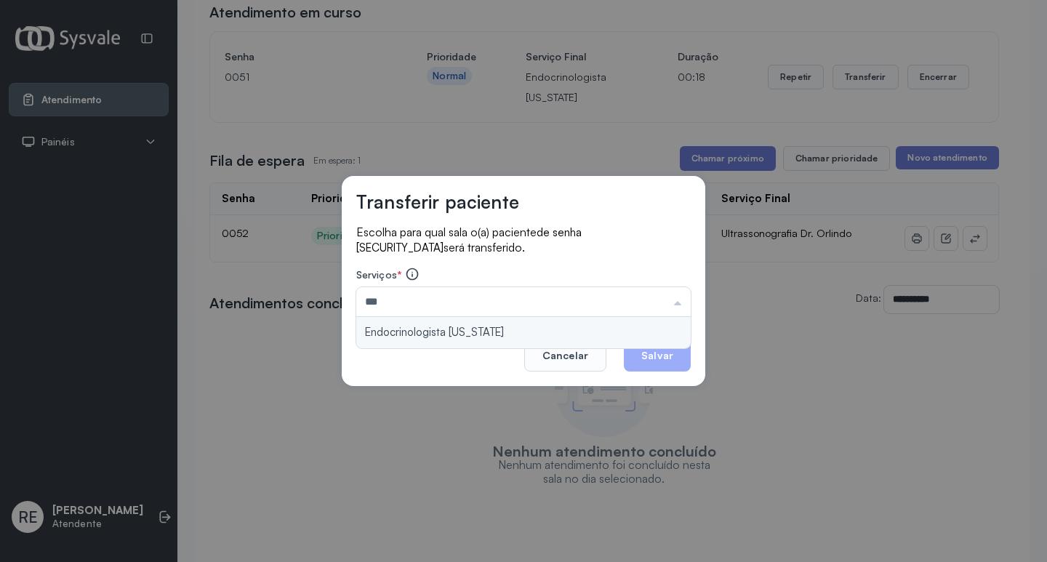
type input "**********"
click at [452, 326] on div "**********" at bounding box center [524, 281] width 364 height 210
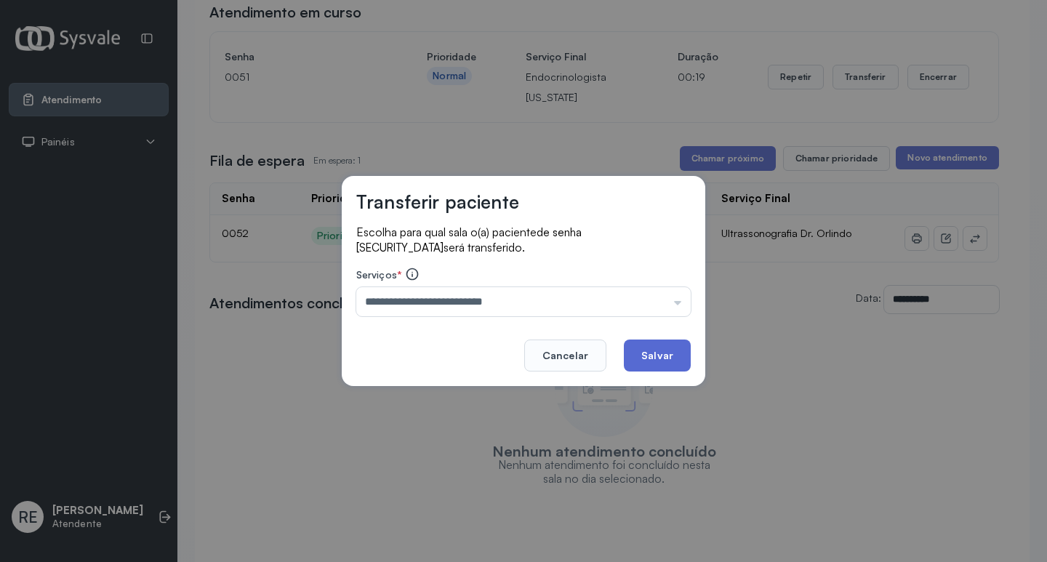
click at [673, 350] on button "Salvar" at bounding box center [657, 356] width 67 height 32
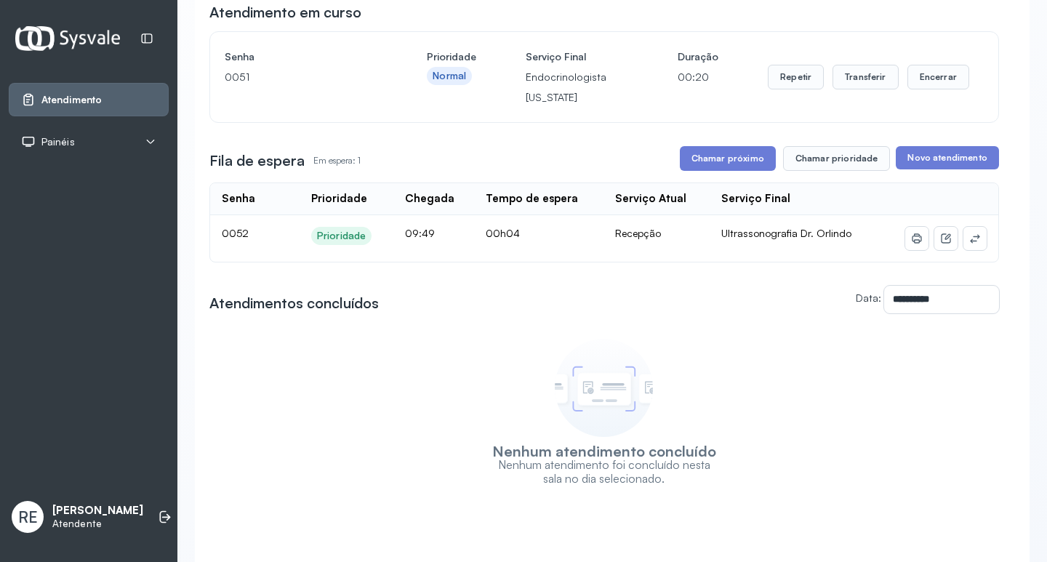
scroll to position [0, 0]
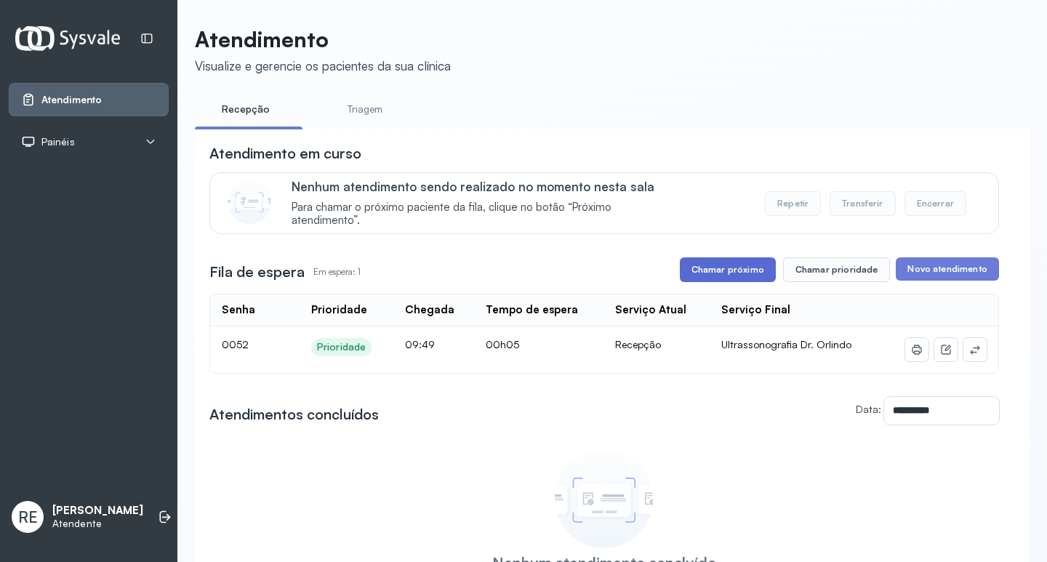
click at [745, 275] on button "Chamar próximo" at bounding box center [728, 269] width 96 height 25
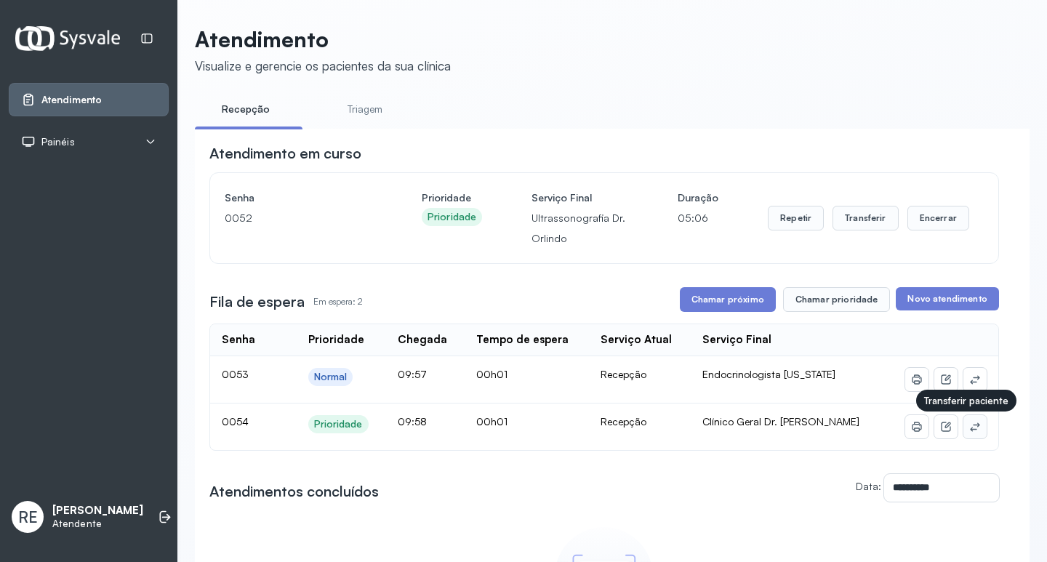
click at [969, 430] on icon at bounding box center [975, 427] width 12 height 12
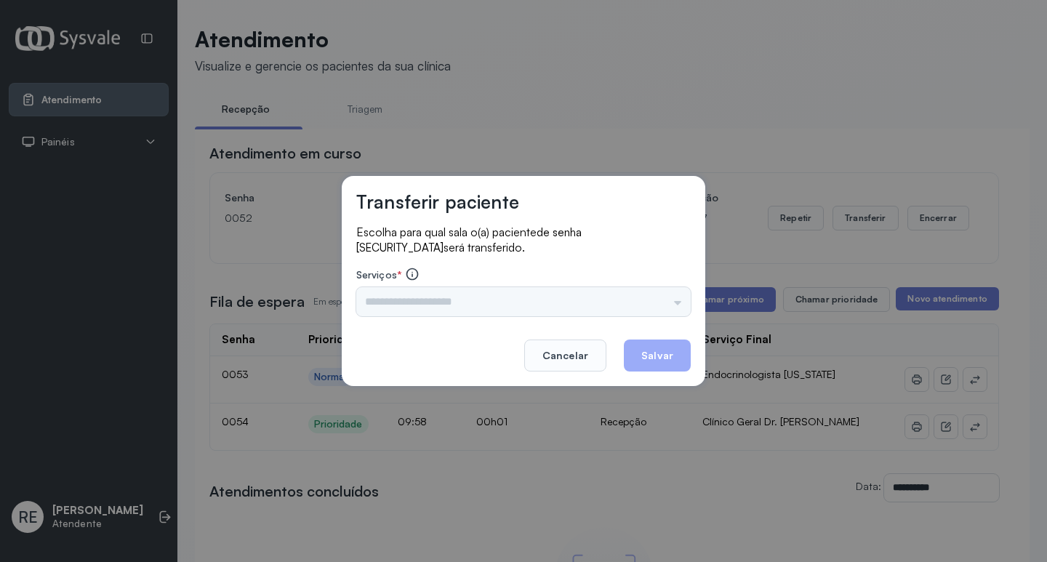
click at [634, 303] on div "Nenhuma opção encontrada" at bounding box center [523, 301] width 335 height 29
click at [634, 303] on input "text" at bounding box center [523, 301] width 335 height 29
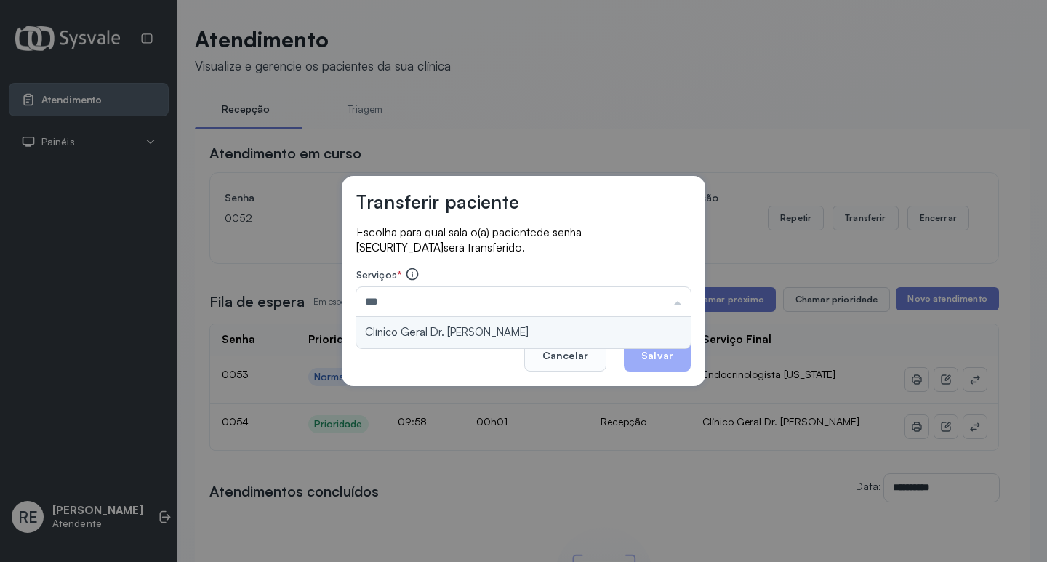
type input "**********"
click at [529, 333] on div "**********" at bounding box center [524, 281] width 364 height 210
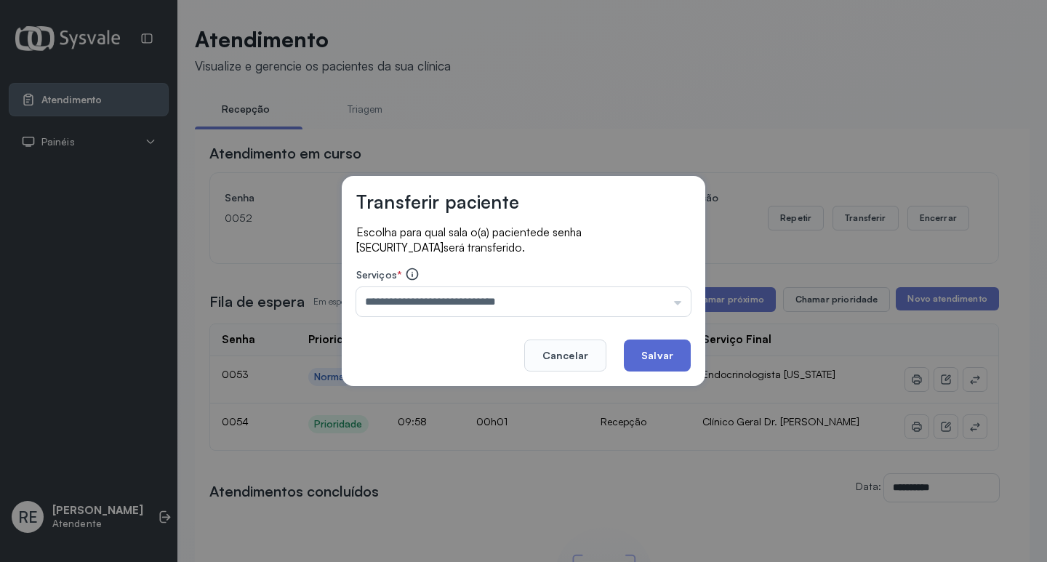
click at [653, 356] on button "Salvar" at bounding box center [657, 356] width 67 height 32
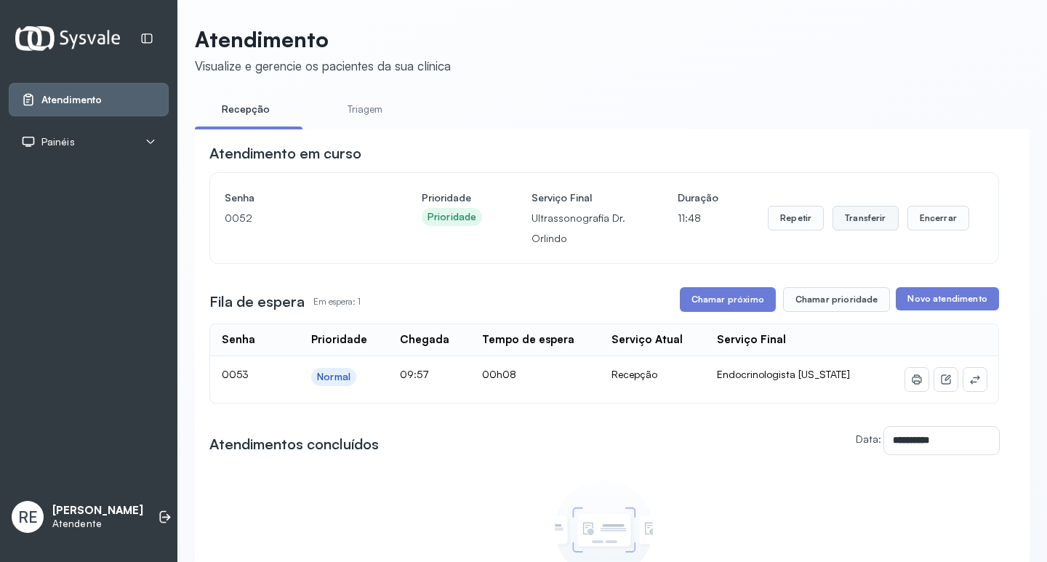
click at [849, 228] on button "Transferir" at bounding box center [866, 218] width 66 height 25
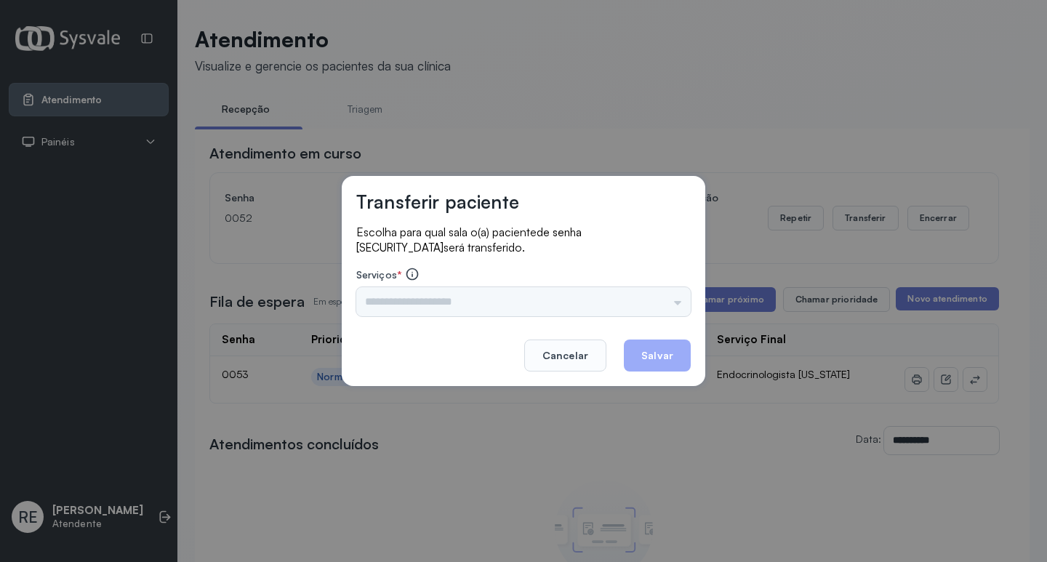
click at [479, 301] on div "Triagem Ortopedista Dr. [PERSON_NAME] Dr. [PERSON_NAME] Dr. [PERSON_NAME] Dra. …" at bounding box center [523, 301] width 335 height 29
click at [452, 301] on input "text" at bounding box center [523, 301] width 335 height 29
click at [530, 139] on div "Transferir paciente Escolha para qual sala o(a) paciente de senha [SECURITY_DAT…" at bounding box center [523, 281] width 1047 height 562
click at [511, 302] on input "text" at bounding box center [523, 301] width 335 height 29
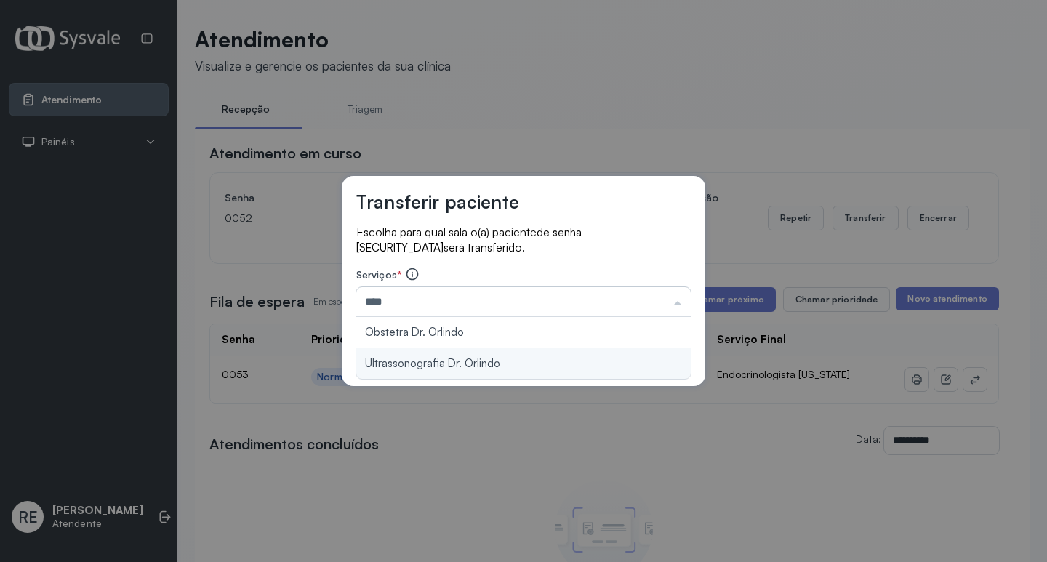
type input "**********"
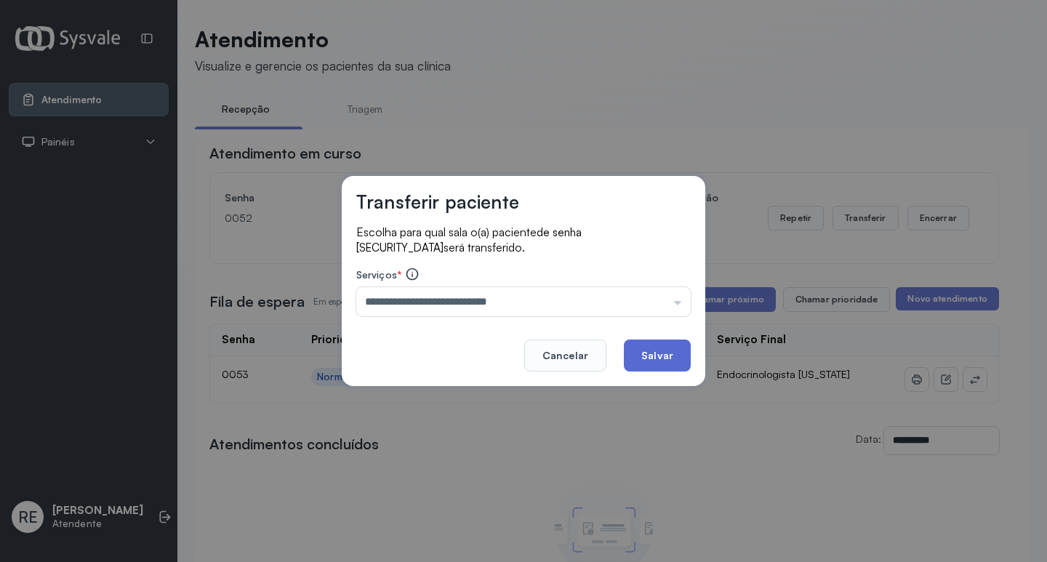
click at [641, 353] on button "Salvar" at bounding box center [657, 356] width 67 height 32
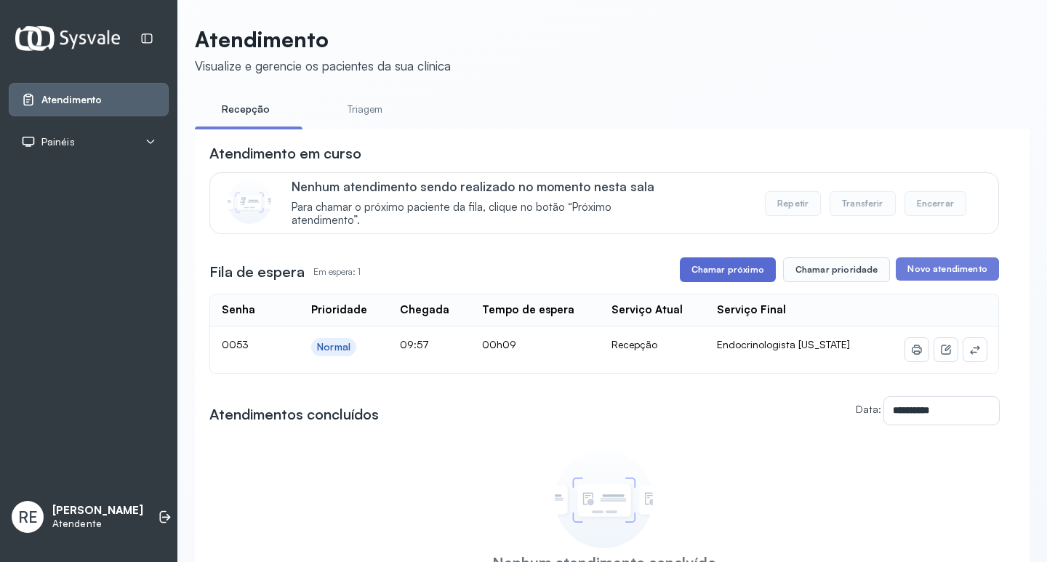
click at [739, 282] on button "Chamar próximo" at bounding box center [728, 269] width 96 height 25
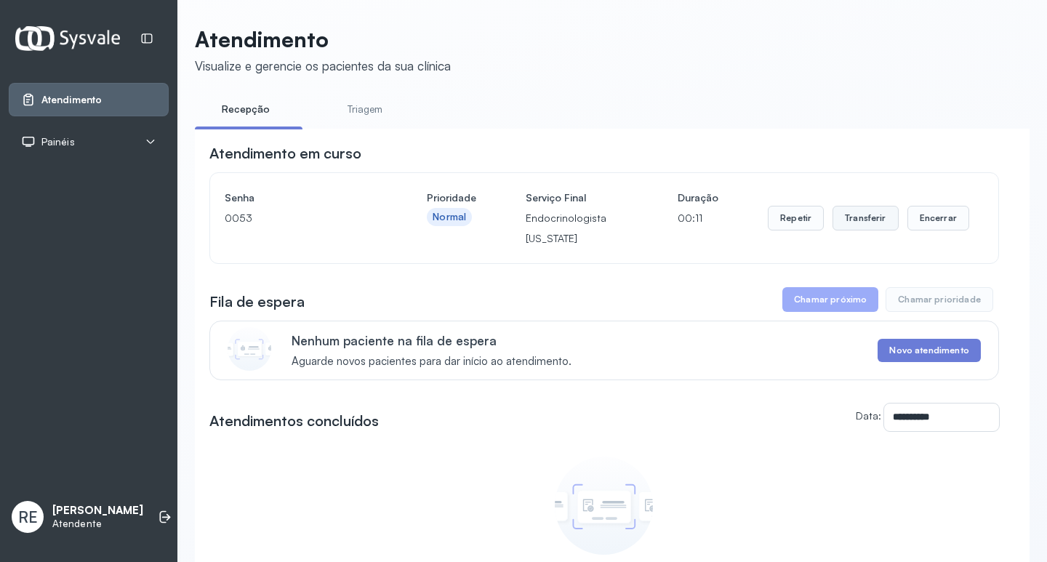
click at [833, 230] on button "Transferir" at bounding box center [866, 218] width 66 height 25
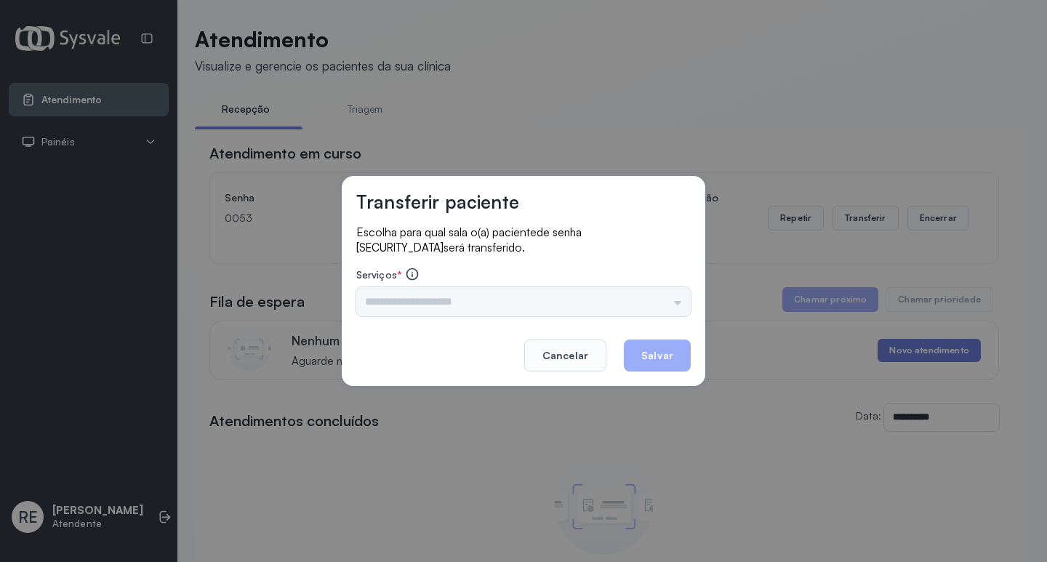
click at [445, 300] on div "Triagem Ortopedista Dr. [PERSON_NAME] Dr. [PERSON_NAME] Dr. [PERSON_NAME] Dra. …" at bounding box center [523, 301] width 335 height 29
click at [445, 300] on input "text" at bounding box center [523, 301] width 335 height 29
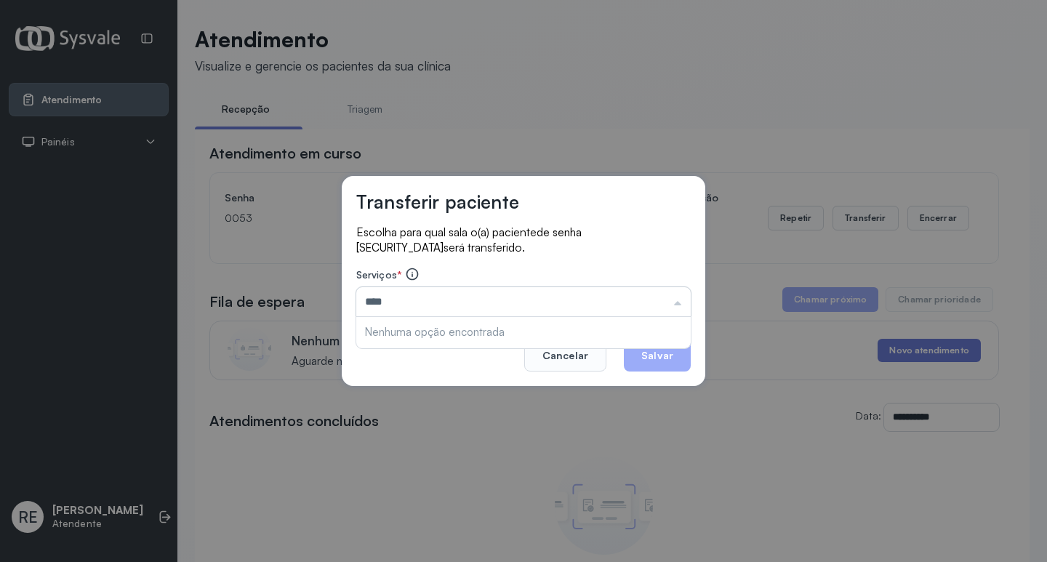
click at [460, 299] on input "****" at bounding box center [523, 301] width 335 height 29
click at [510, 308] on input "***" at bounding box center [523, 301] width 335 height 29
type input "**********"
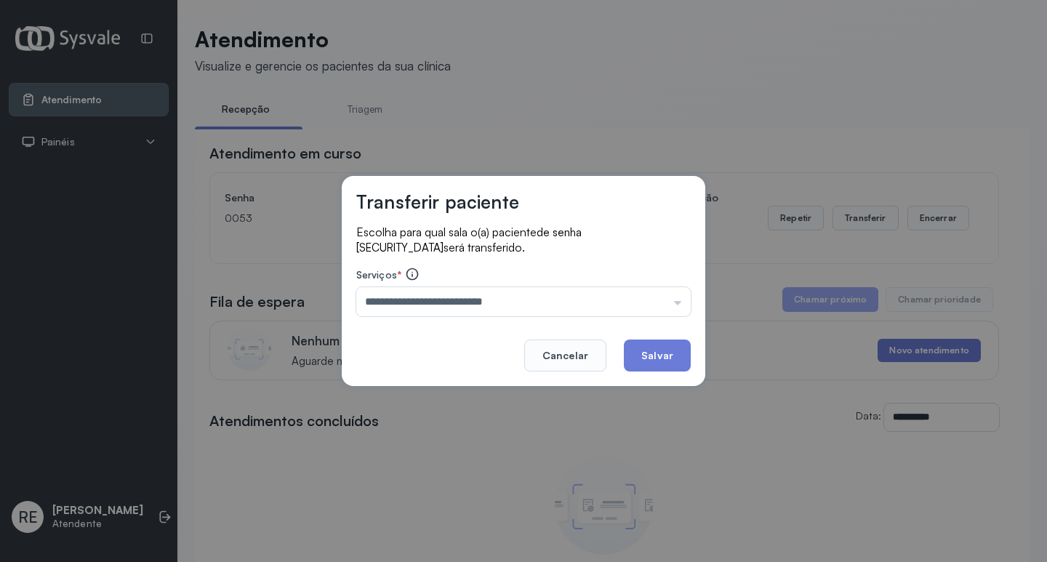
click at [463, 340] on div "**********" at bounding box center [524, 281] width 364 height 210
click at [663, 360] on button "Salvar" at bounding box center [657, 356] width 67 height 32
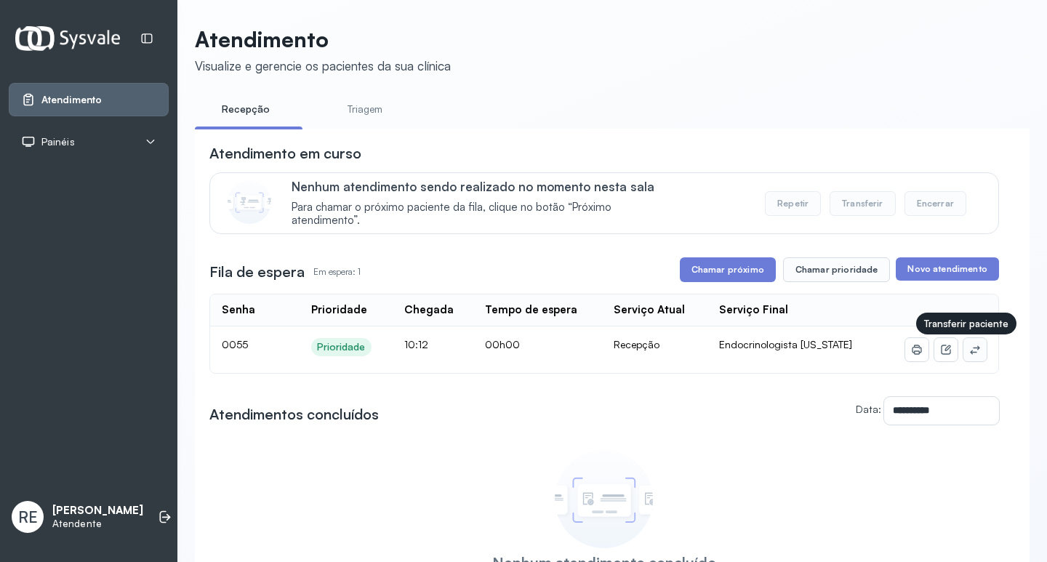
click at [969, 356] on icon at bounding box center [975, 350] width 12 height 12
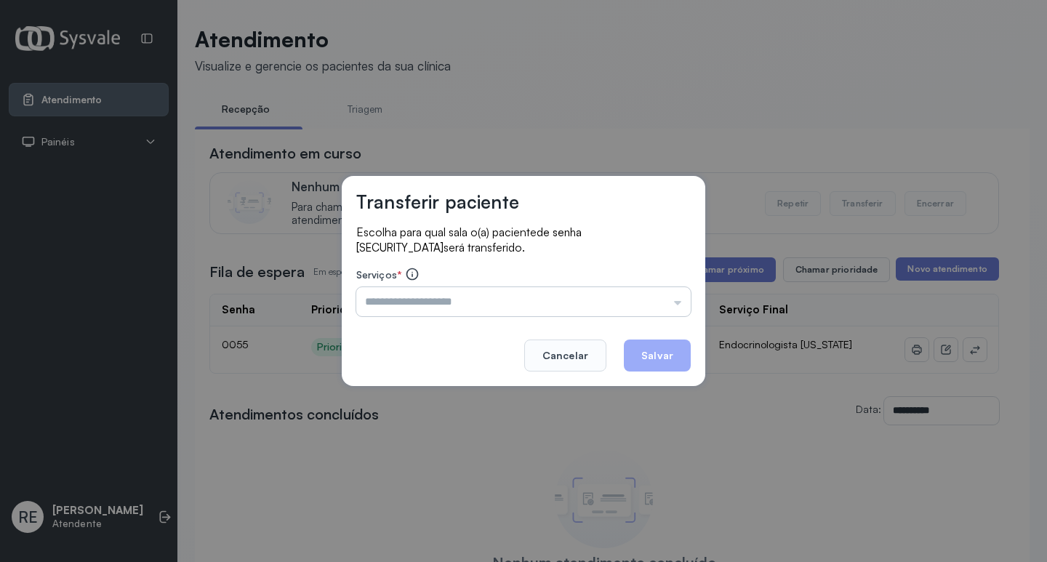
click at [547, 301] on input "text" at bounding box center [523, 301] width 335 height 29
type input "**********"
click at [575, 334] on div "**********" at bounding box center [524, 281] width 364 height 210
click at [652, 361] on button "Salvar" at bounding box center [657, 356] width 67 height 32
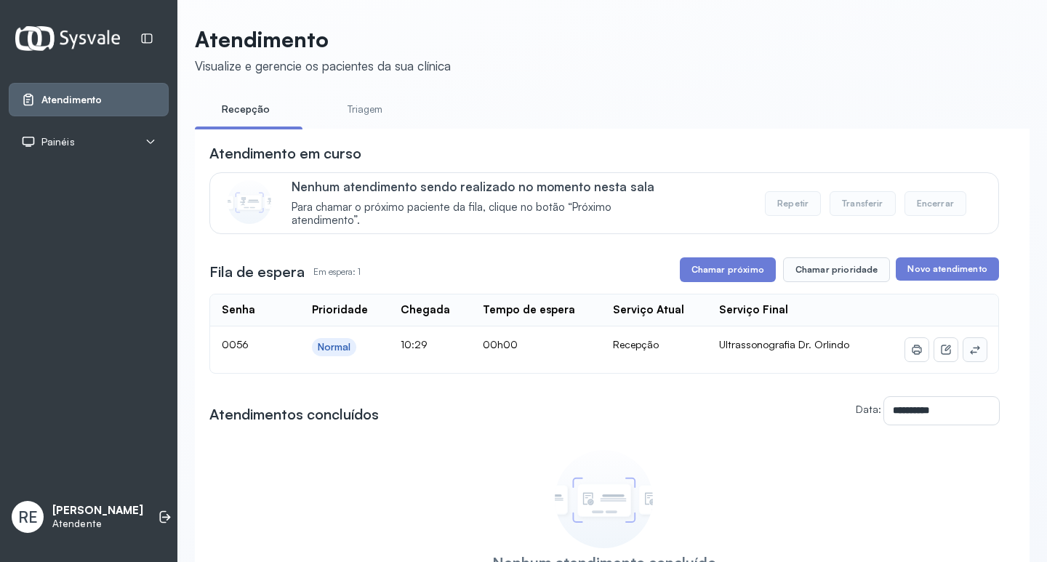
click at [964, 354] on button at bounding box center [975, 349] width 23 height 23
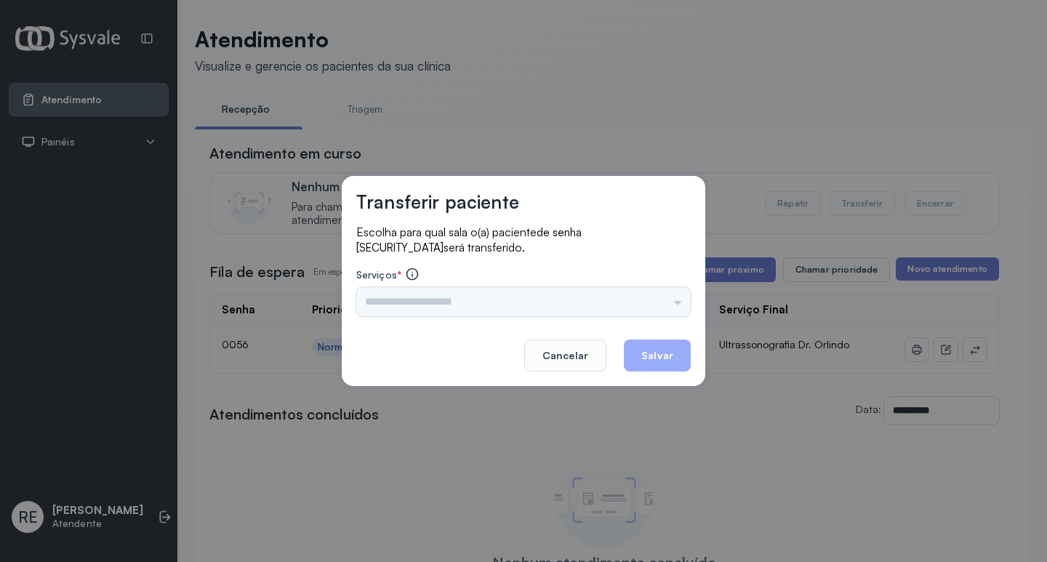
click at [478, 313] on div "Triagem Ortopedista Dr. [PERSON_NAME] Dr. [PERSON_NAME] Dr. [PERSON_NAME] Dra. …" at bounding box center [523, 301] width 335 height 29
click at [476, 311] on input "text" at bounding box center [523, 301] width 335 height 29
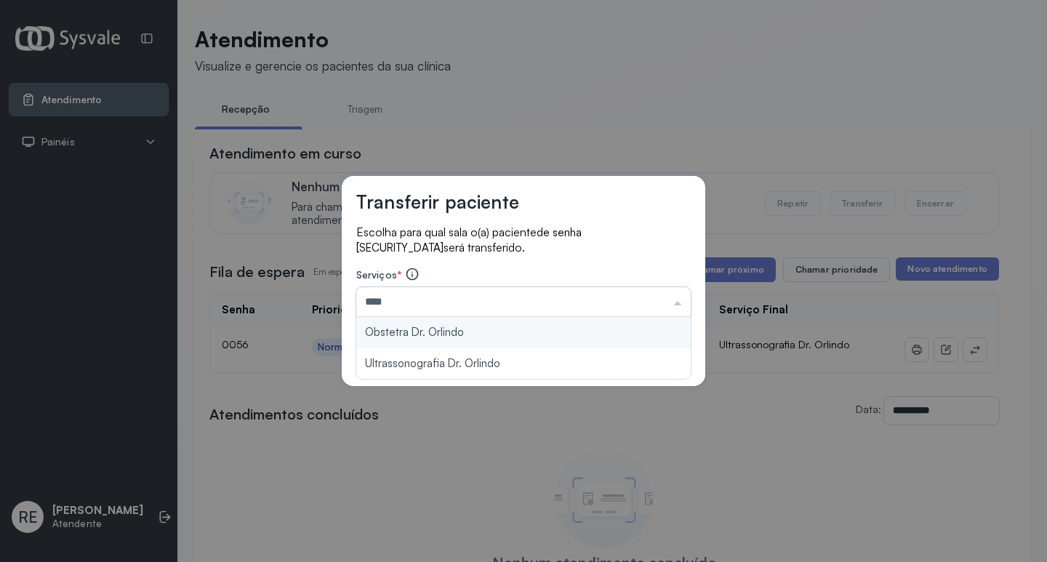
type input "**********"
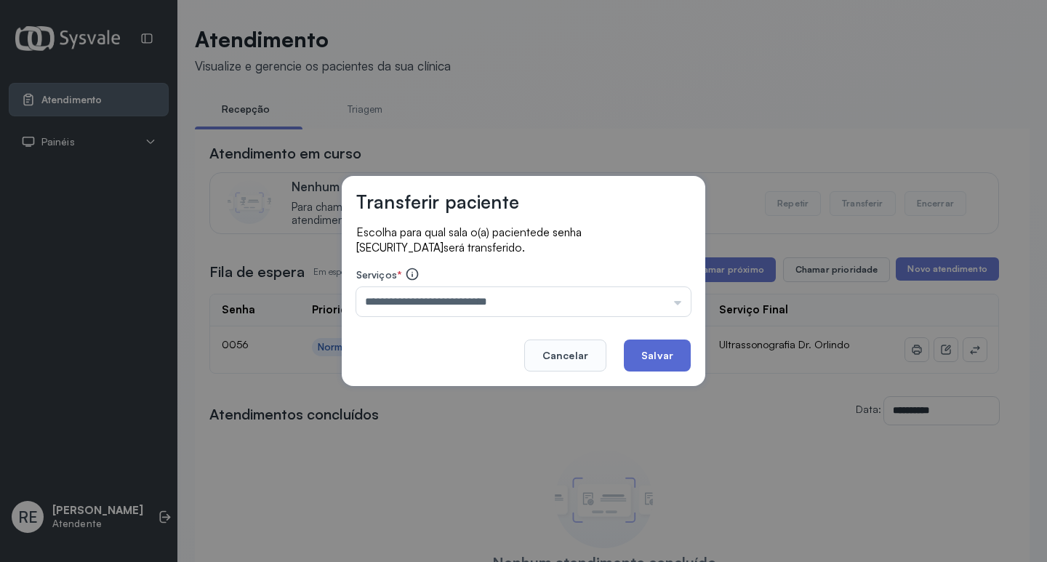
click at [664, 349] on button "Salvar" at bounding box center [657, 356] width 67 height 32
